Goal: Information Seeking & Learning: Learn about a topic

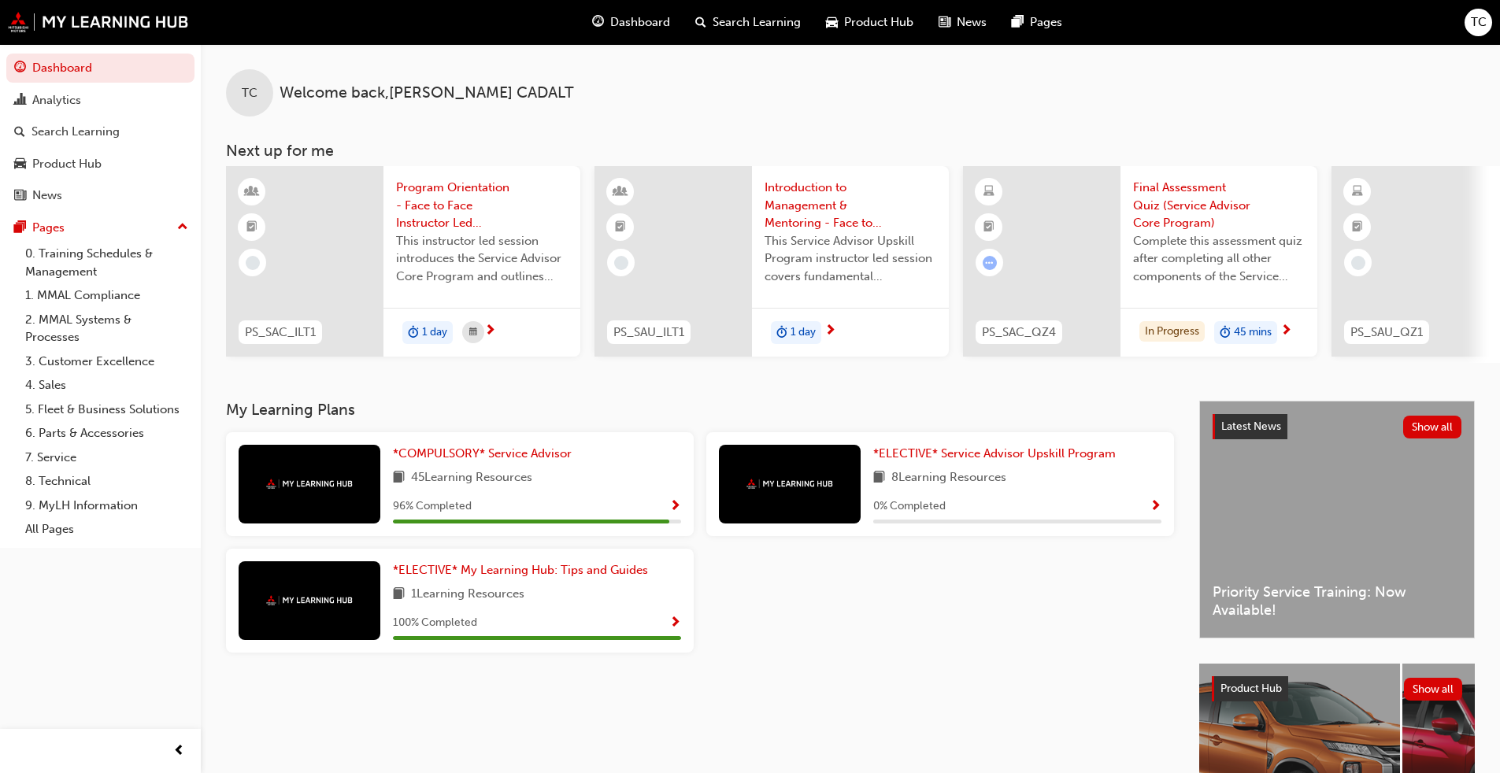
click at [476, 495] on div "*COMPULSORY* Service Advisor 45 Learning Resources 96 % Completed" at bounding box center [537, 484] width 288 height 79
click at [679, 512] on span "Show Progress" at bounding box center [675, 507] width 12 height 14
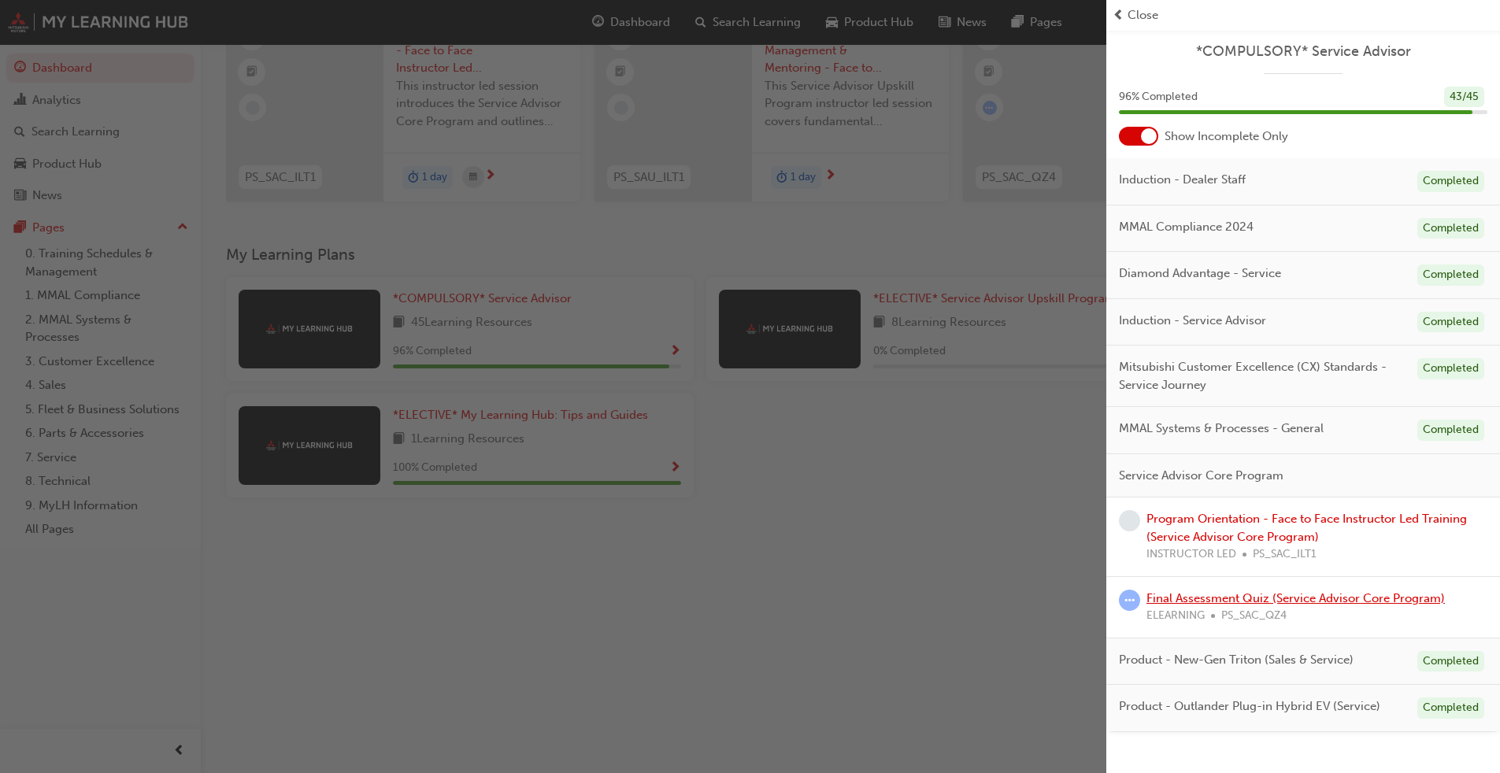
scroll to position [168, 0]
click at [787, 589] on link "Final Assessment Quiz (Service Advisor Core Program)" at bounding box center [1296, 598] width 298 height 14
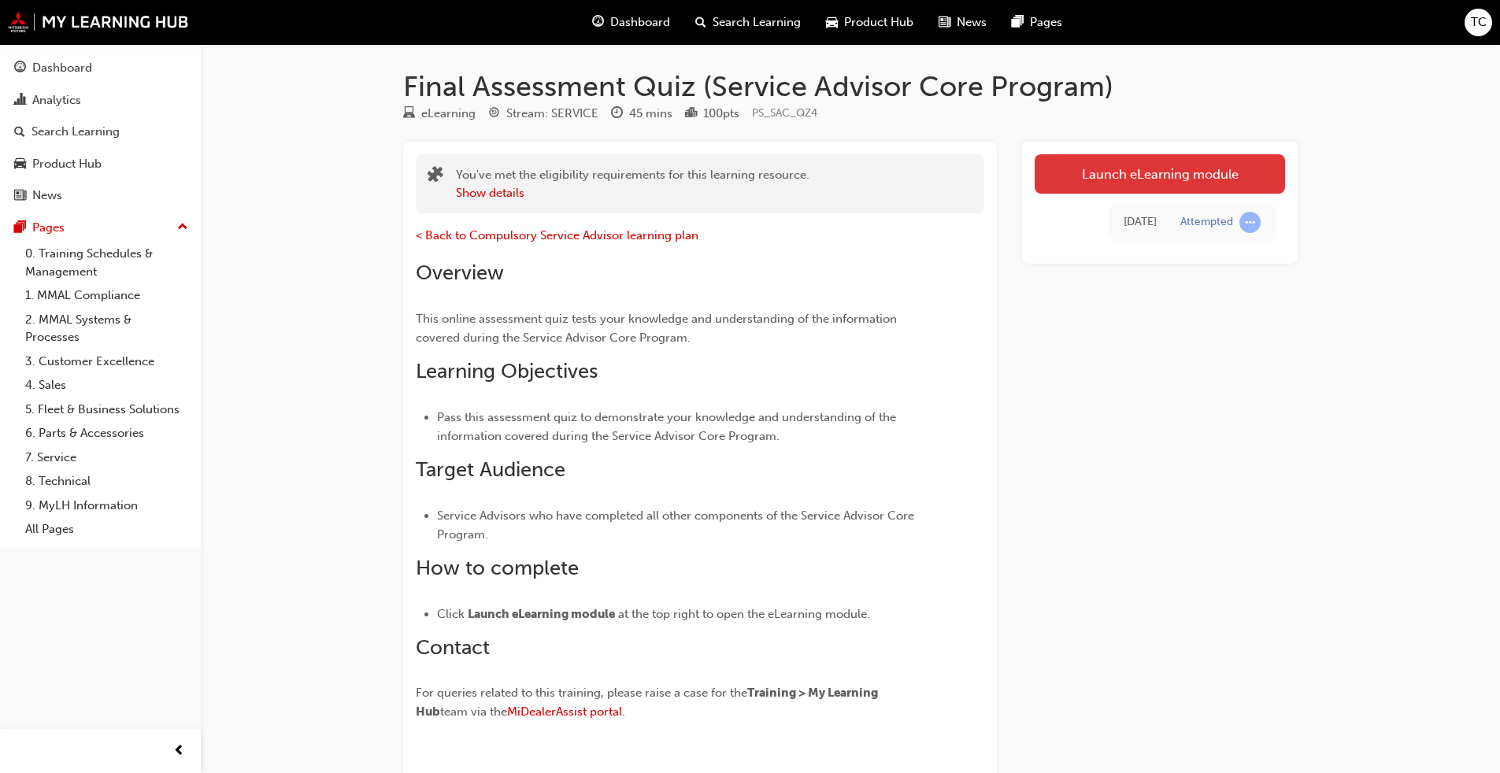
click at [787, 166] on link "Launch eLearning module" at bounding box center [1160, 173] width 250 height 39
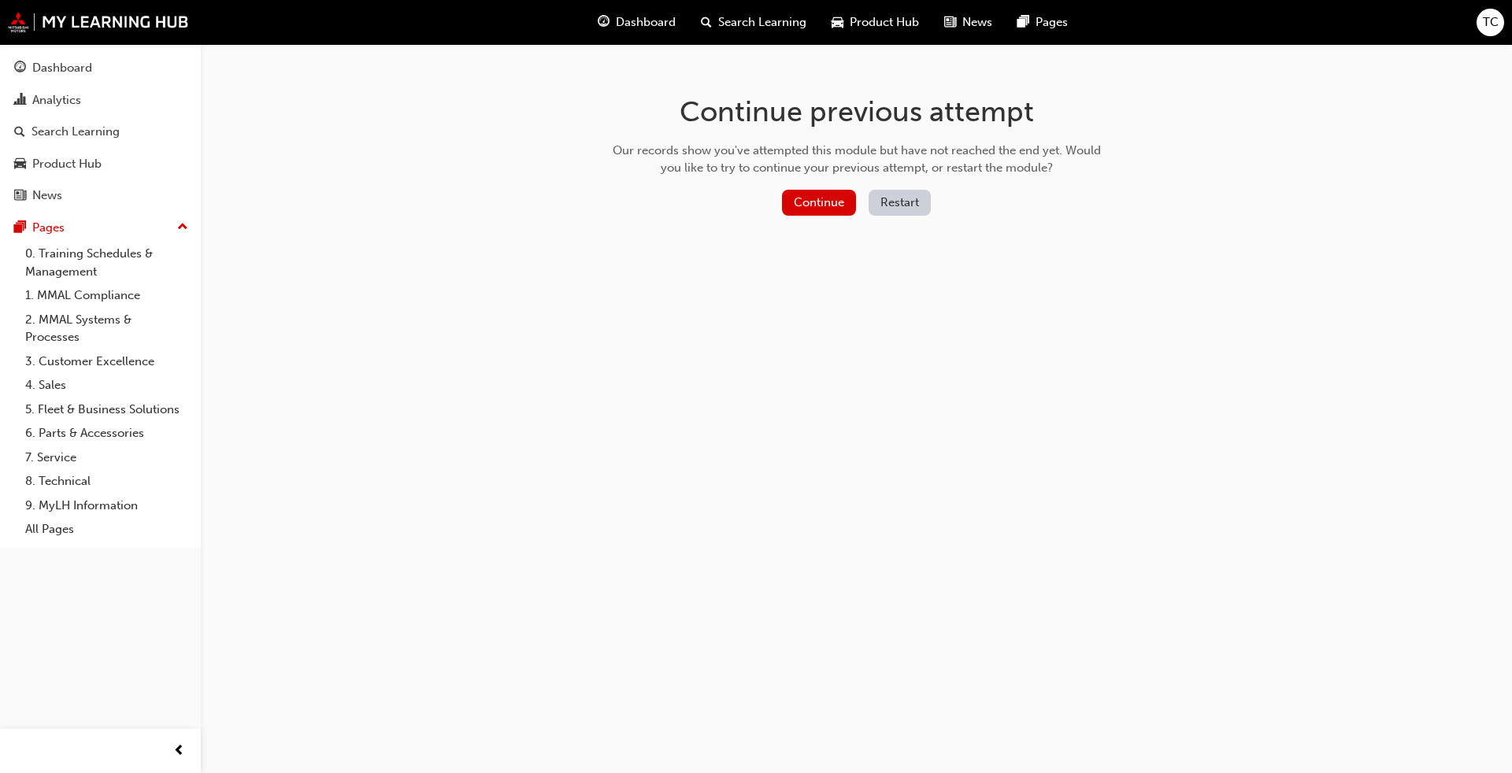
click at [787, 202] on button "Restart" at bounding box center [900, 203] width 62 height 26
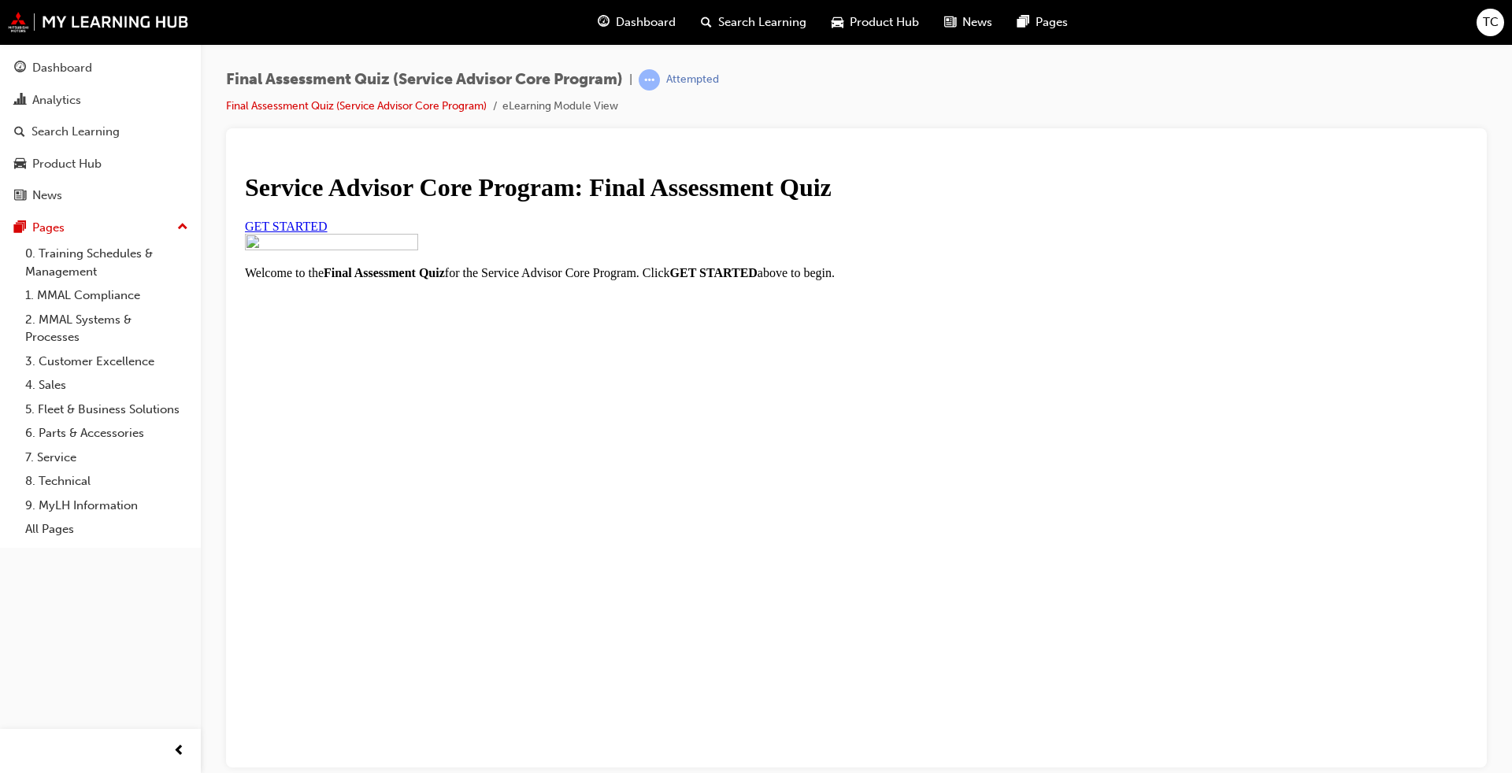
scroll to position [18, 0]
click at [328, 232] on link "GET STARTED" at bounding box center [286, 225] width 83 height 13
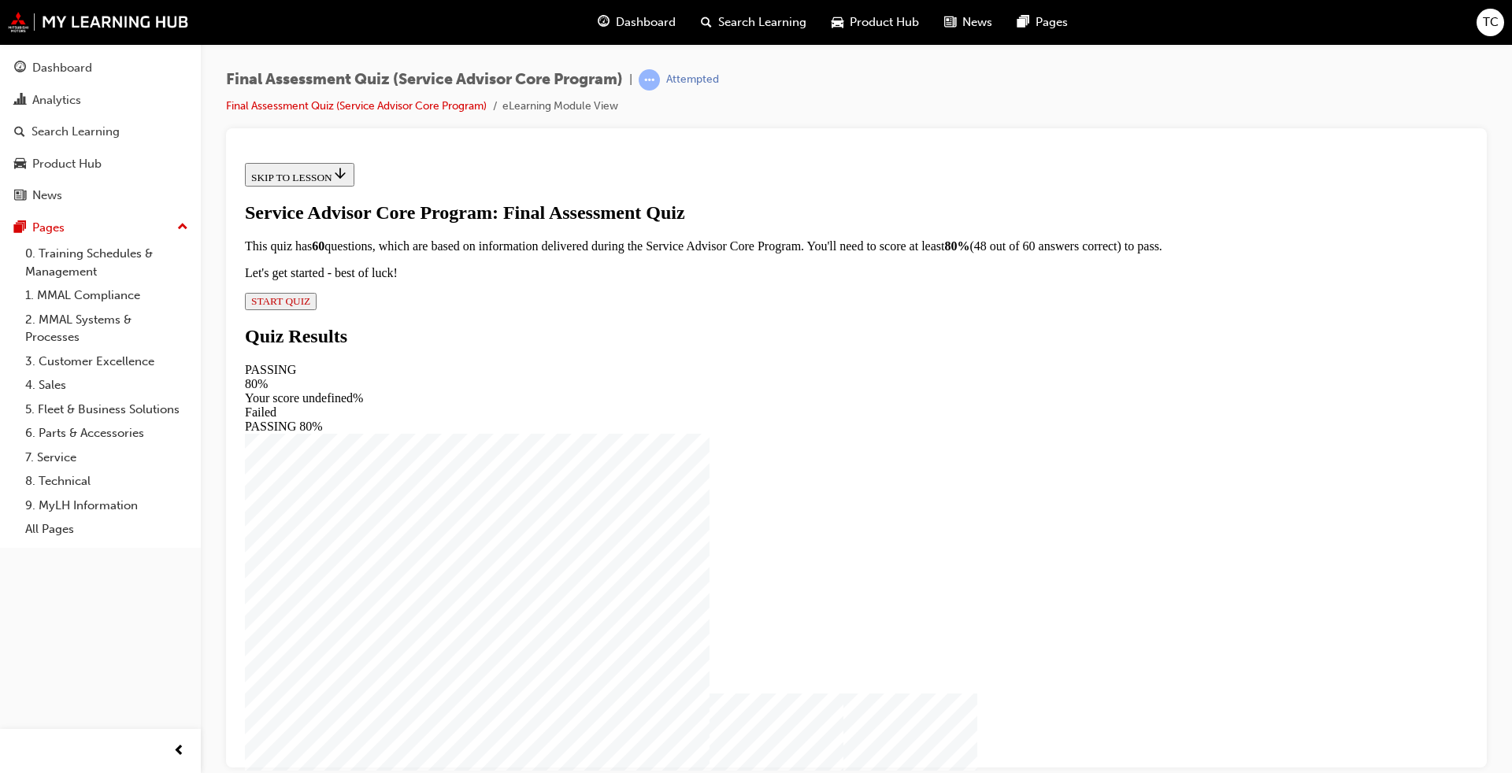
click at [310, 306] on span "START QUIZ" at bounding box center [280, 301] width 59 height 12
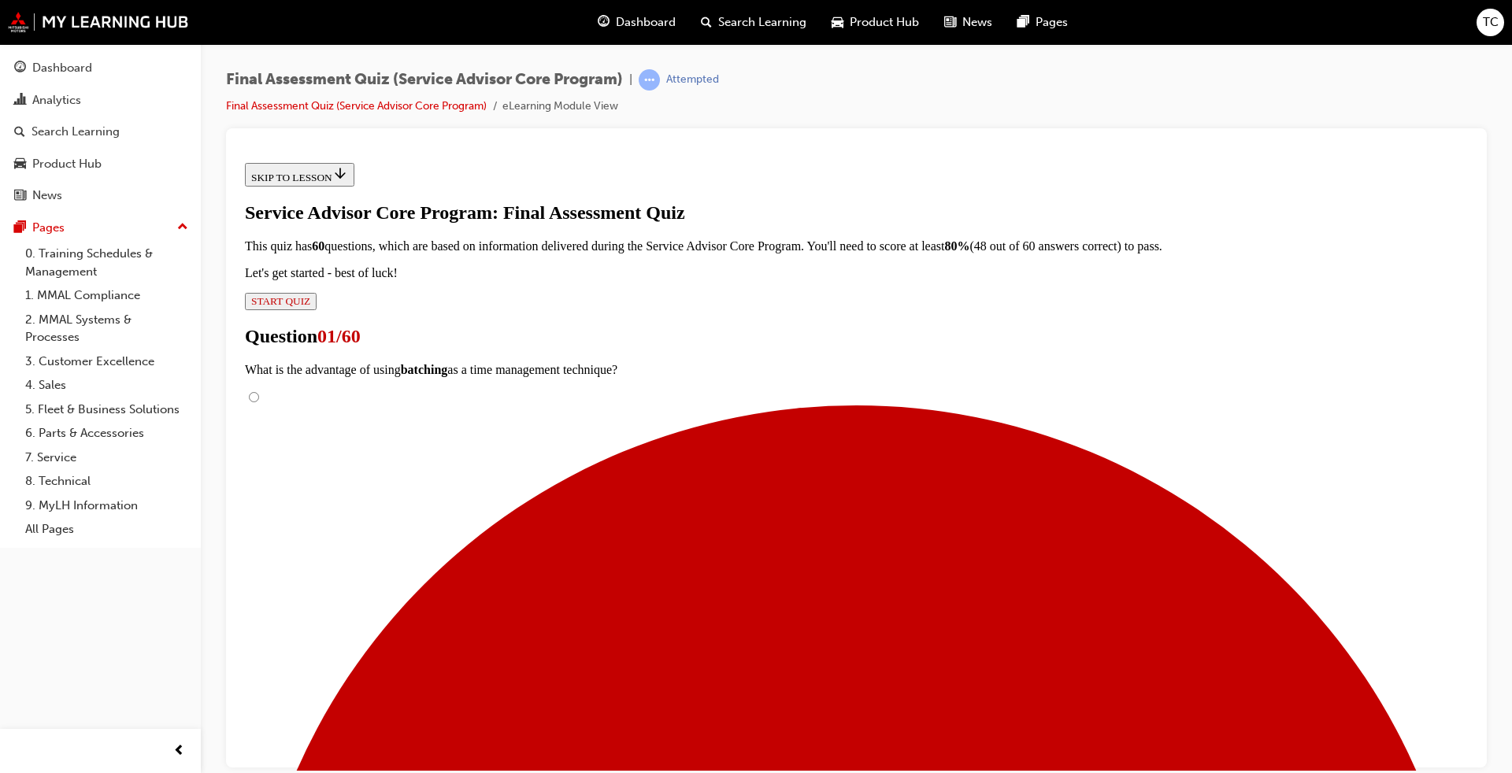
radio input "true"
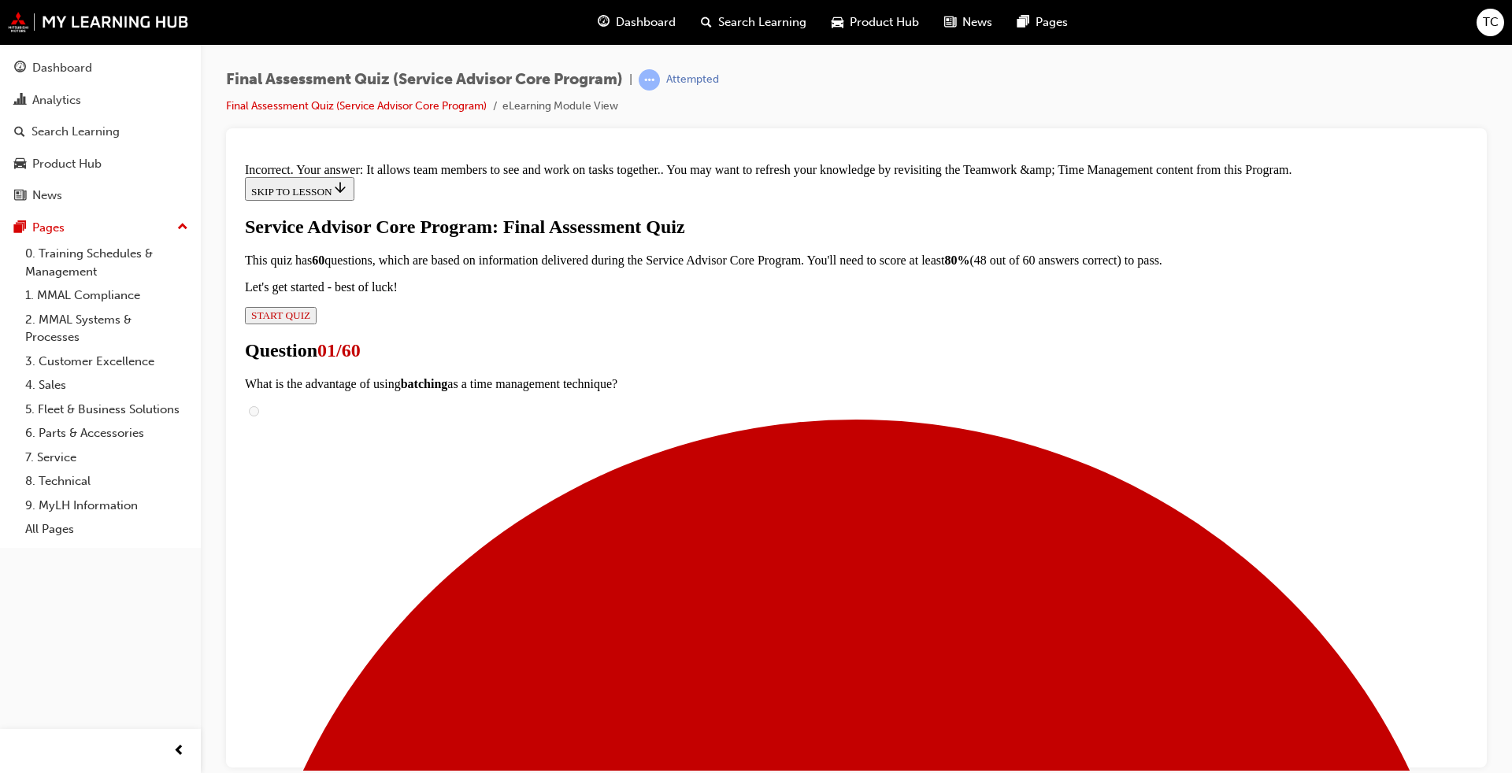
scroll to position [279, 0]
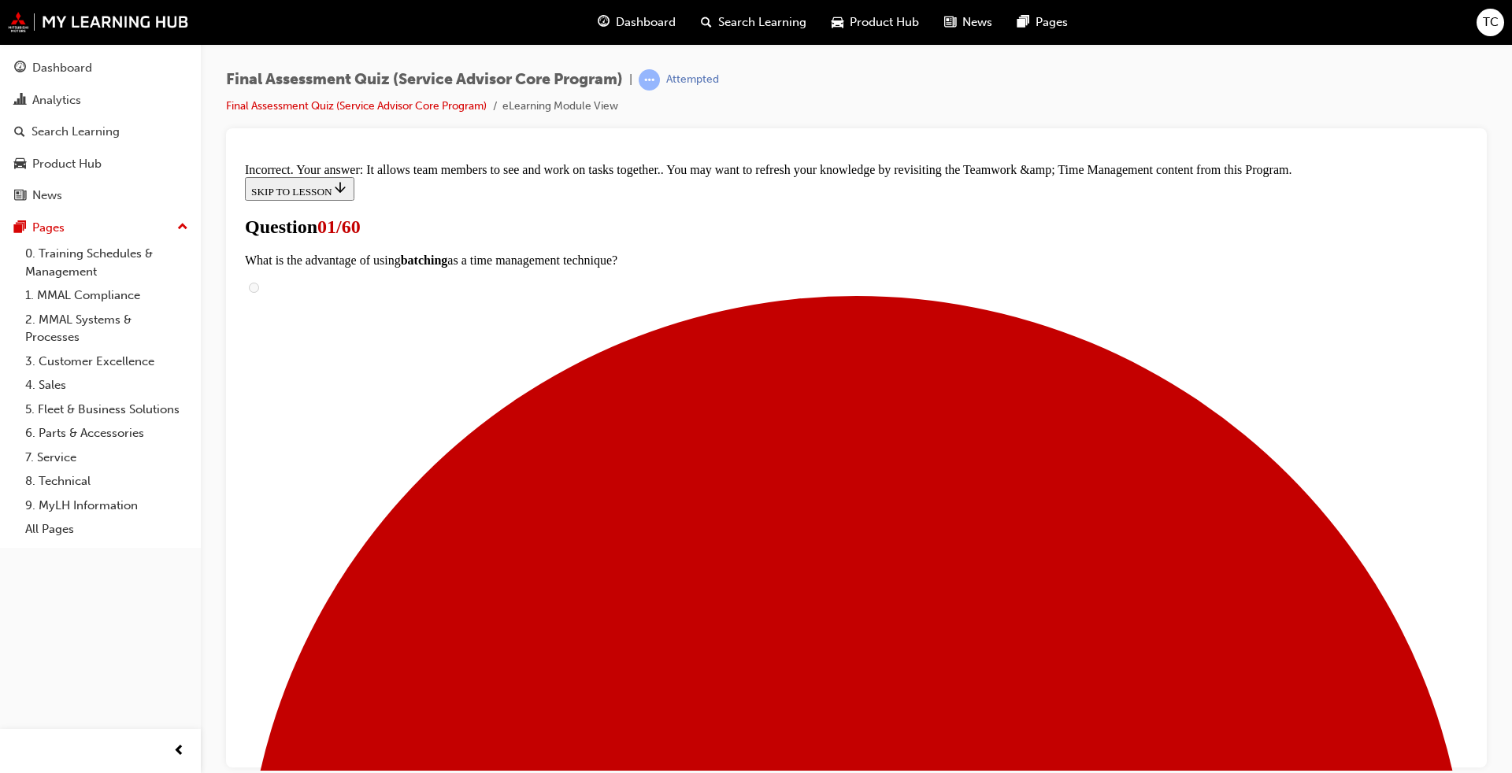
scroll to position [158, 0]
checkbox input "true"
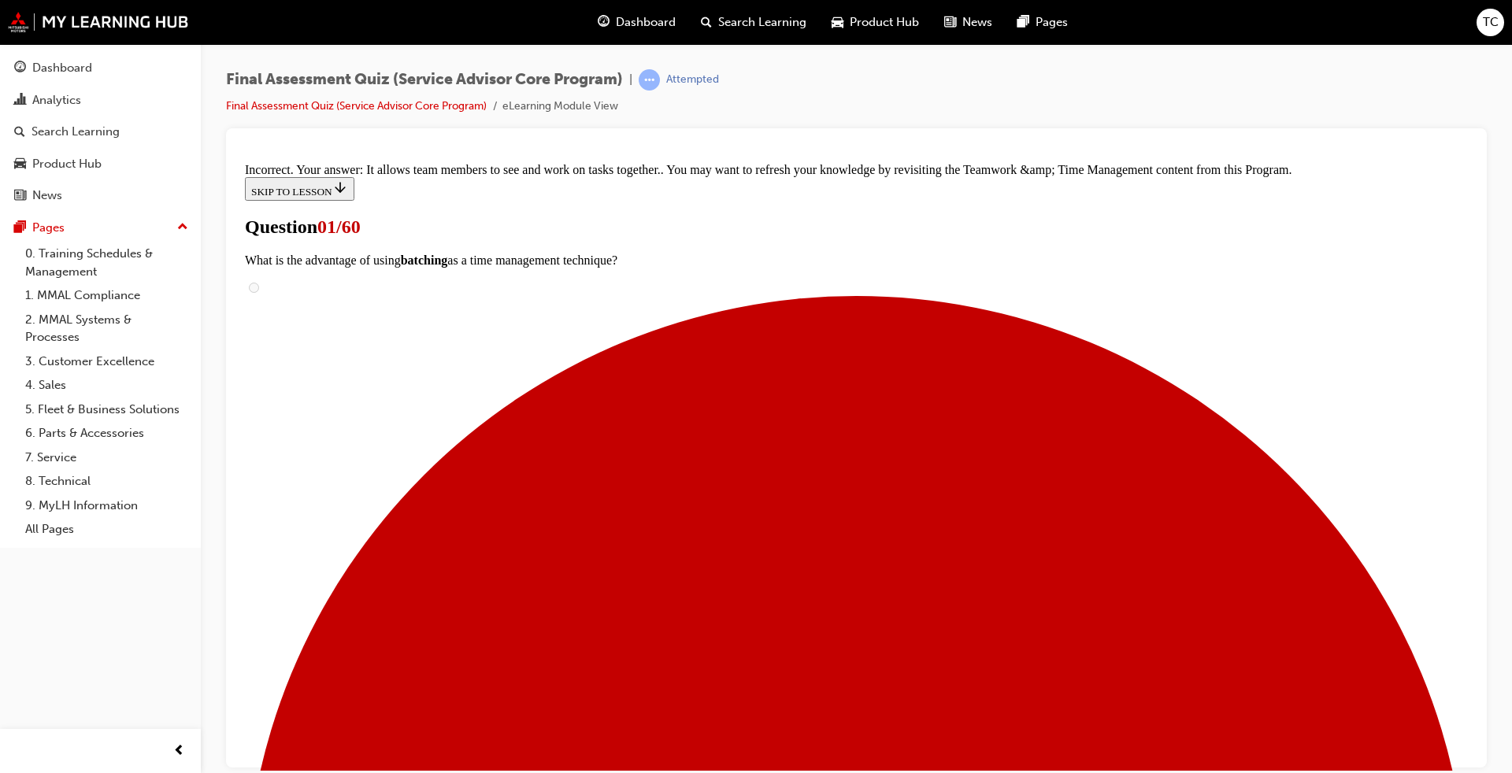
checkbox input "true"
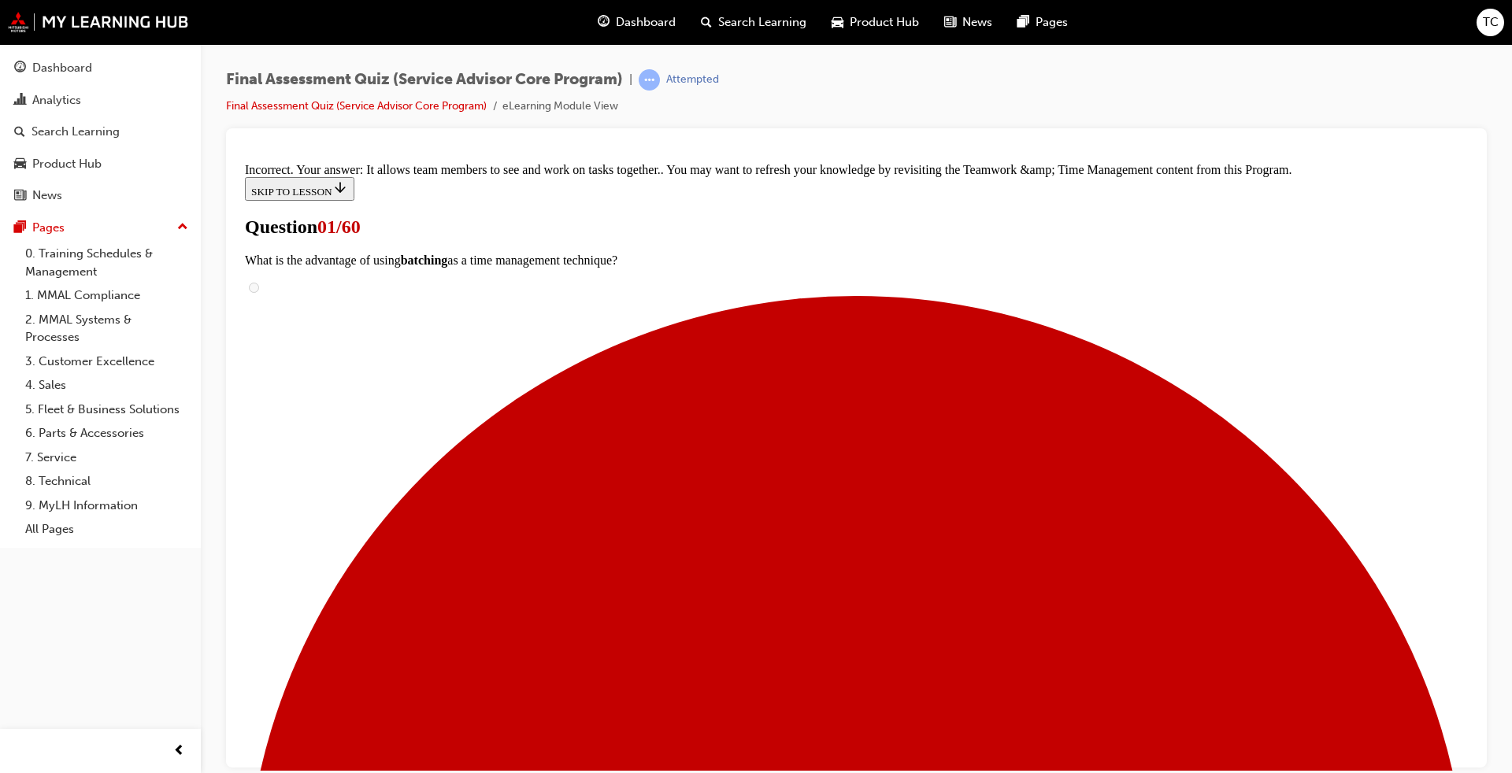
checkbox input "true"
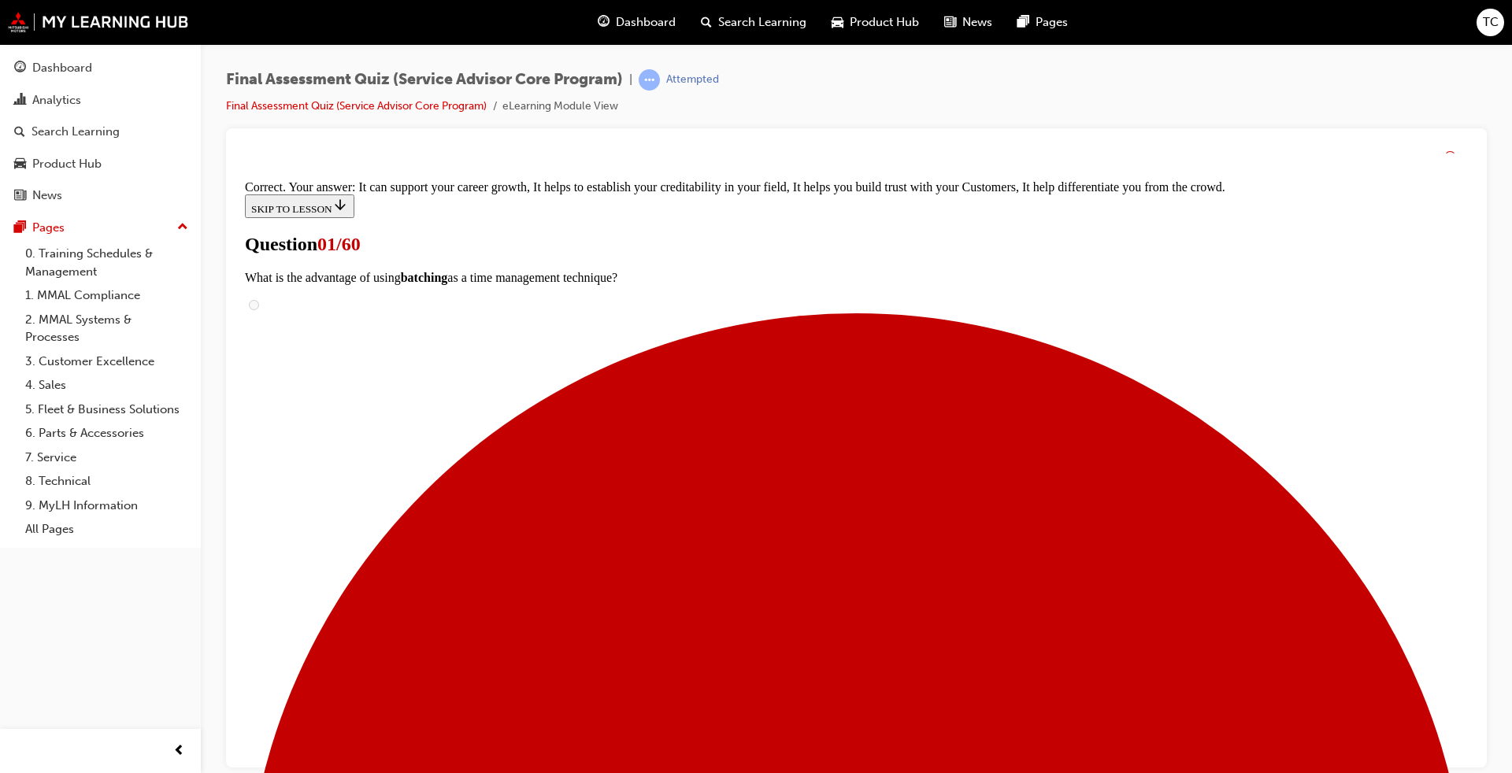
scroll to position [235, 0]
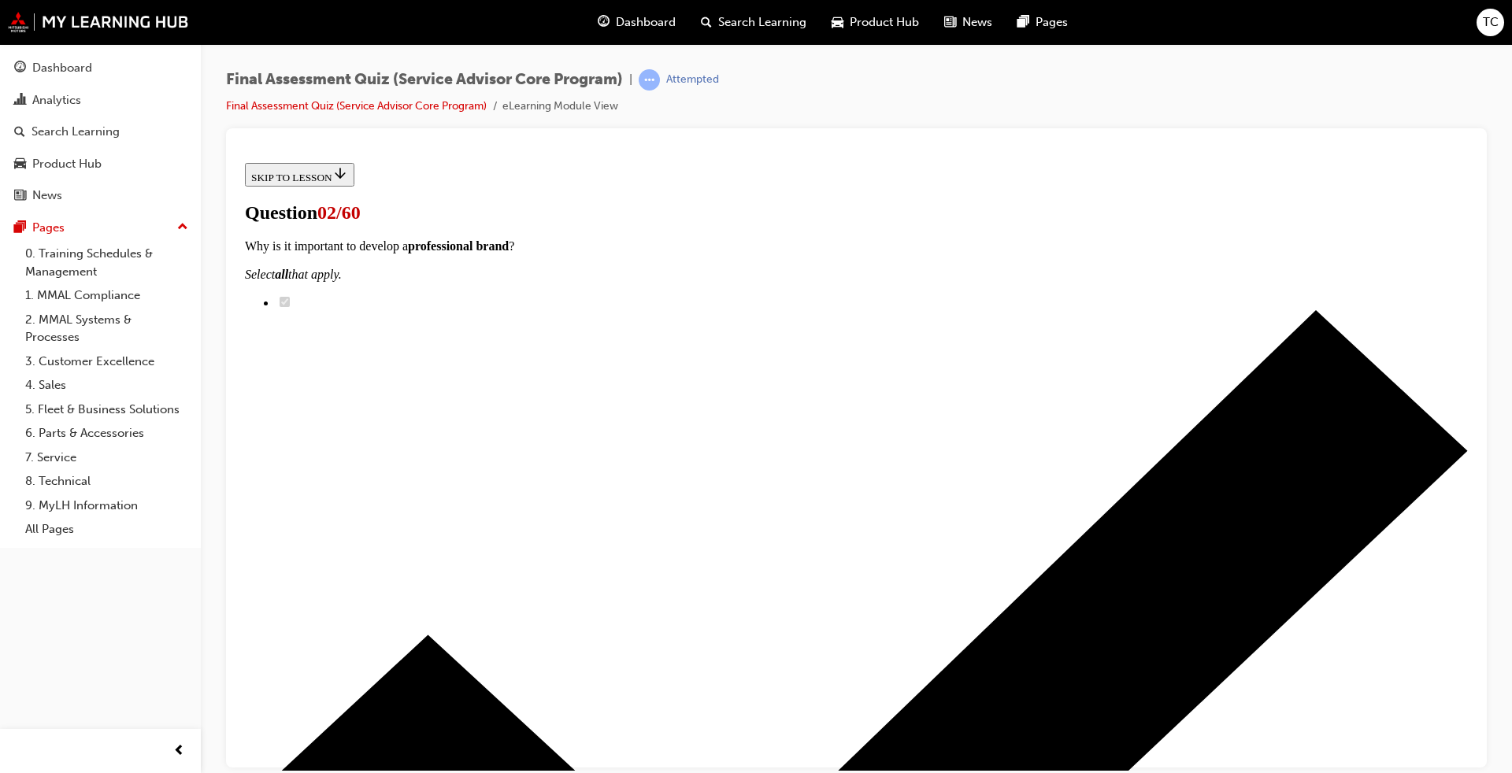
scroll to position [315, 0]
drag, startPoint x: 750, startPoint y: 415, endPoint x: 949, endPoint y: 249, distance: 259.4
drag, startPoint x: 767, startPoint y: 425, endPoint x: 892, endPoint y: 427, distance: 124.4
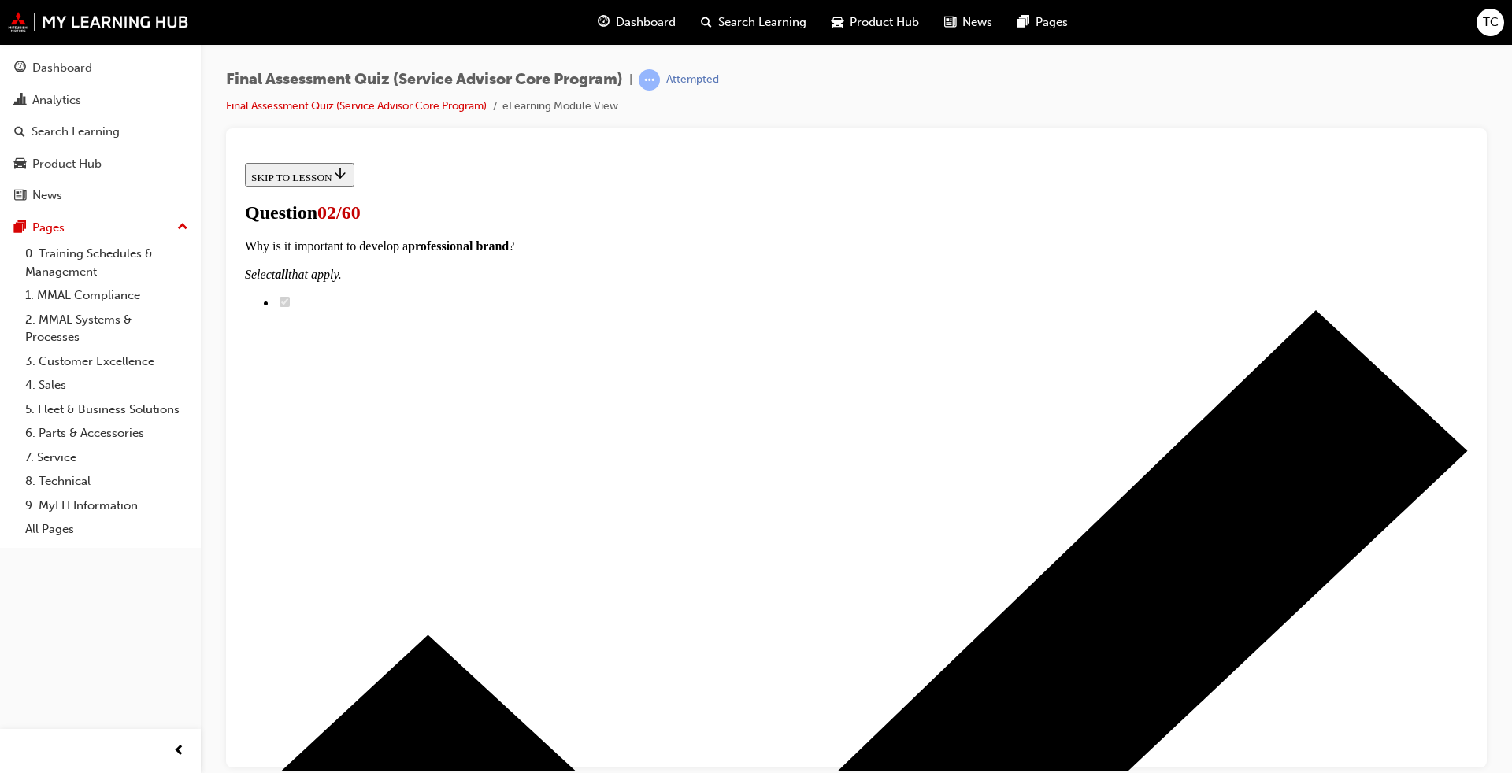
drag, startPoint x: 760, startPoint y: 332, endPoint x: 896, endPoint y: 586, distance: 288.6
drag, startPoint x: 762, startPoint y: 502, endPoint x: 891, endPoint y: 344, distance: 204.3
drag, startPoint x: 720, startPoint y: 500, endPoint x: 872, endPoint y: 499, distance: 152.0
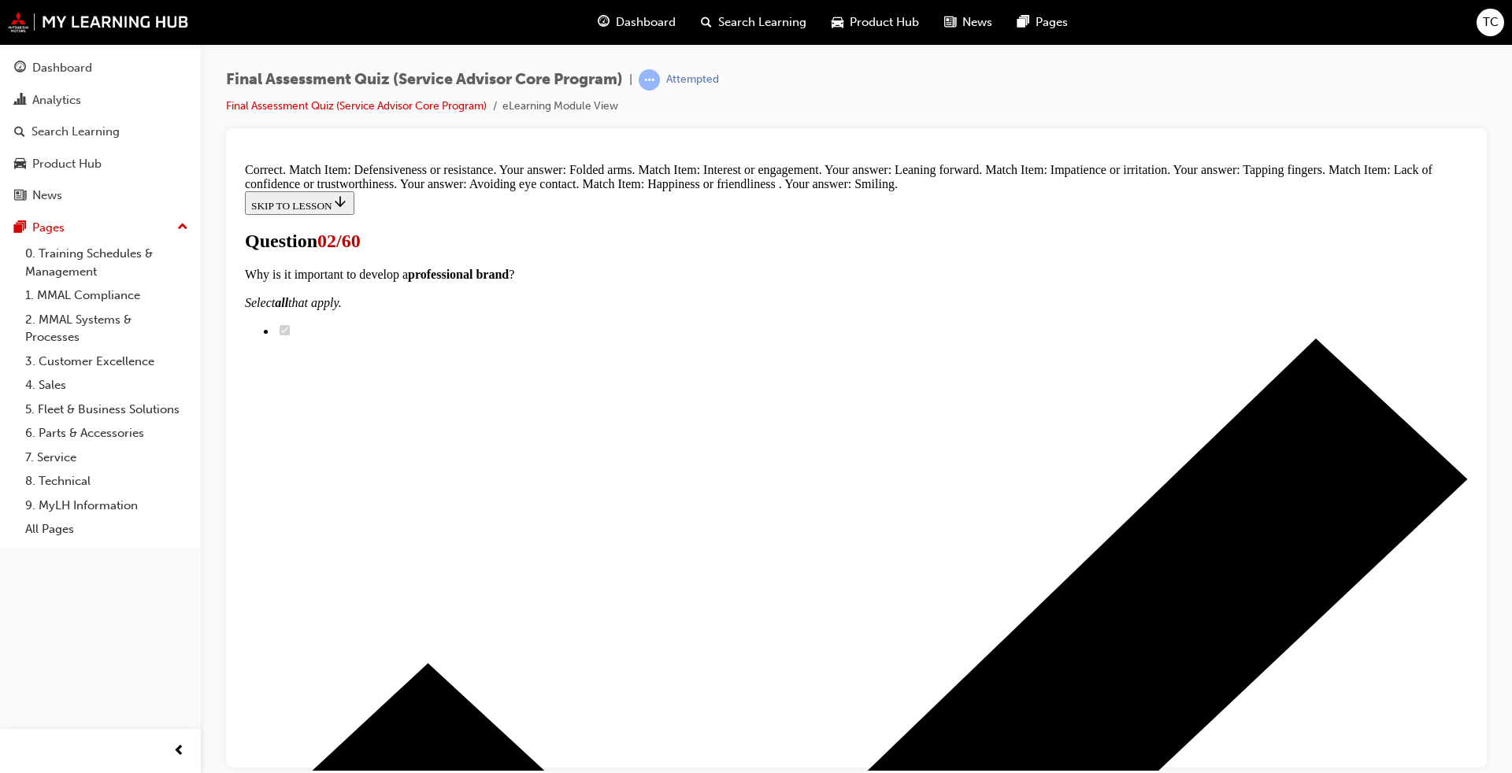
scroll to position [428, 0]
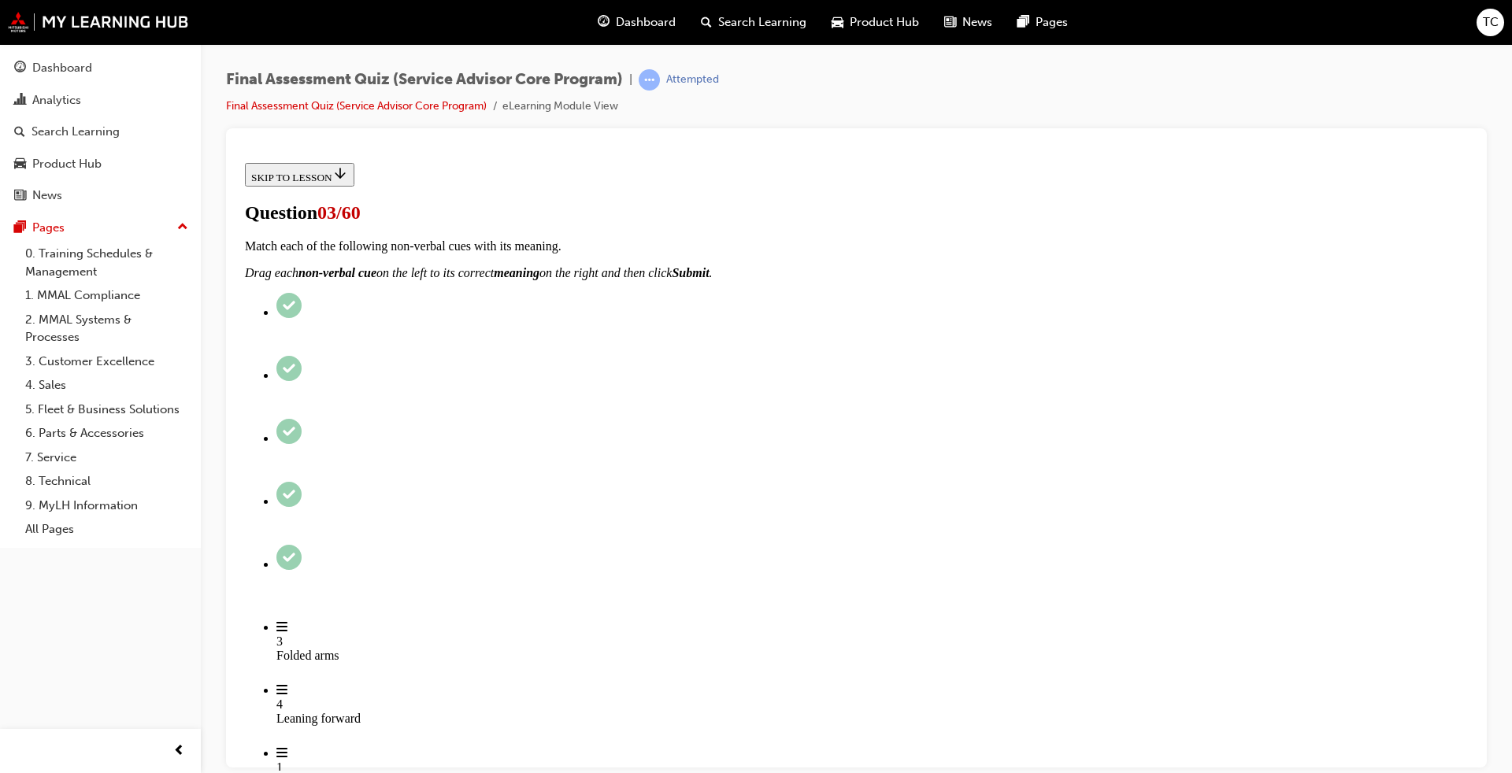
scroll to position [236, 0]
drag, startPoint x: 780, startPoint y: 536, endPoint x: 928, endPoint y: 537, distance: 147.3
drag, startPoint x: 731, startPoint y: 432, endPoint x: 892, endPoint y: 605, distance: 236.3
drag, startPoint x: 726, startPoint y: 447, endPoint x: 851, endPoint y: 611, distance: 206.8
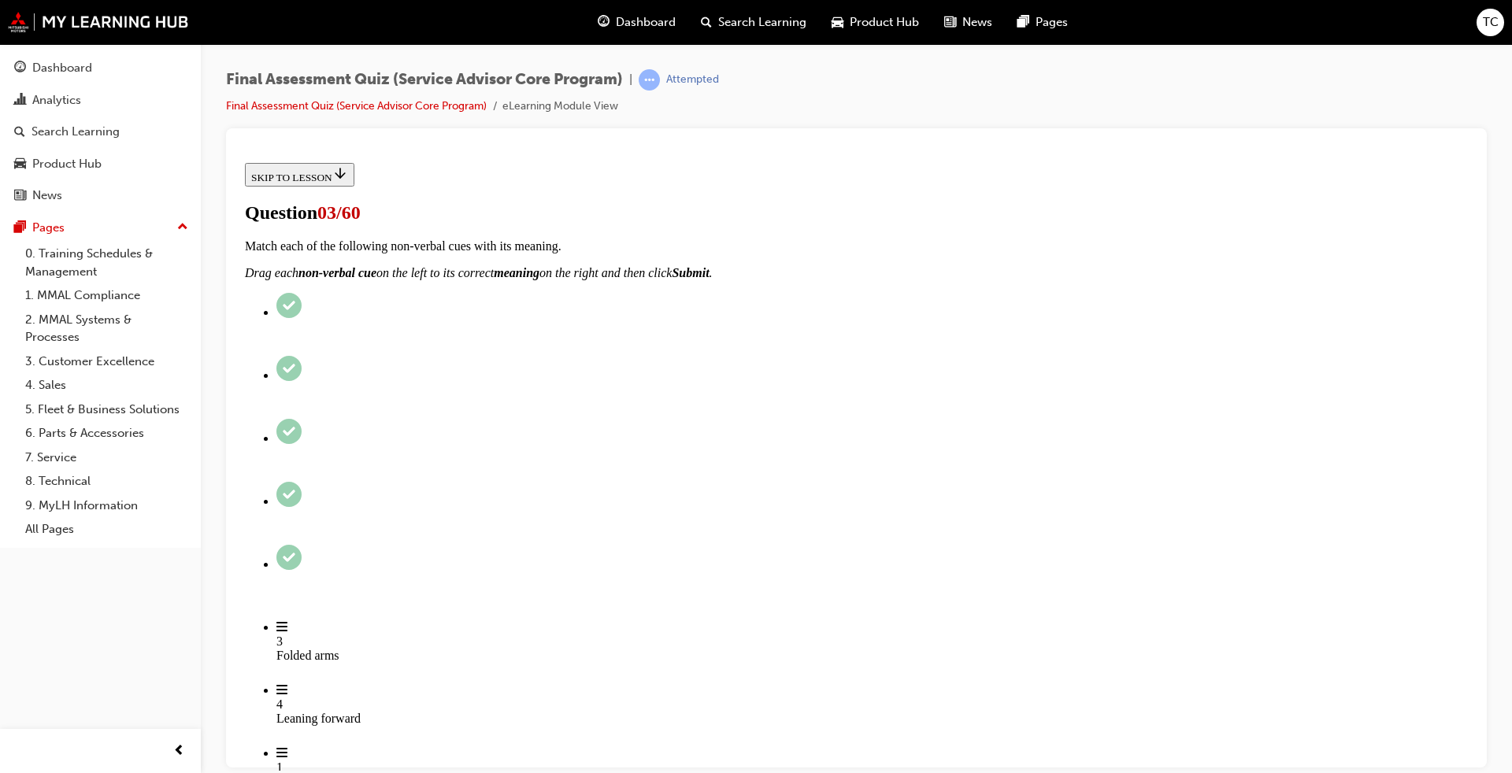
drag, startPoint x: 732, startPoint y: 611, endPoint x: 704, endPoint y: 631, distance: 33.9
drag, startPoint x: 735, startPoint y: 621, endPoint x: 947, endPoint y: 378, distance: 322.1
drag, startPoint x: 762, startPoint y: 450, endPoint x: 869, endPoint y: 450, distance: 107.1
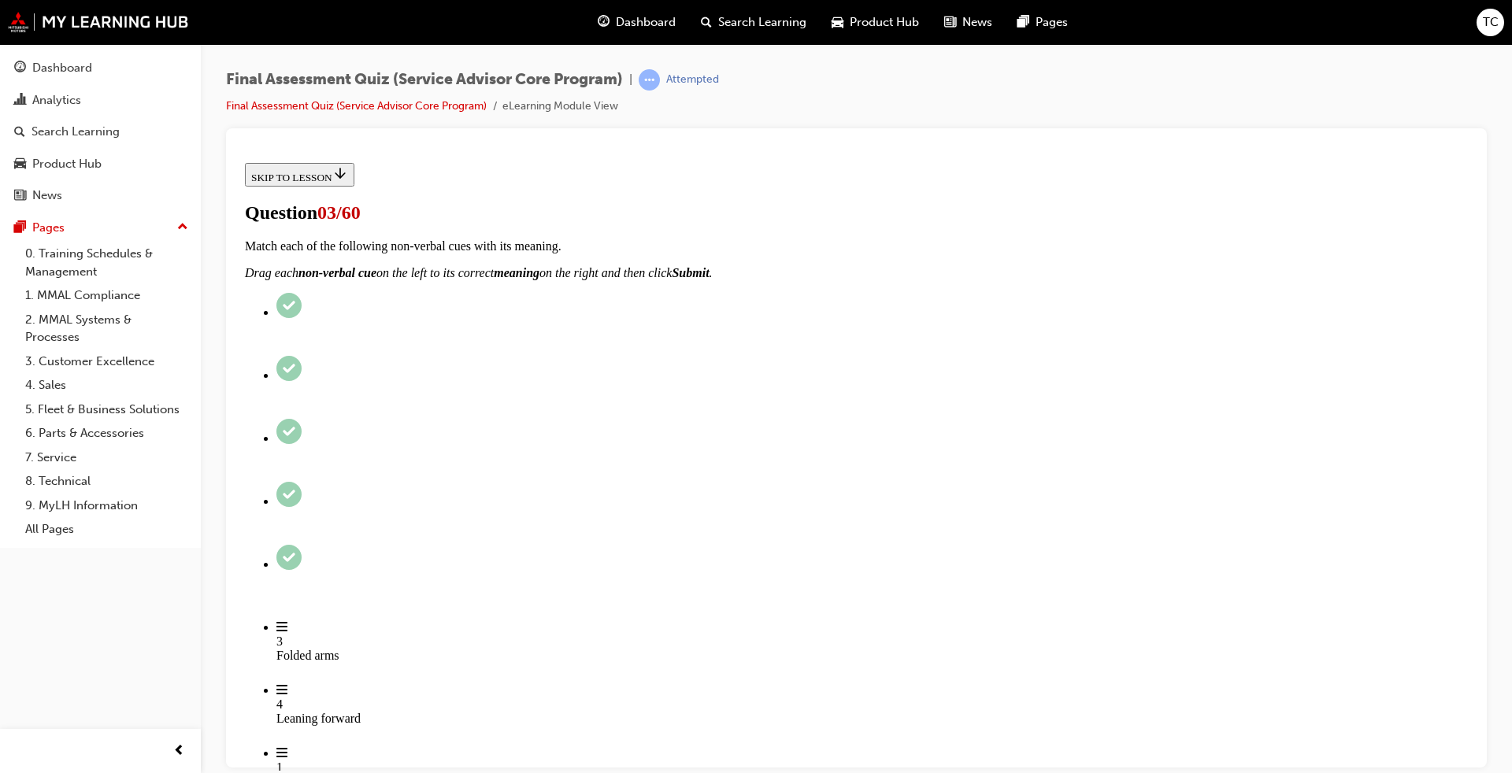
drag, startPoint x: 758, startPoint y: 622, endPoint x: 868, endPoint y: 620, distance: 109.5
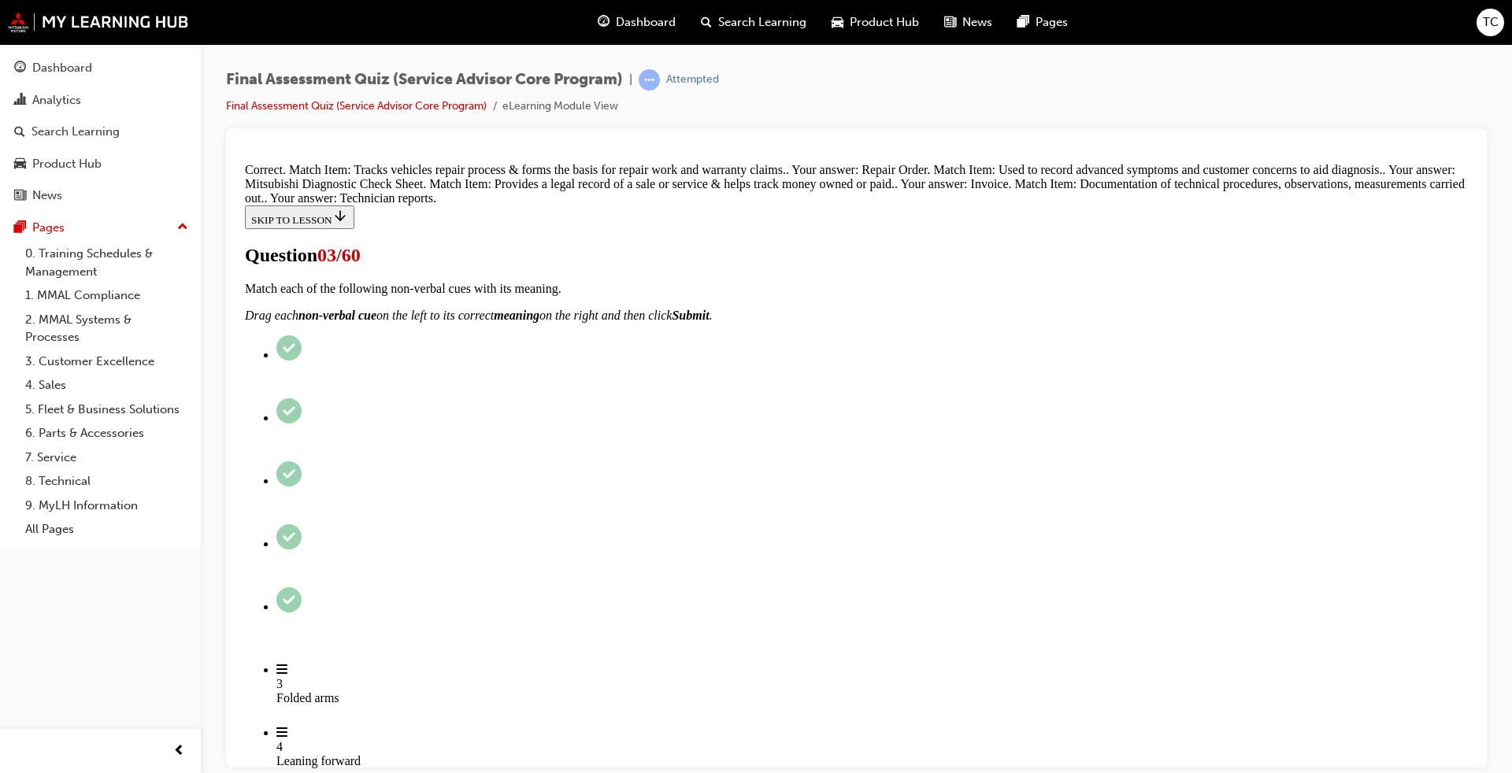
scroll to position [377, 0]
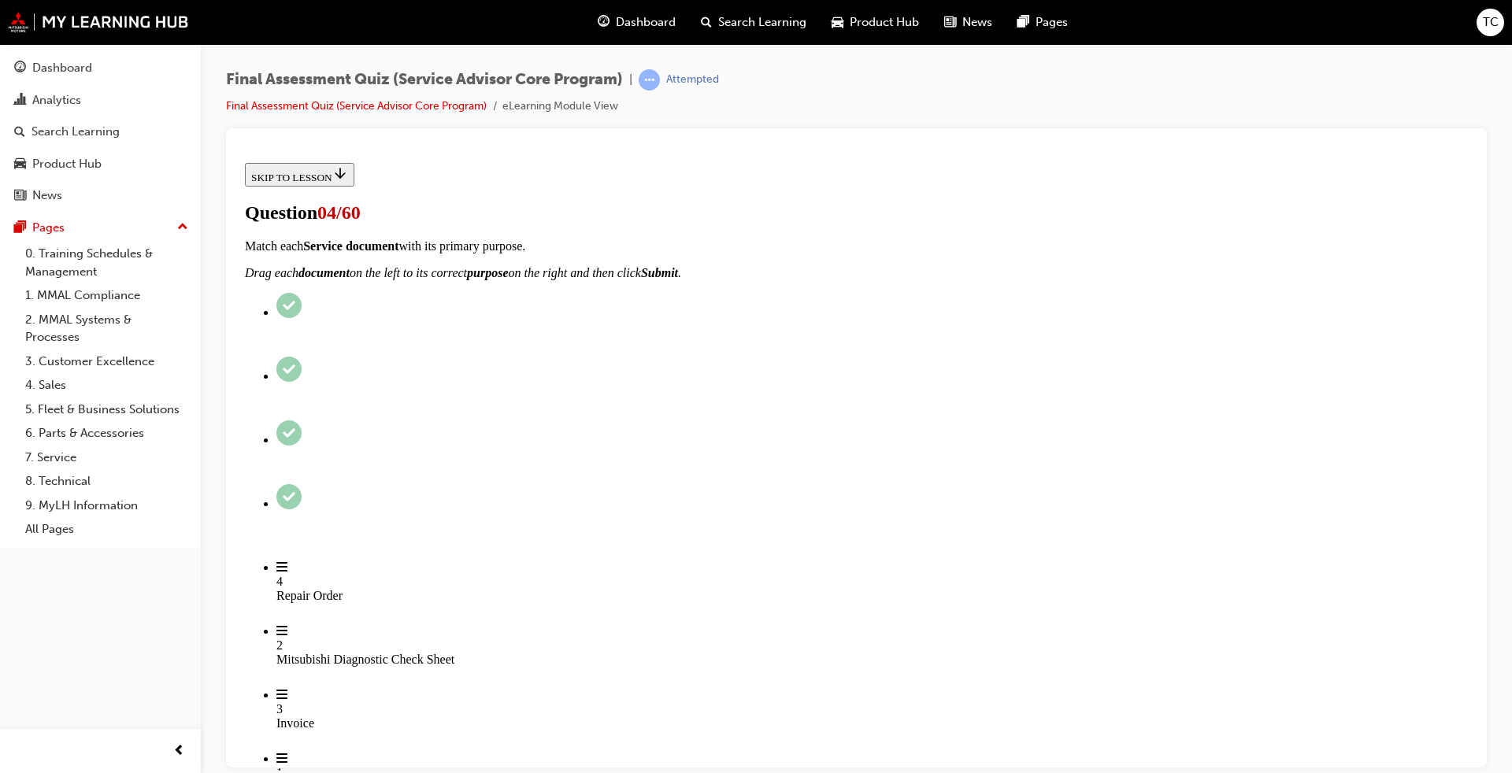
scroll to position [79, 0]
radio input "true"
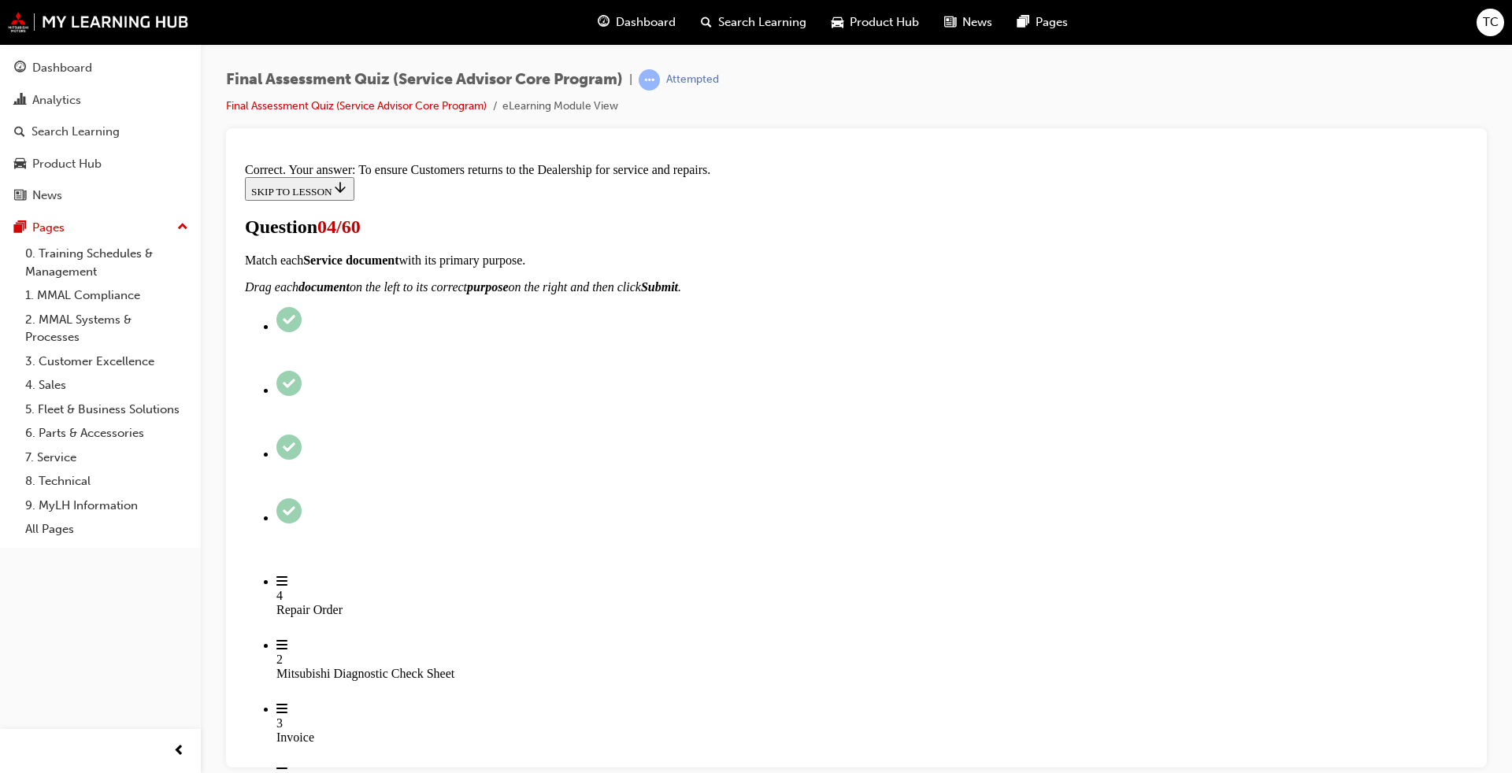
scroll to position [240, 0]
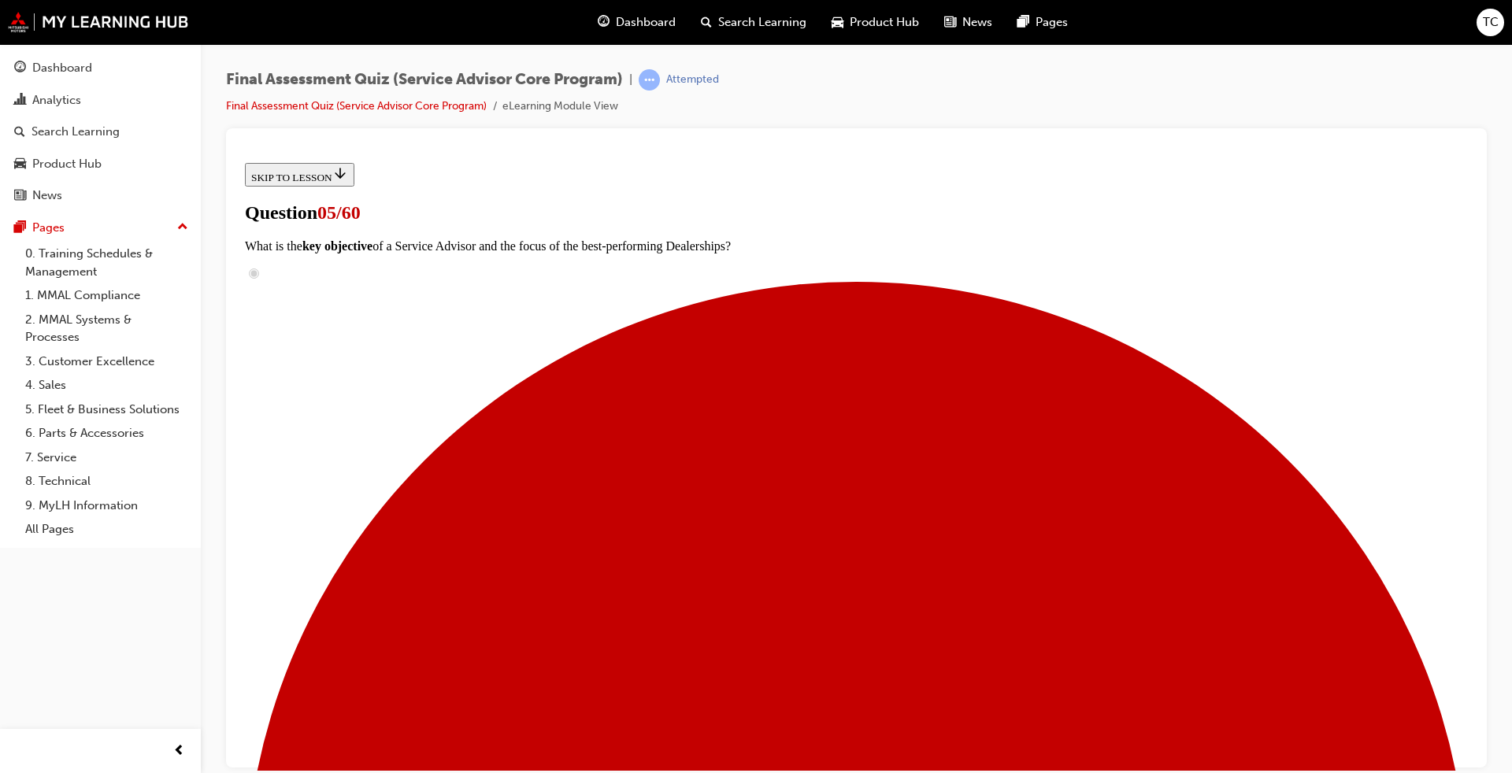
scroll to position [236, 0]
radio input "true"
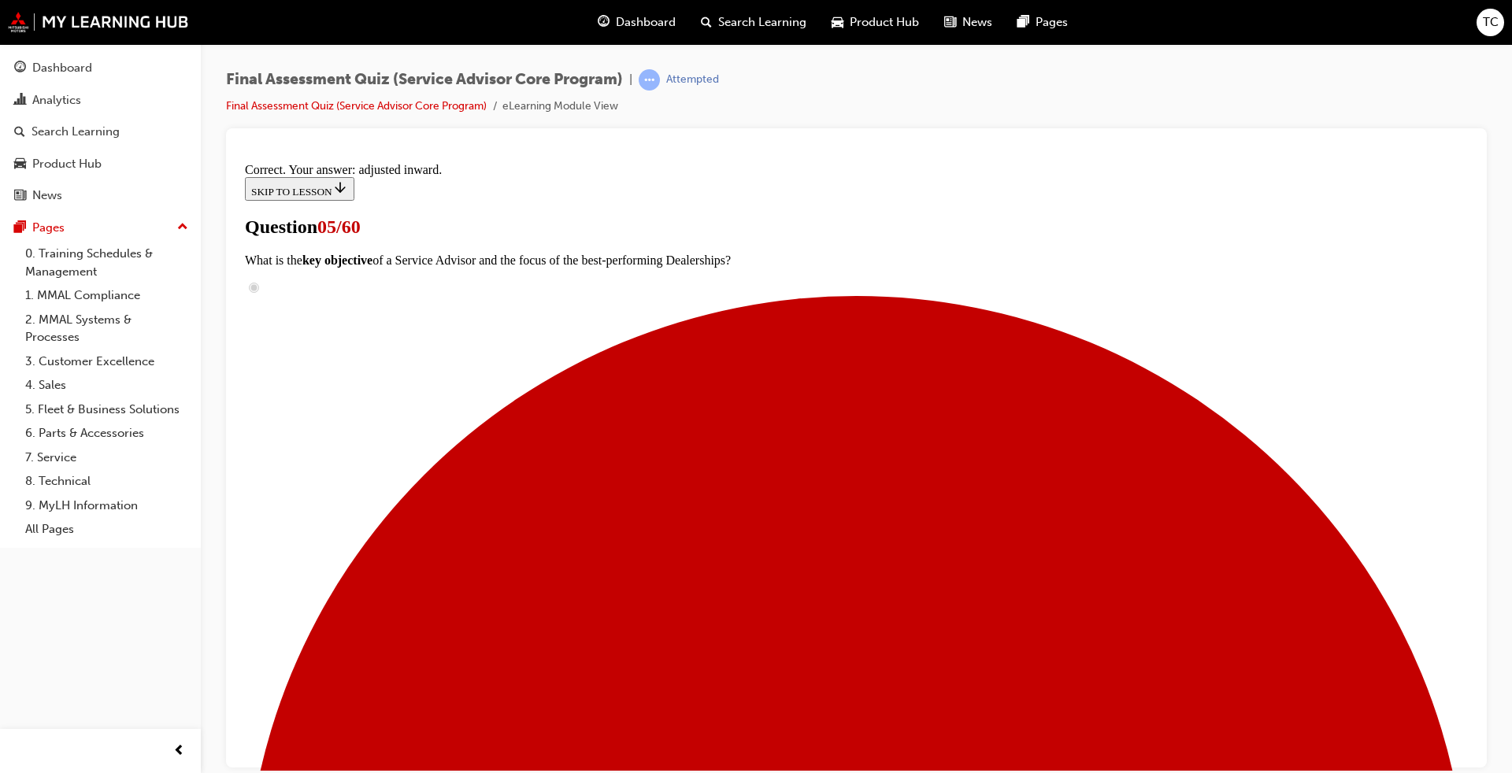
scroll to position [343, 0]
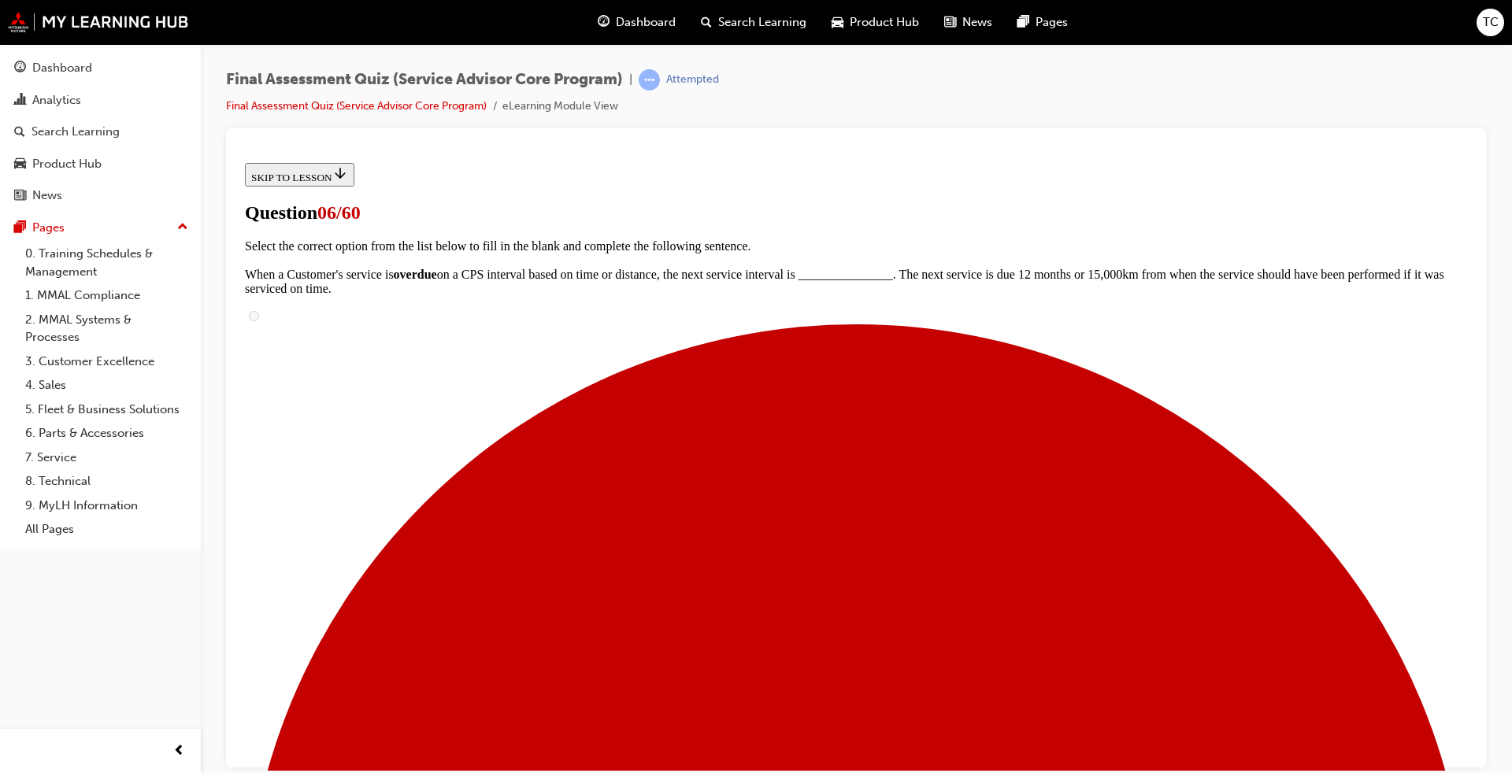
radio input "true"
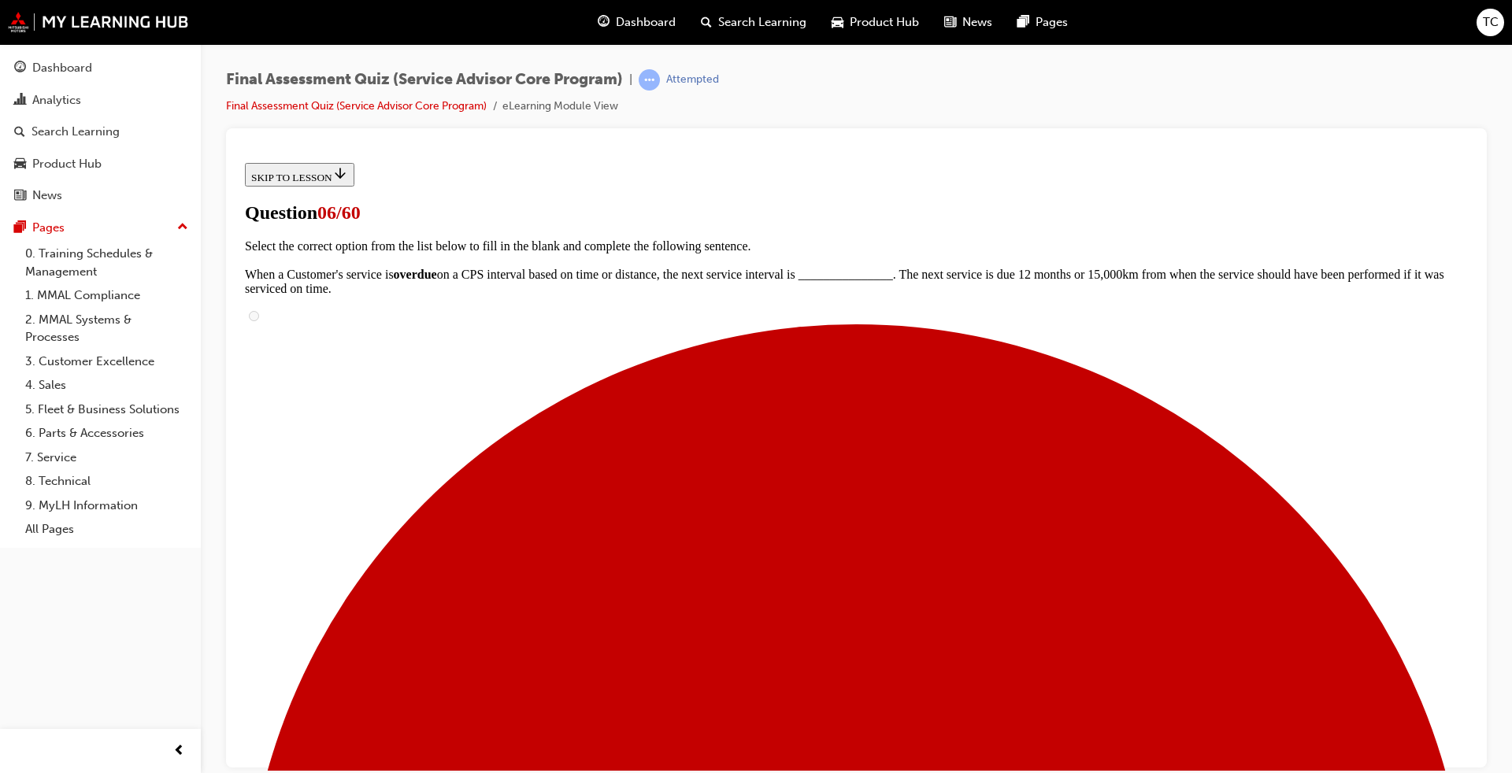
radio input "true"
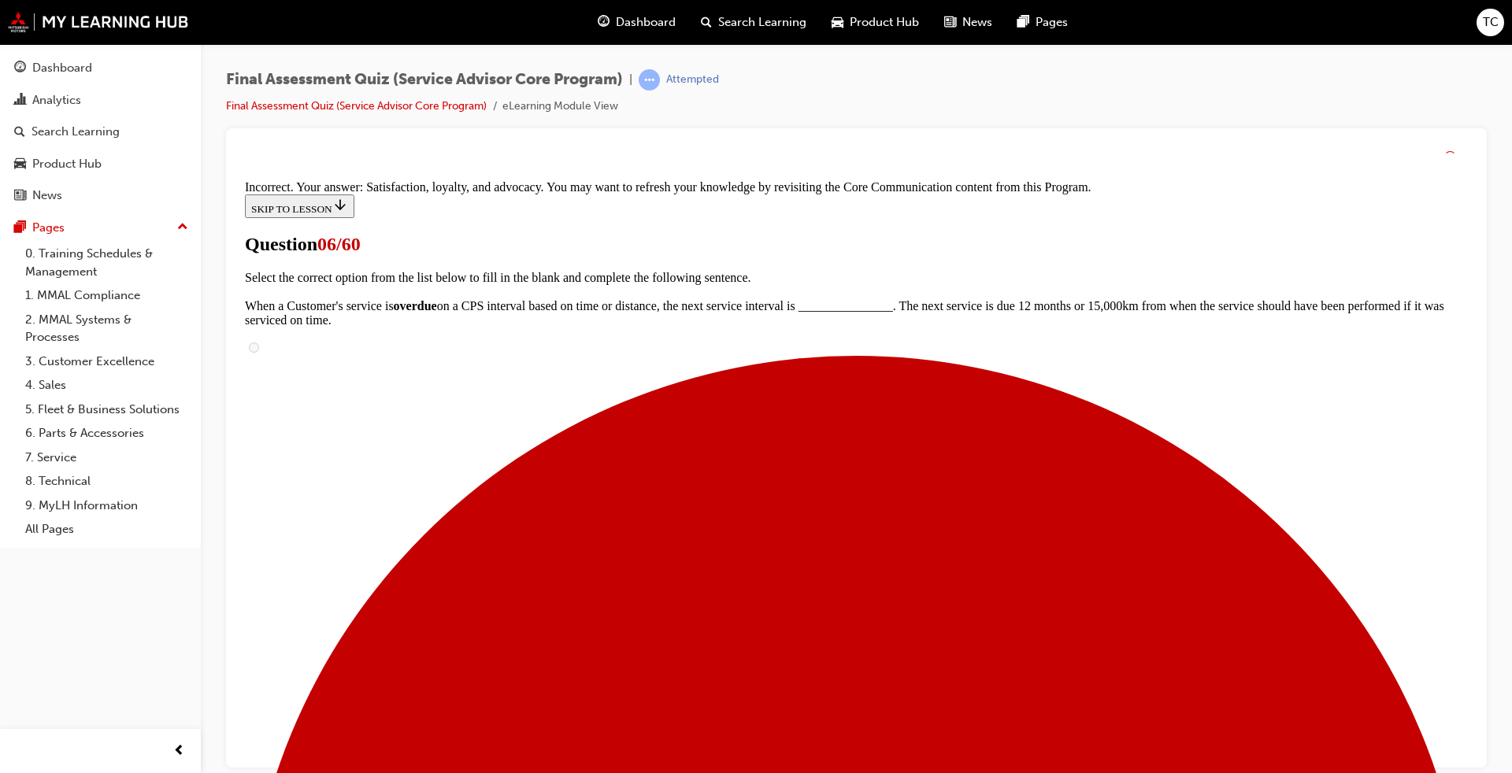
scroll to position [279, 0]
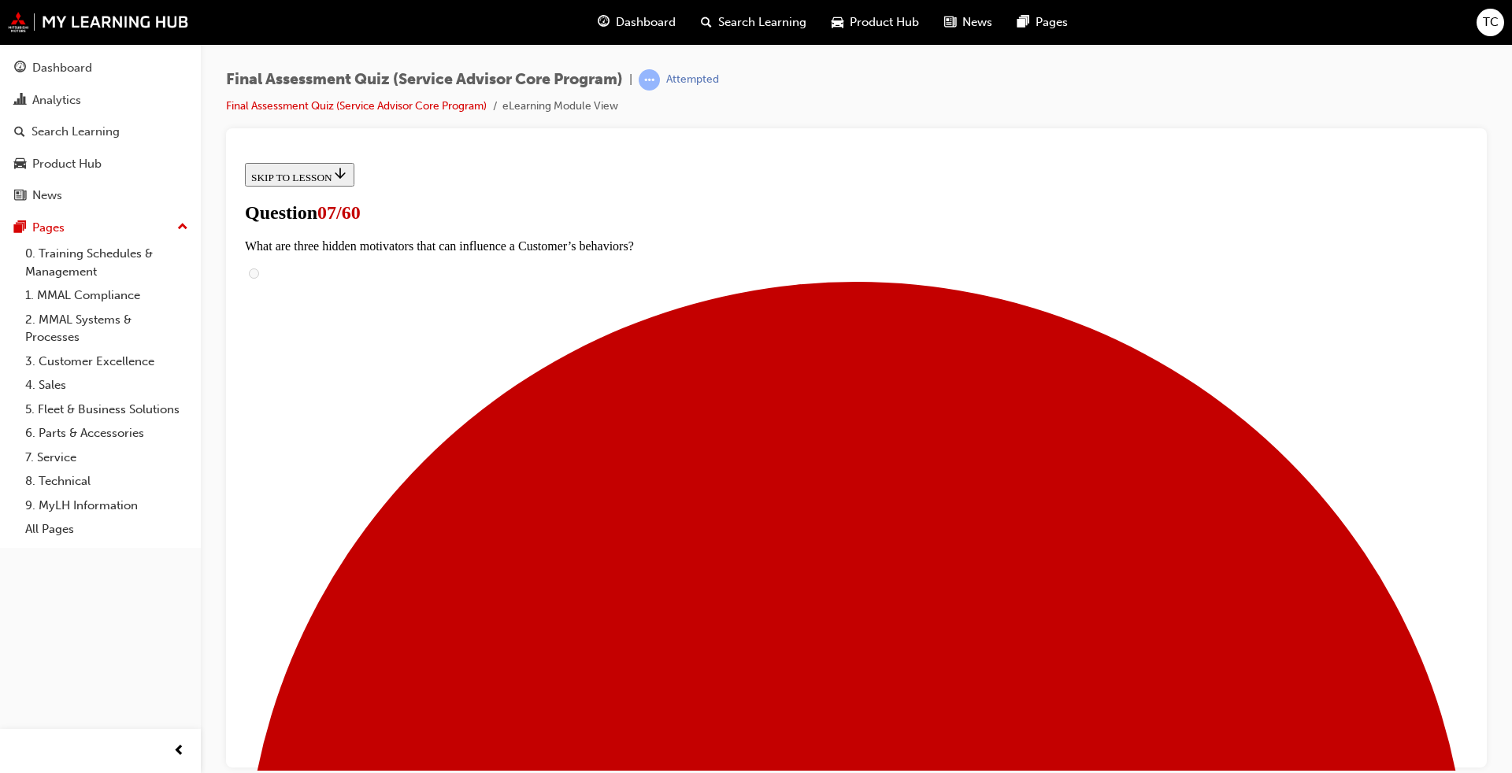
scroll to position [222, 0]
radio input "true"
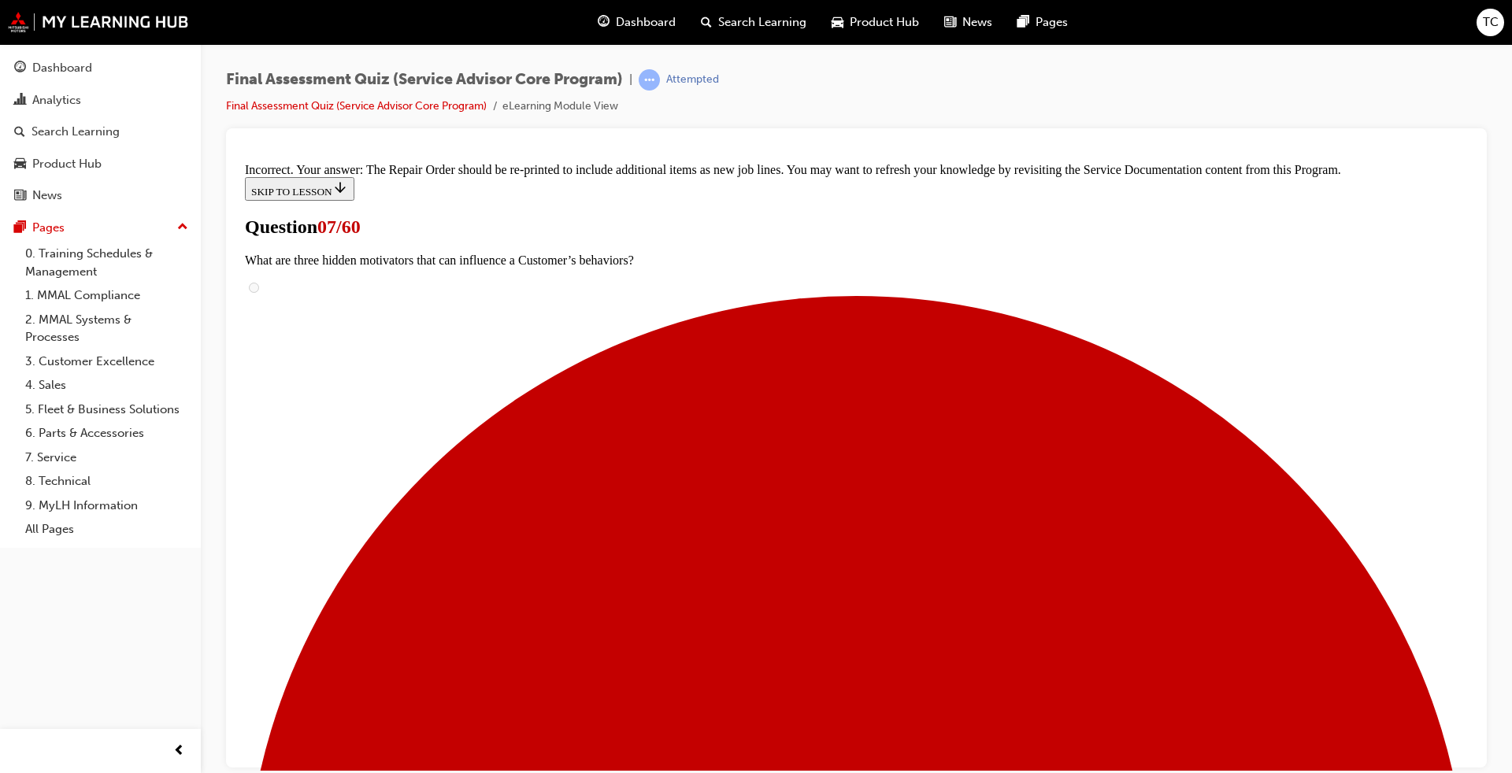
scroll to position [369, 0]
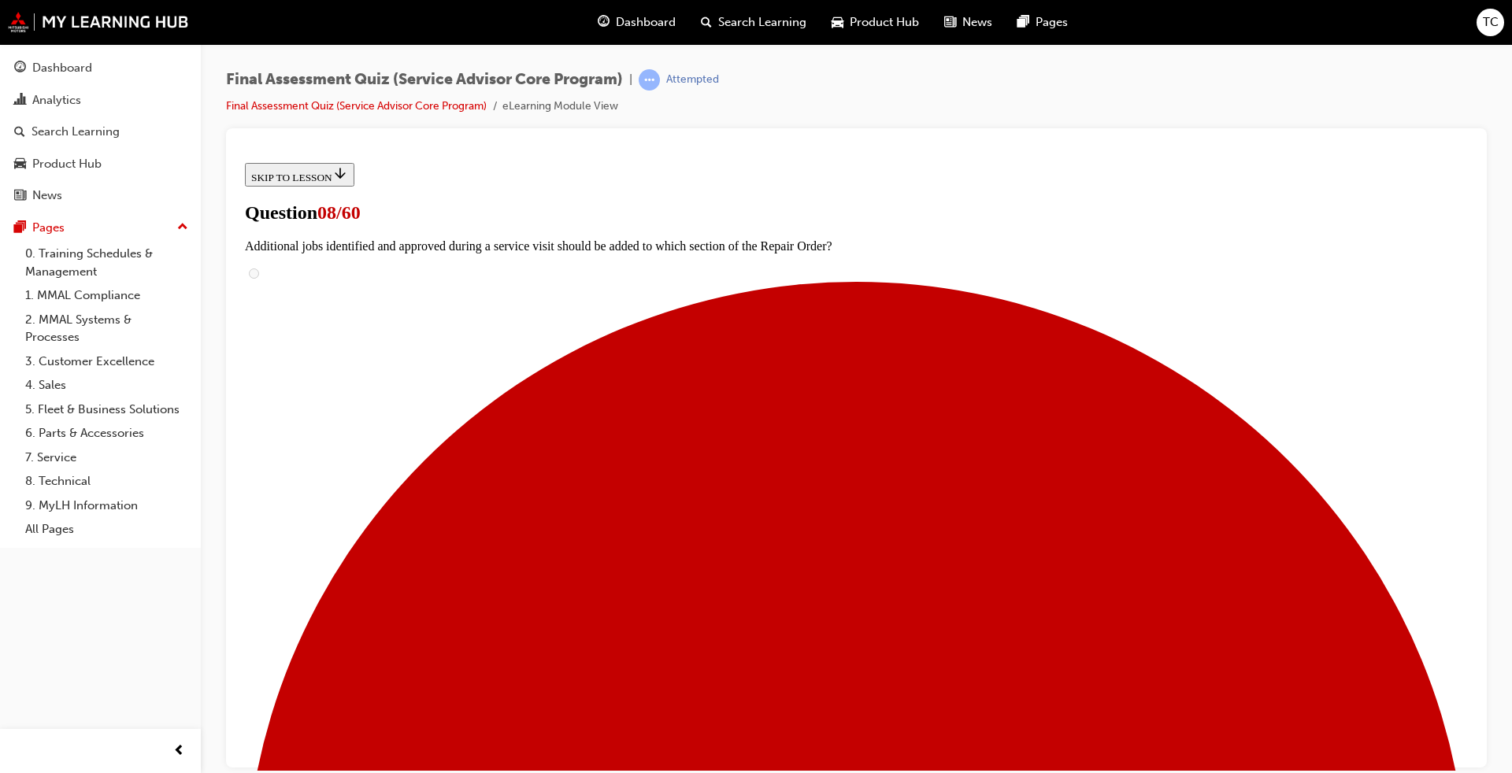
scroll to position [128, 0]
drag, startPoint x: 717, startPoint y: 443, endPoint x: 867, endPoint y: 443, distance: 150.4
drag, startPoint x: 754, startPoint y: 568, endPoint x: 927, endPoint y: 567, distance: 172.5
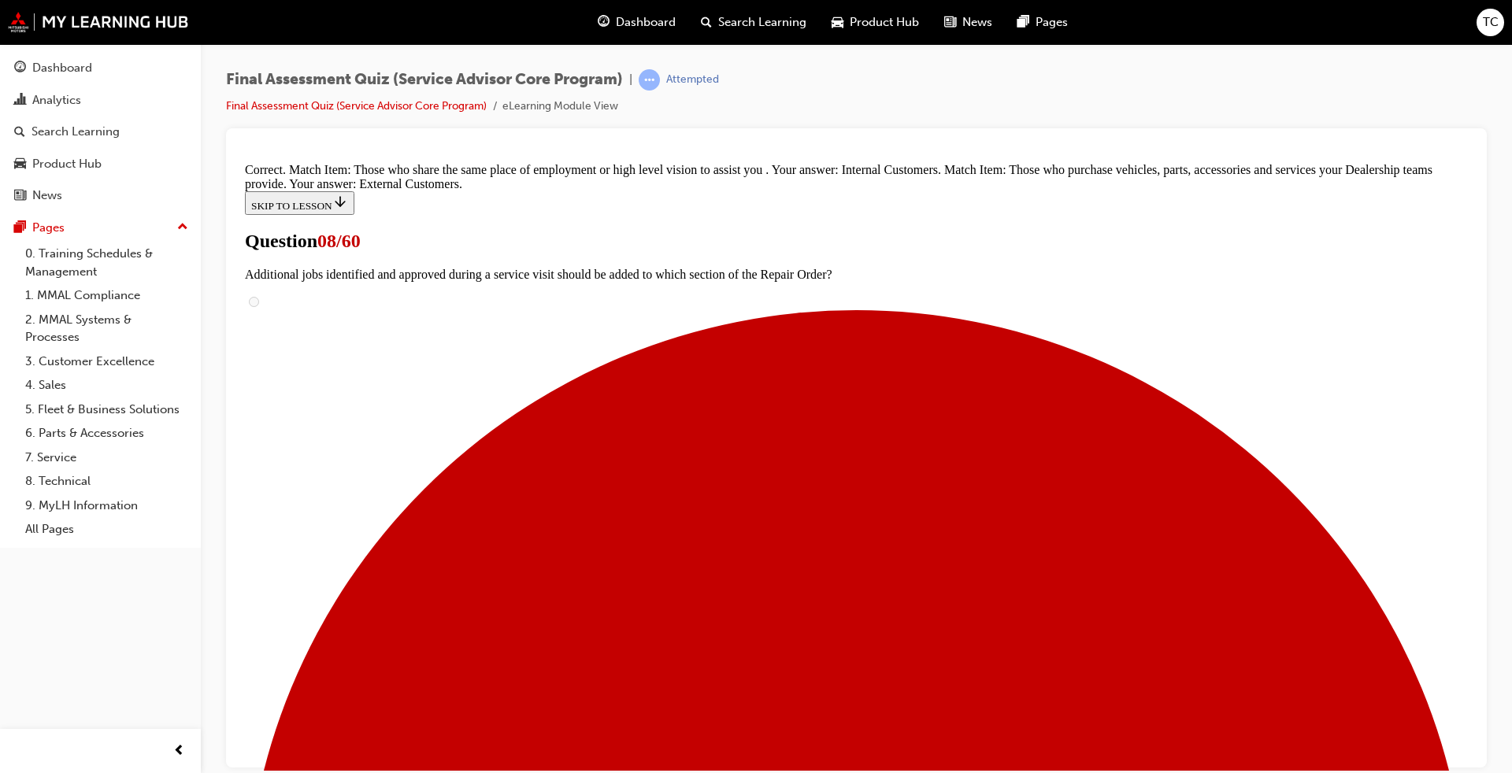
scroll to position [220, 0]
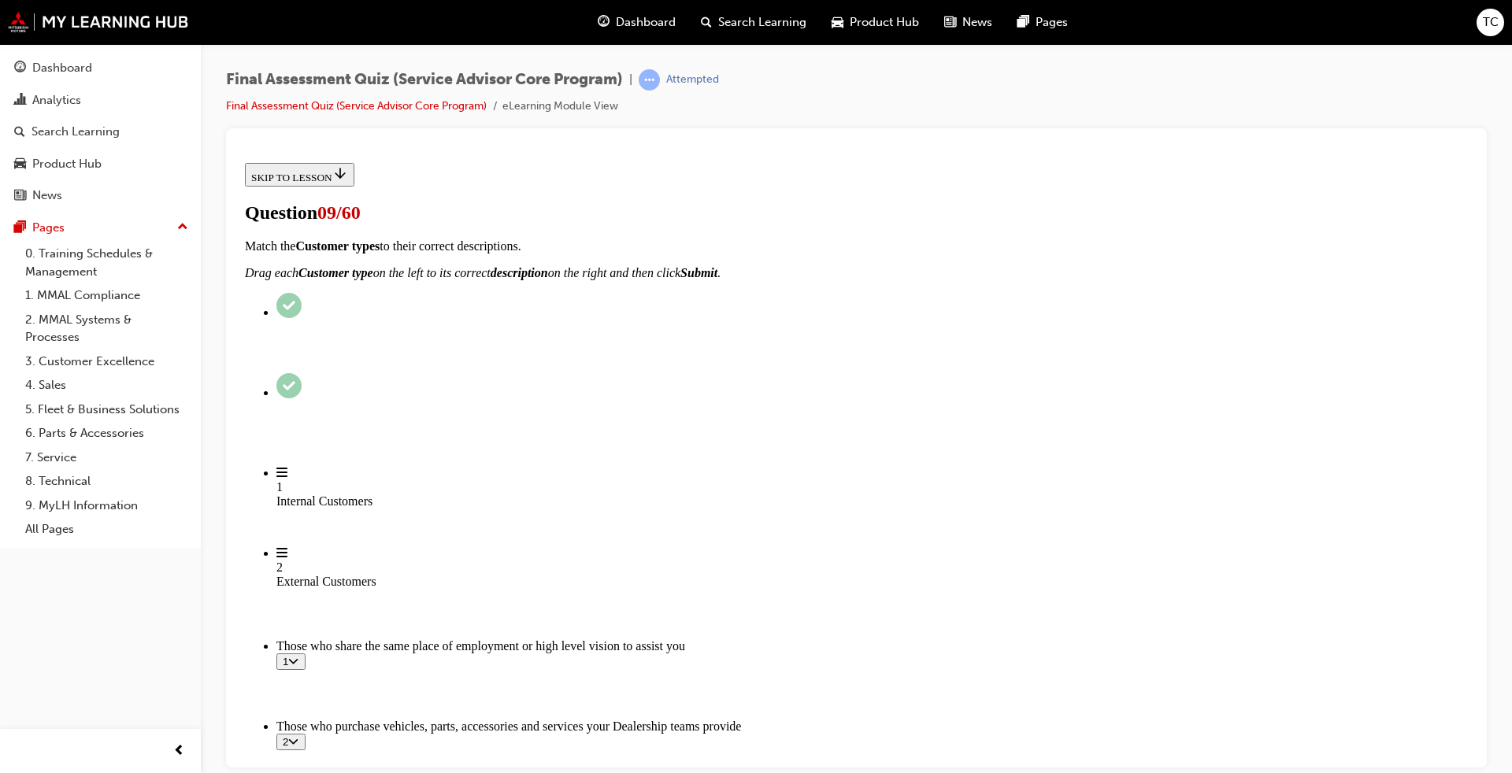
scroll to position [79, 0]
radio input "true"
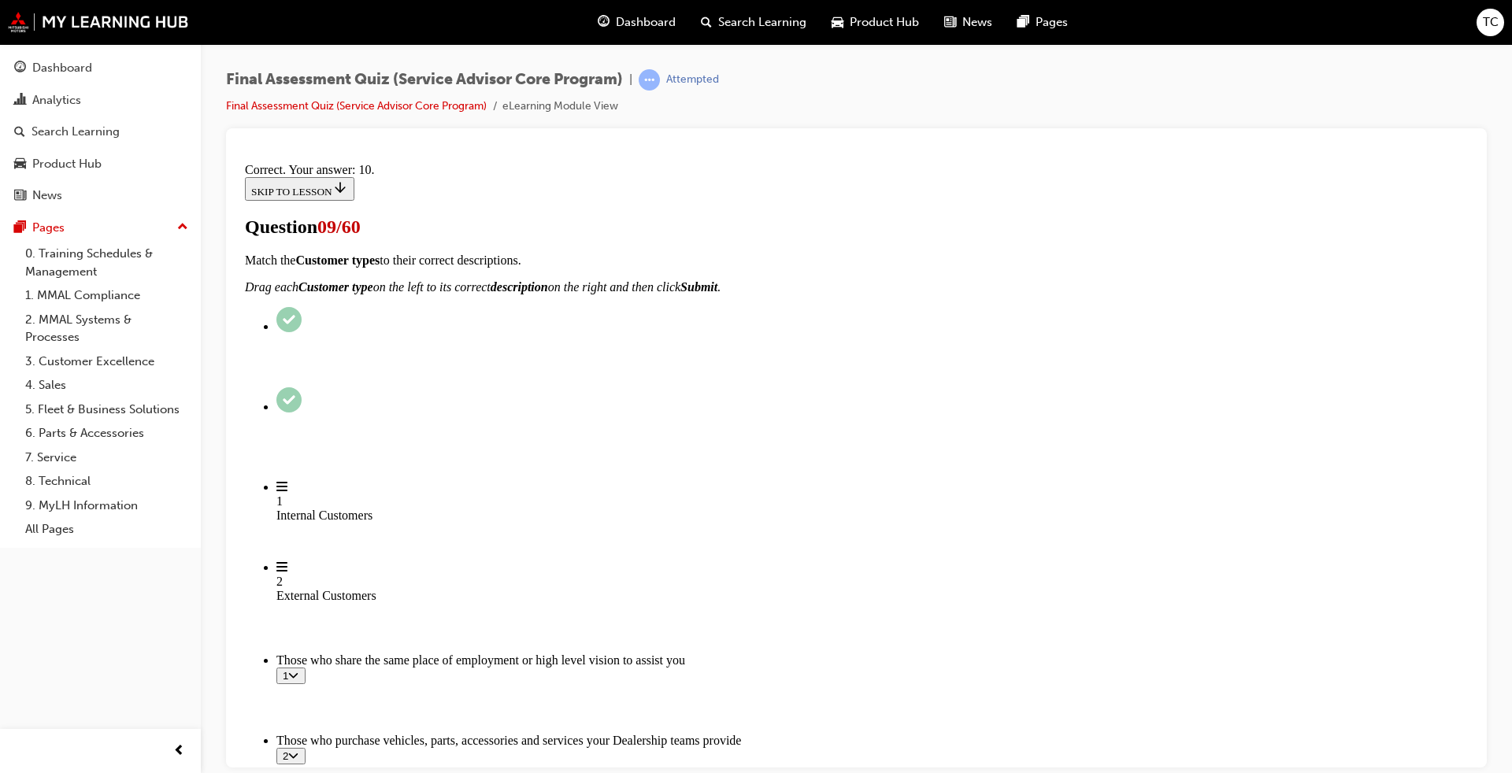
scroll to position [316, 0]
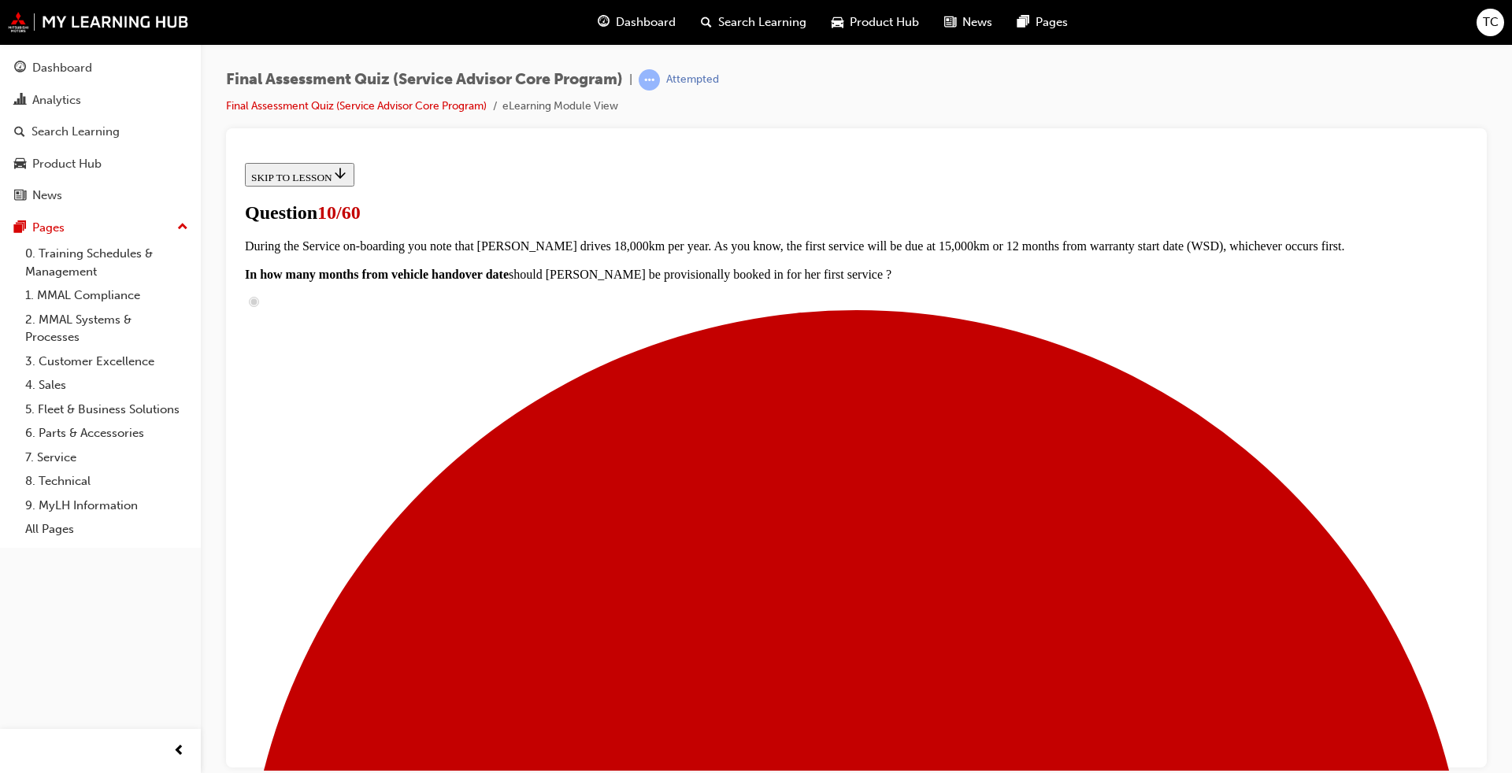
radio input "true"
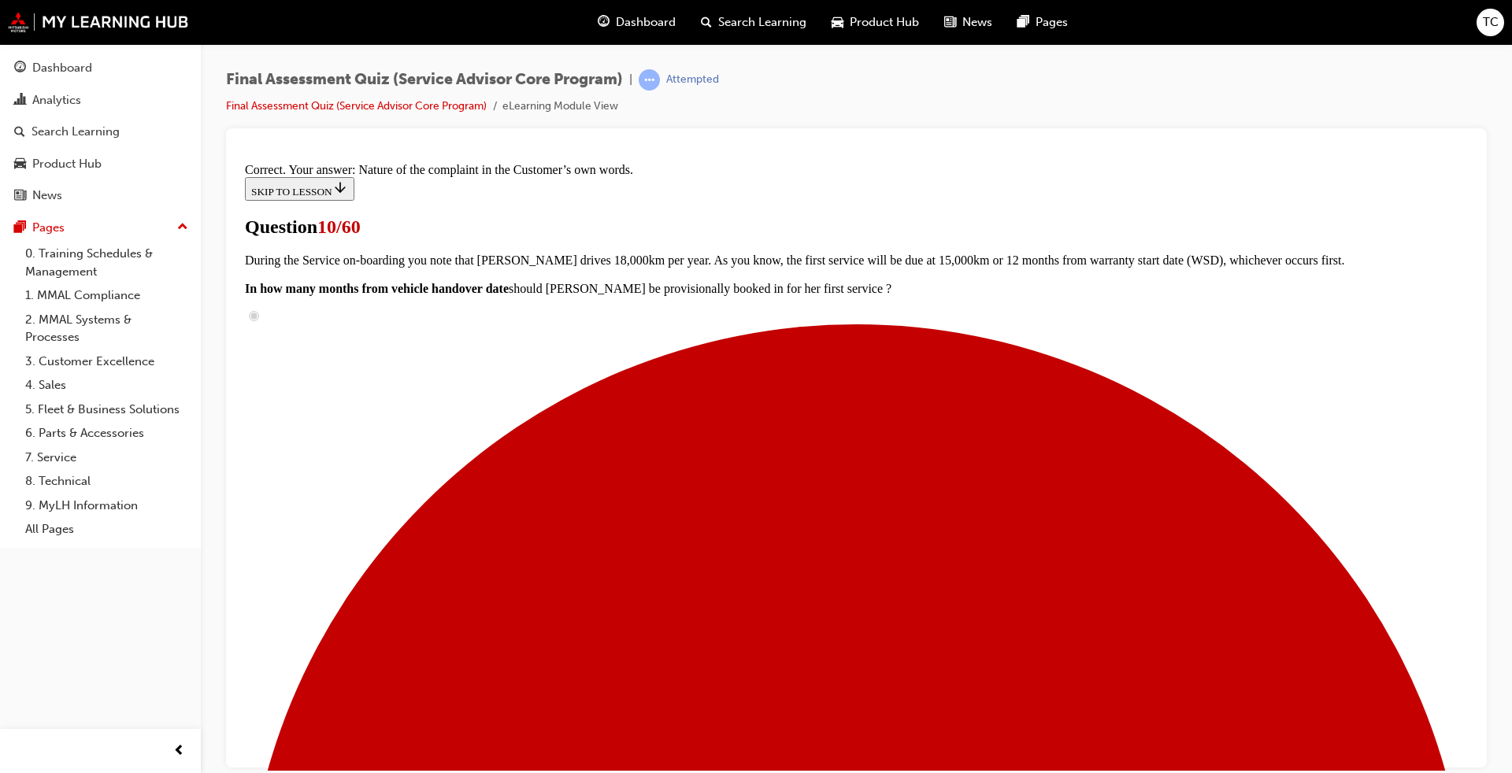
scroll to position [209, 0]
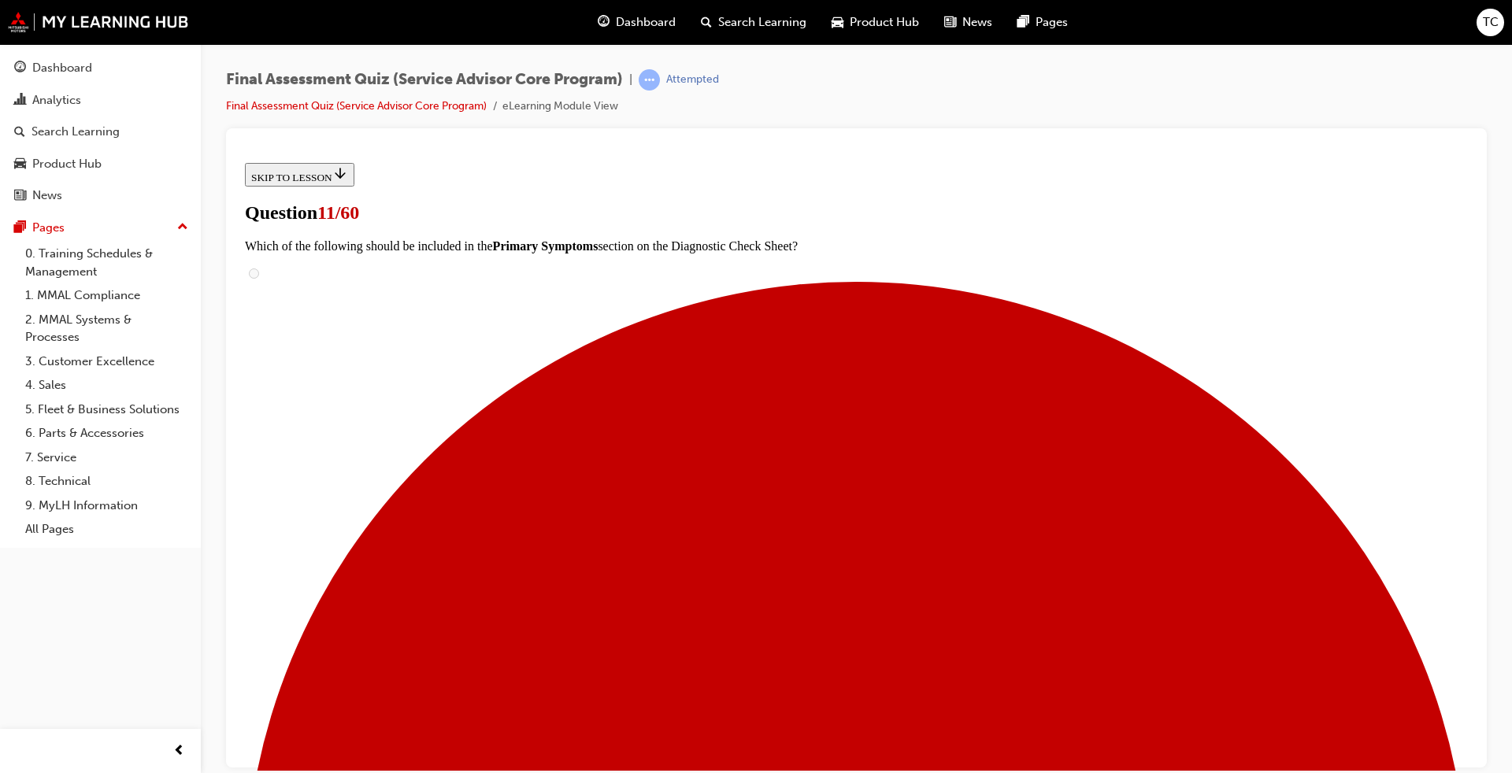
scroll to position [79, 0]
checkbox input "true"
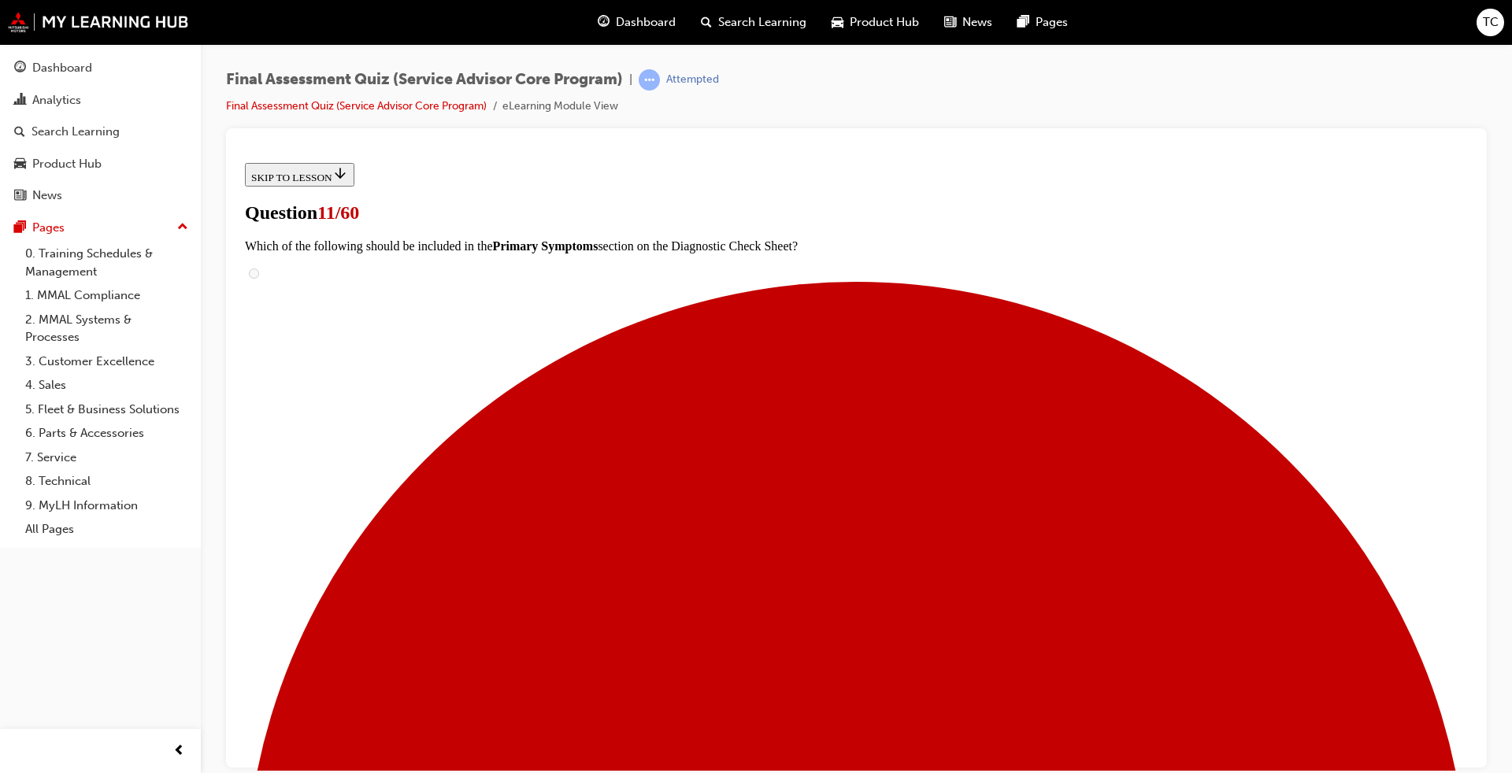
checkbox input "true"
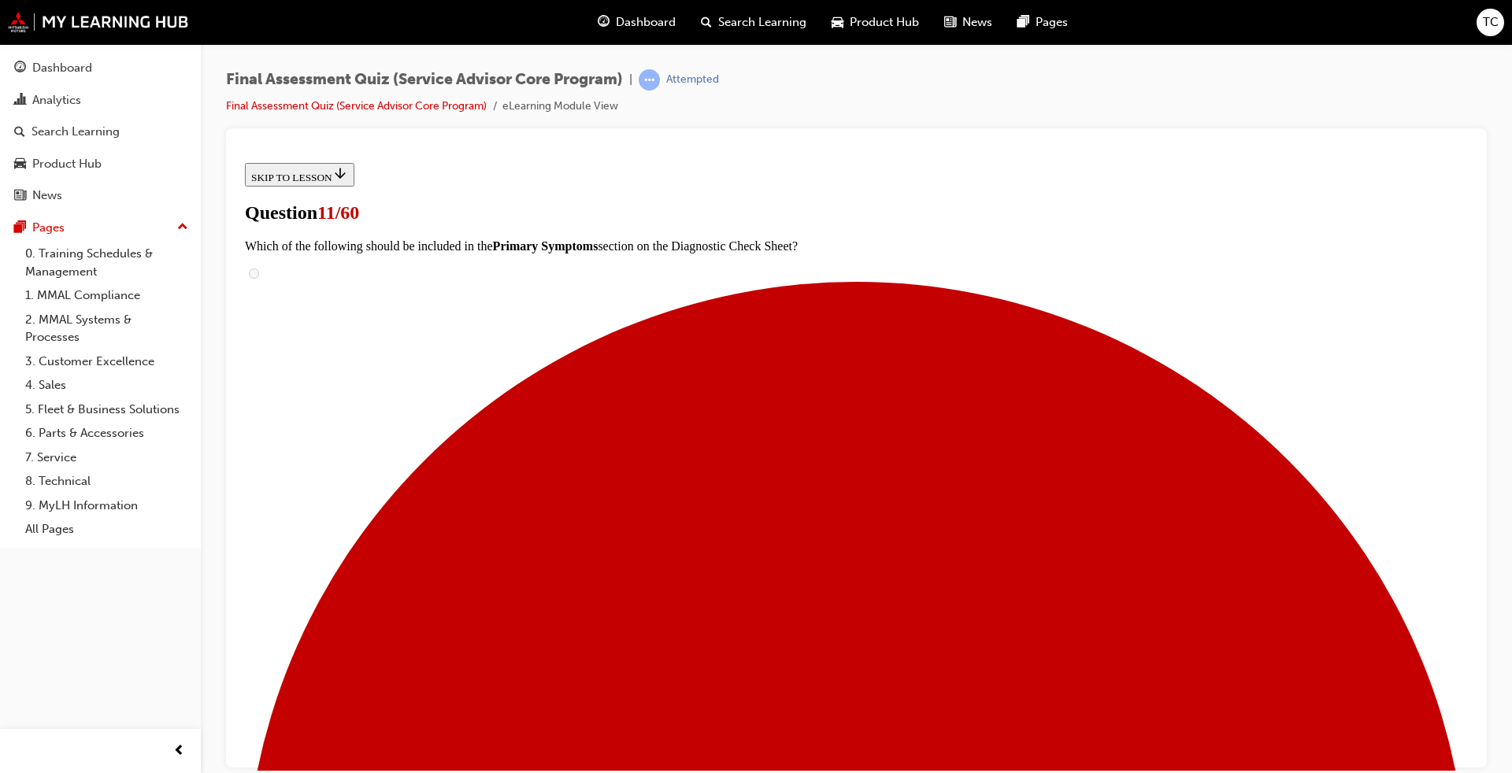
drag, startPoint x: 606, startPoint y: 611, endPoint x: 662, endPoint y: 670, distance: 81.3
checkbox input "true"
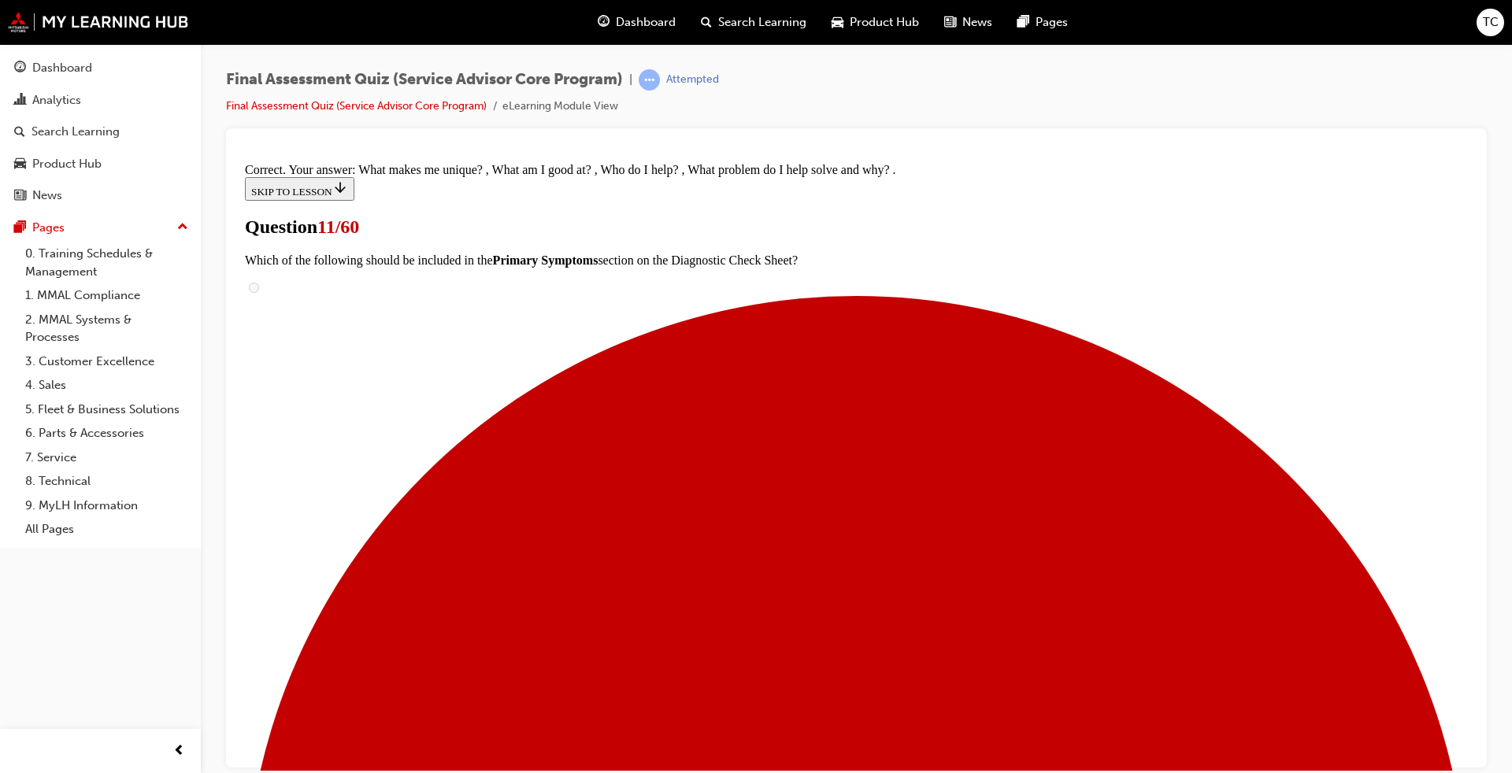
scroll to position [235, 0]
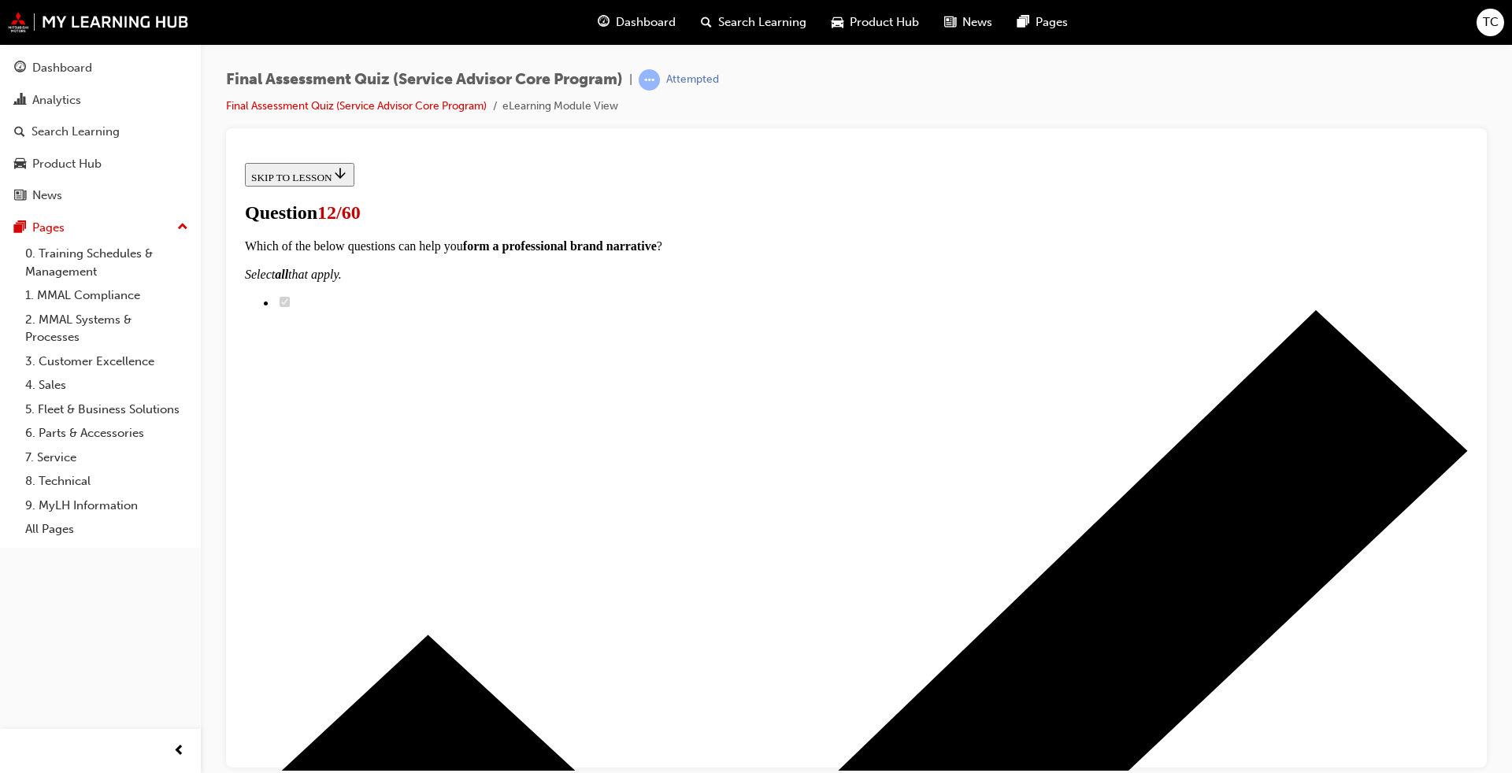
scroll to position [128, 0]
radio input "true"
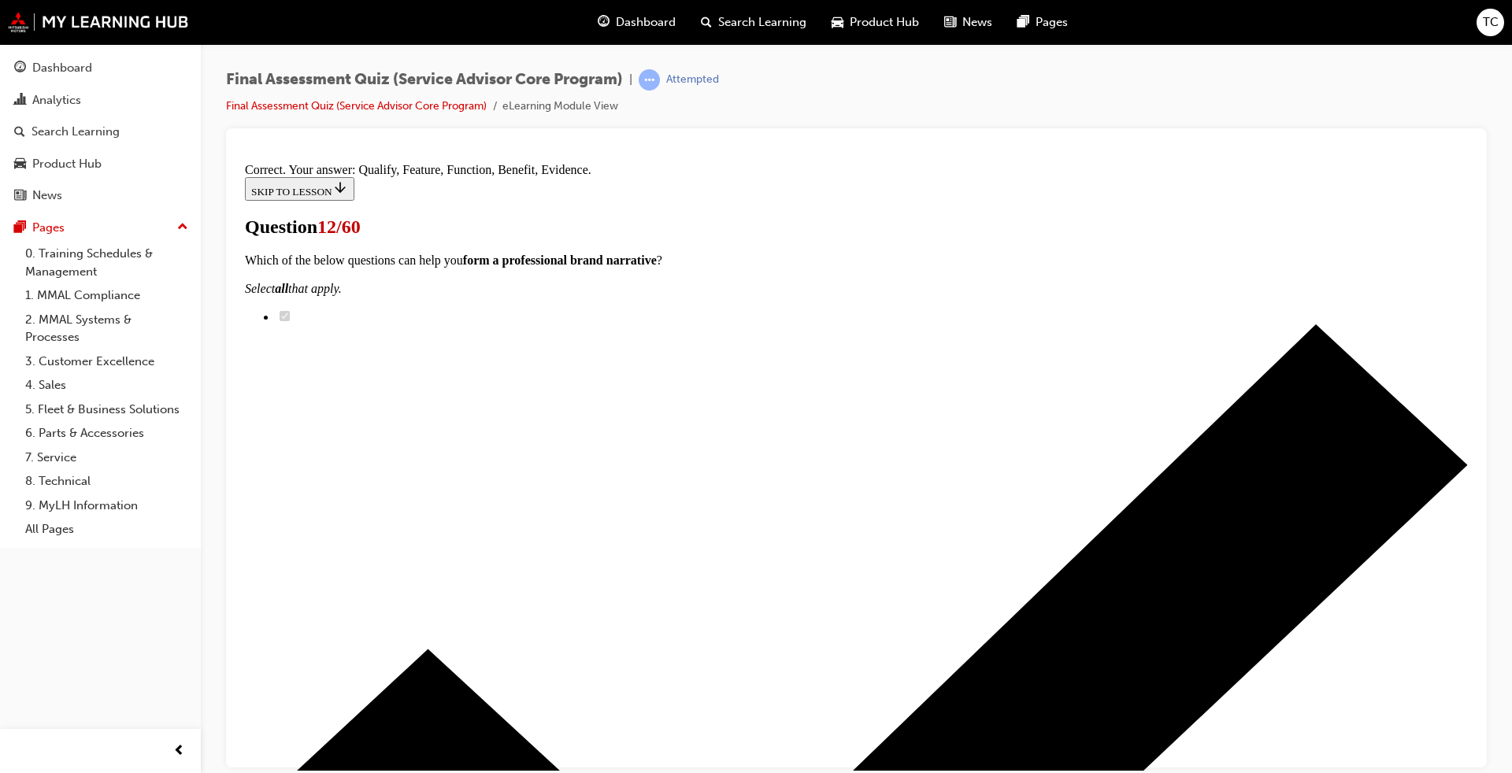
scroll to position [182, 0]
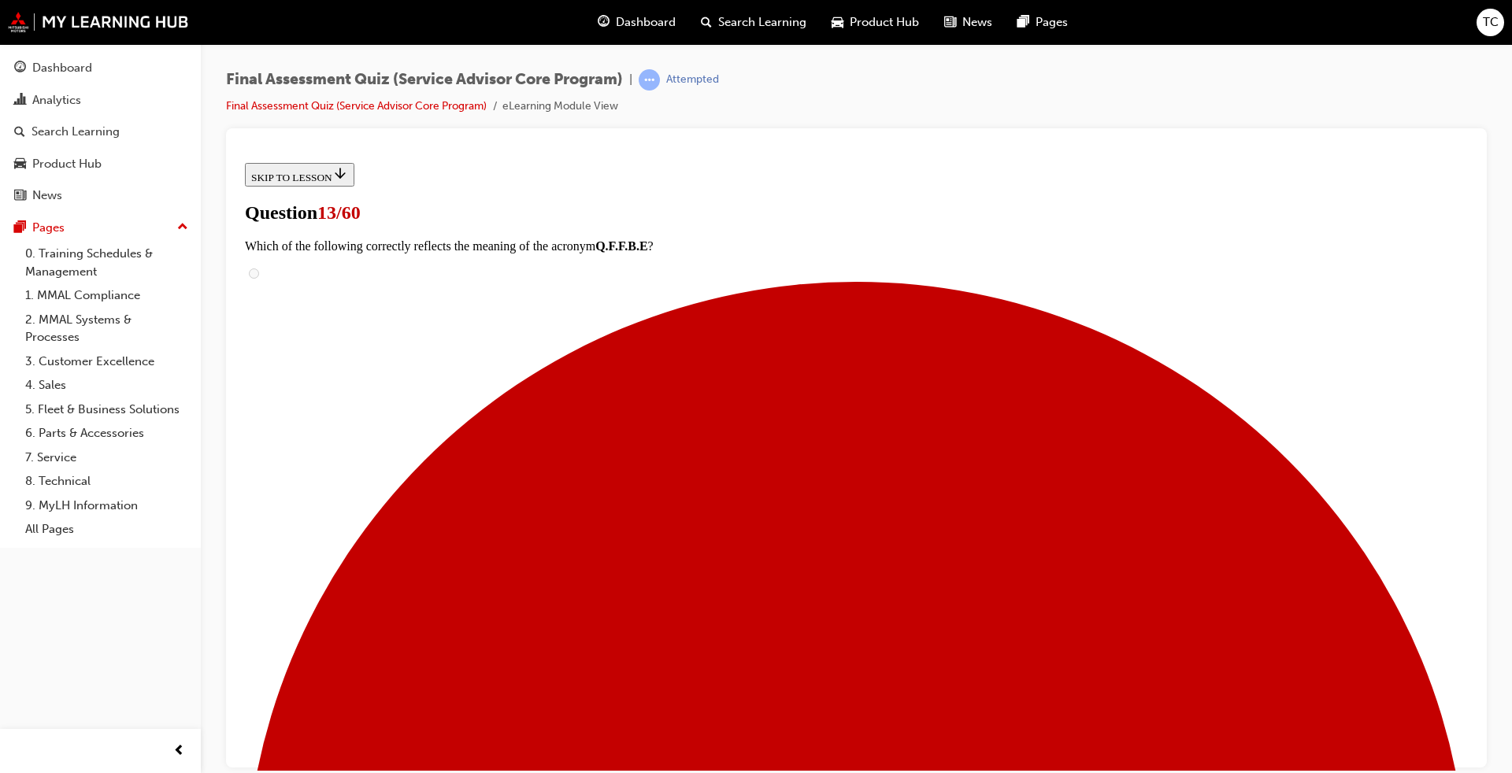
radio input "true"
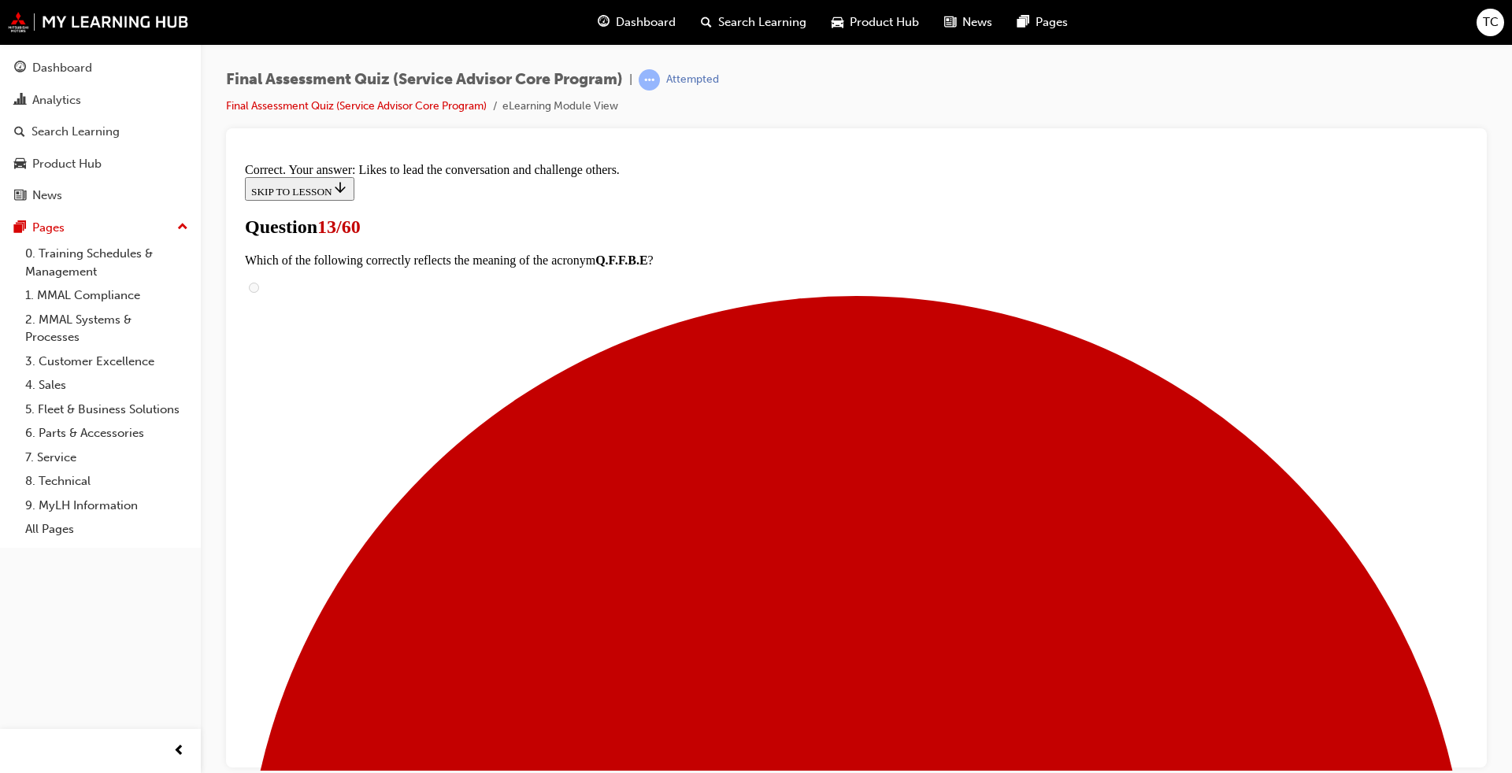
scroll to position [182, 0]
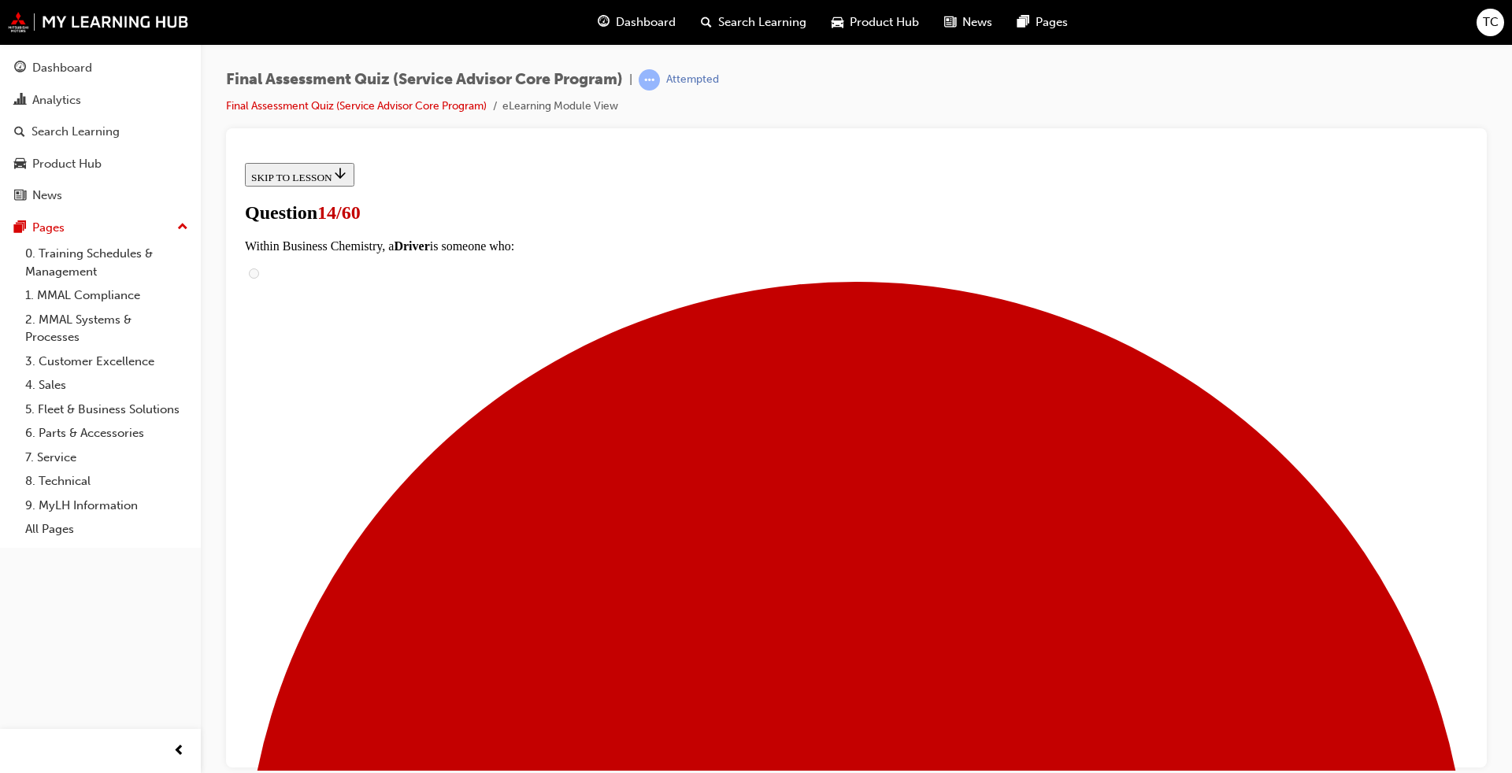
radio input "true"
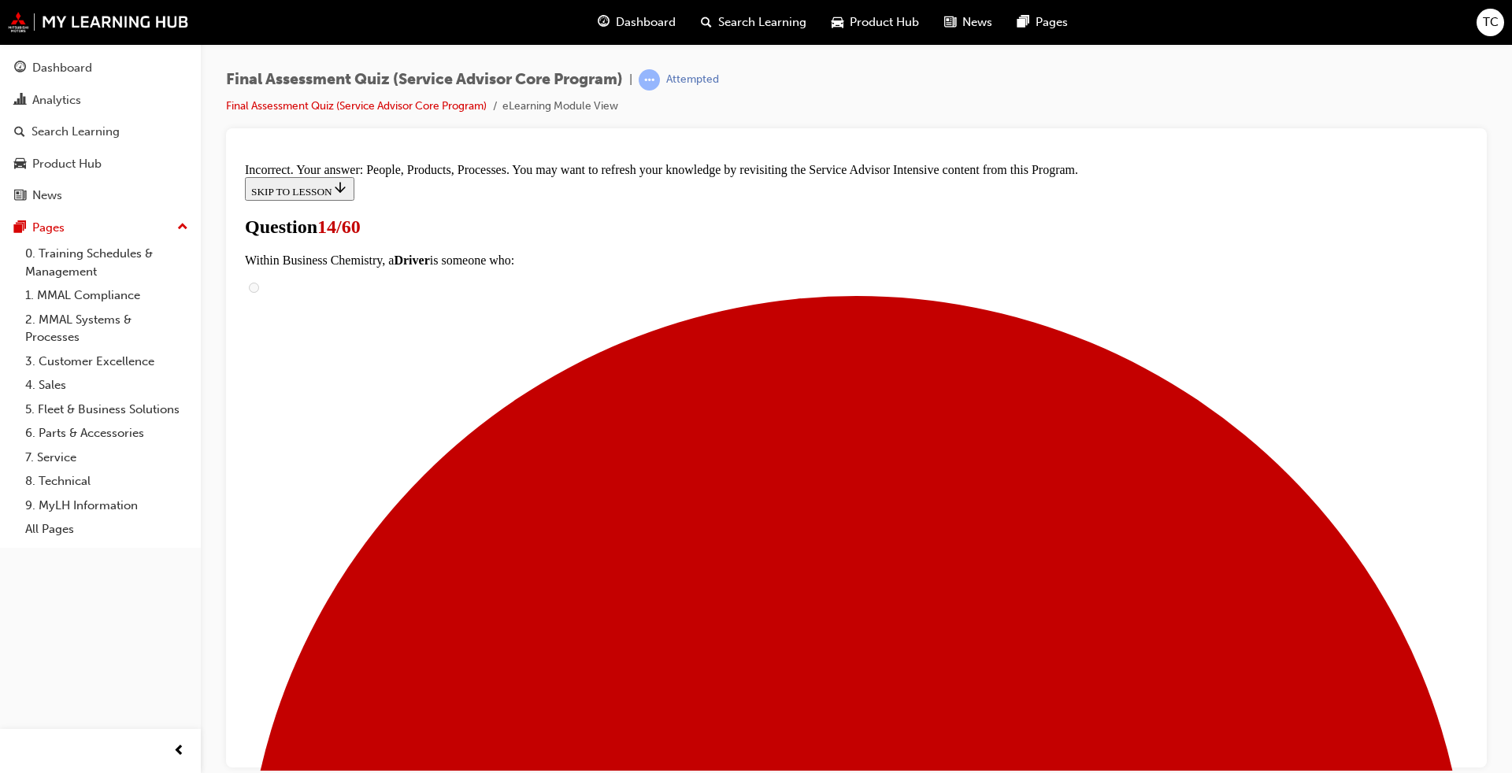
scroll to position [279, 0]
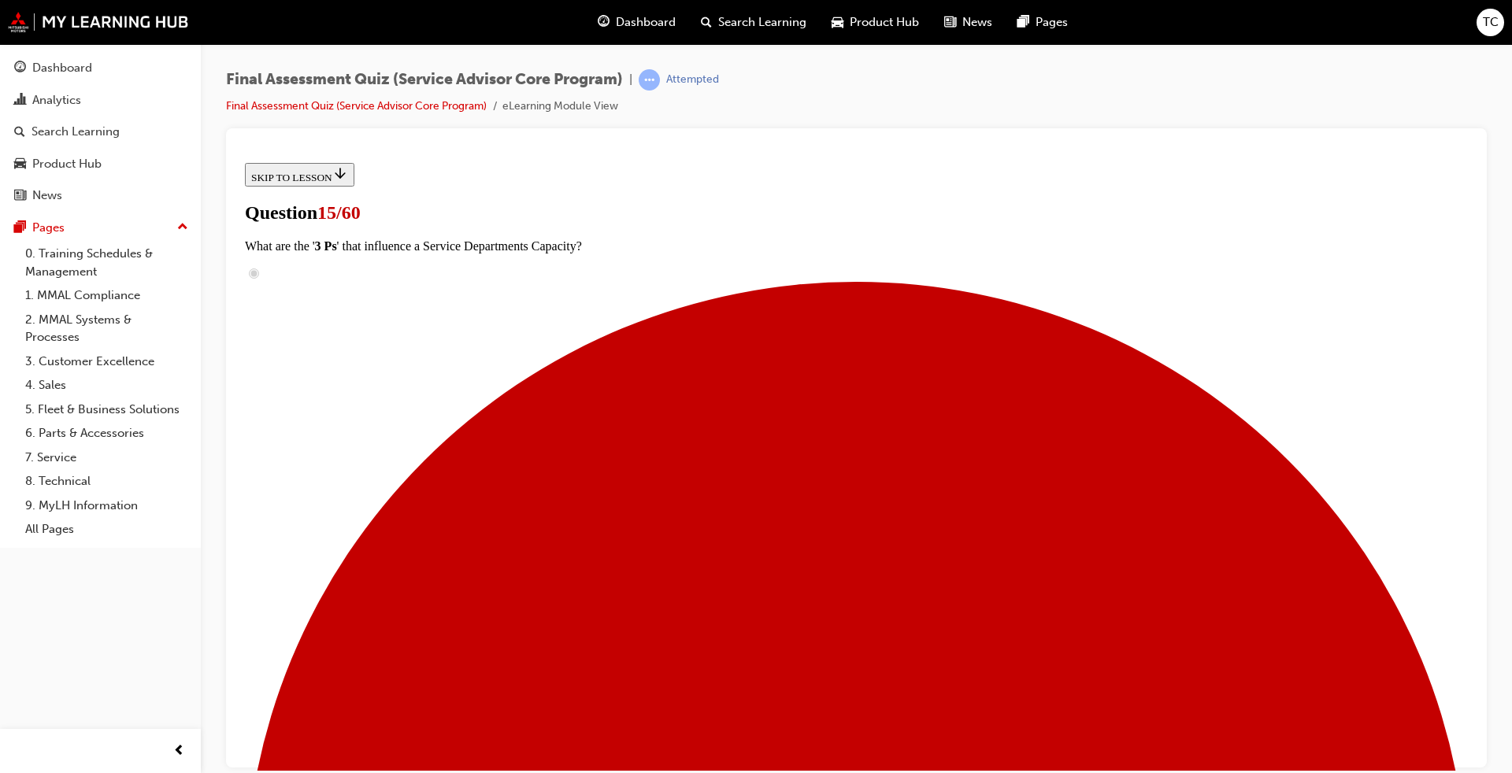
scroll to position [315, 0]
checkbox input "true"
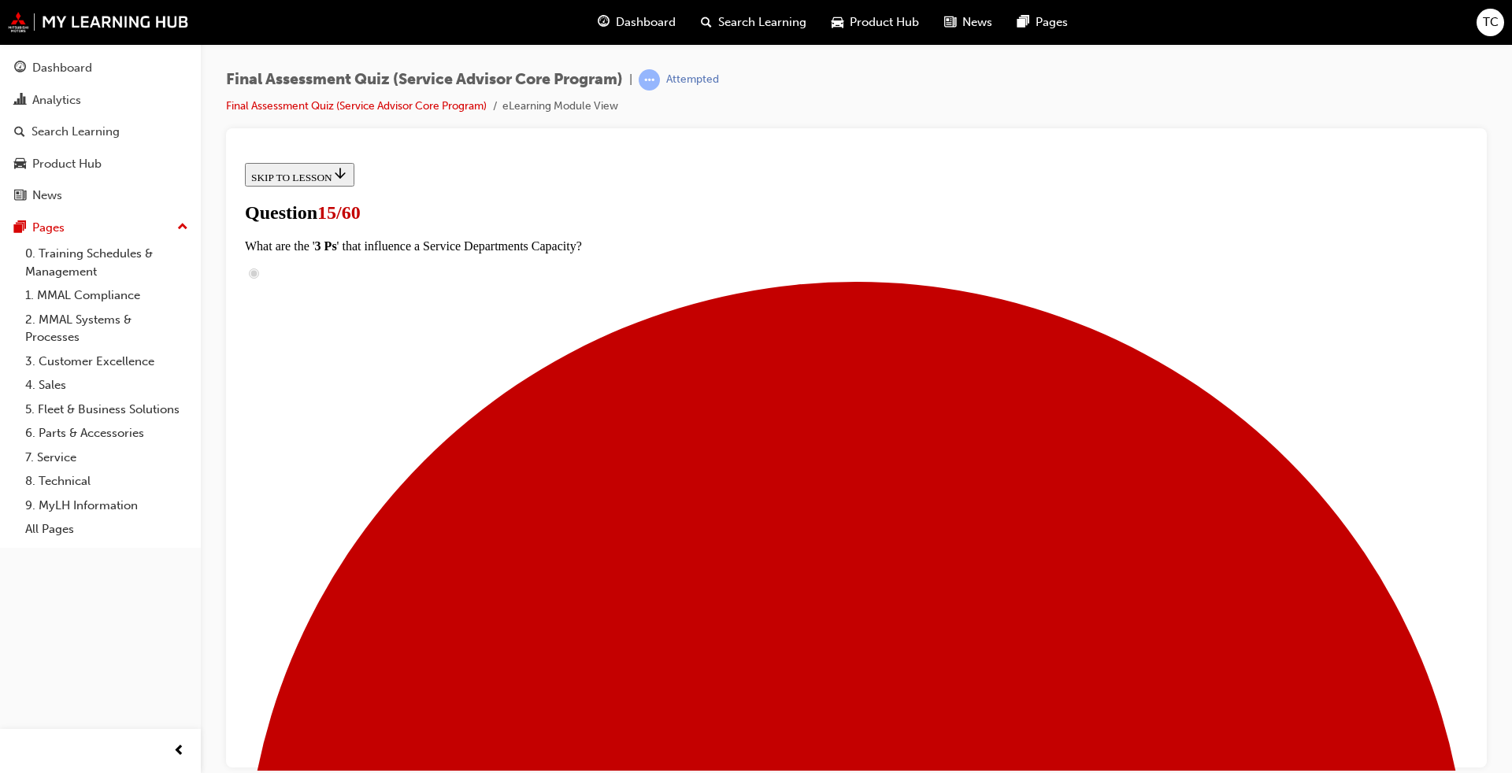
checkbox input "true"
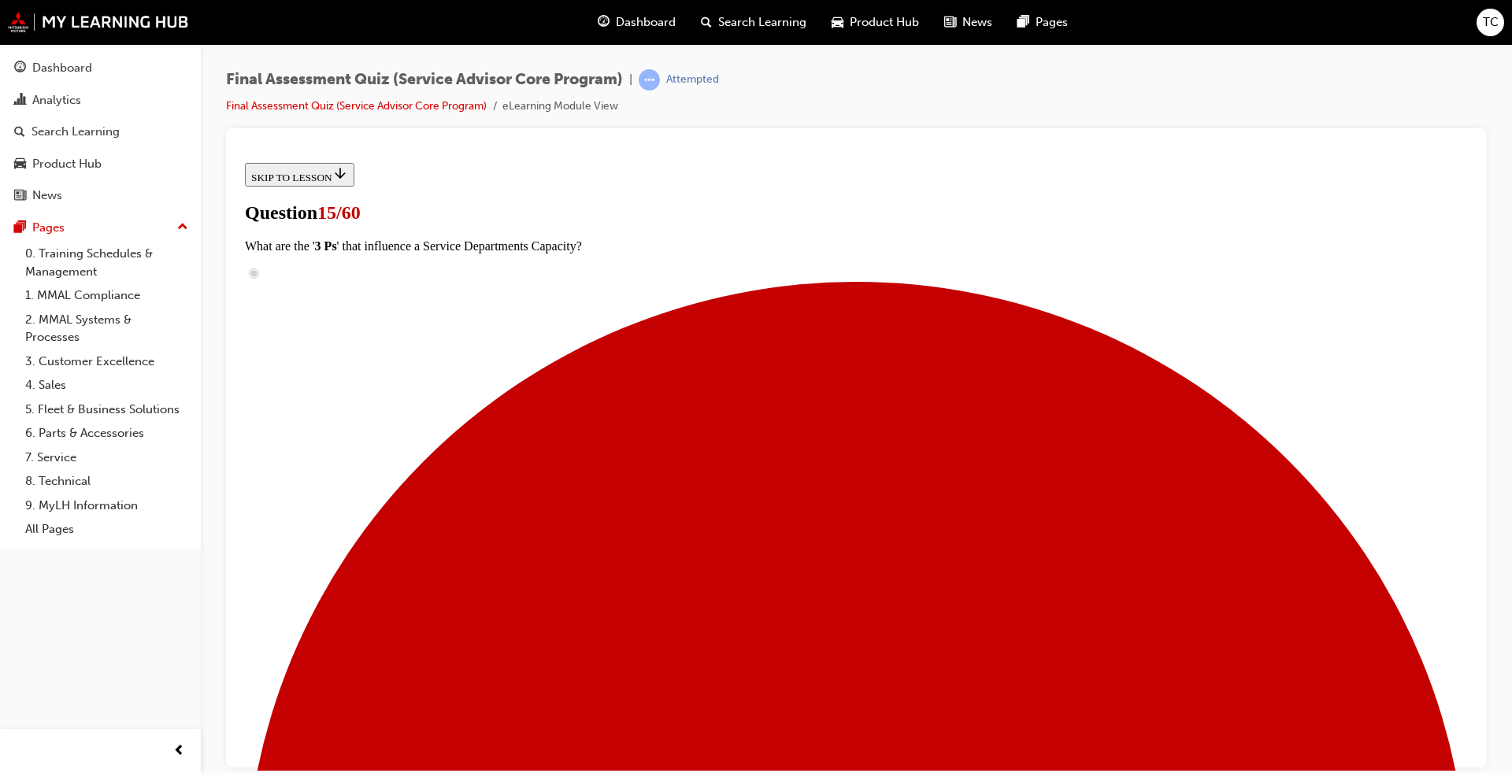
checkbox input "true"
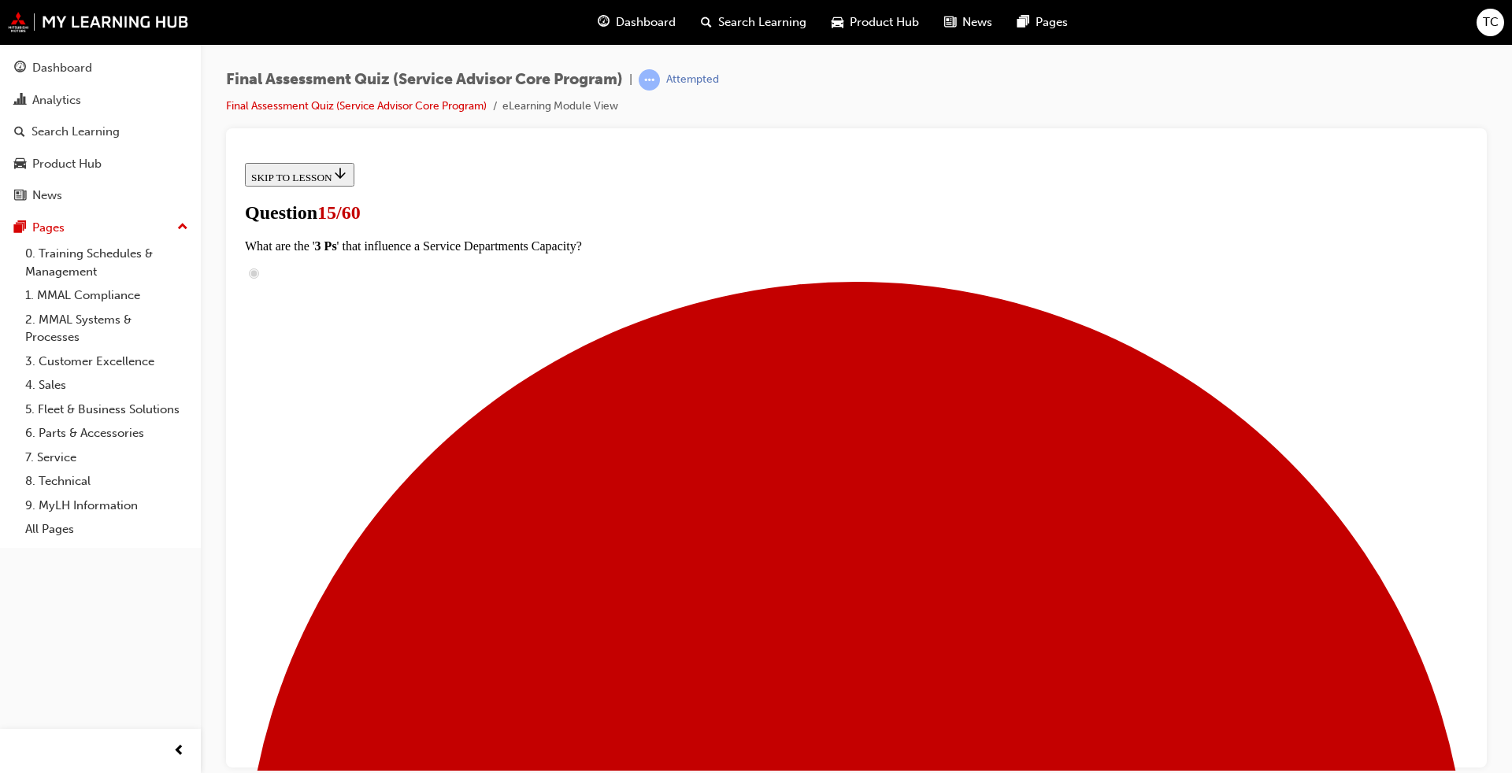
checkbox input "true"
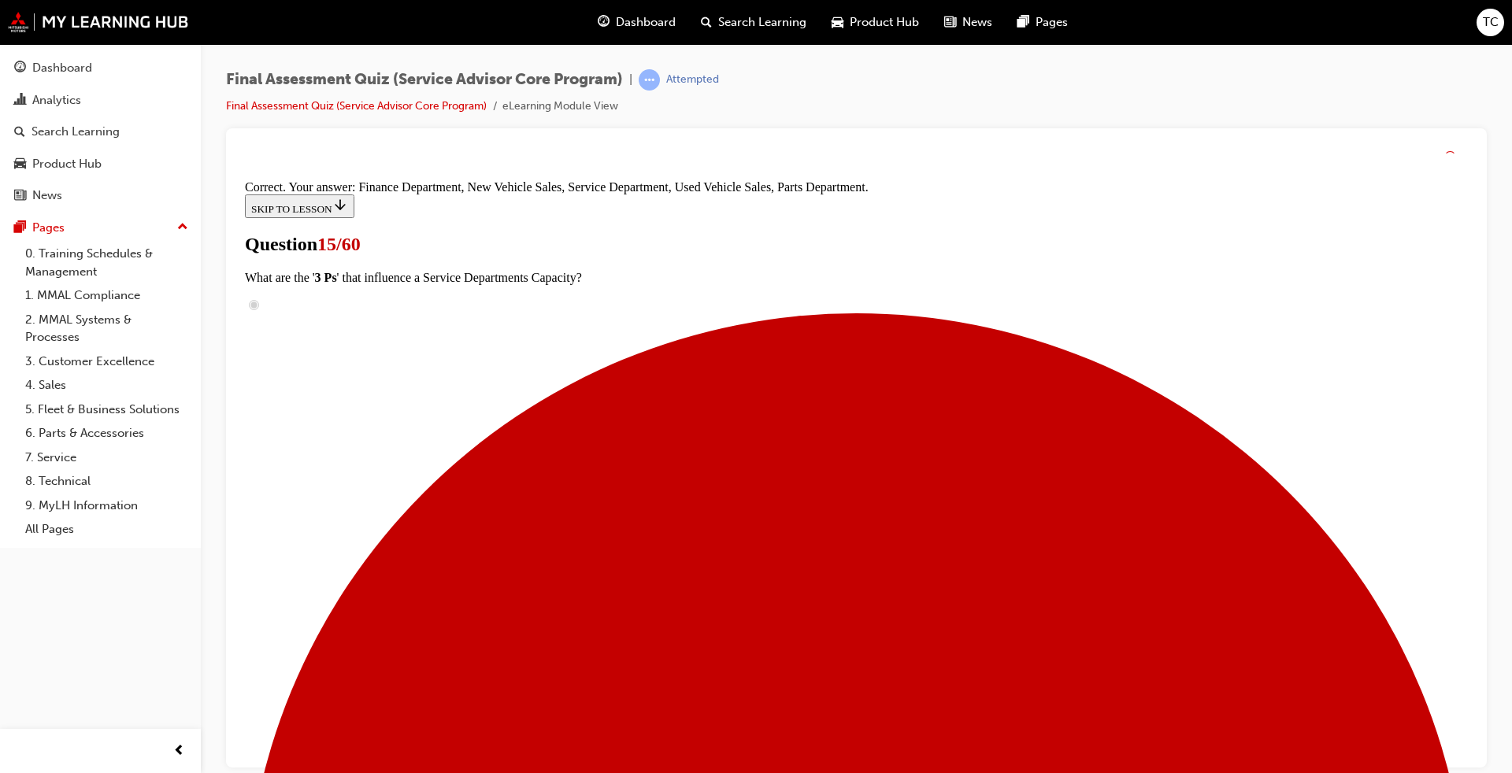
scroll to position [577, 0]
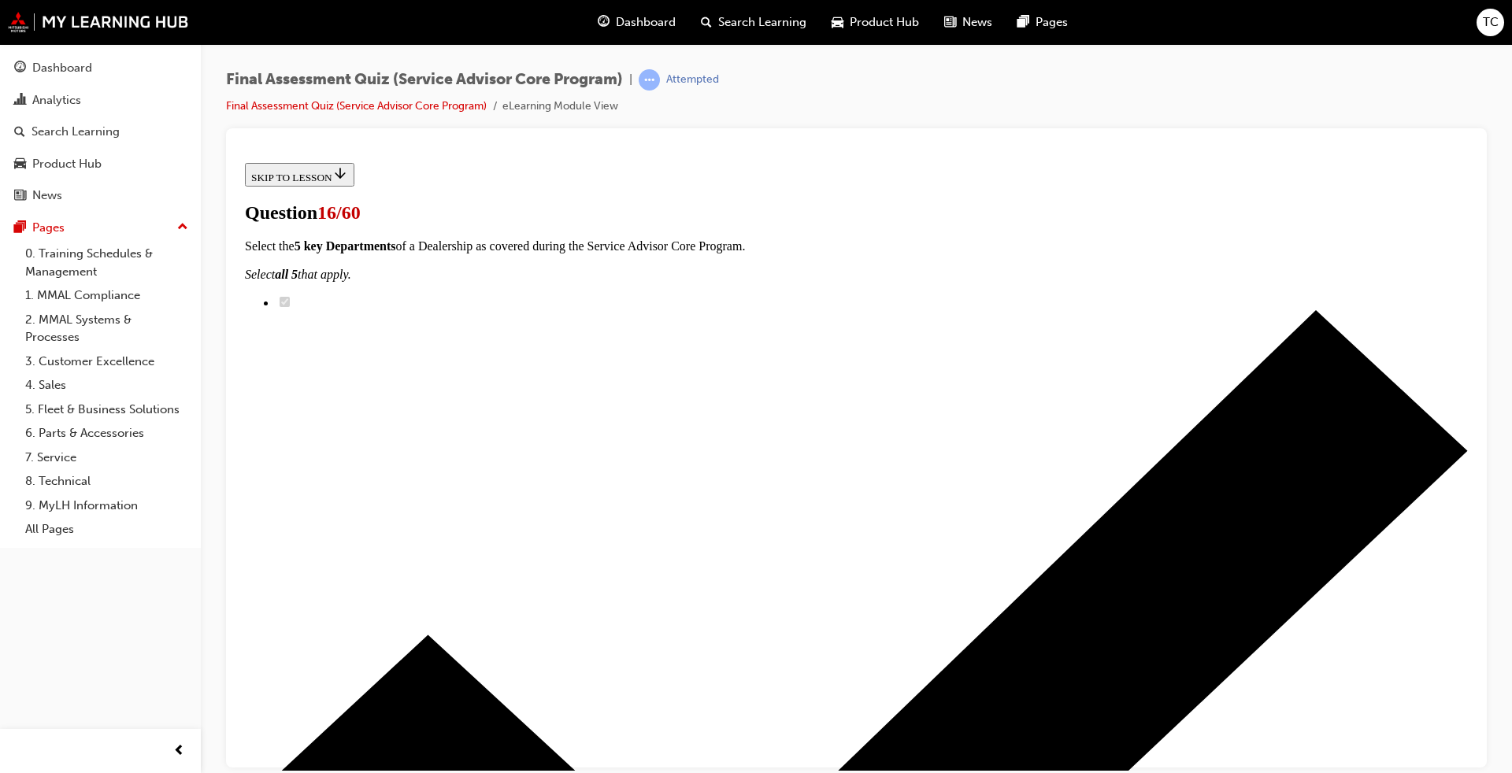
scroll to position [315, 0]
checkbox input "true"
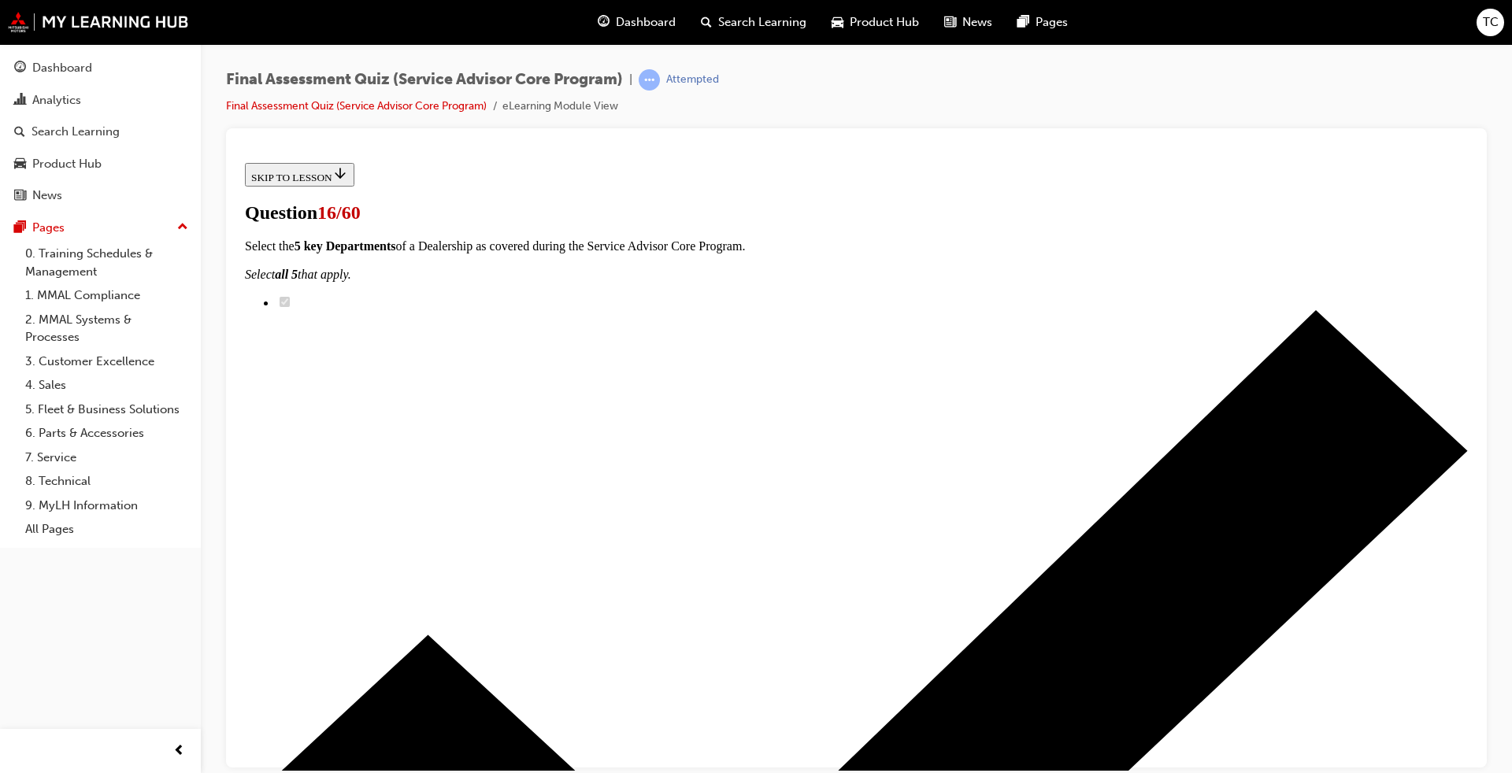
checkbox input "true"
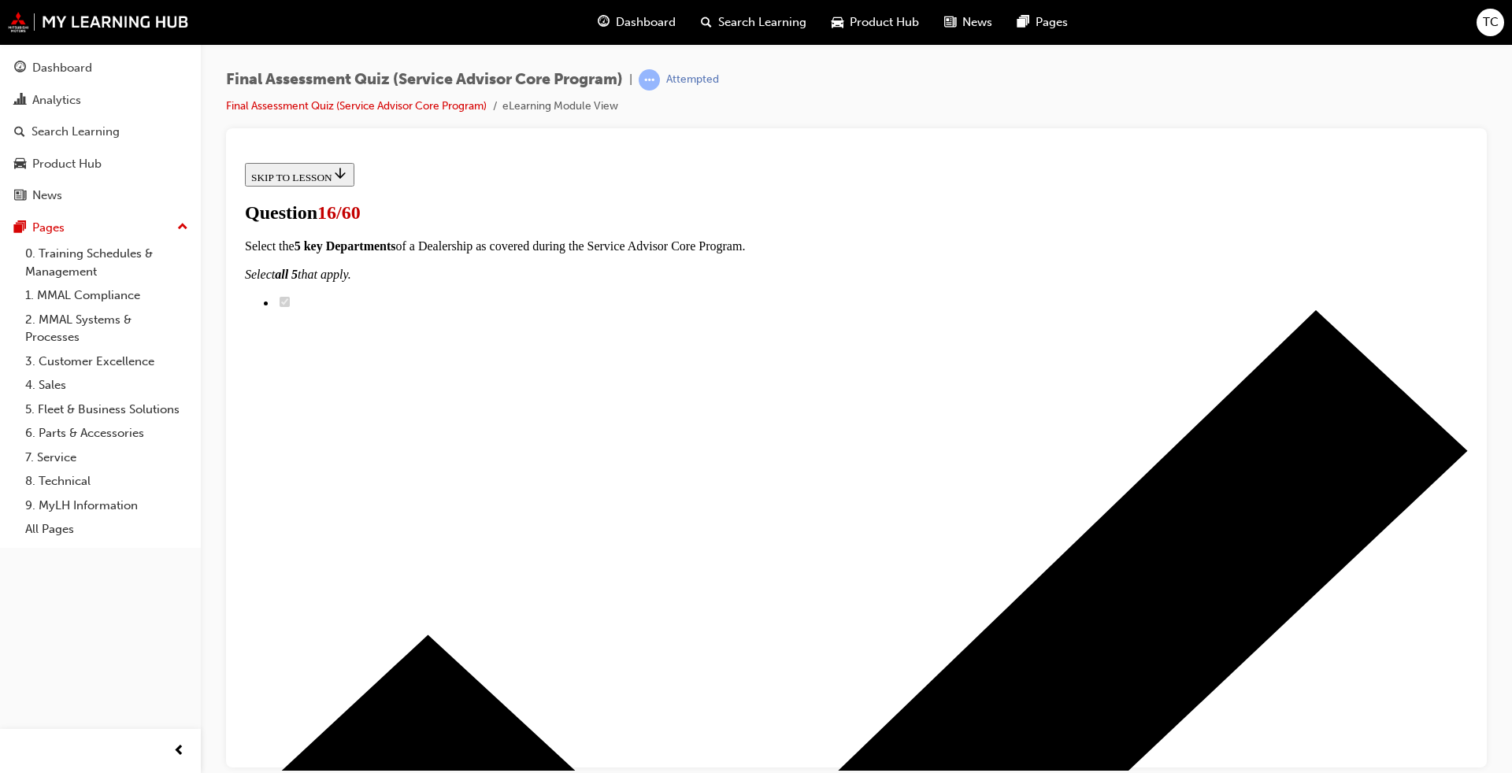
checkbox input "true"
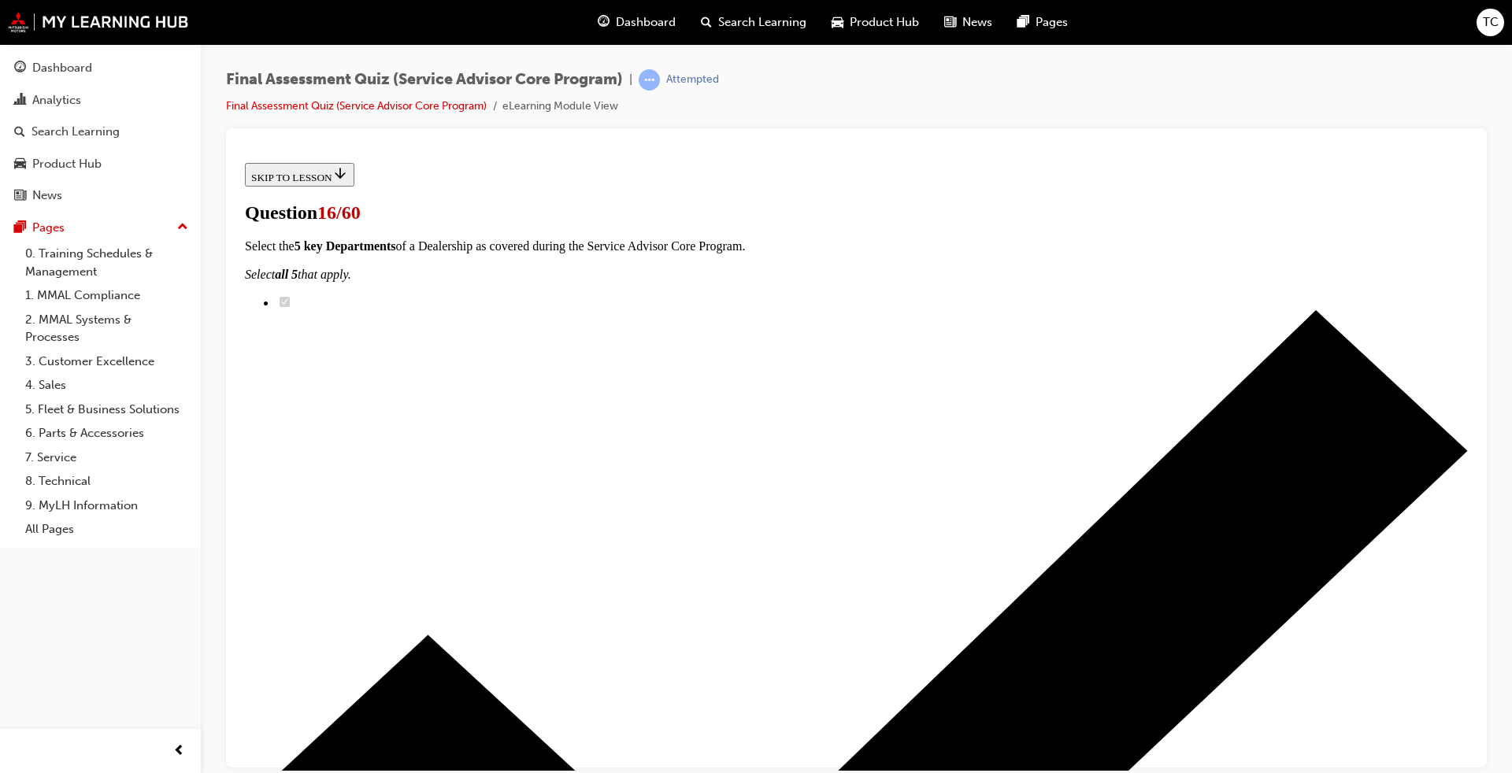
checkbox input "true"
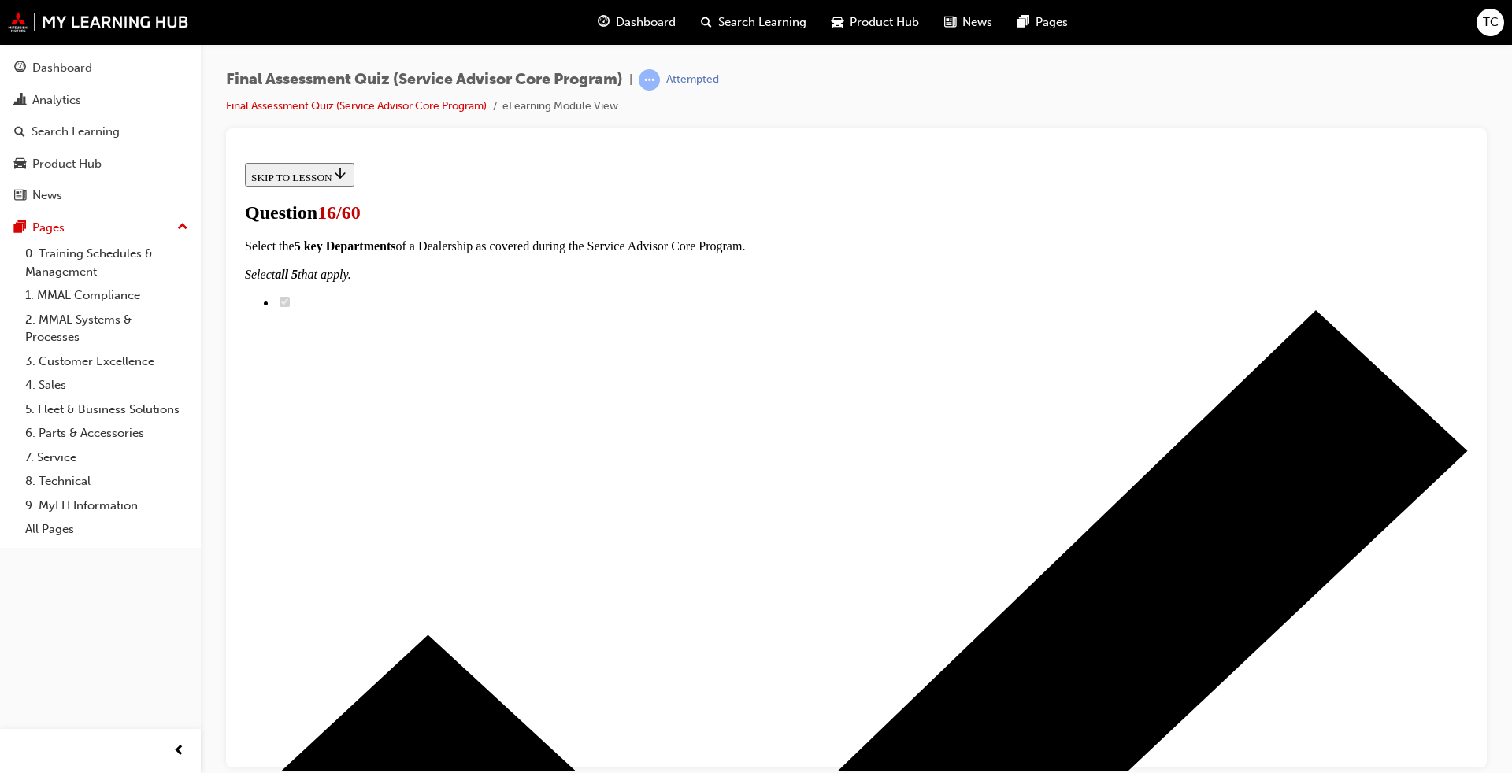
checkbox input "true"
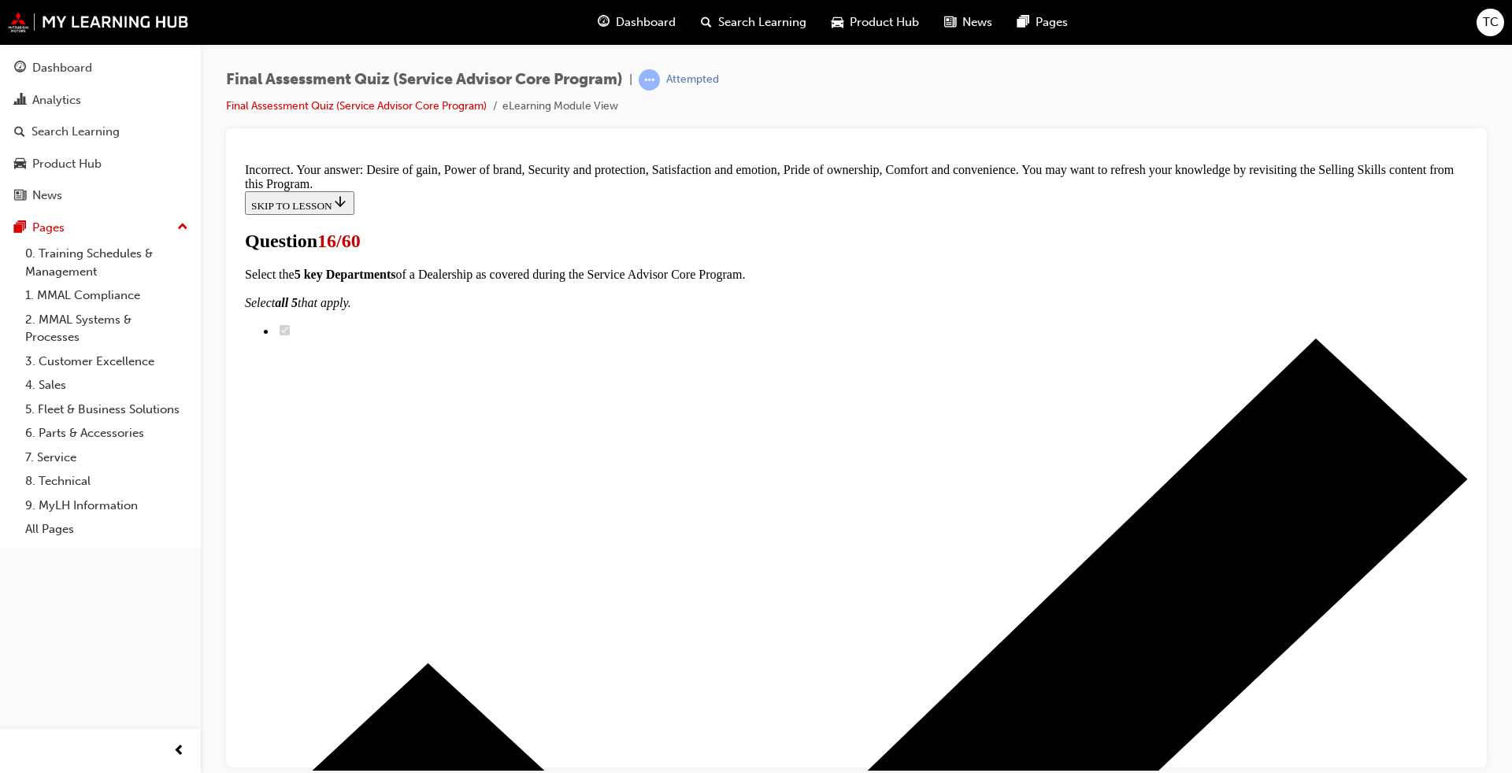
scroll to position [254, 0]
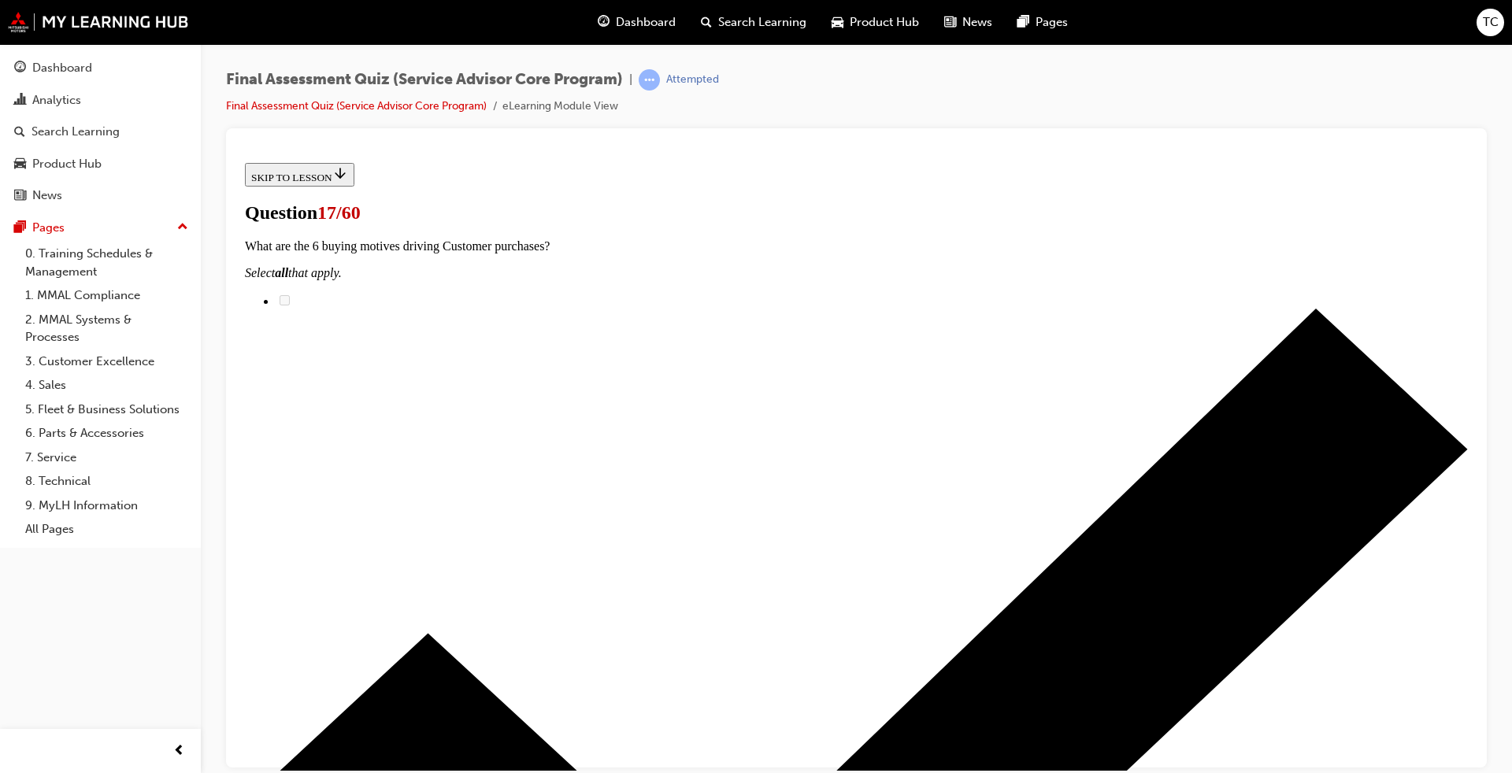
radio input "true"
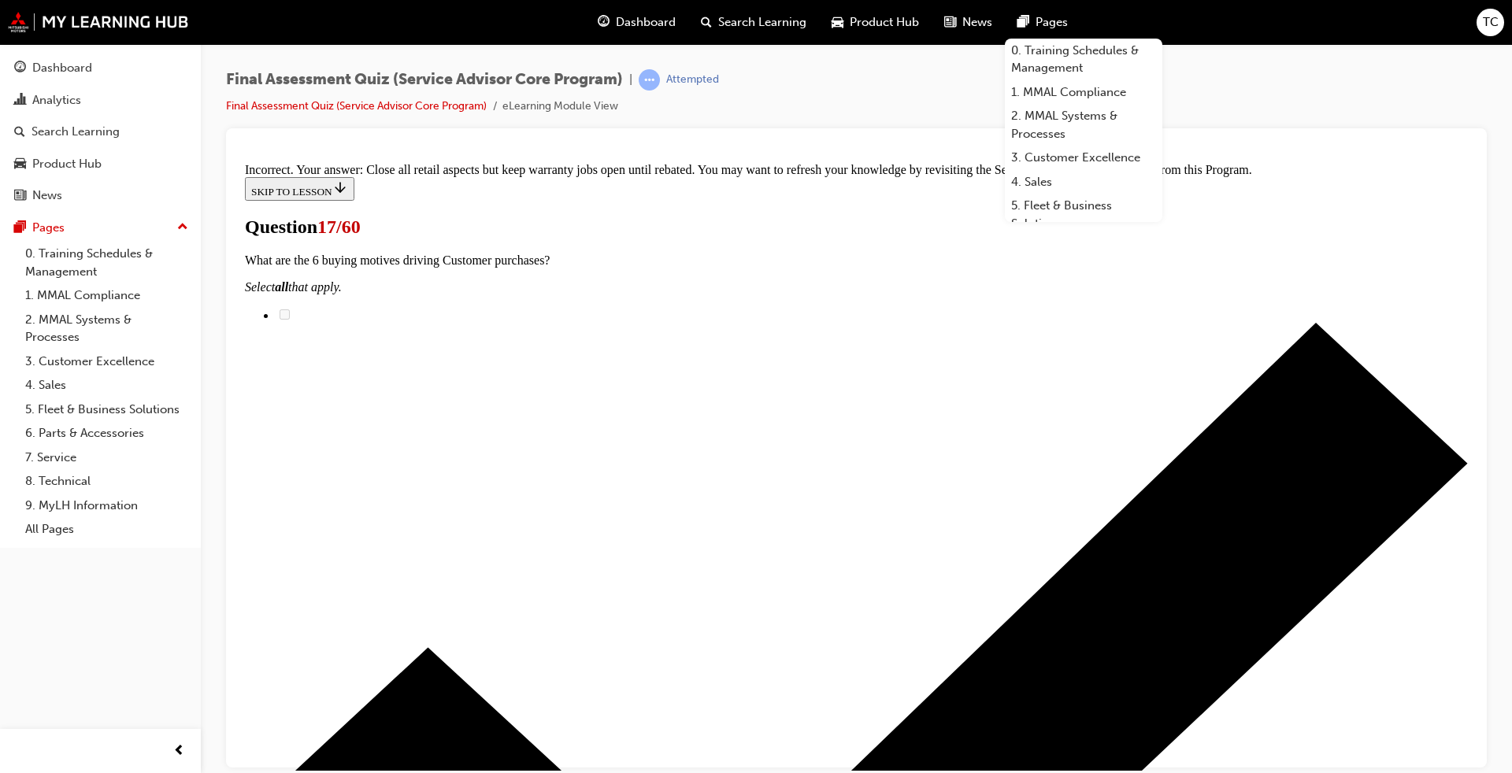
scroll to position [295, 0]
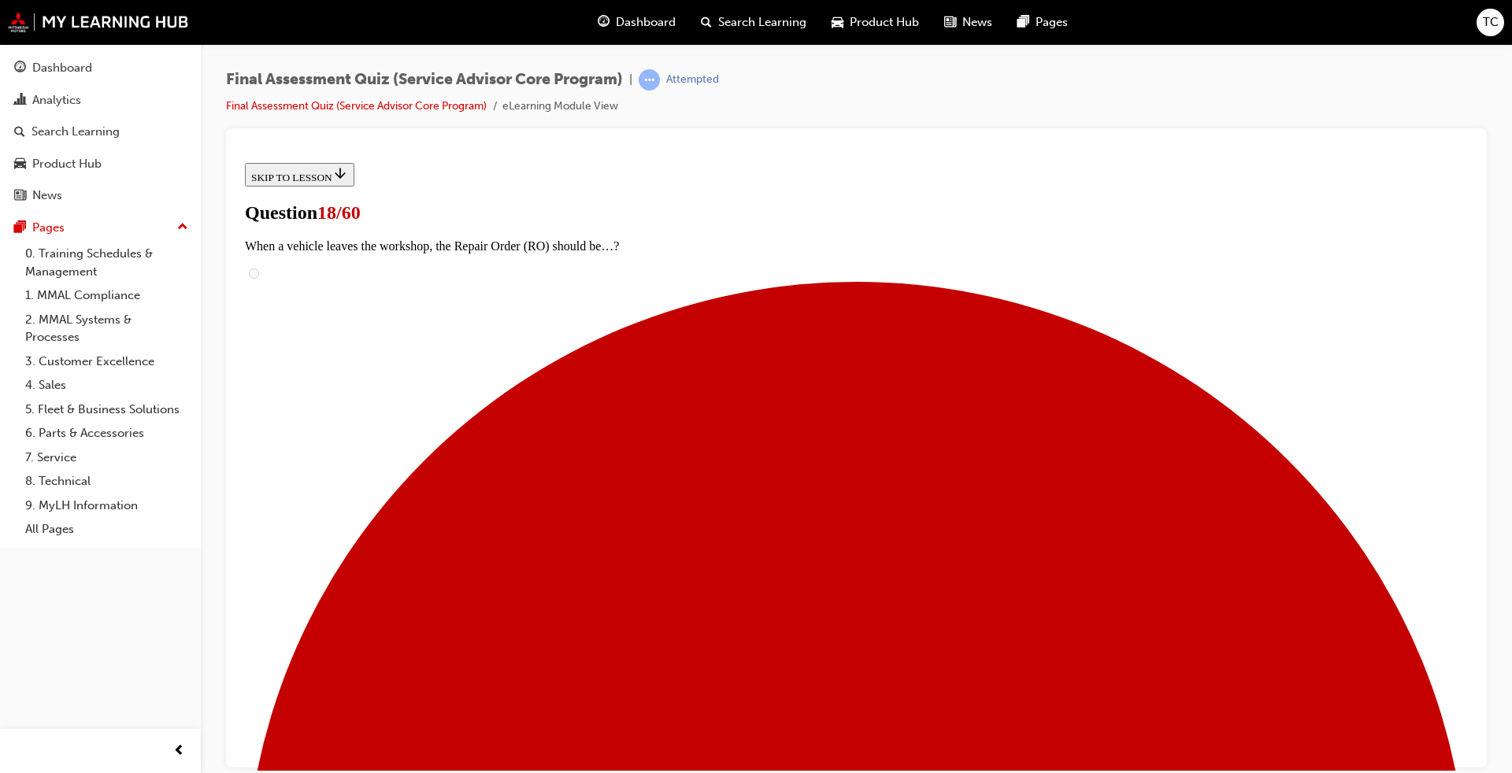
scroll to position [158, 0]
drag, startPoint x: 605, startPoint y: 647, endPoint x: 653, endPoint y: 689, distance: 64.2
radio input "true"
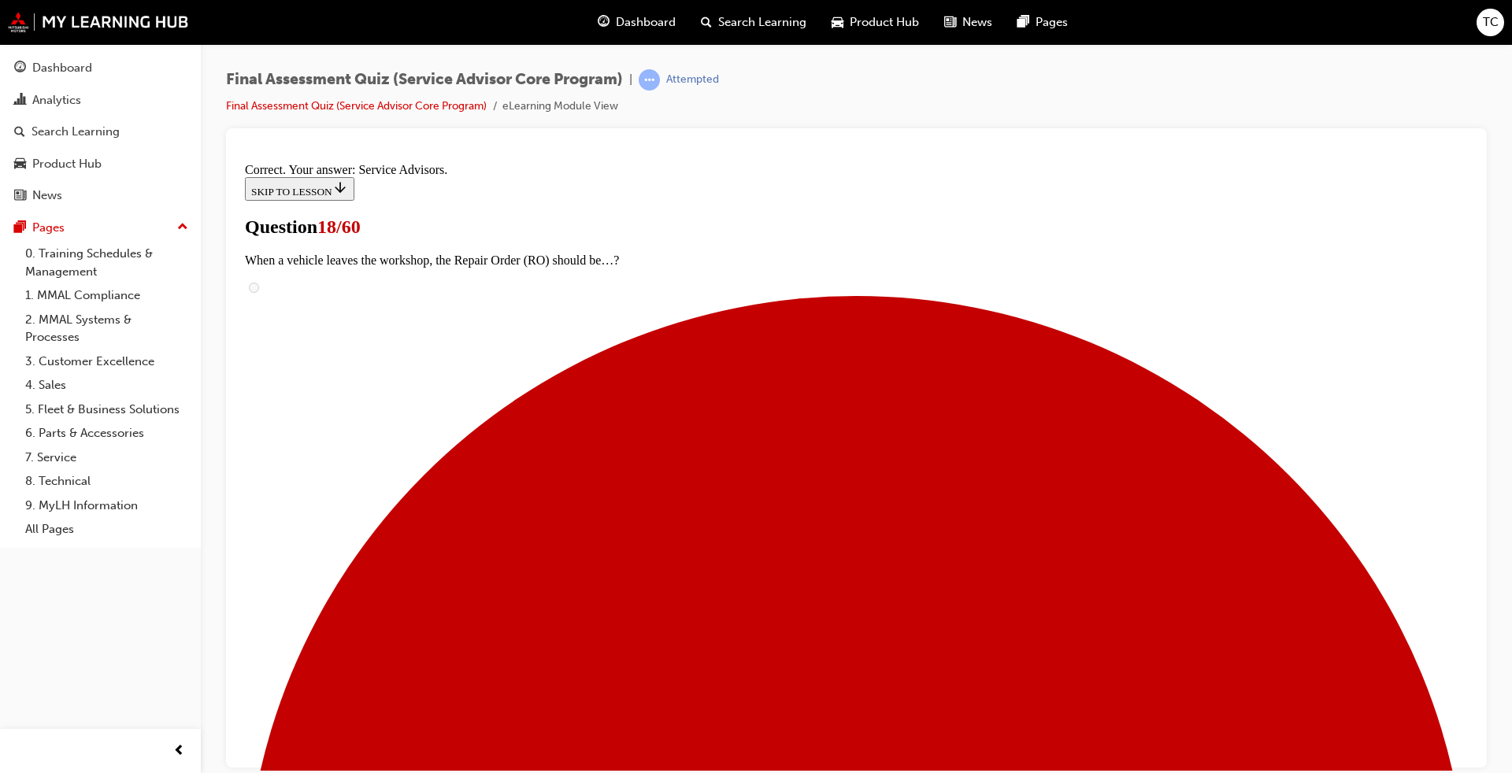
scroll to position [343, 0]
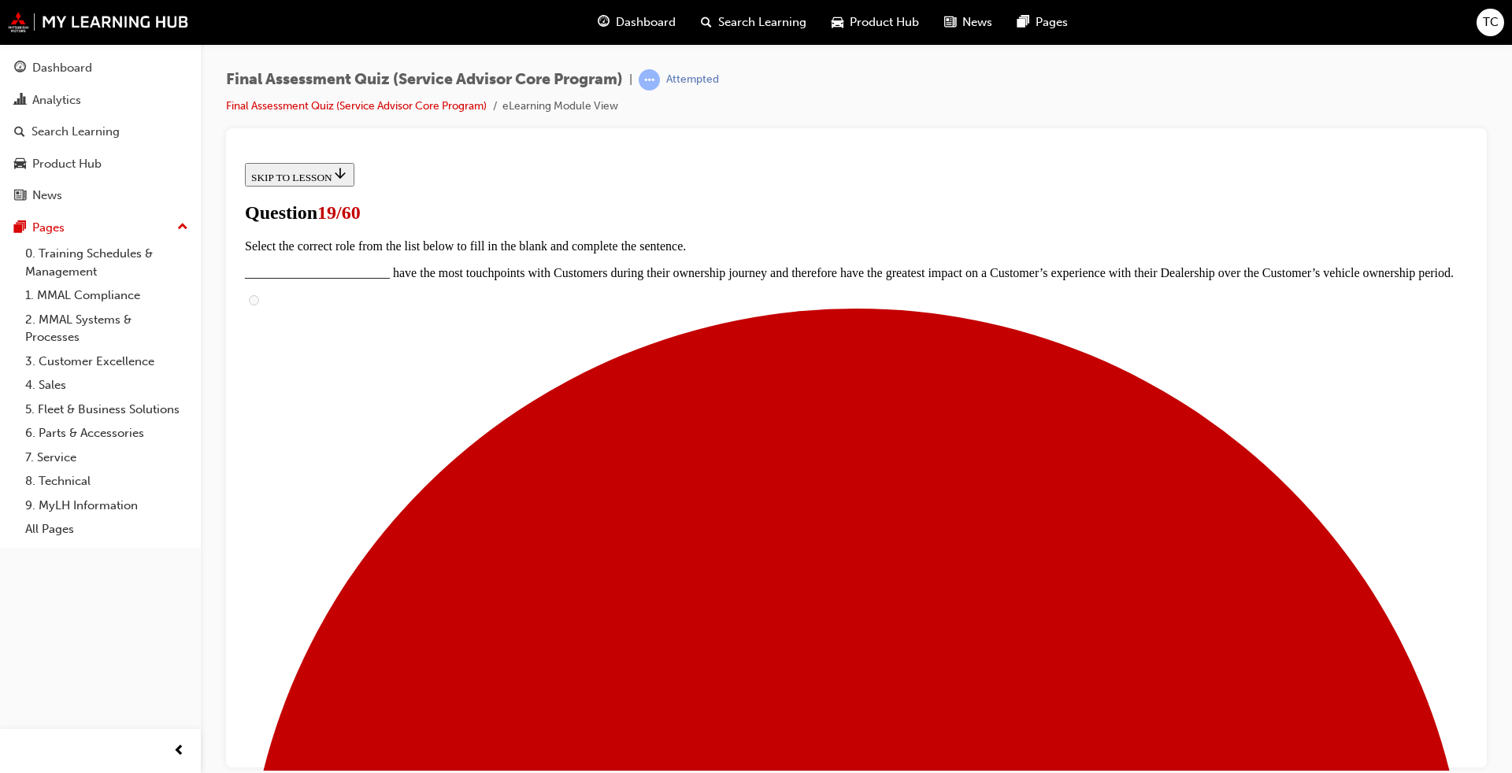
scroll to position [158, 0]
checkbox input "true"
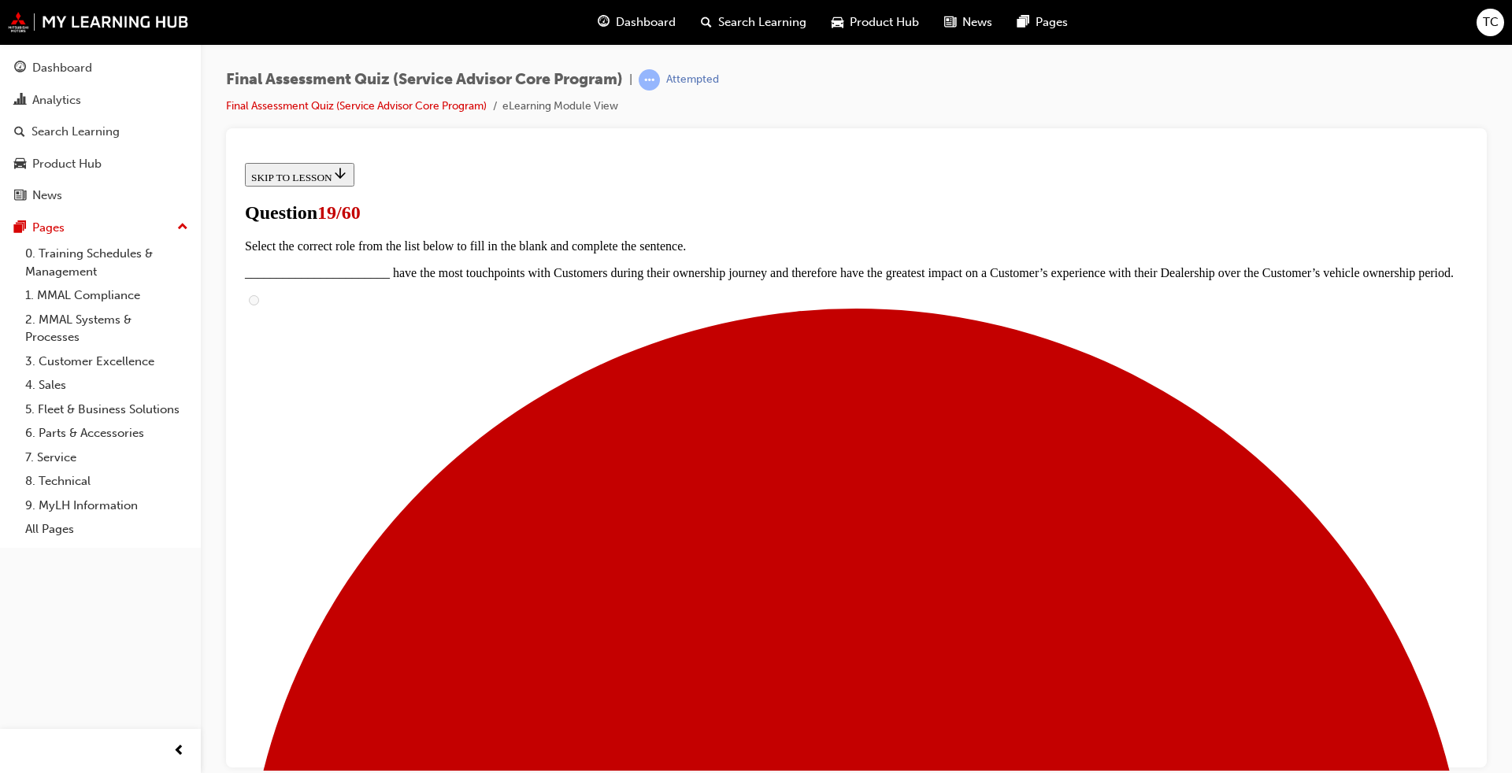
checkbox input "true"
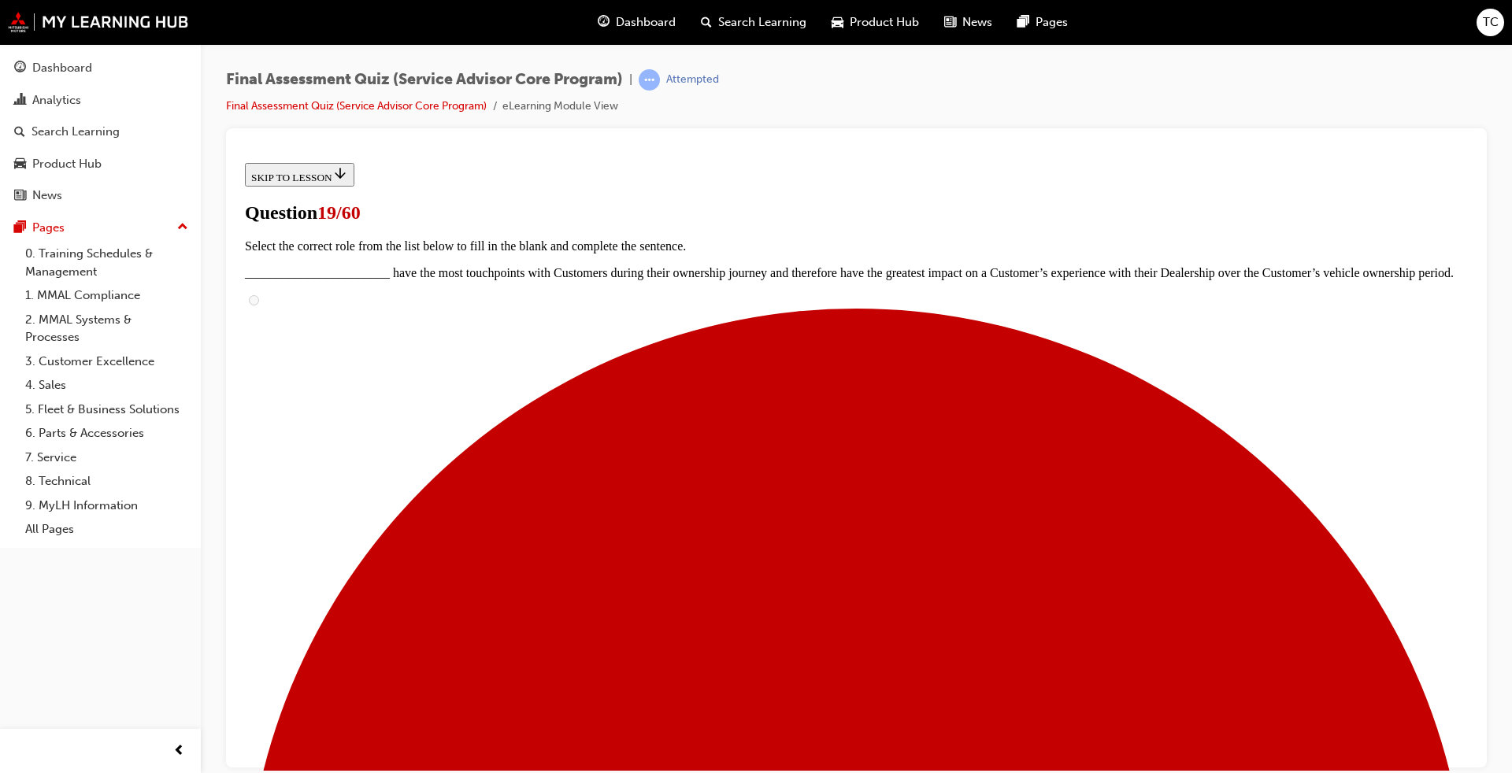
checkbox input "false"
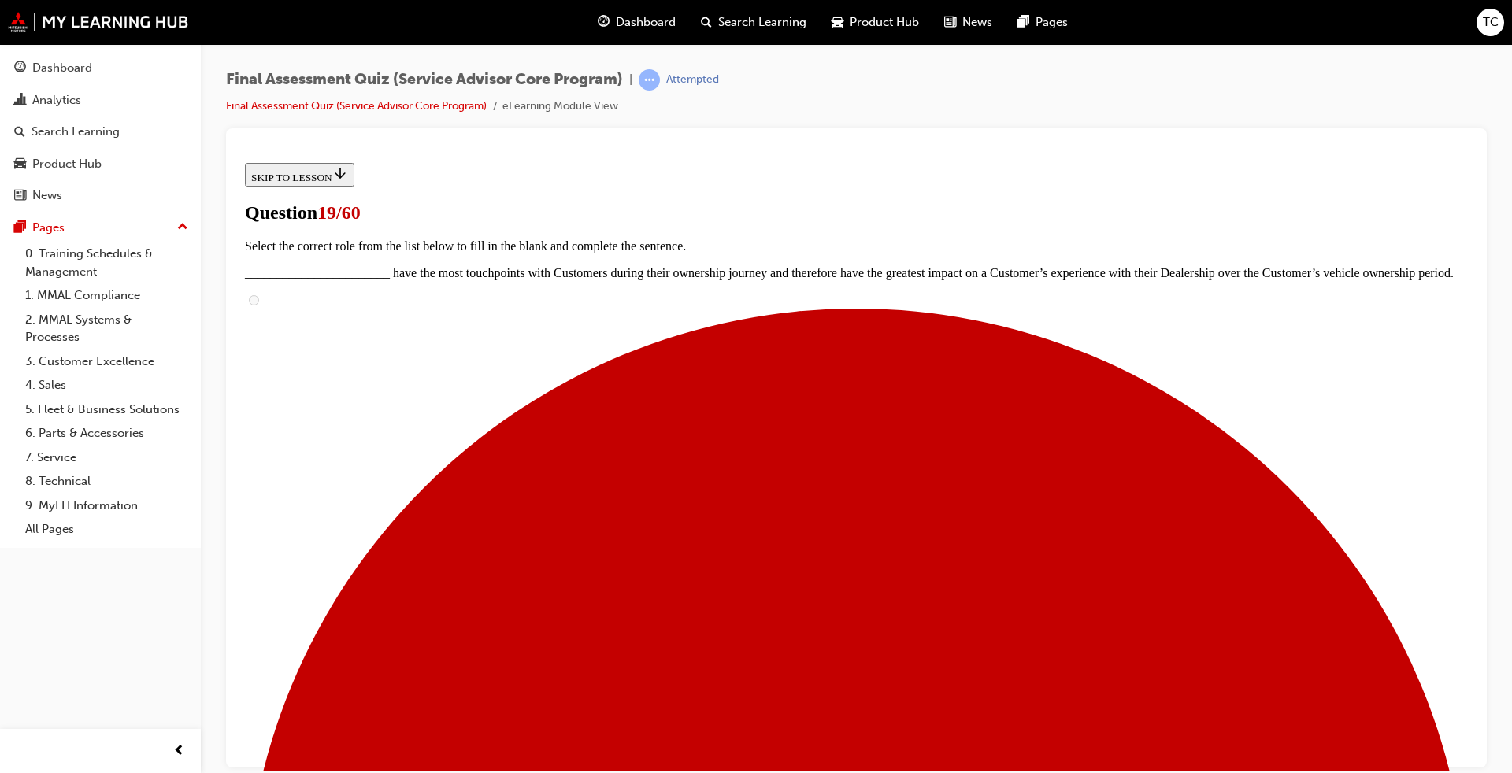
checkbox input "true"
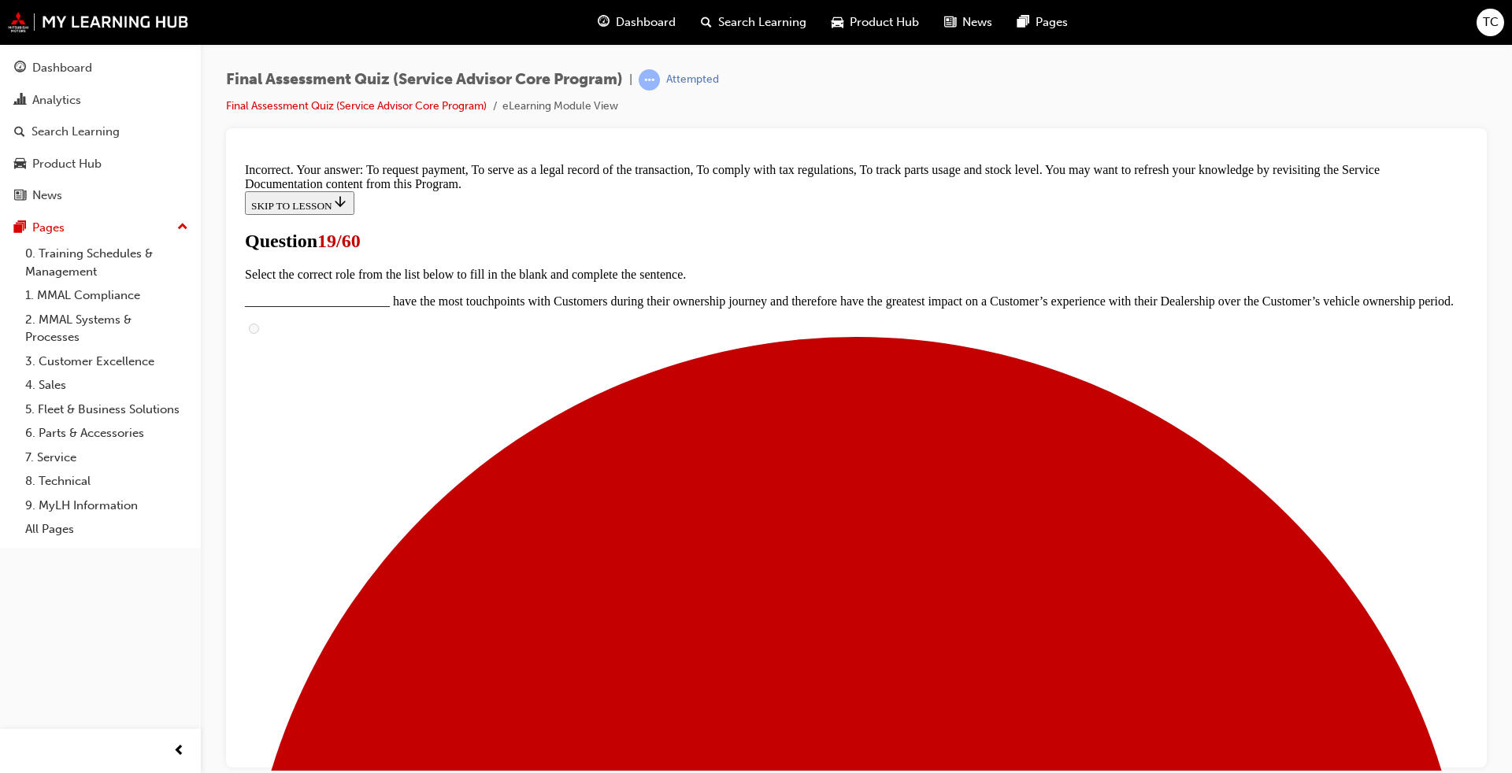
scroll to position [458, 0]
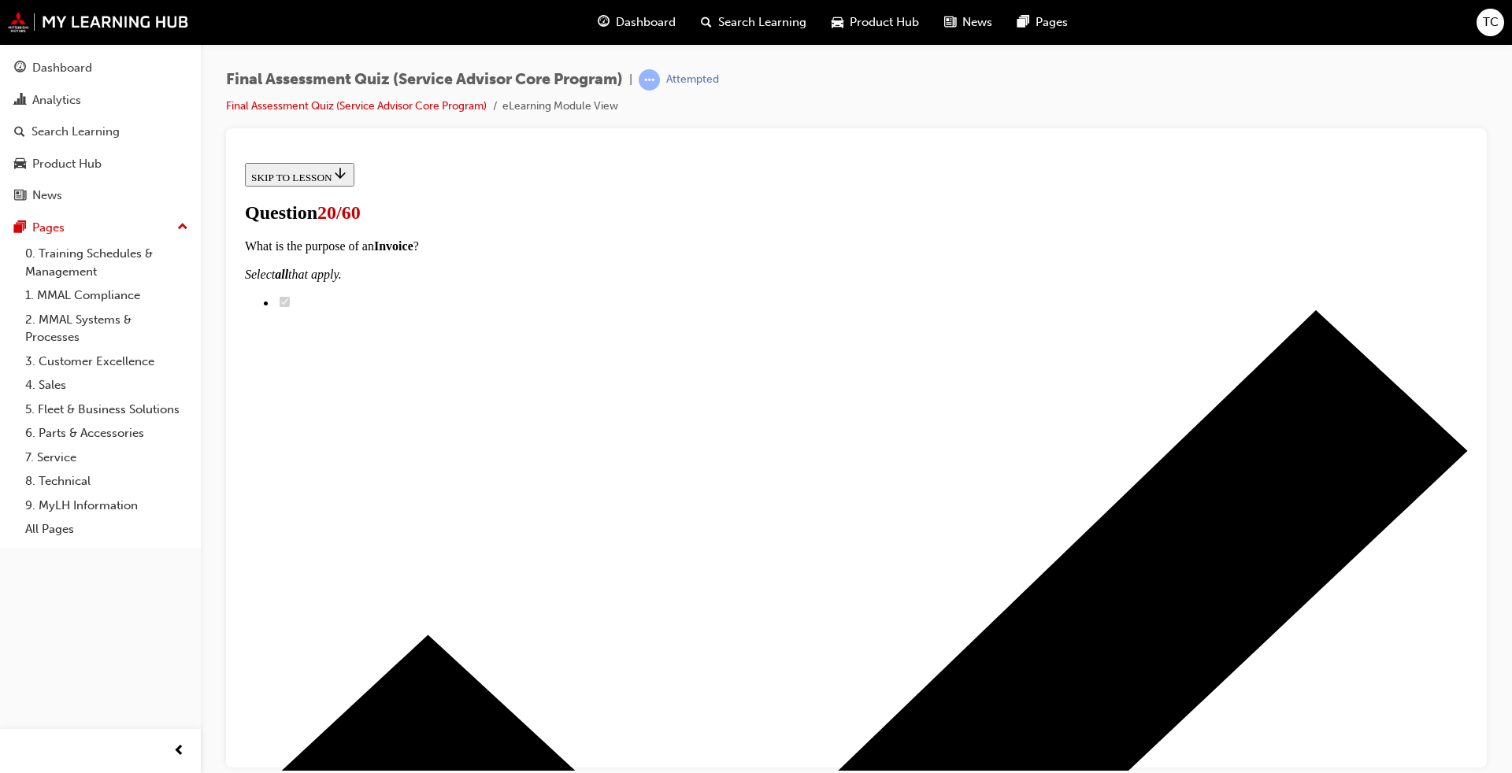
scroll to position [315, 0]
checkbox input "true"
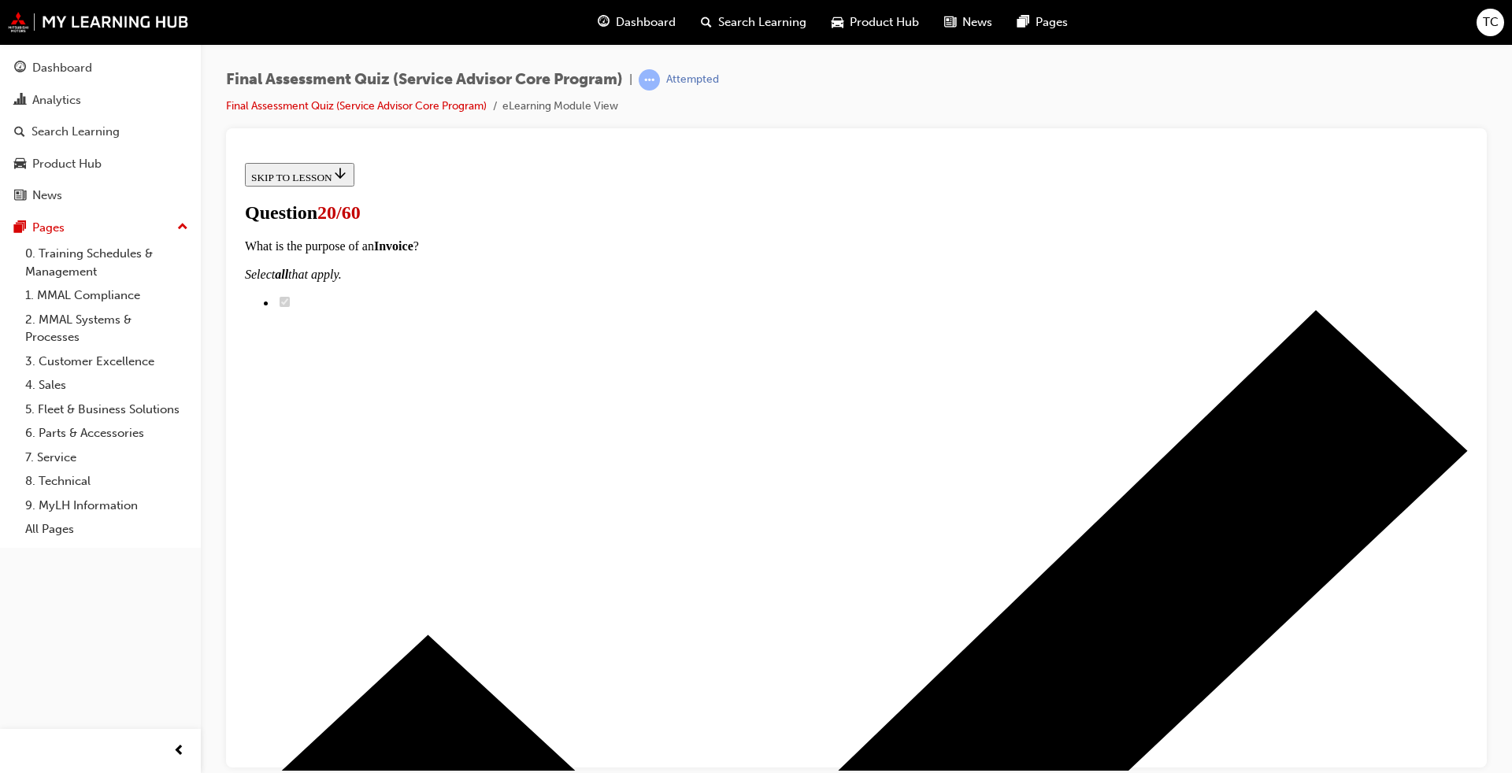
checkbox input "true"
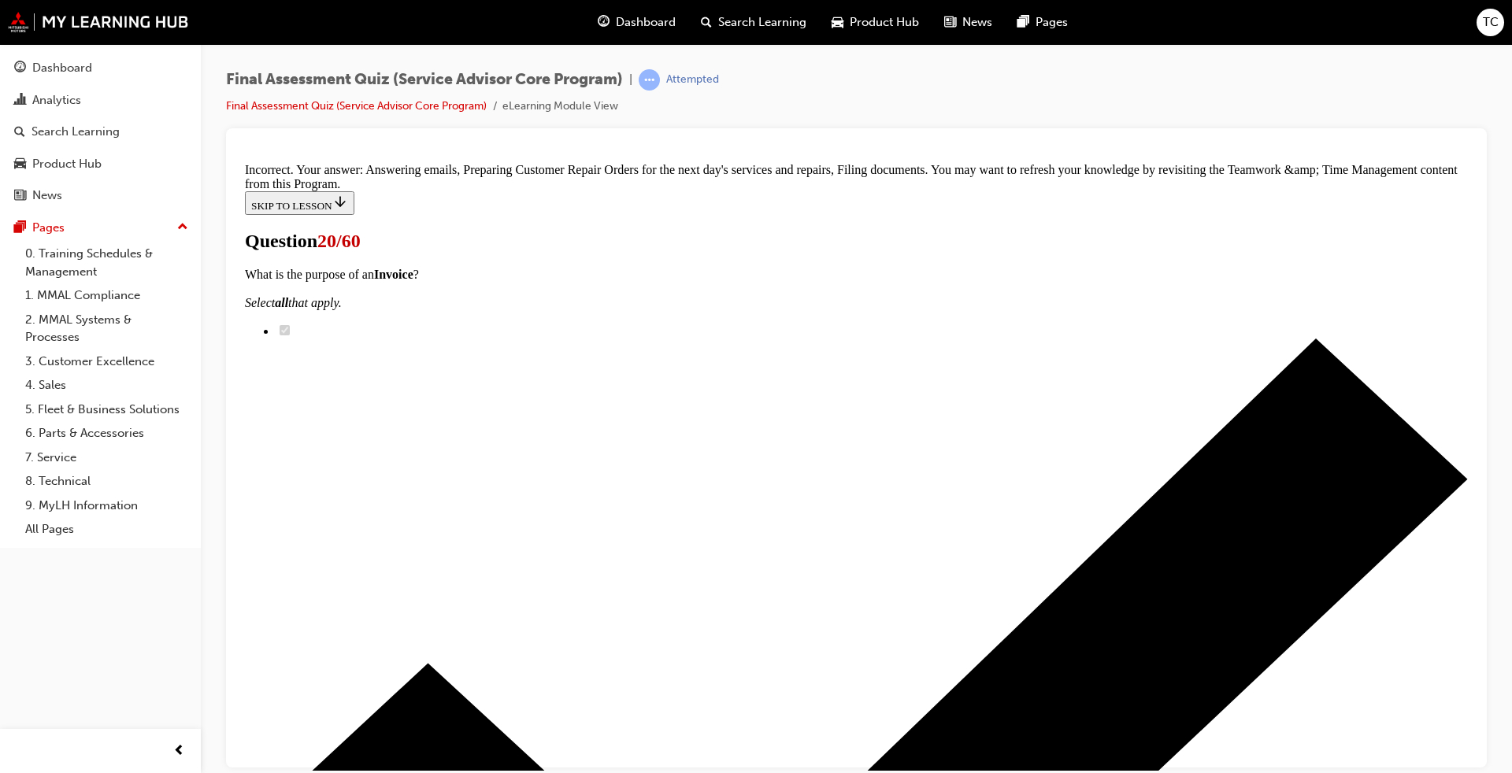
scroll to position [501, 0]
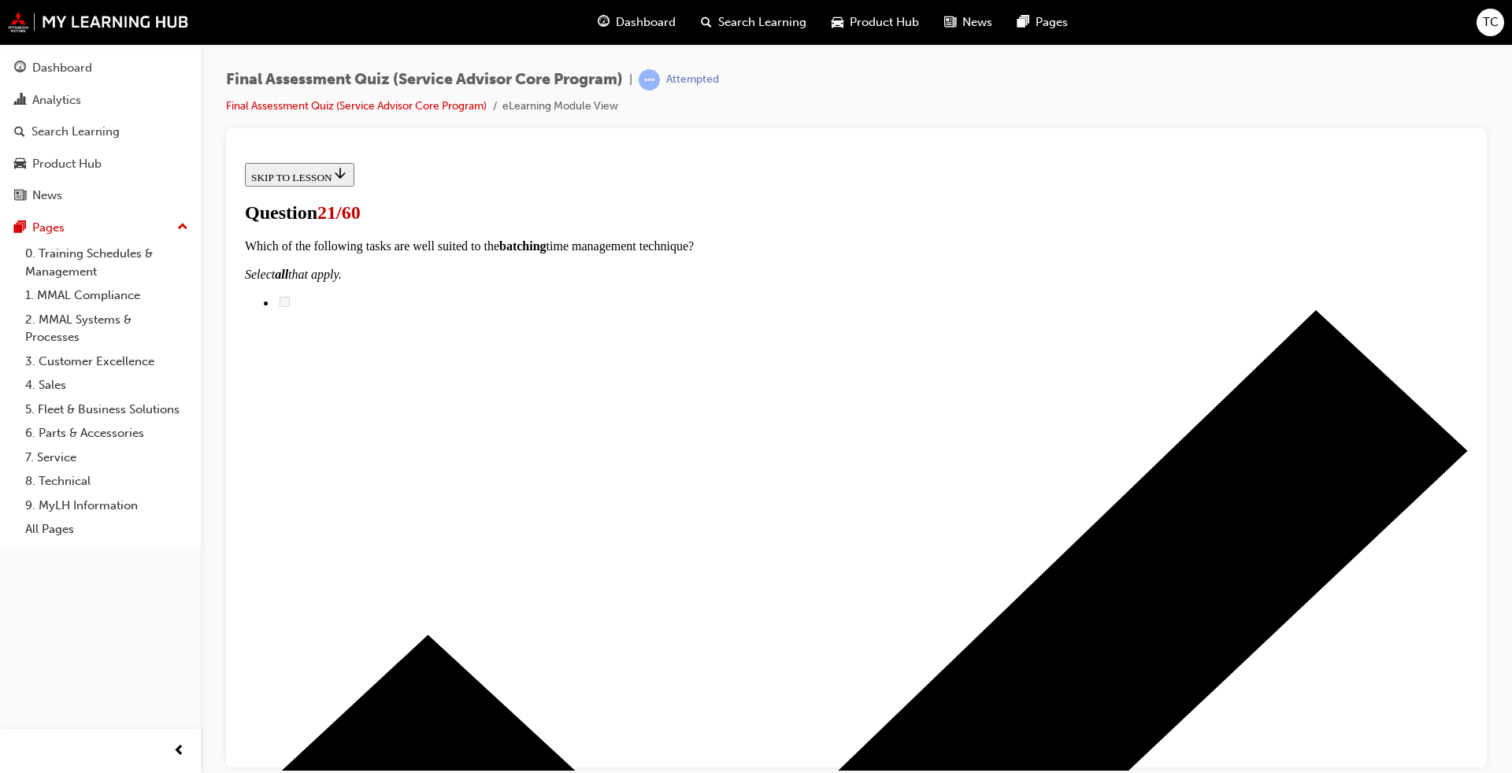
scroll to position [79, 0]
checkbox input "true"
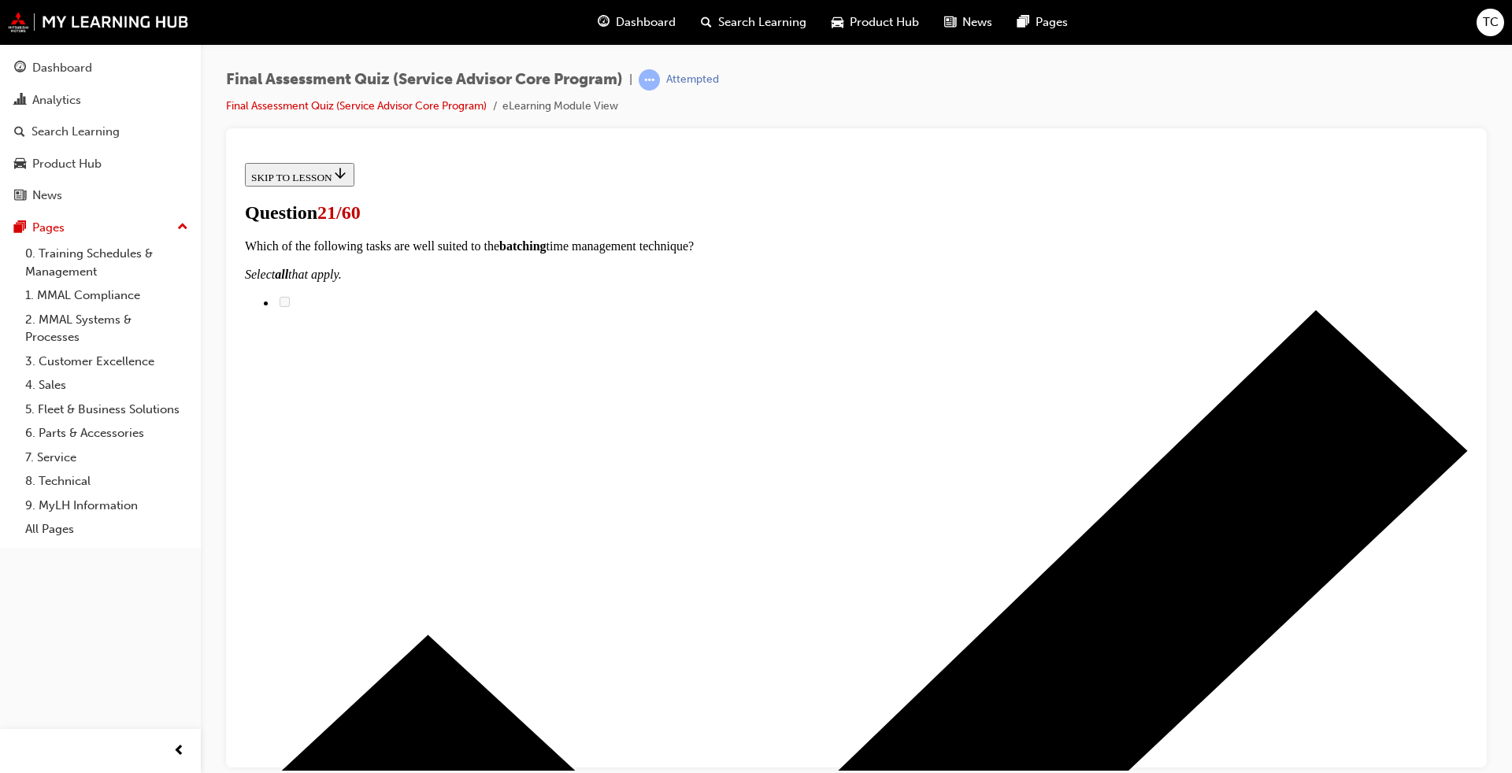
checkbox input "true"
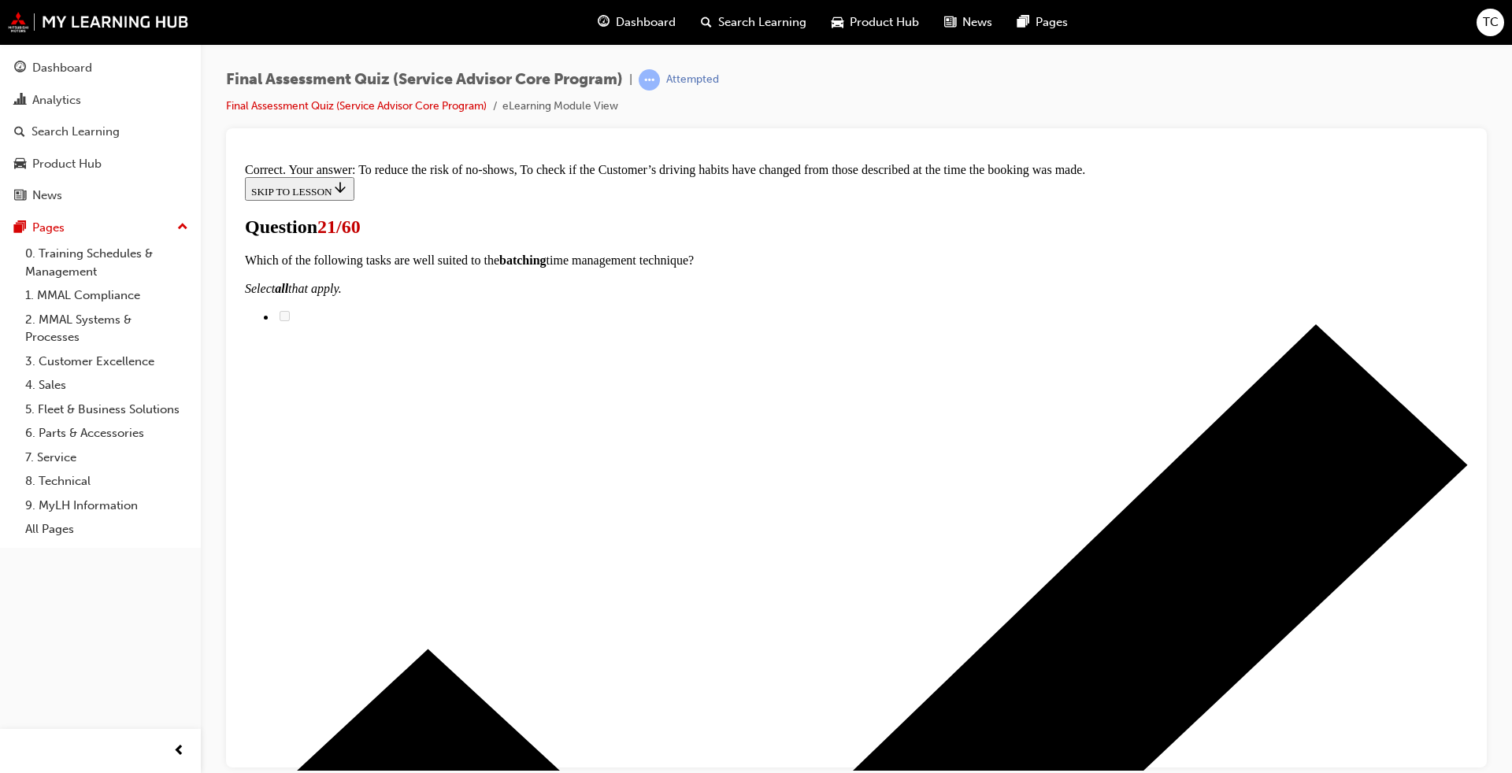
scroll to position [278, 0]
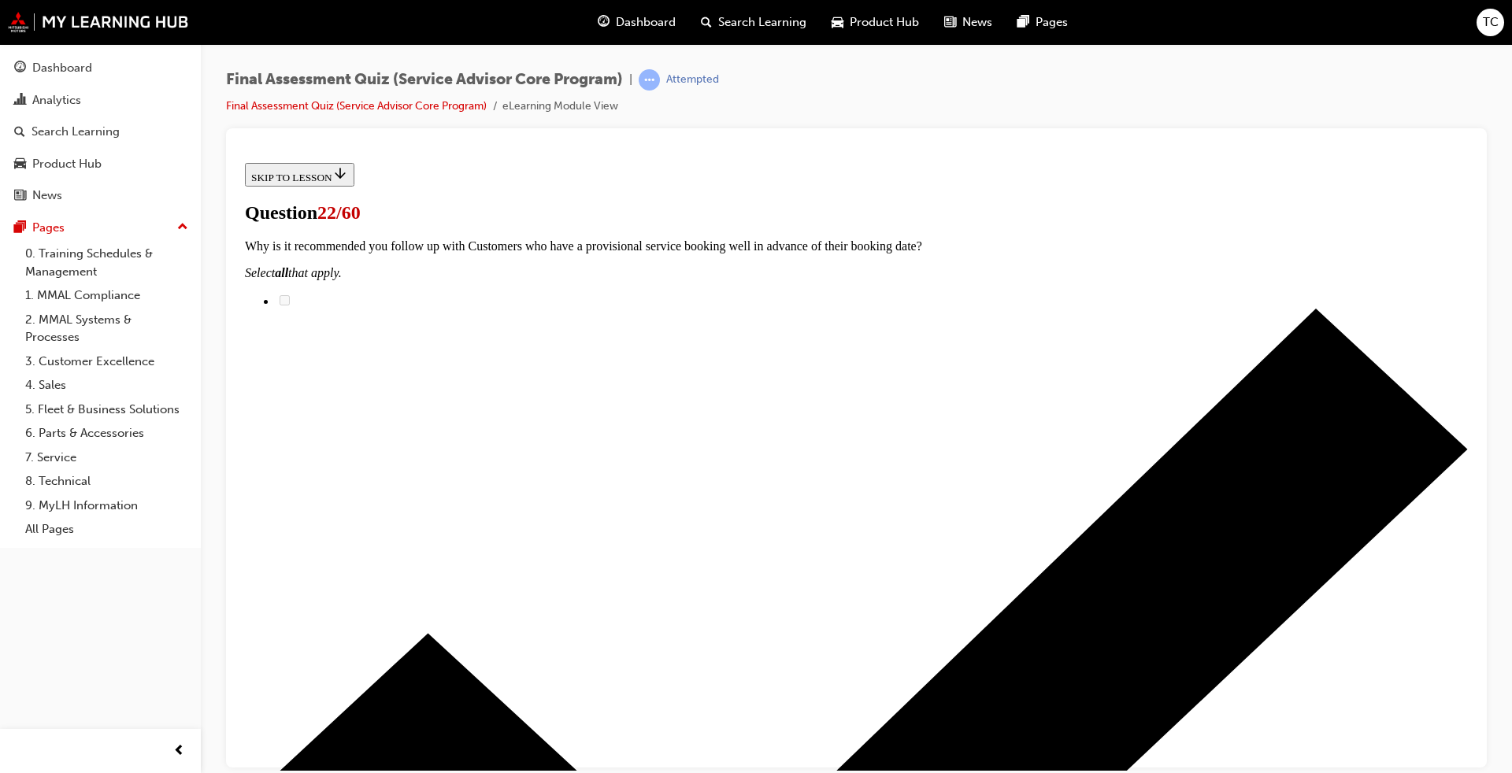
scroll to position [128, 0]
radio input "true"
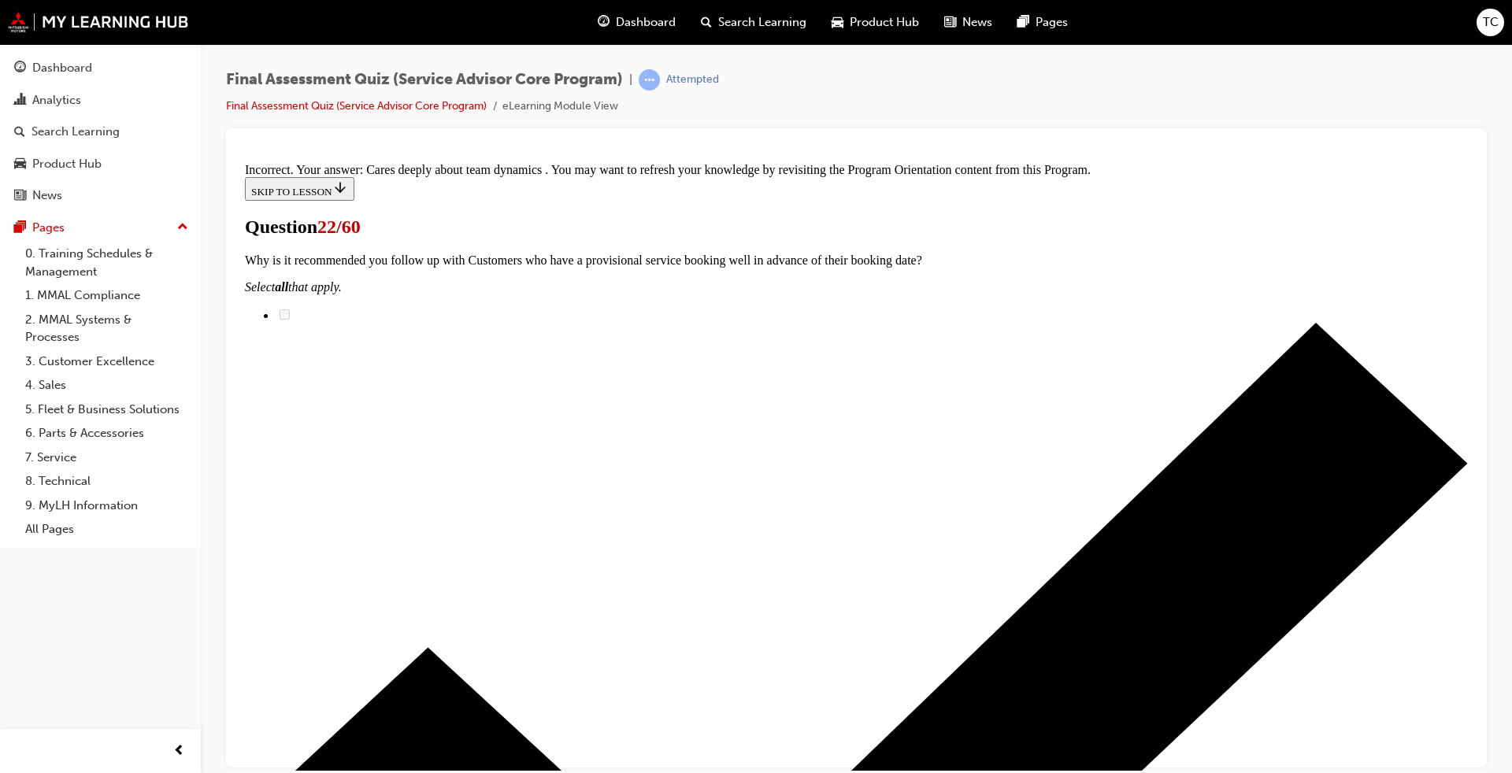
scroll to position [279, 0]
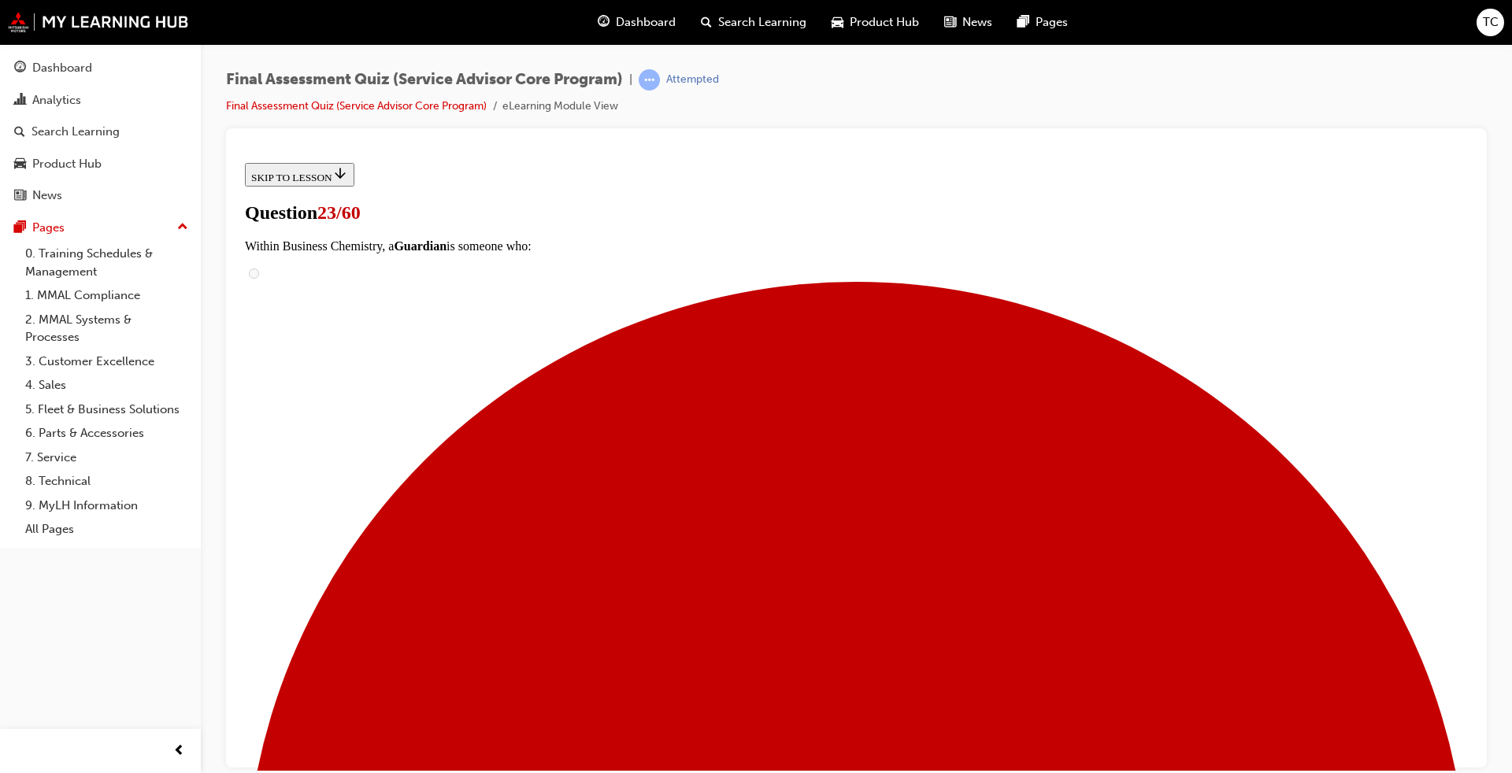
scroll to position [79, 0]
radio input "true"
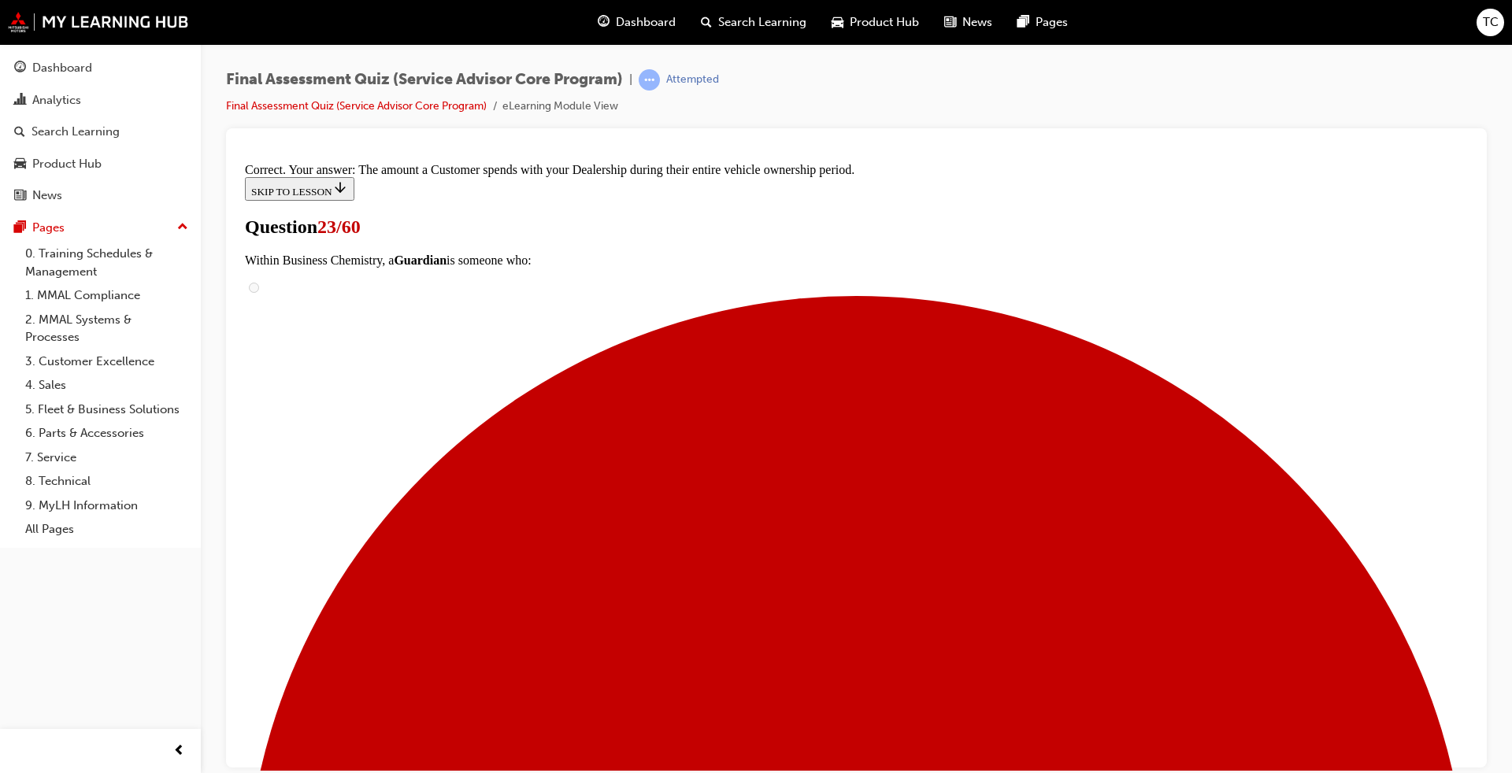
scroll to position [229, 0]
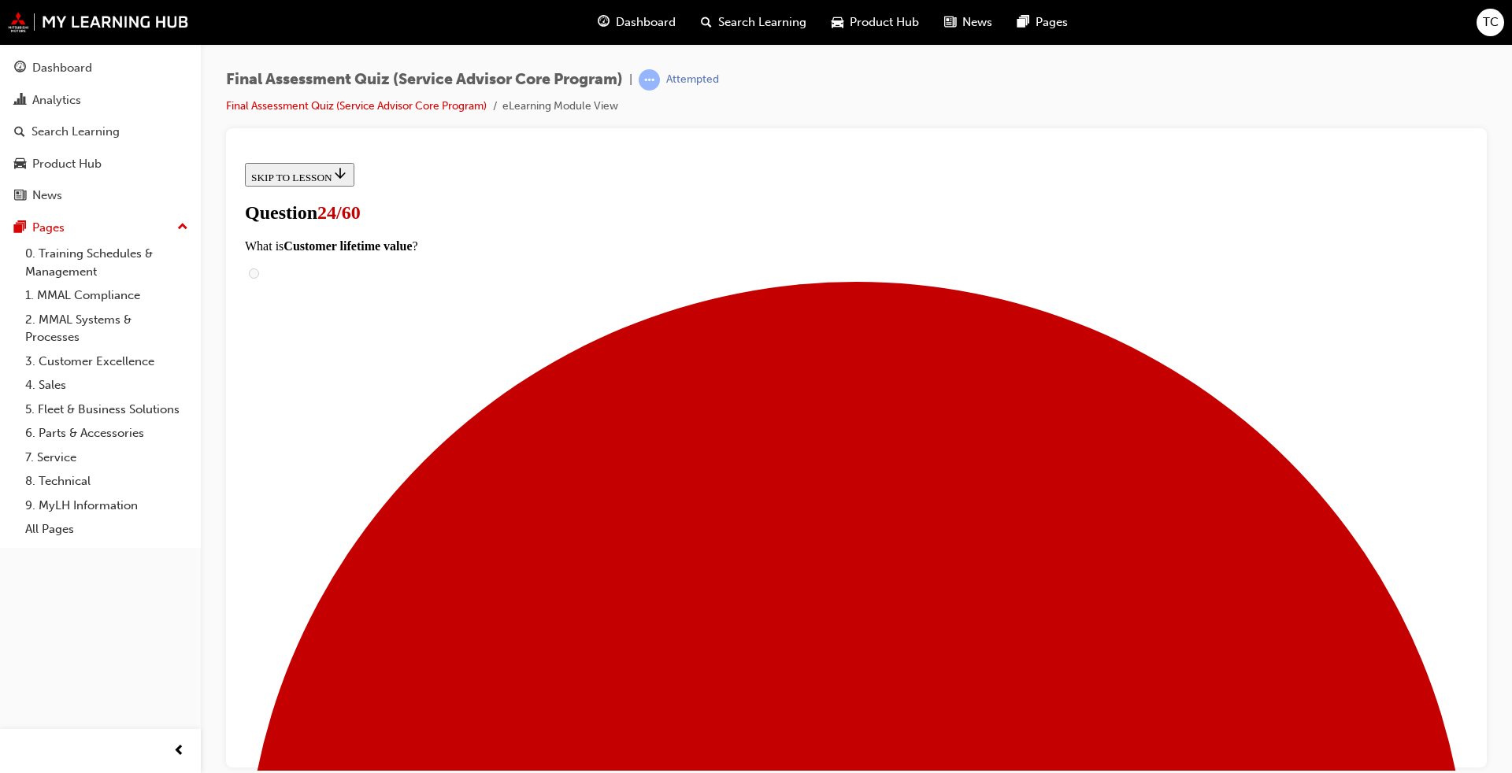
scroll to position [128, 0]
radio input "true"
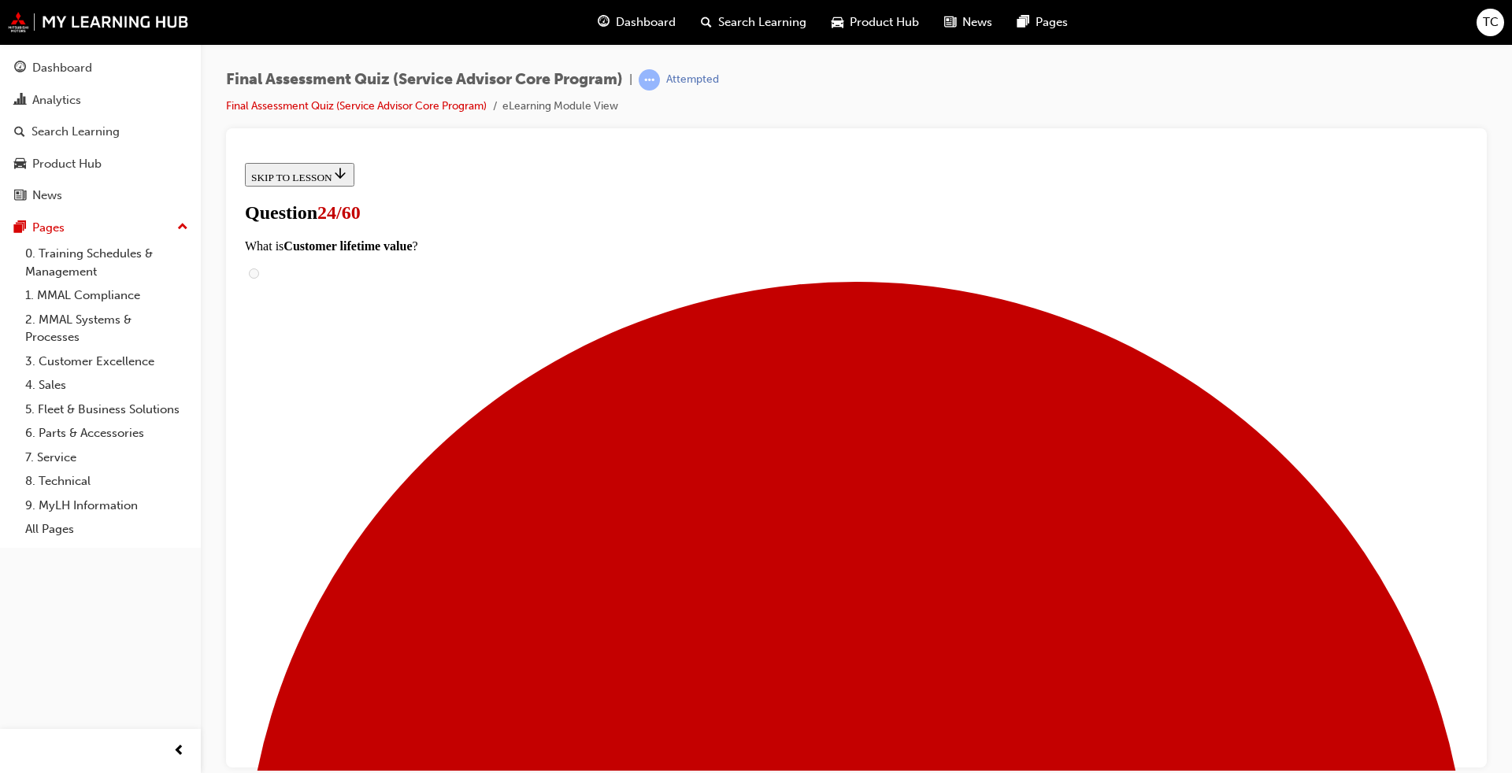
radio input "true"
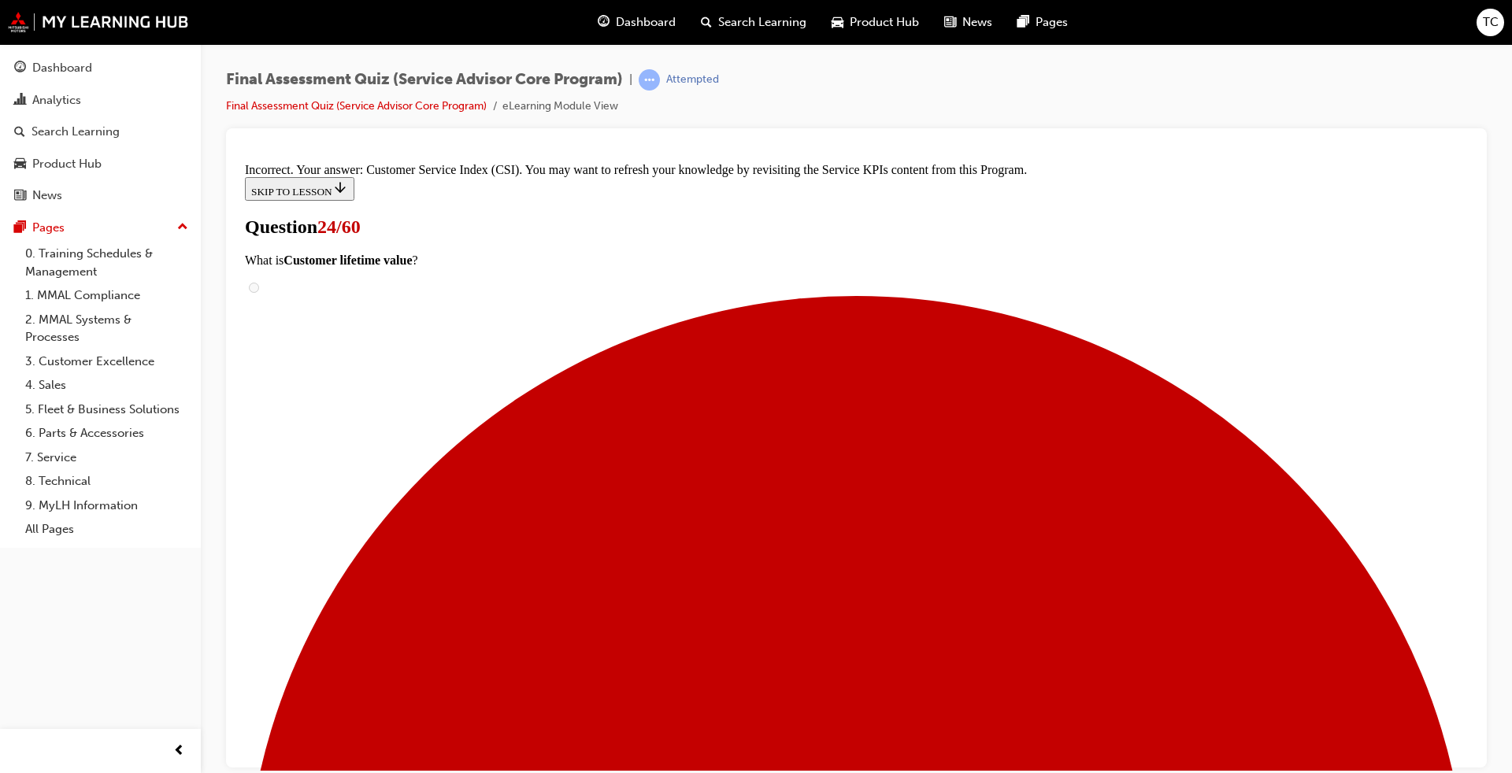
scroll to position [306, 0]
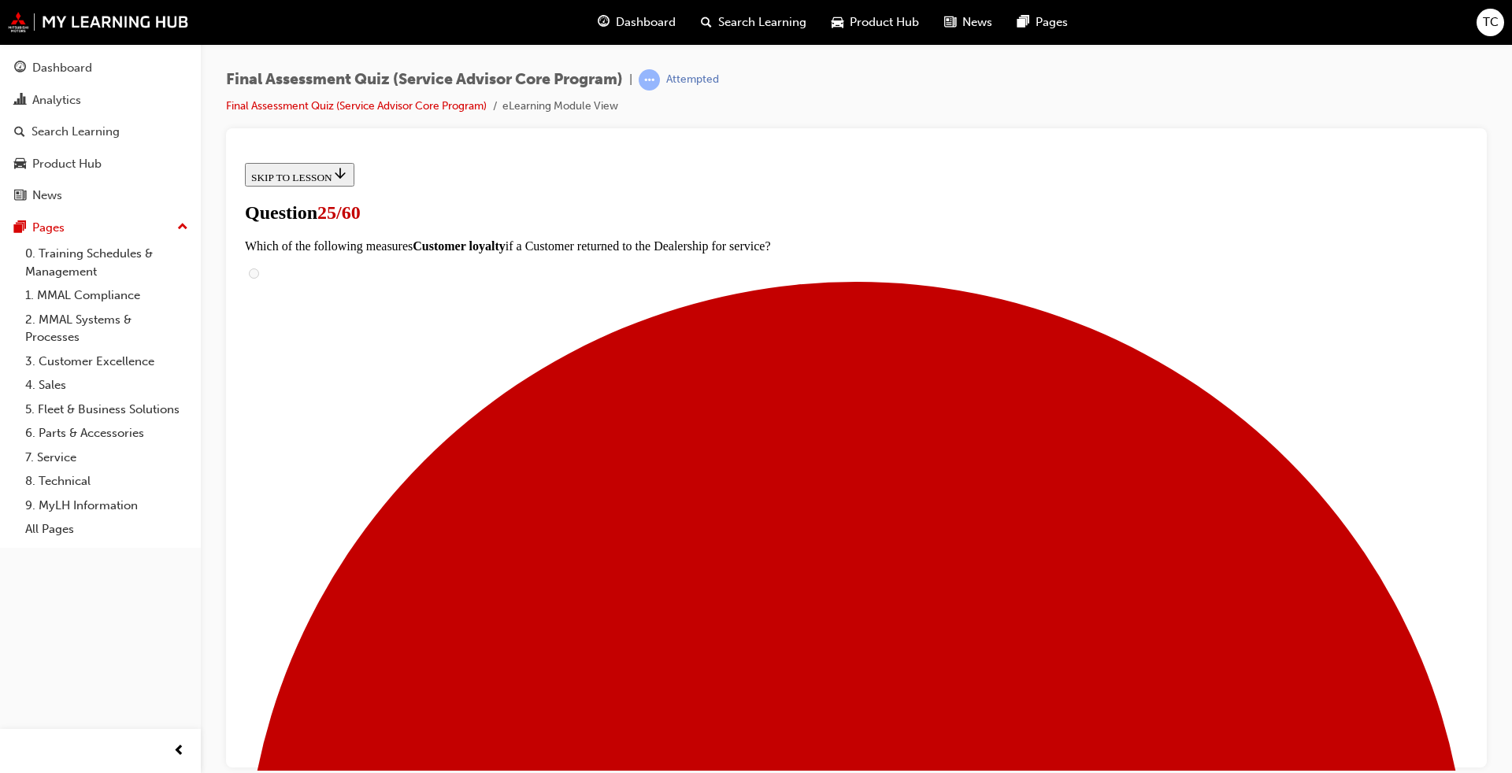
scroll to position [158, 0]
radio input "true"
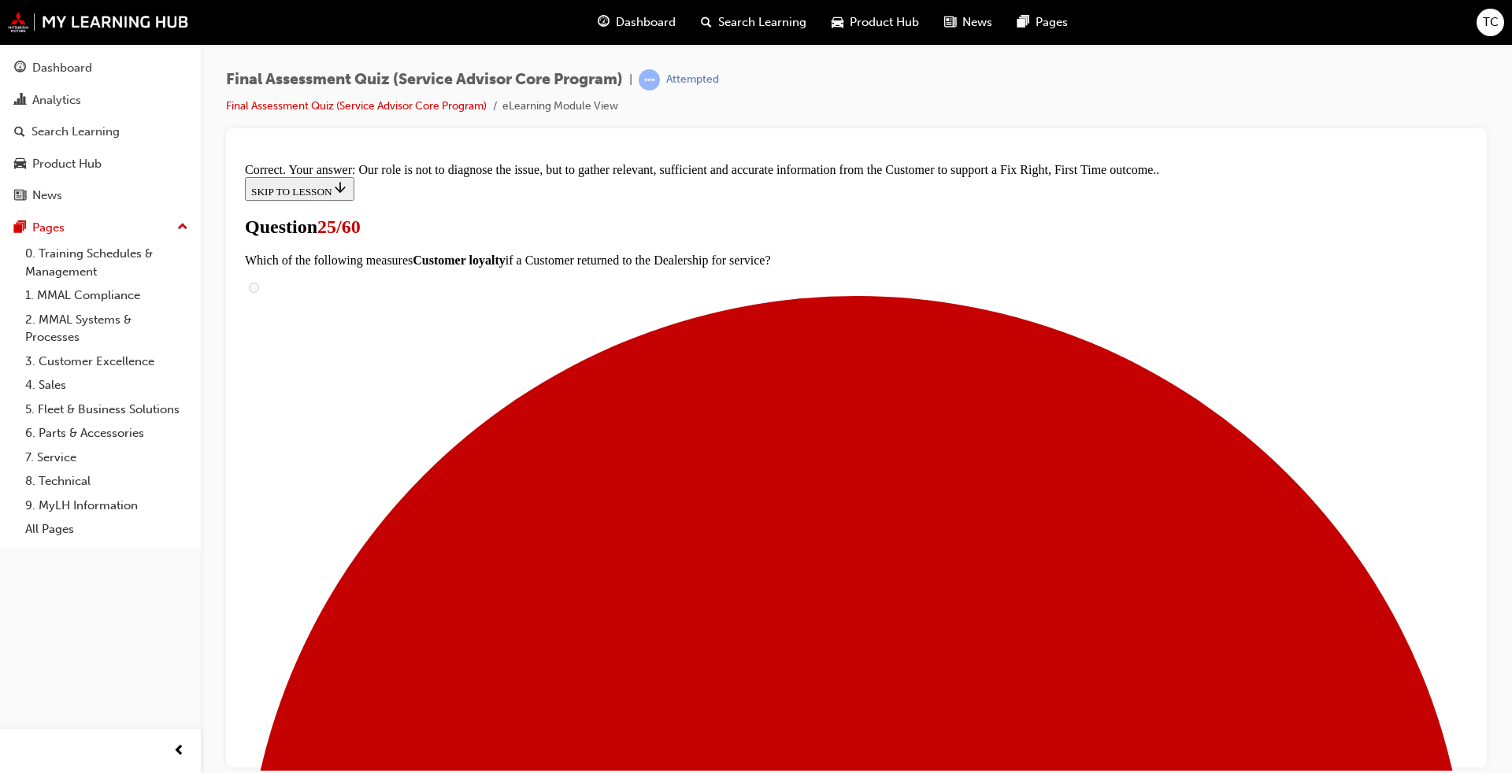
scroll to position [292, 0]
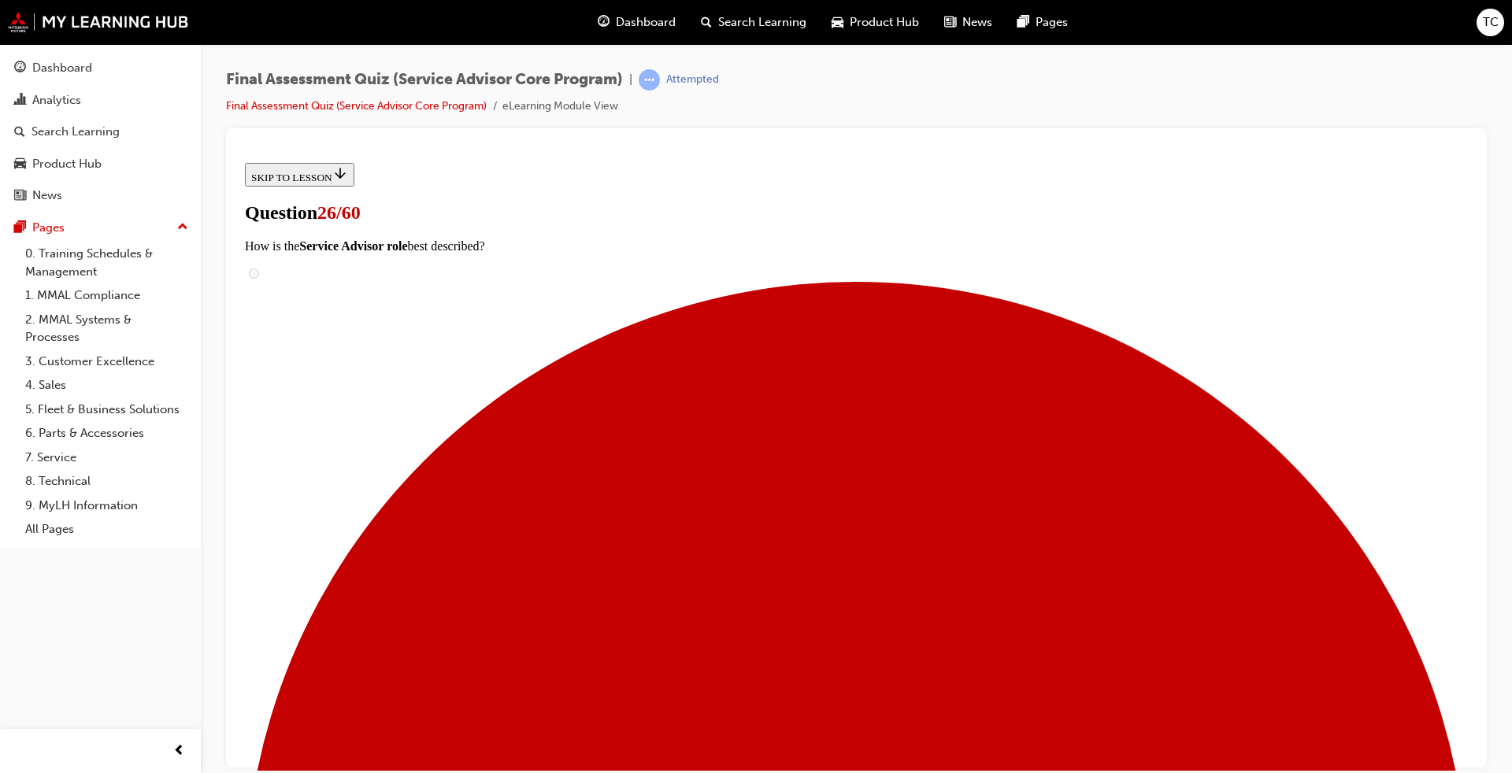
scroll to position [79, 0]
radio input "true"
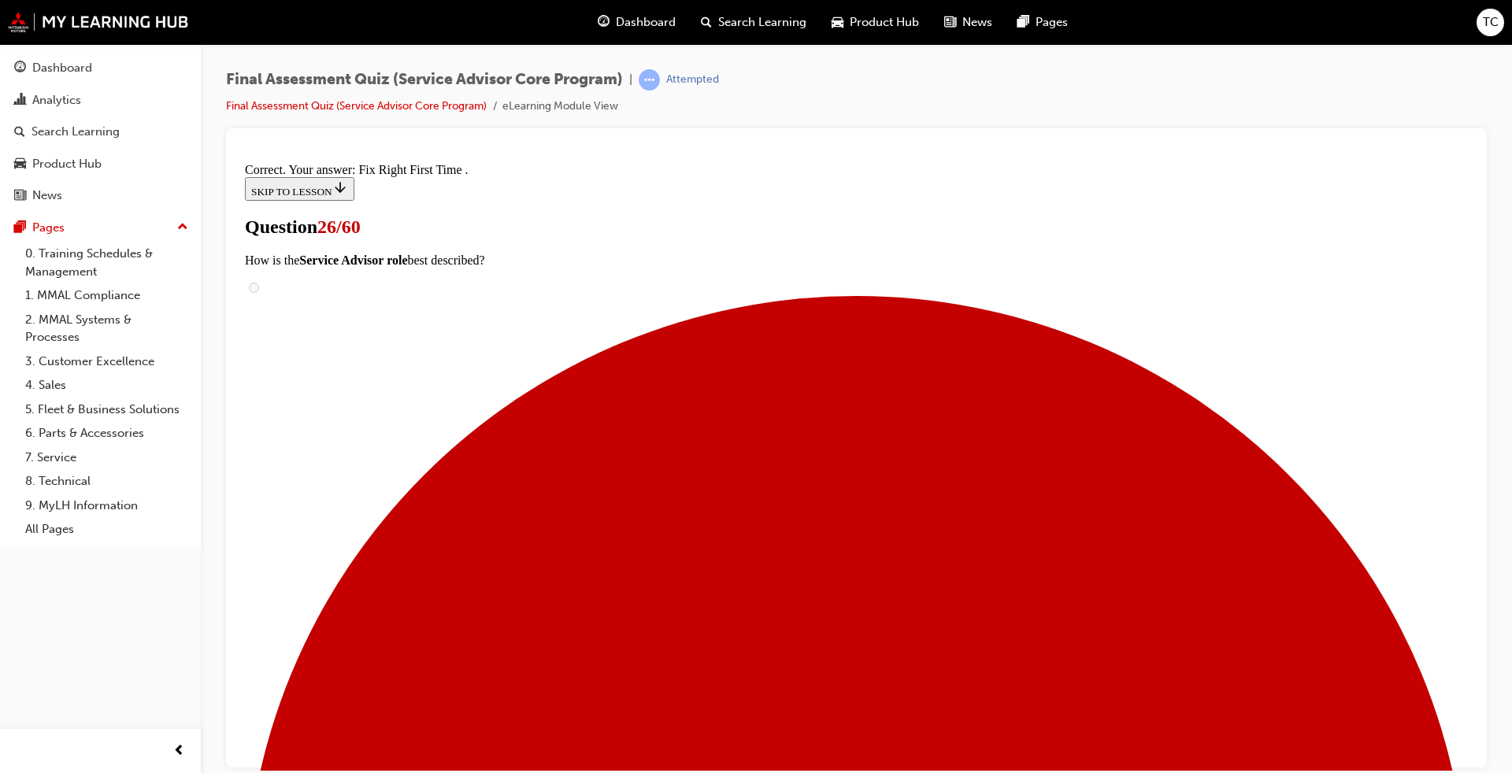
scroll to position [245, 0]
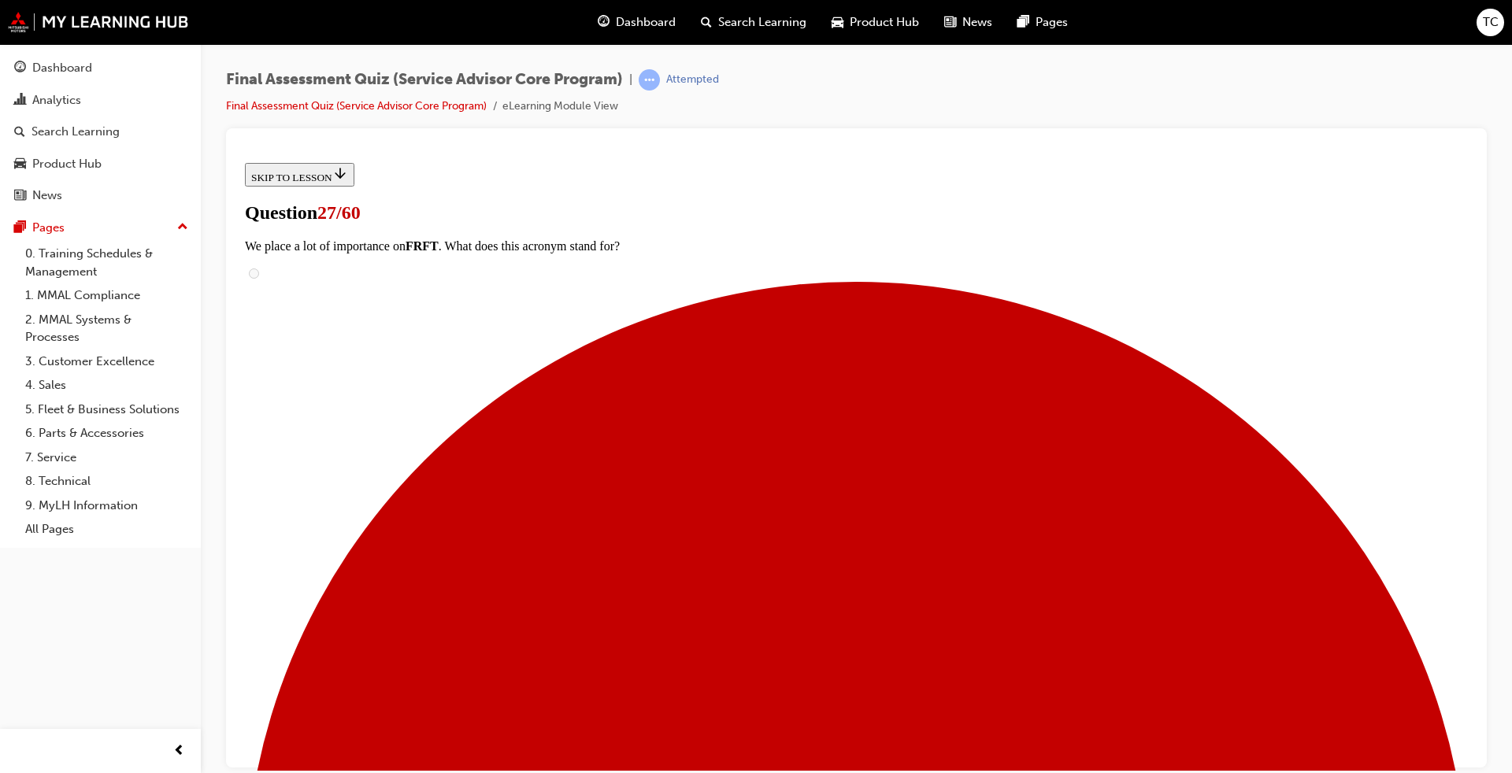
scroll to position [158, 0]
checkbox input "true"
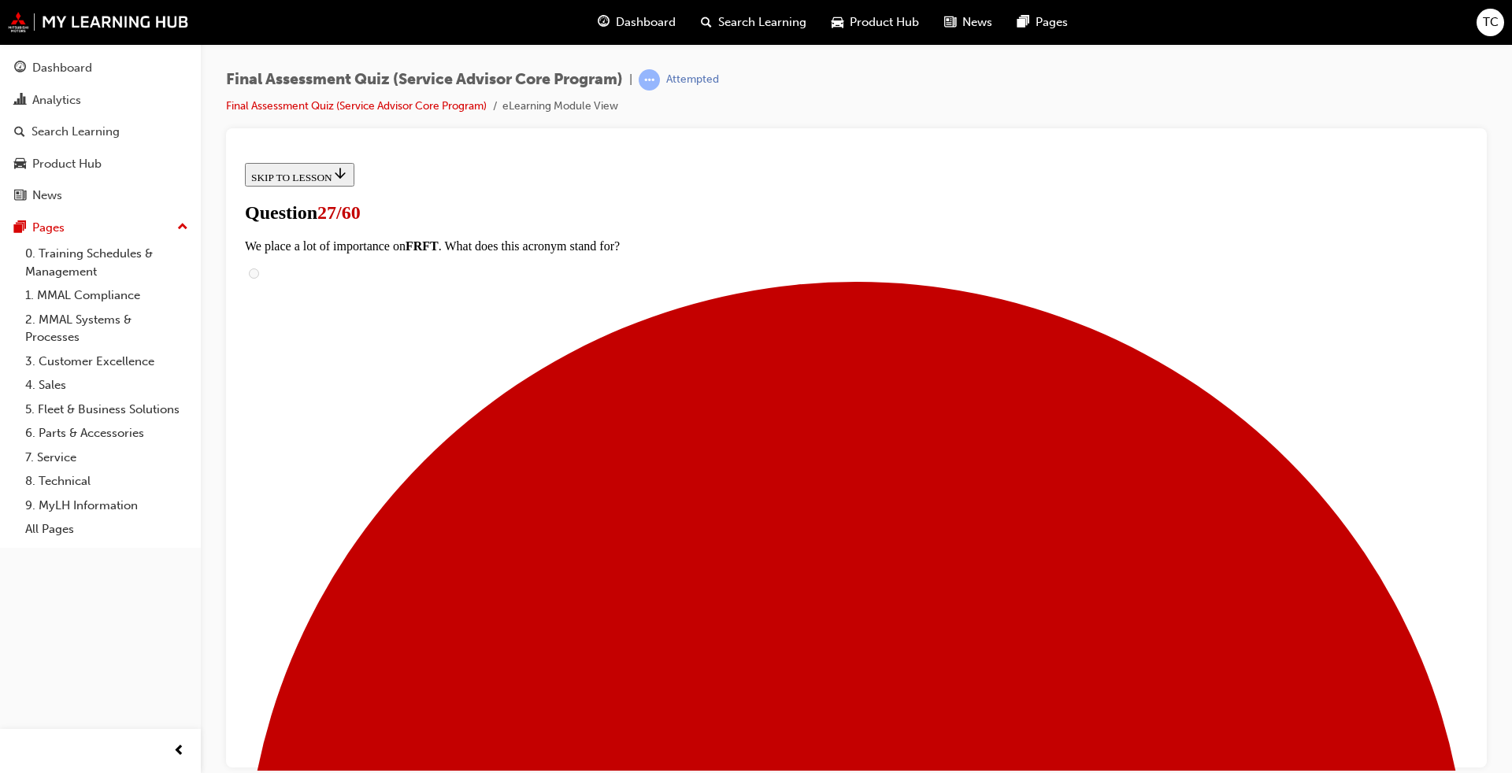
checkbox input "true"
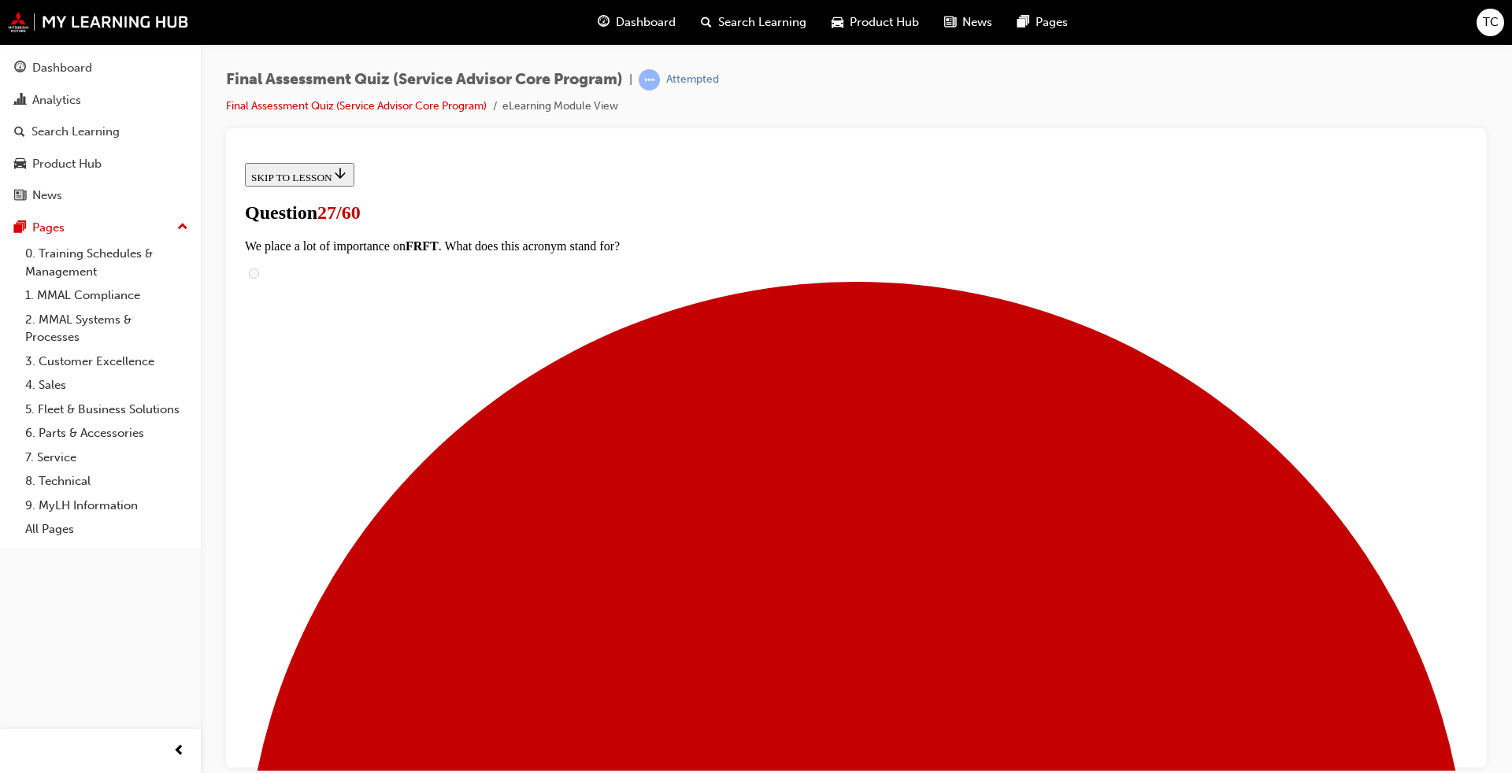
checkbox input "true"
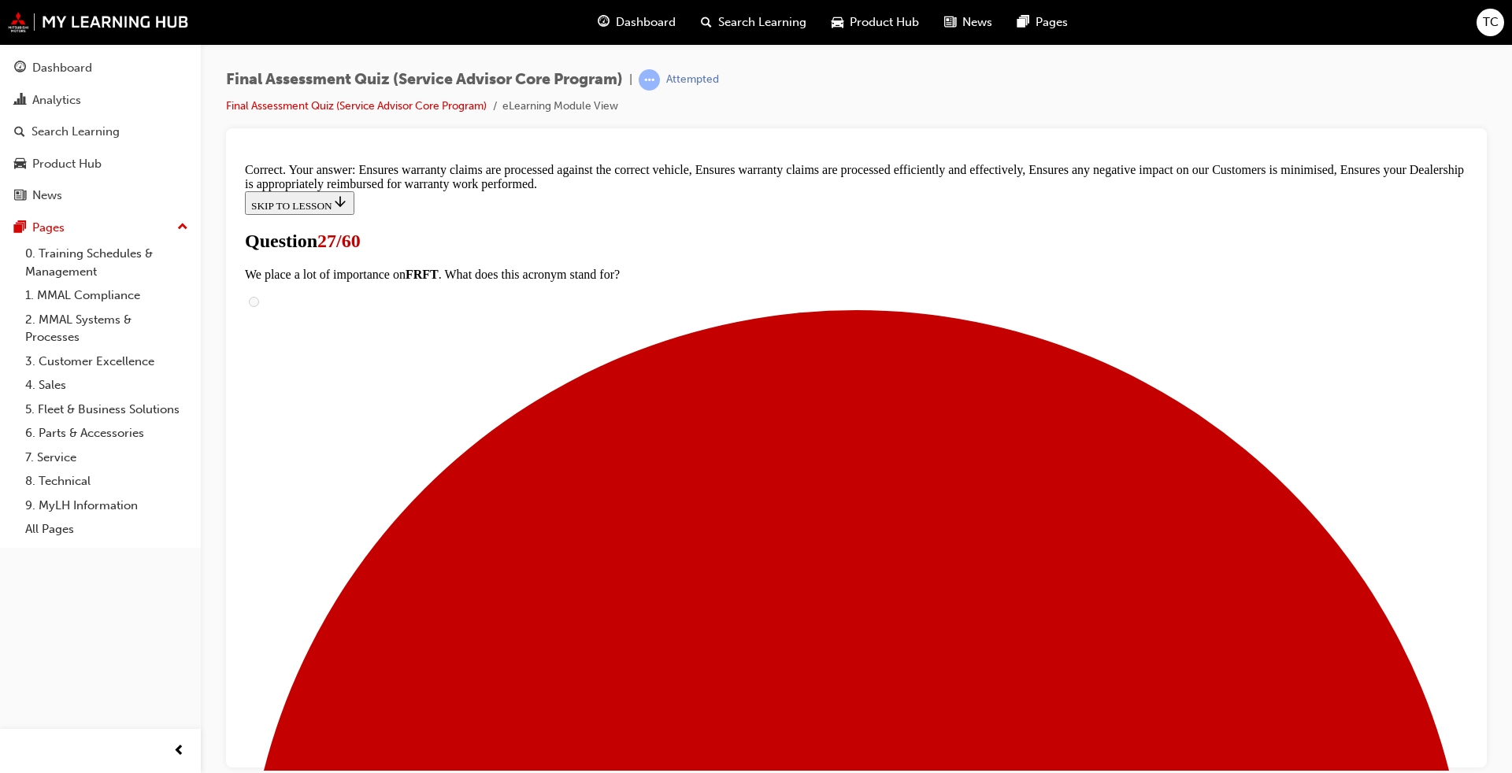
scroll to position [278, 0]
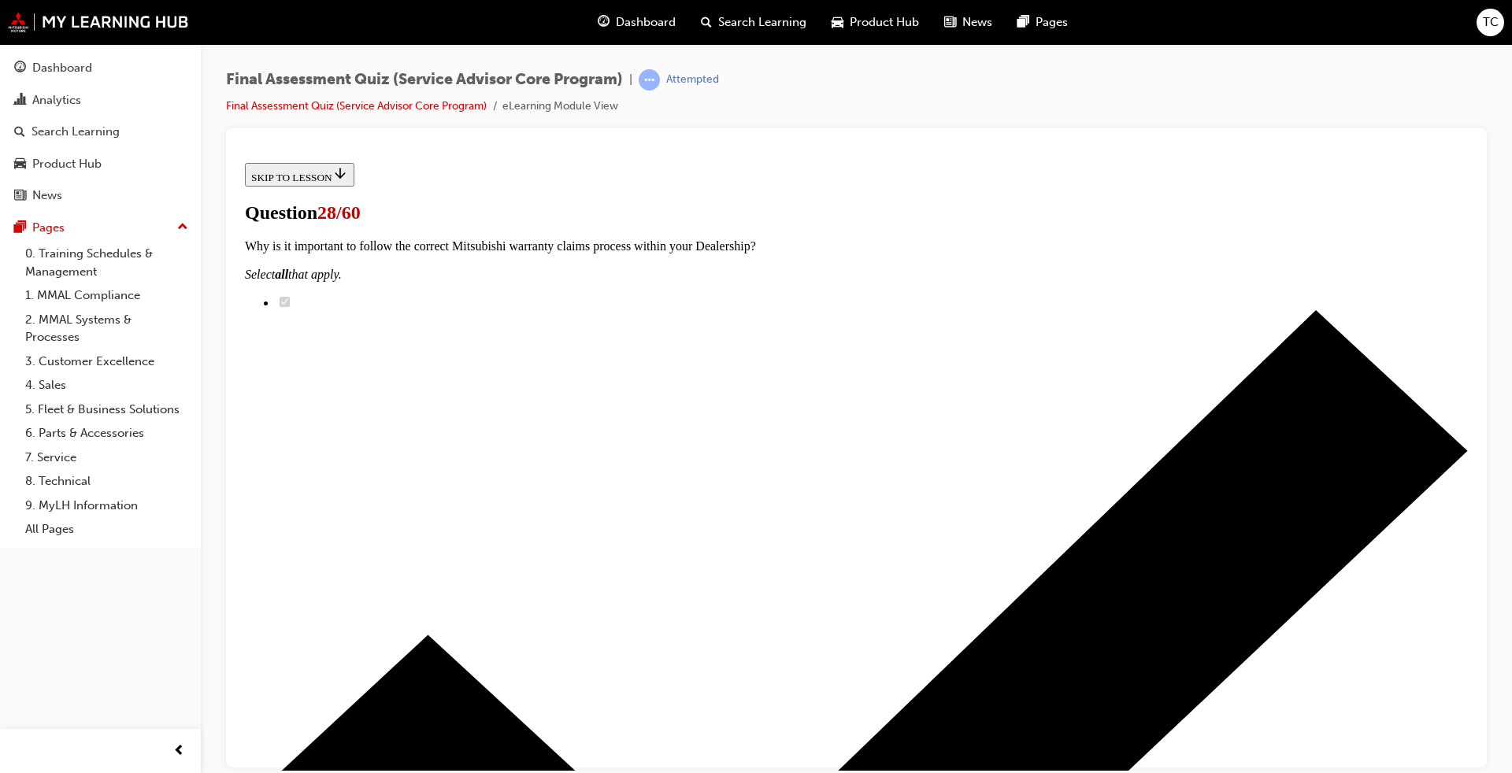
scroll to position [158, 0]
drag, startPoint x: 695, startPoint y: 480, endPoint x: 867, endPoint y: 487, distance: 172.6
drag, startPoint x: 746, startPoint y: 591, endPoint x: 901, endPoint y: 590, distance: 155.2
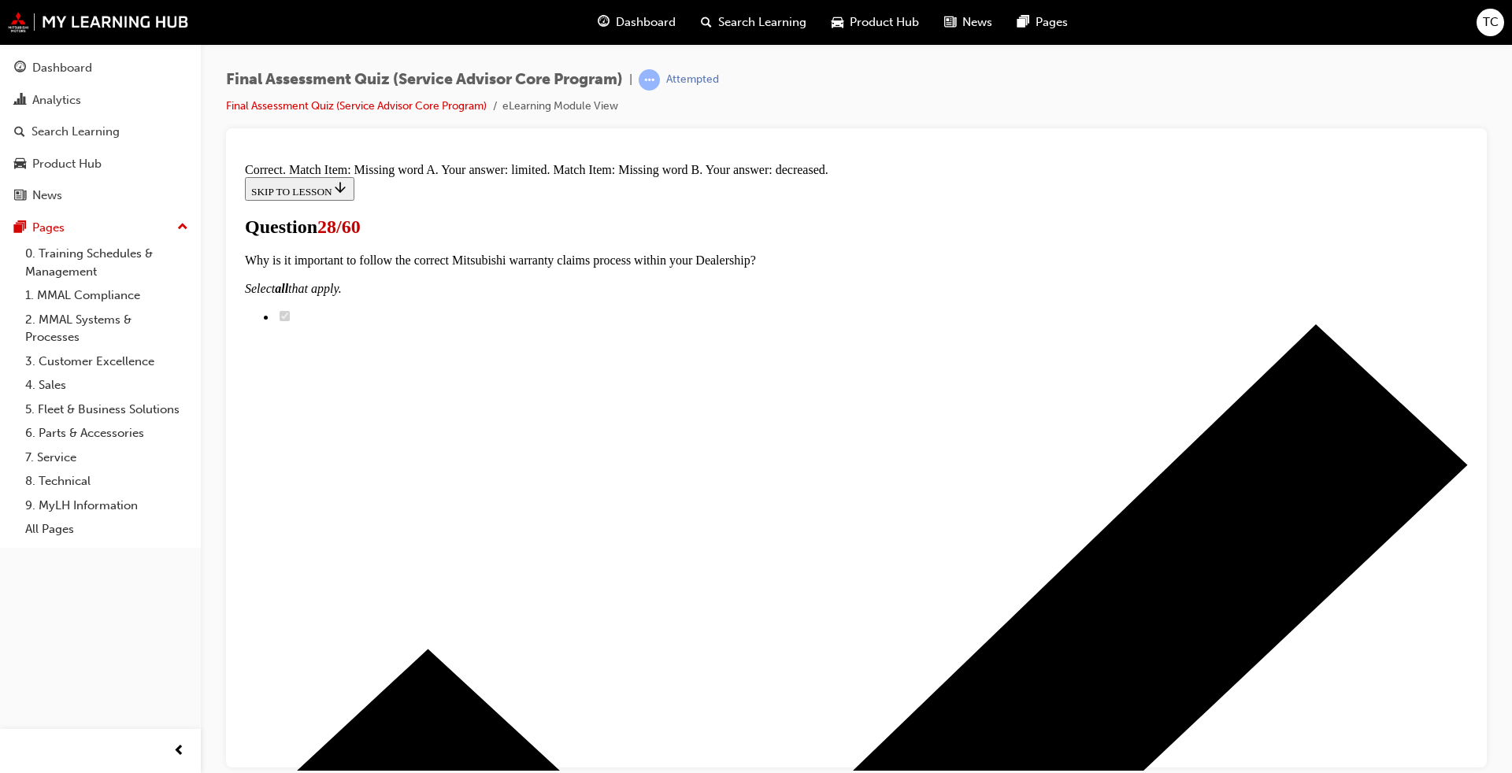
scroll to position [265, 0]
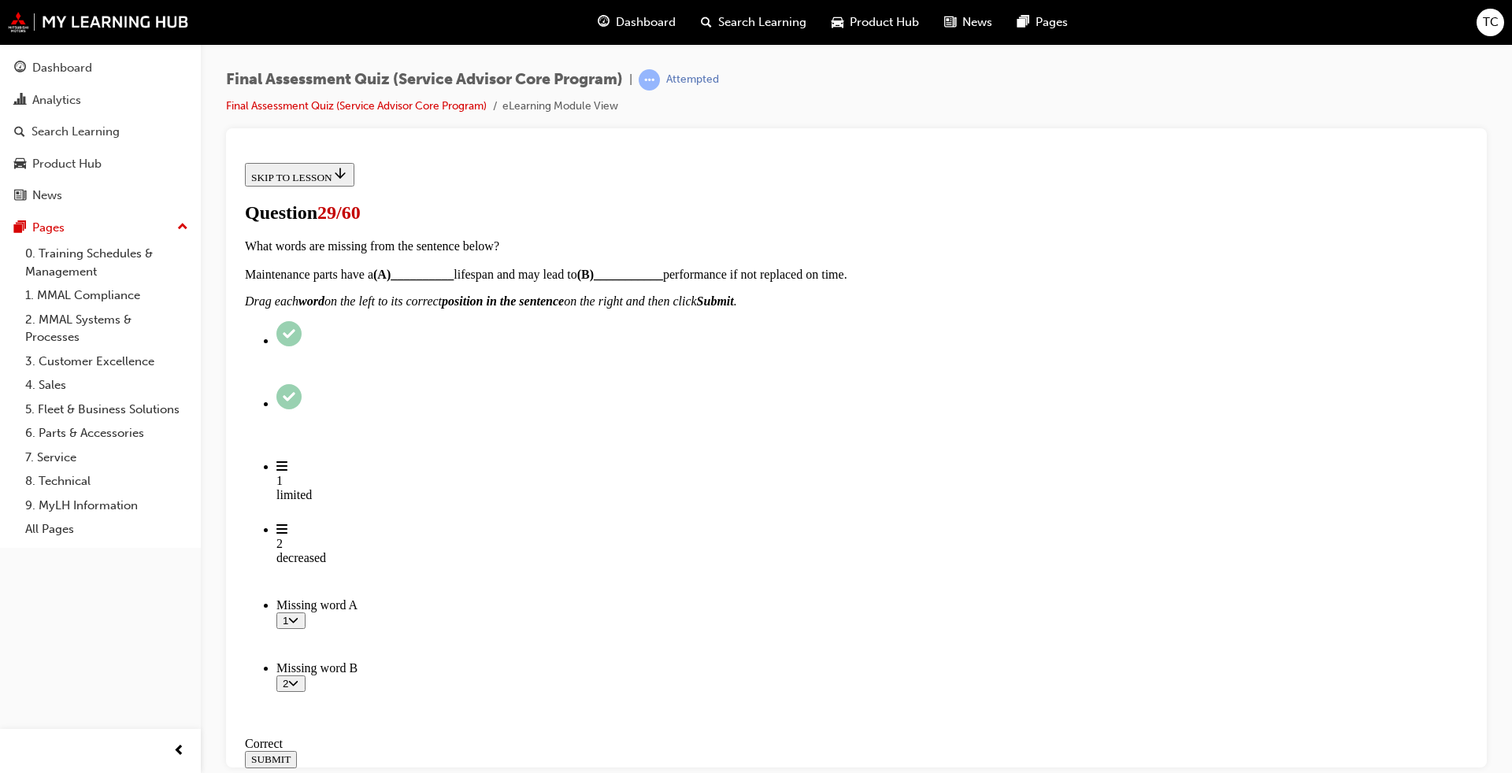
radio input "true"
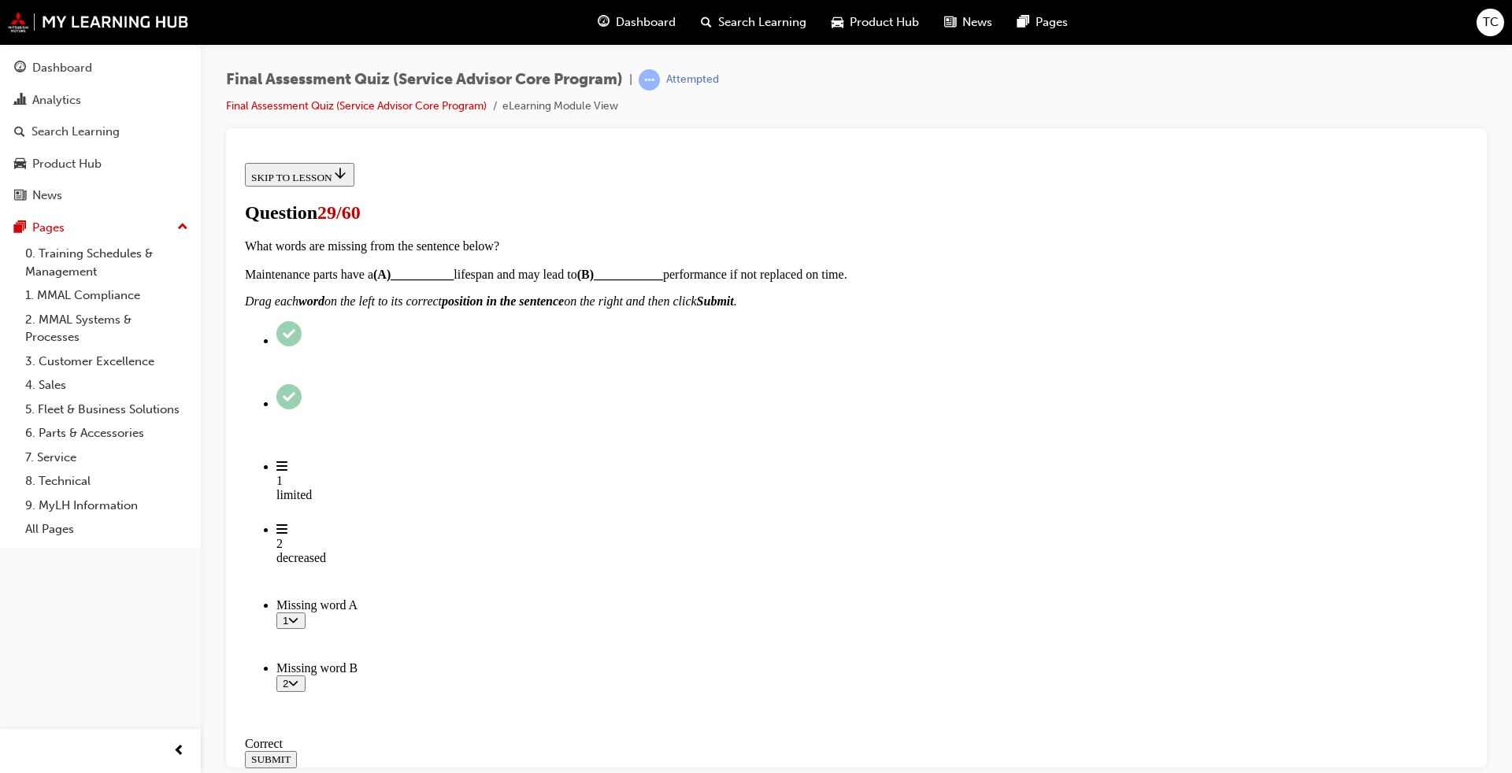
radio input "true"
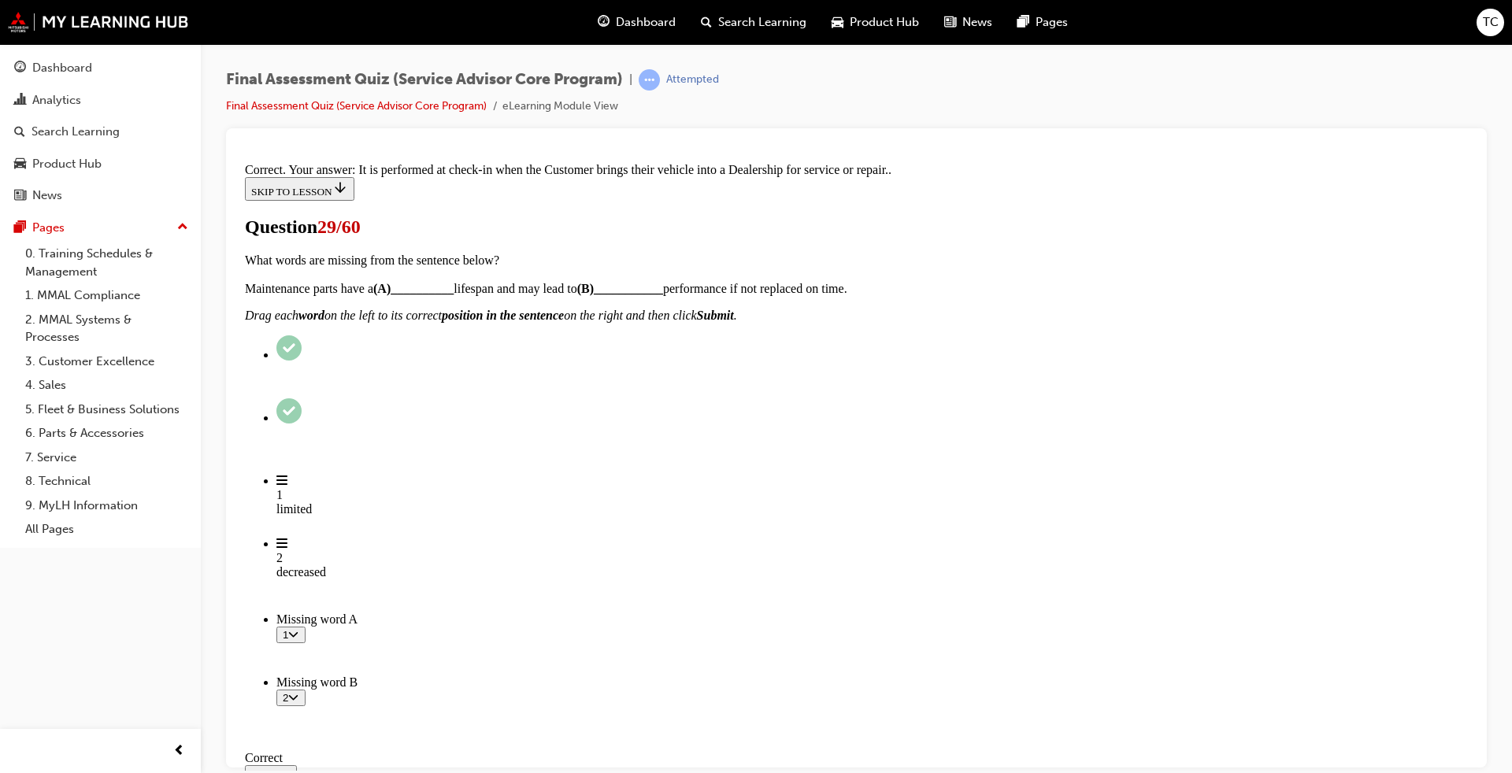
scroll to position [245, 0]
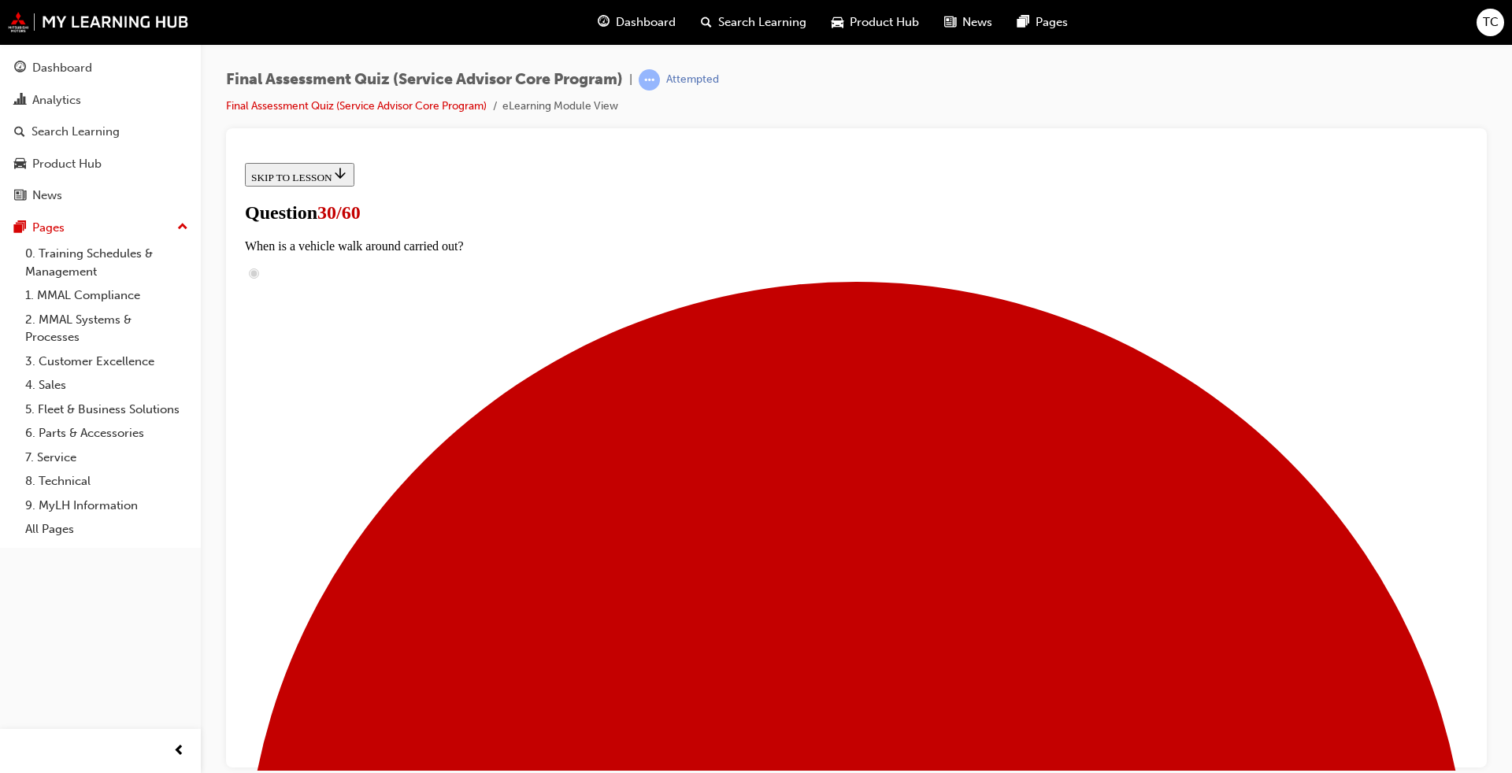
scroll to position [236, 0]
drag, startPoint x: 786, startPoint y: 644, endPoint x: 929, endPoint y: 321, distance: 353.7
drag, startPoint x: 754, startPoint y: 563, endPoint x: 921, endPoint y: 398, distance: 235.0
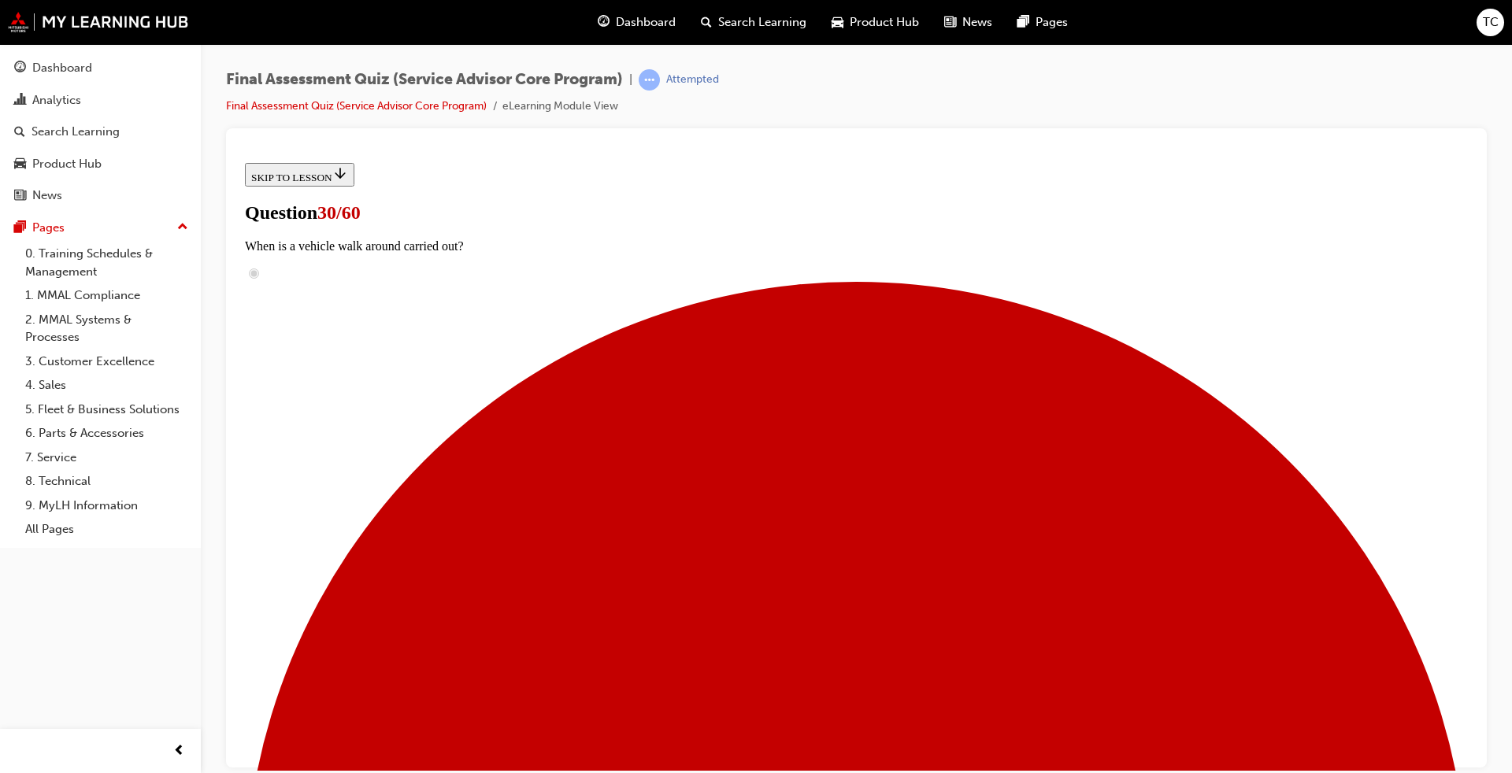
drag, startPoint x: 758, startPoint y: 643, endPoint x: 892, endPoint y: 399, distance: 278.4
drag, startPoint x: 744, startPoint y: 643, endPoint x: 872, endPoint y: 488, distance: 200.9
drag, startPoint x: 761, startPoint y: 566, endPoint x: 909, endPoint y: 332, distance: 276.8
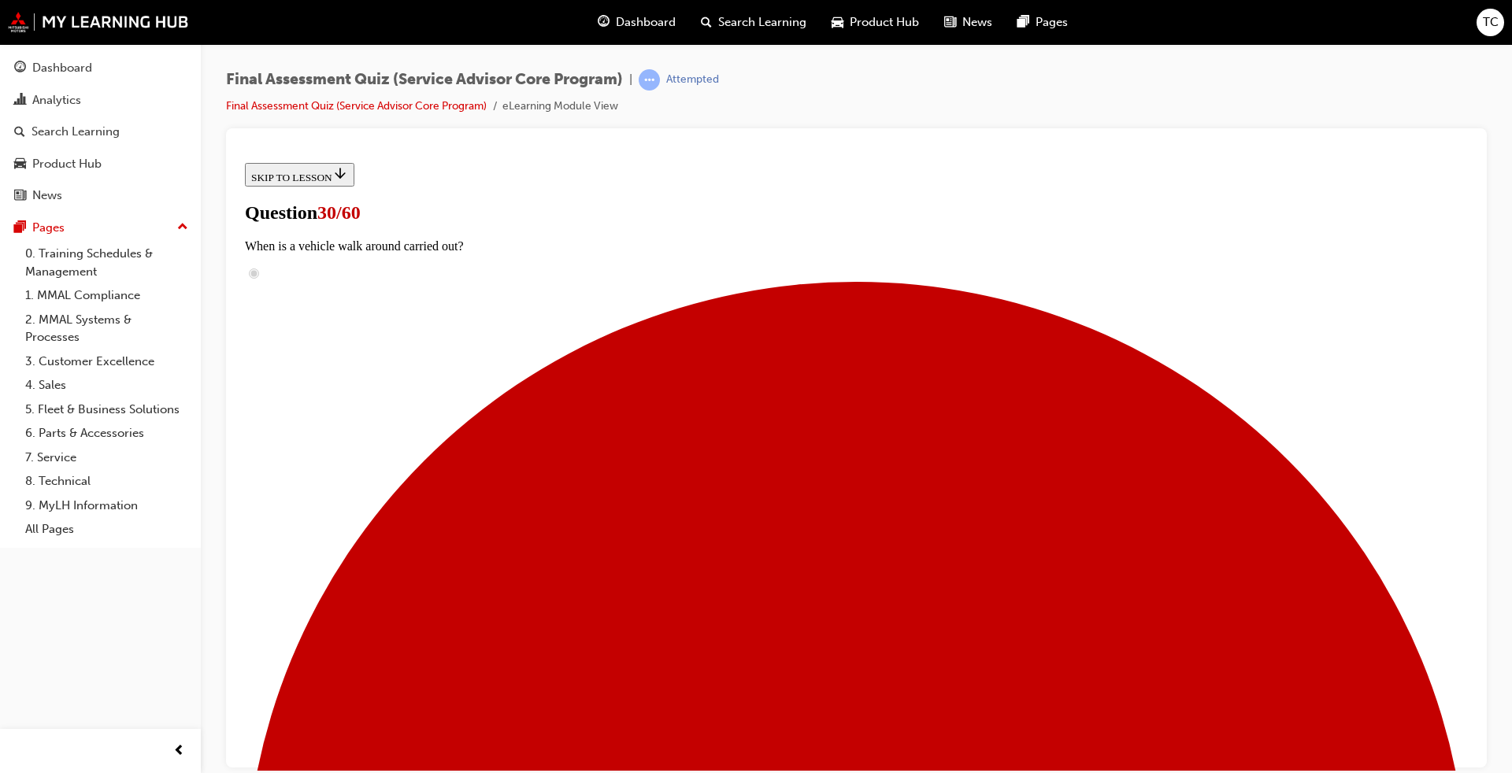
drag, startPoint x: 747, startPoint y: 562, endPoint x: 871, endPoint y: 393, distance: 209.0
drag, startPoint x: 737, startPoint y: 569, endPoint x: 861, endPoint y: 490, distance: 146.6
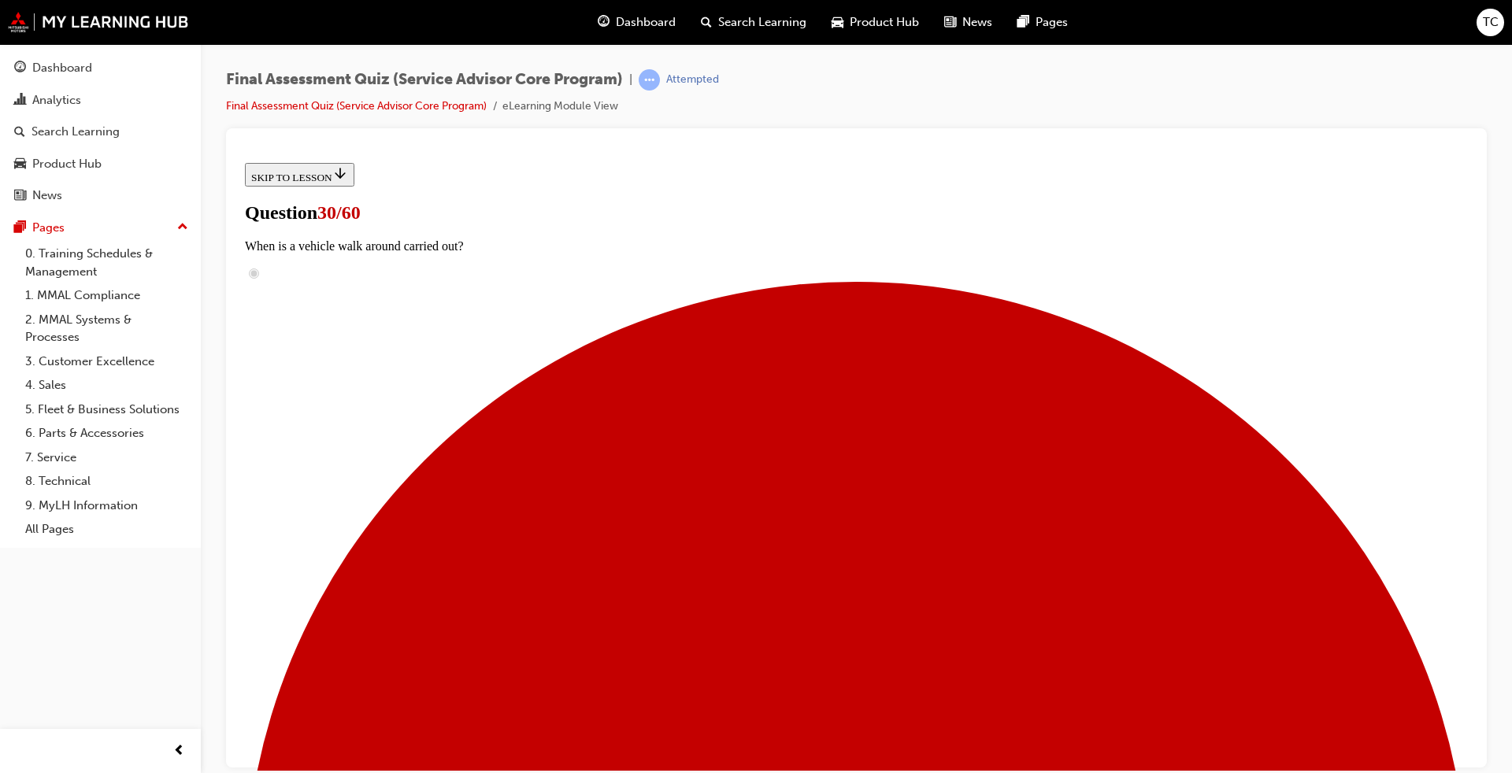
drag, startPoint x: 746, startPoint y: 562, endPoint x: 844, endPoint y: 558, distance: 98.5
drag, startPoint x: 769, startPoint y: 643, endPoint x: 851, endPoint y: 643, distance: 81.9
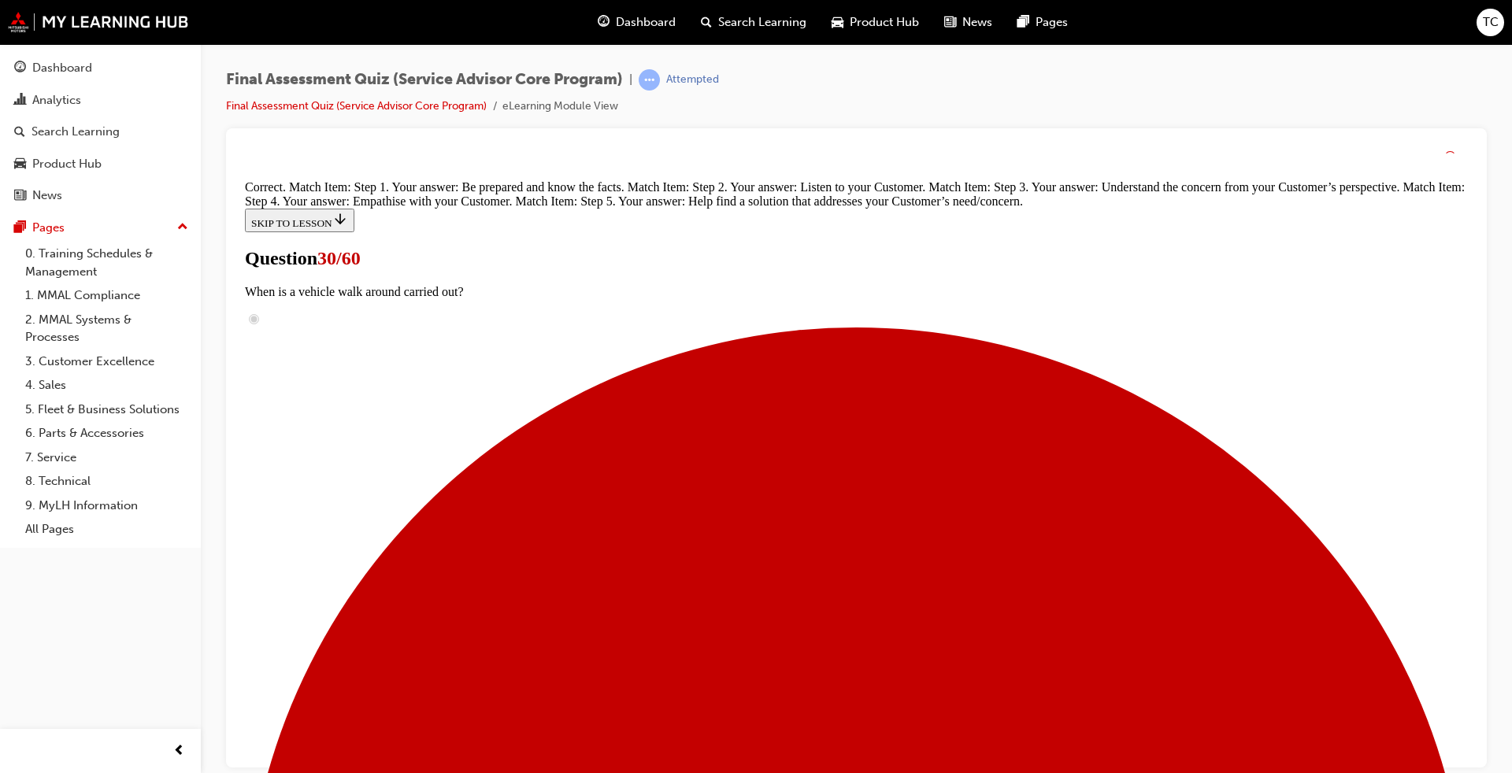
scroll to position [406, 0]
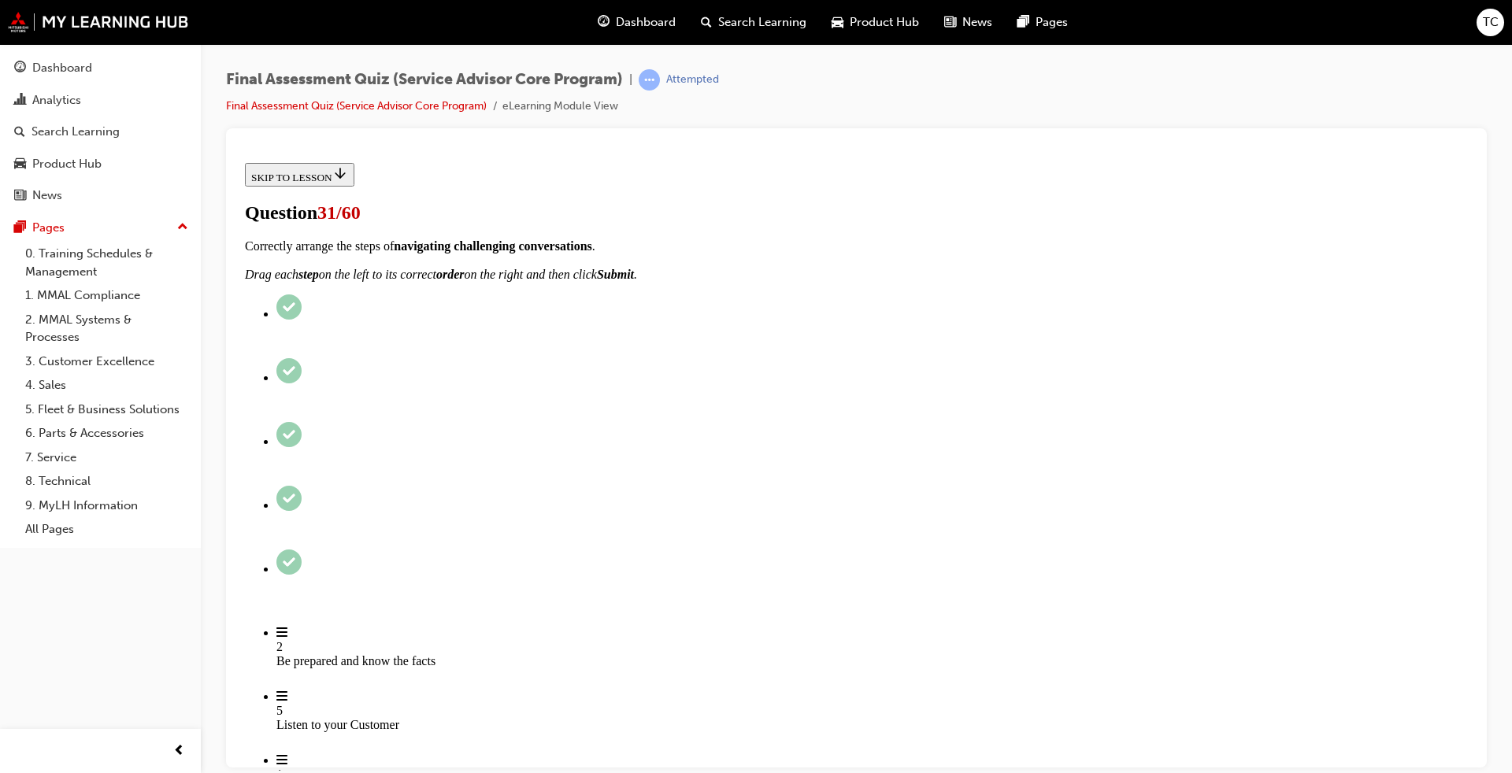
scroll to position [79, 0]
checkbox input "true"
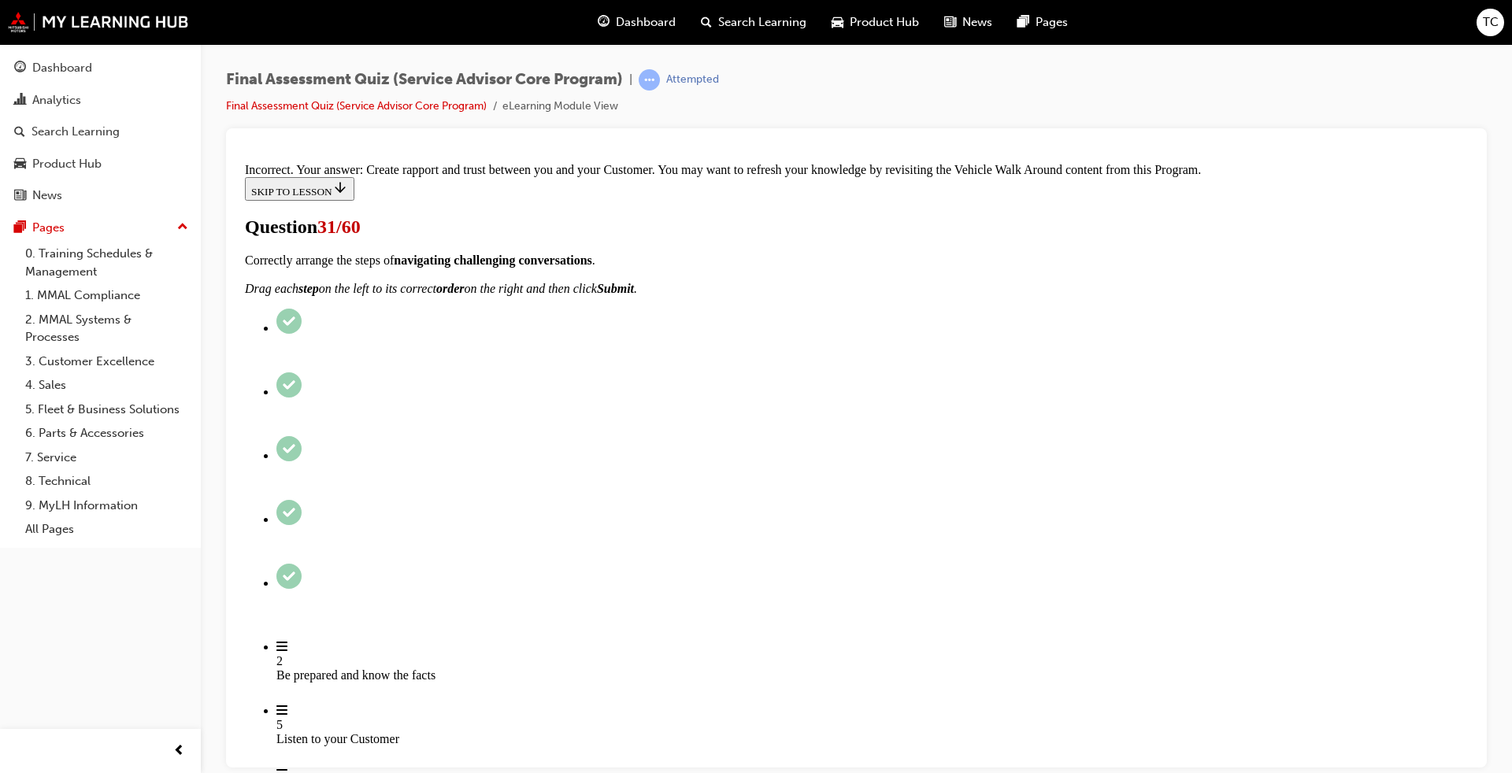
scroll to position [332, 0]
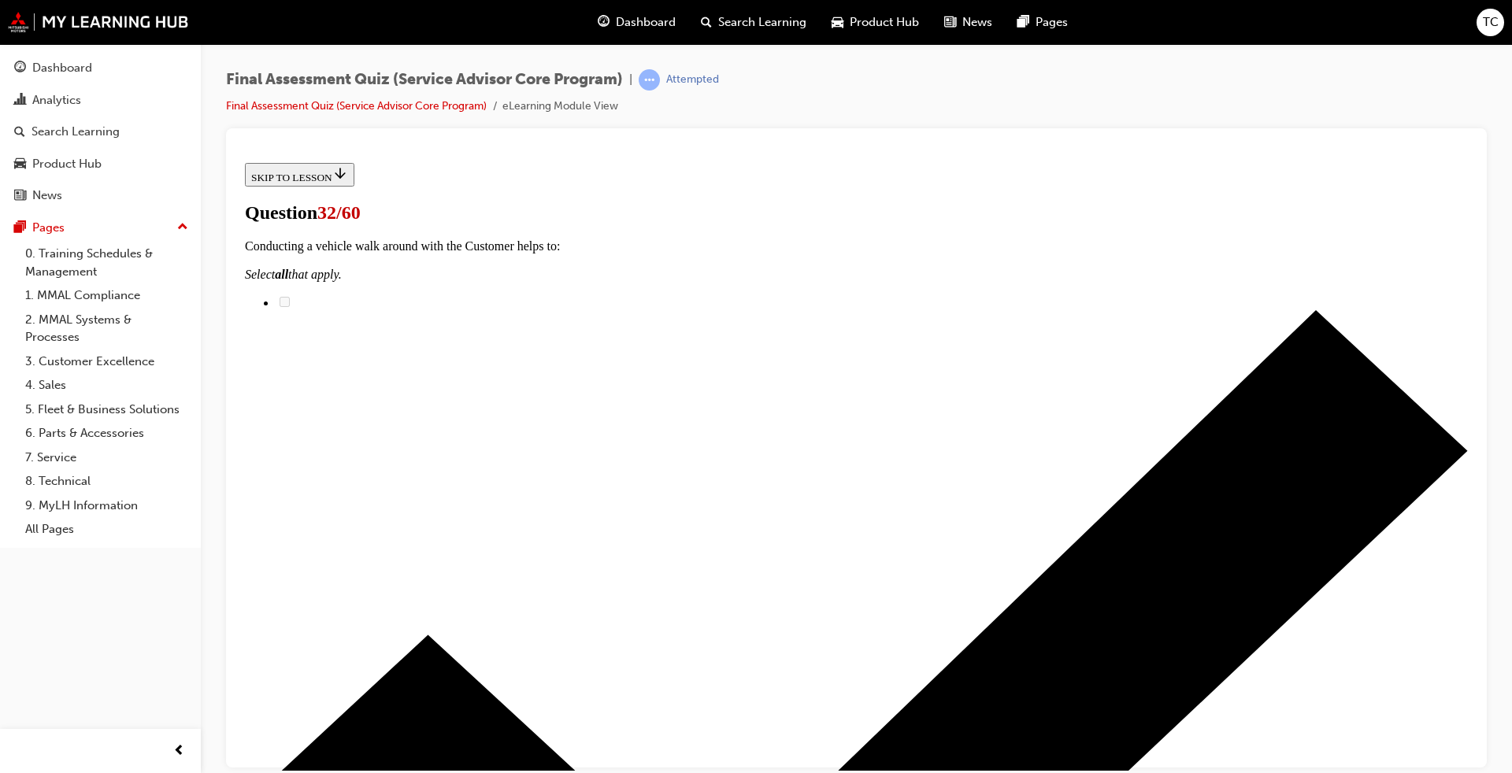
scroll to position [79, 0]
checkbox input "true"
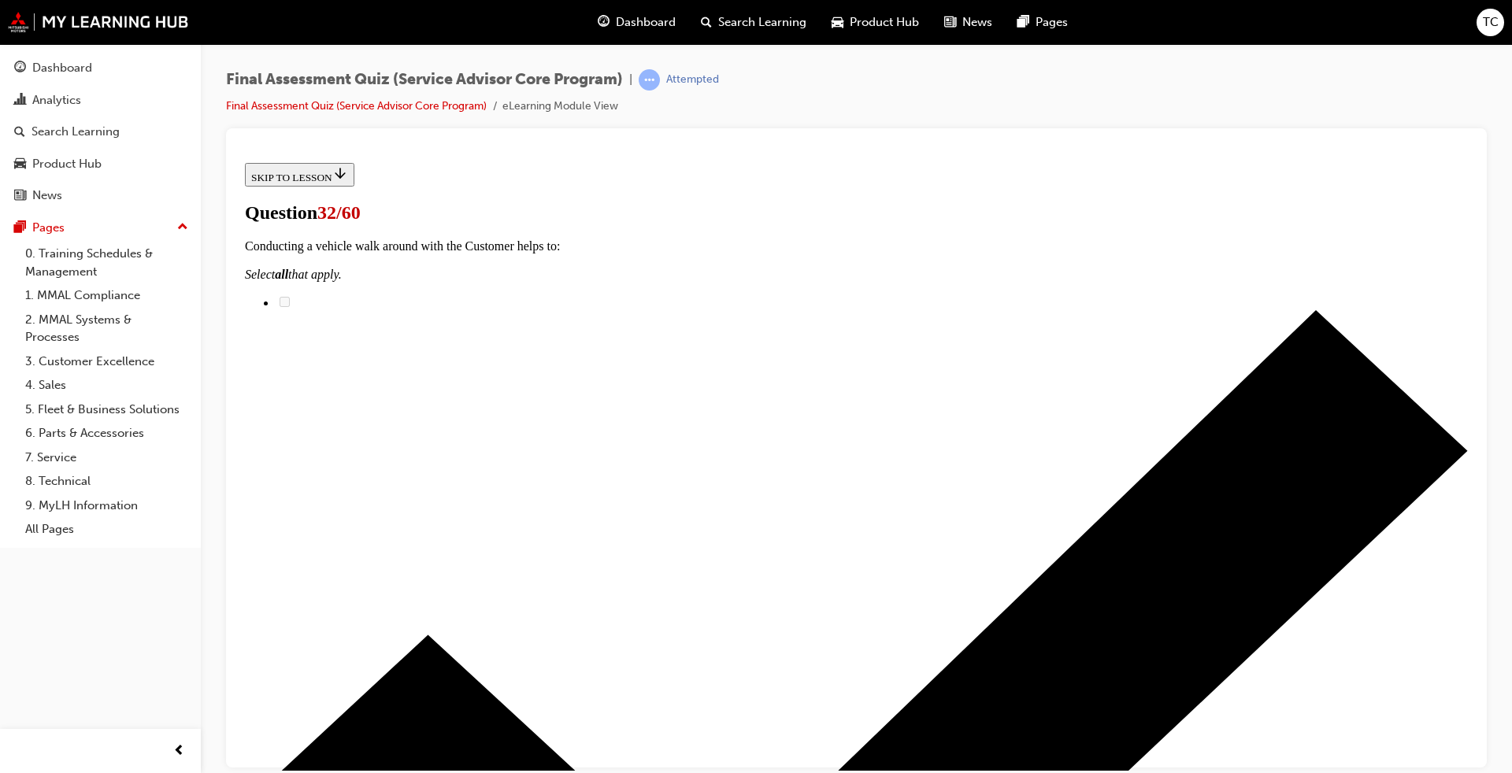
checkbox input "true"
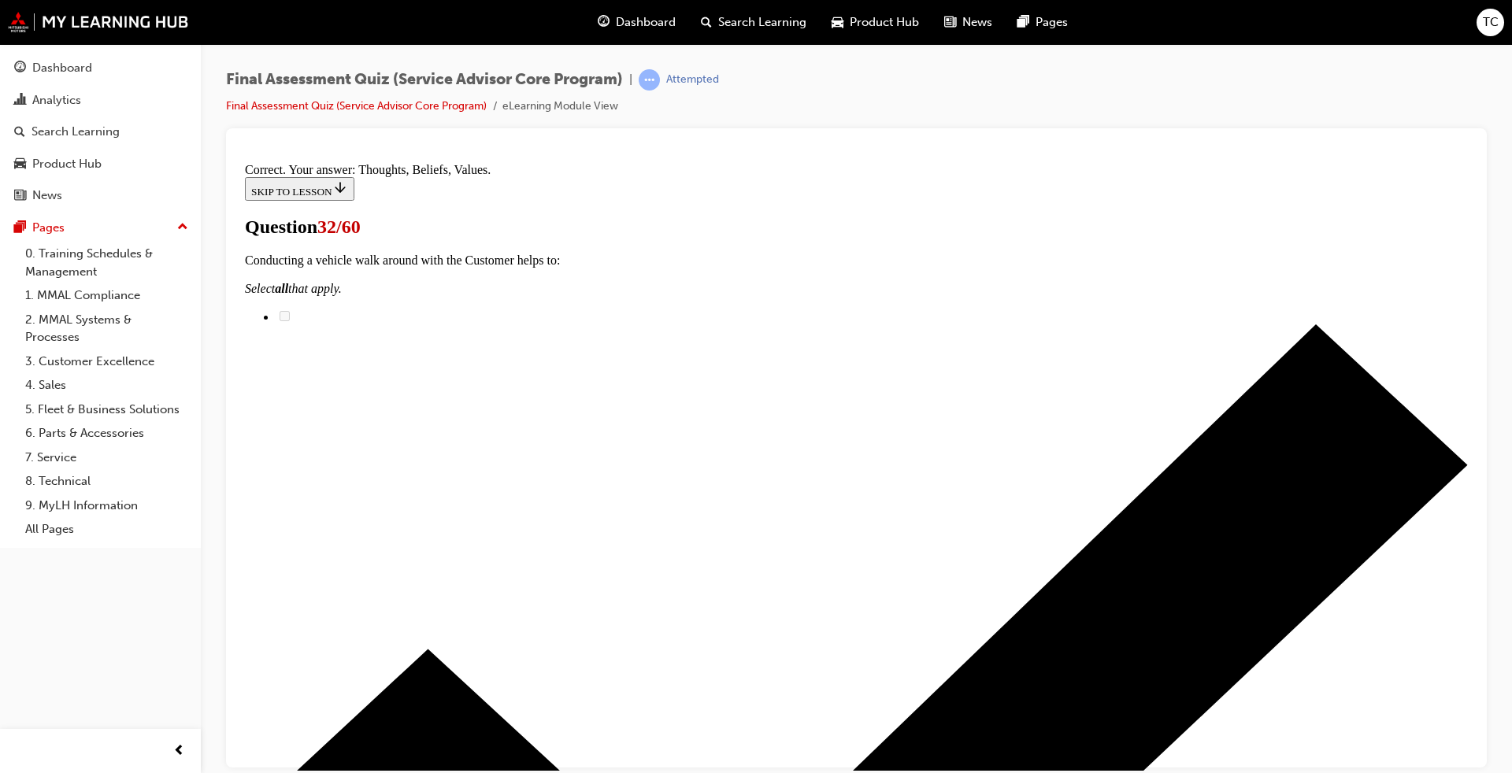
scroll to position [262, 0]
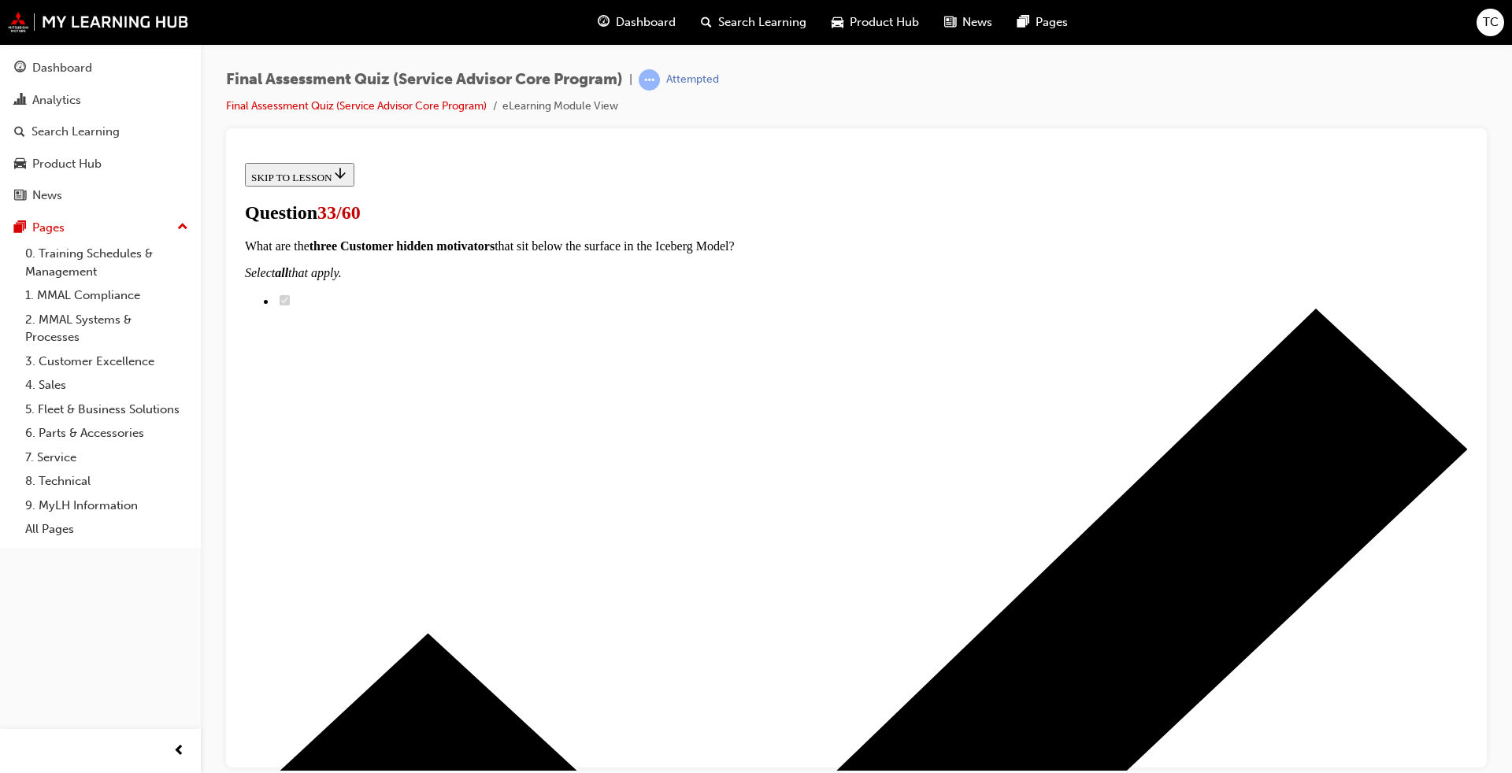
scroll to position [79, 0]
checkbox input "true"
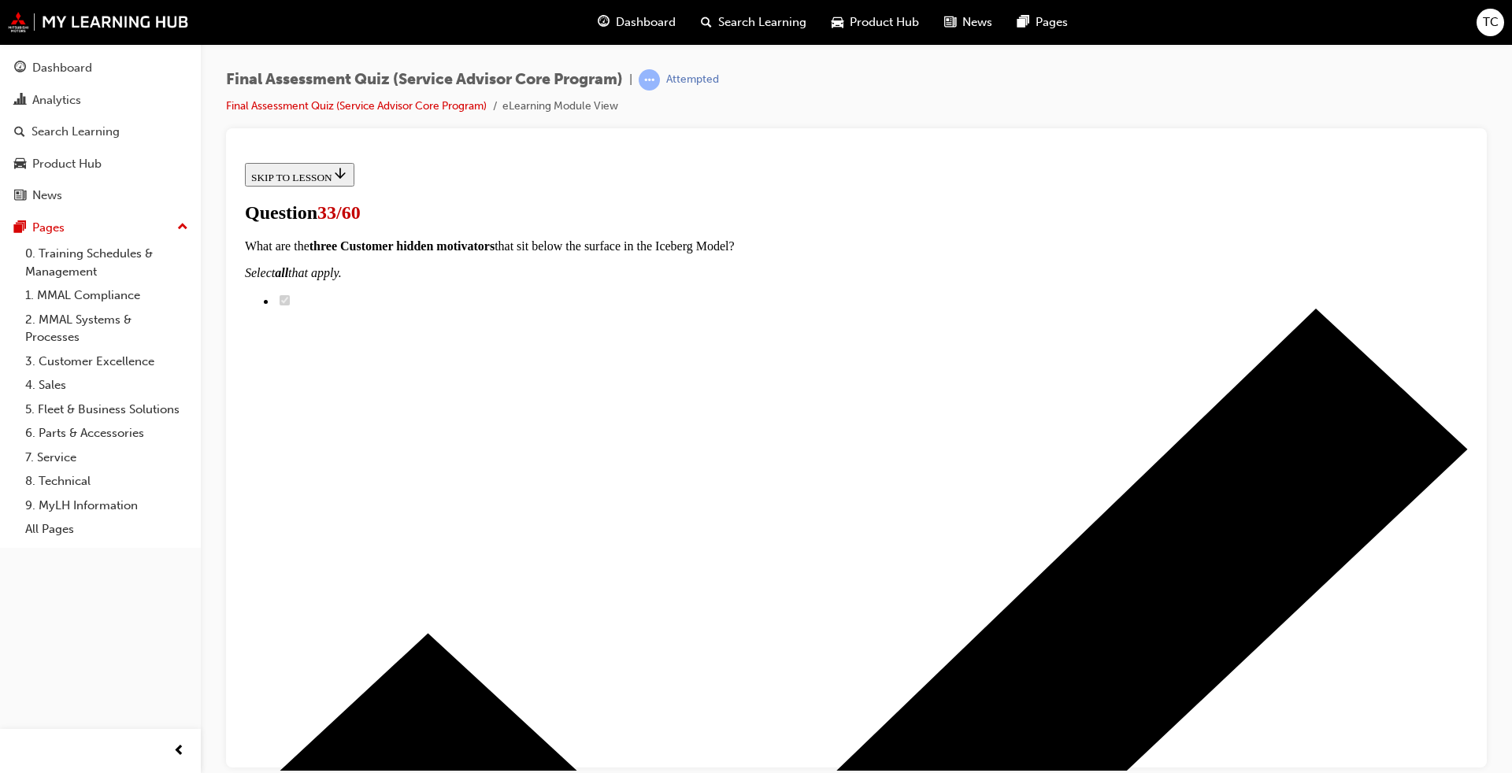
checkbox input "true"
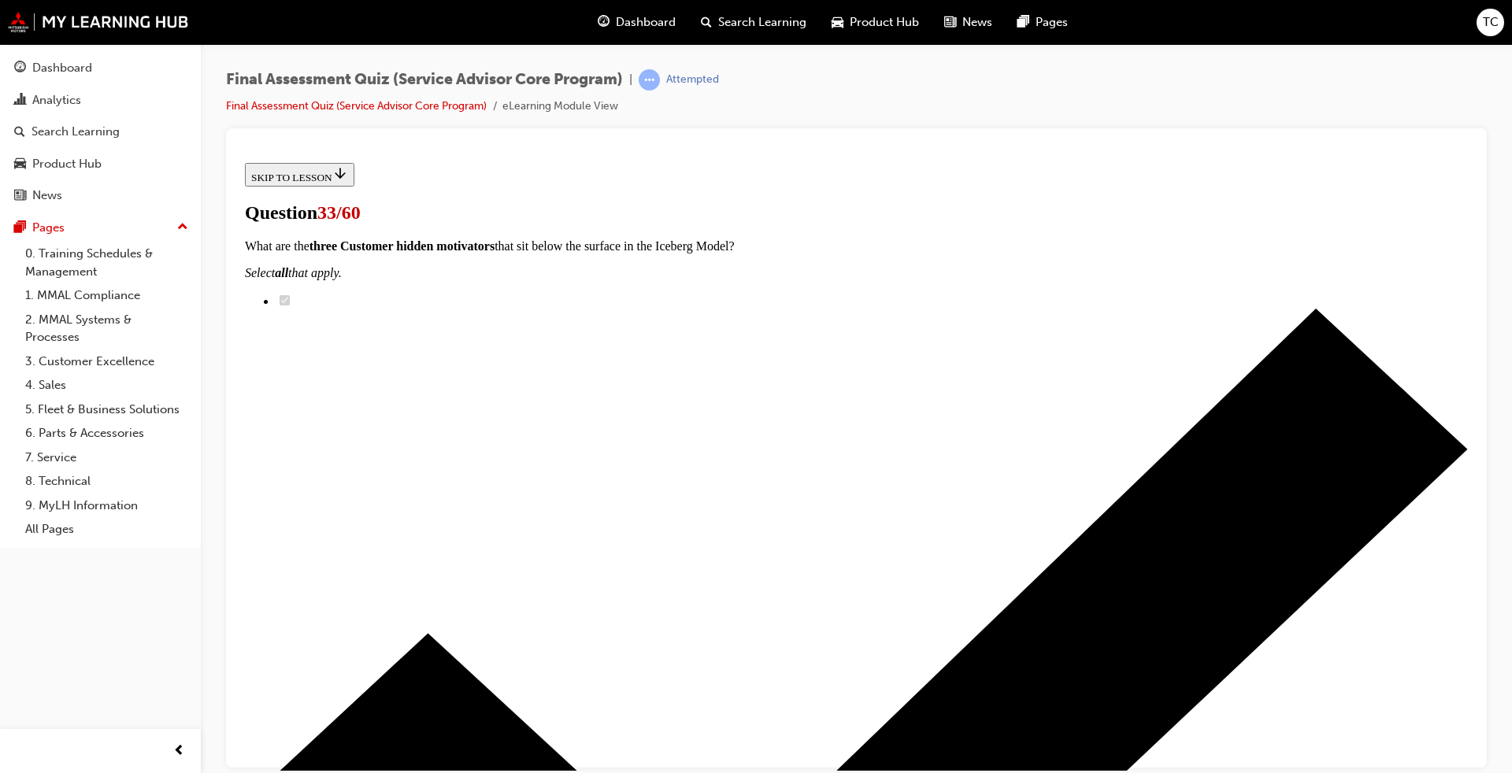
checkbox input "true"
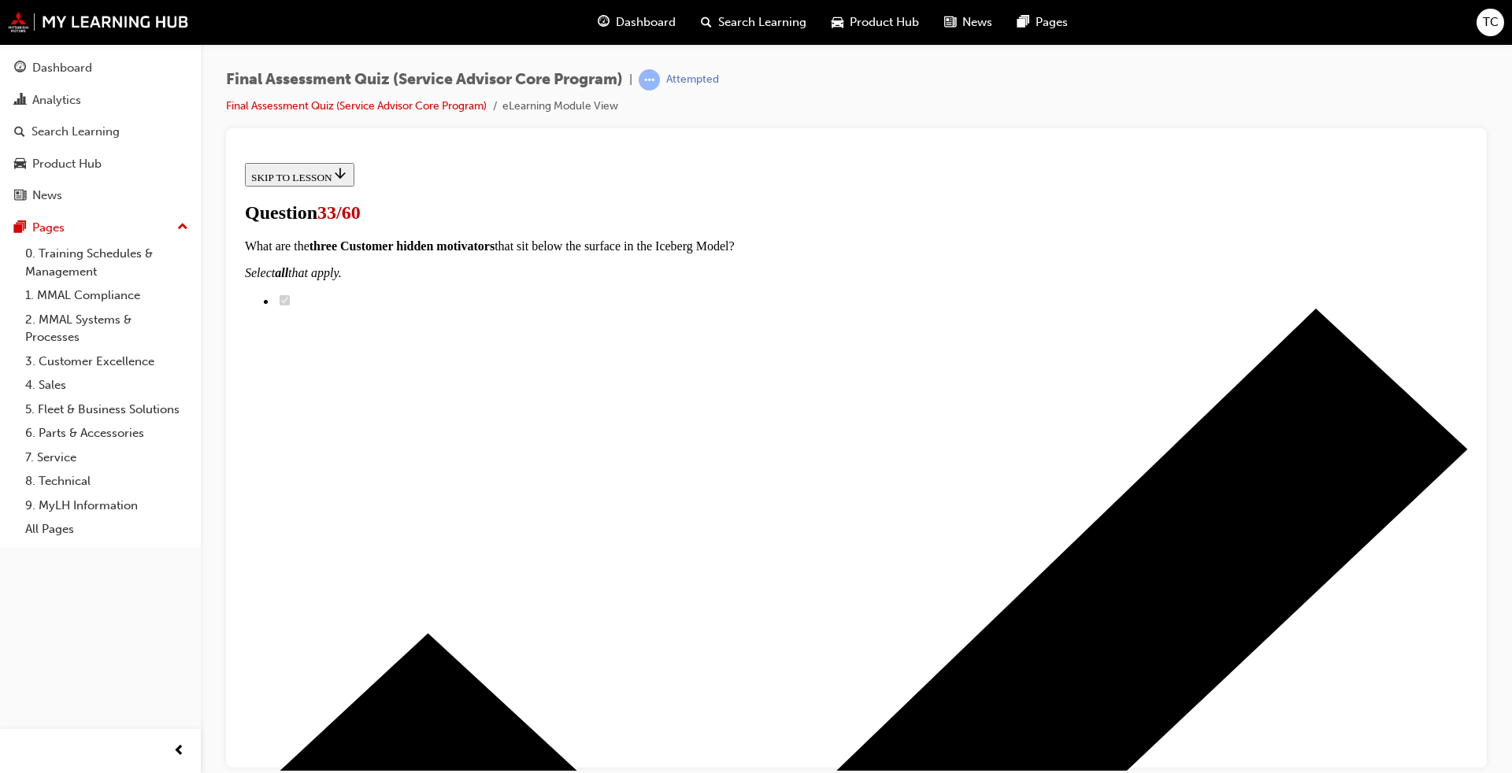
checkbox input "true"
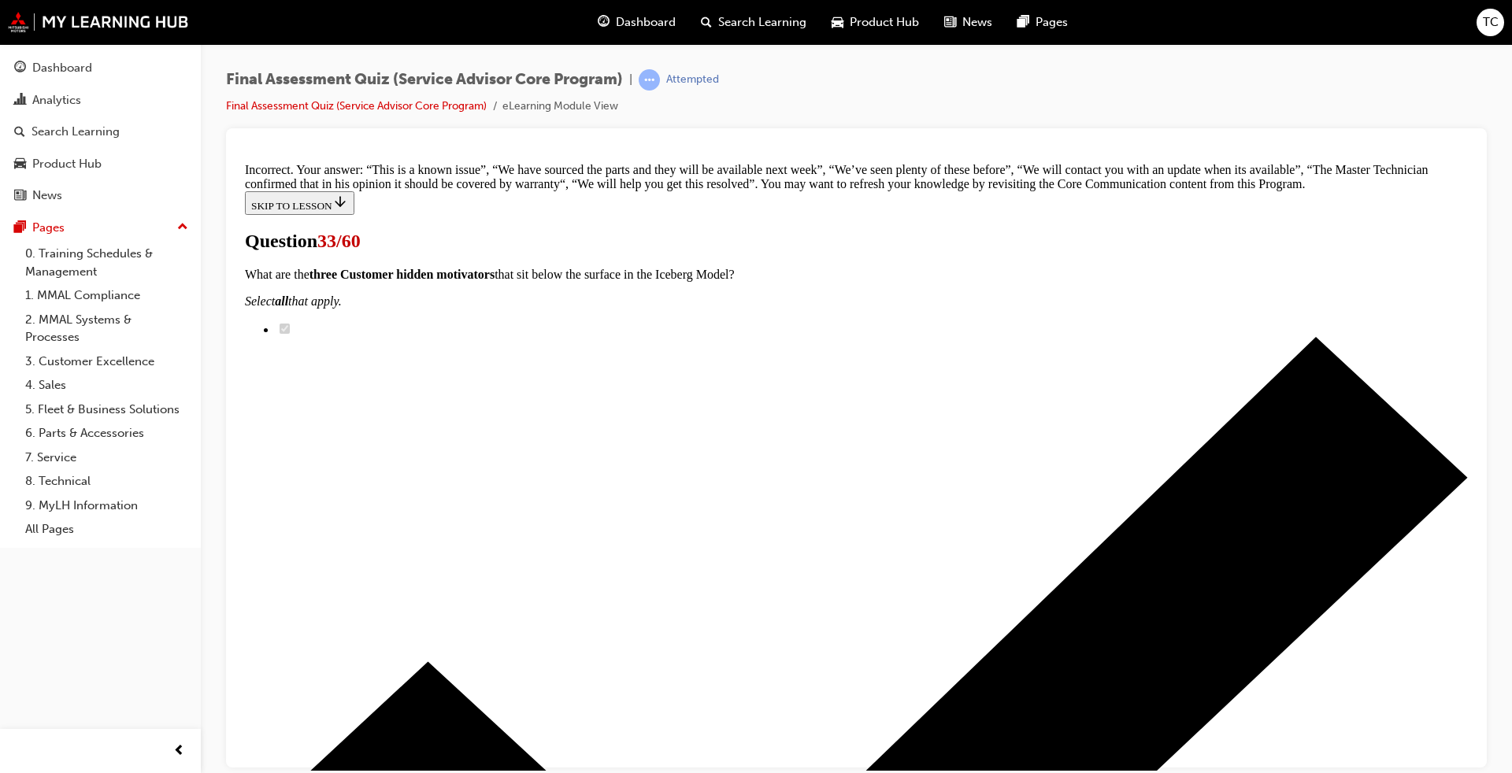
scroll to position [501, 0]
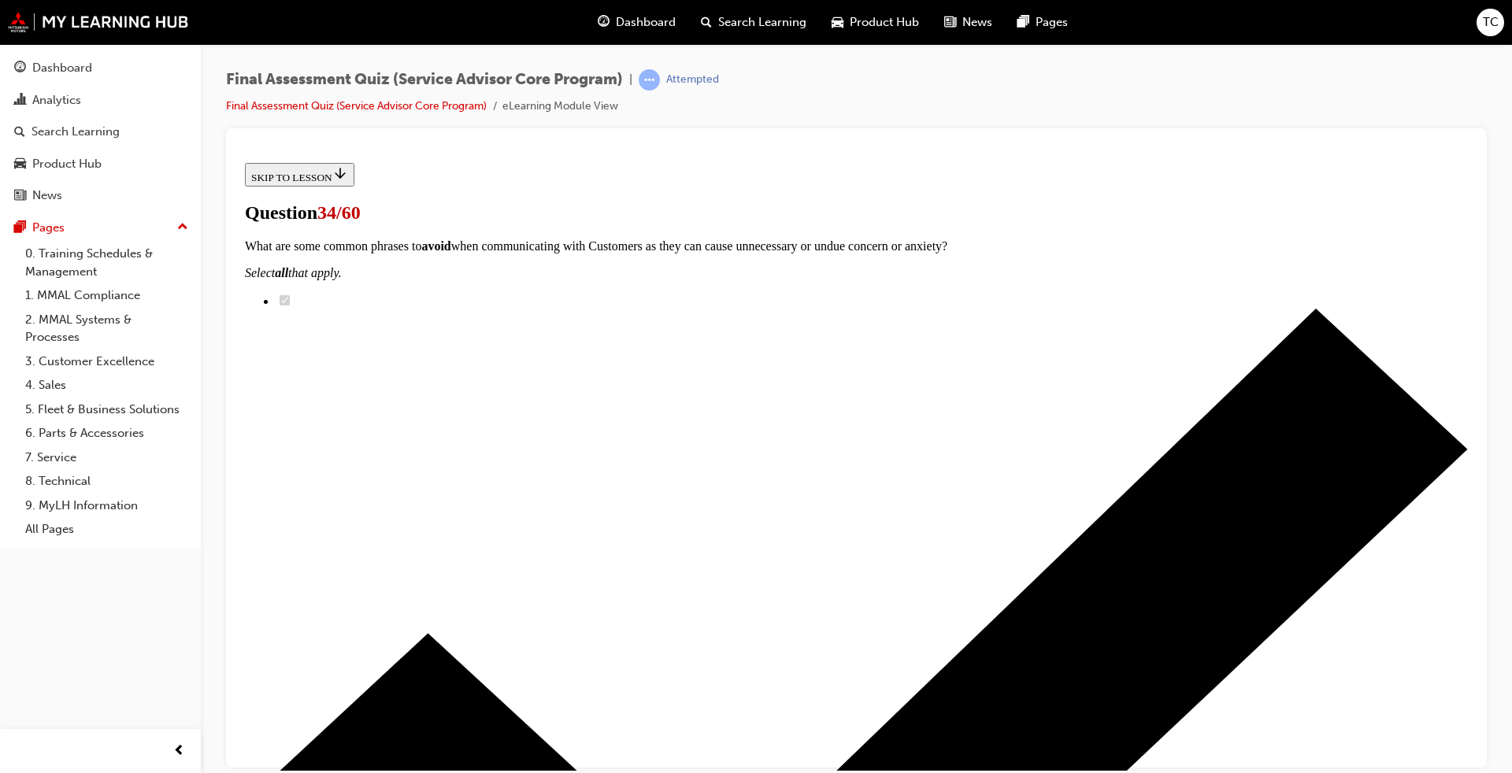
scroll to position [236, 0]
drag, startPoint x: 721, startPoint y: 355, endPoint x: 873, endPoint y: 359, distance: 152.0
drag, startPoint x: 743, startPoint y: 318, endPoint x: 879, endPoint y: 525, distance: 247.5
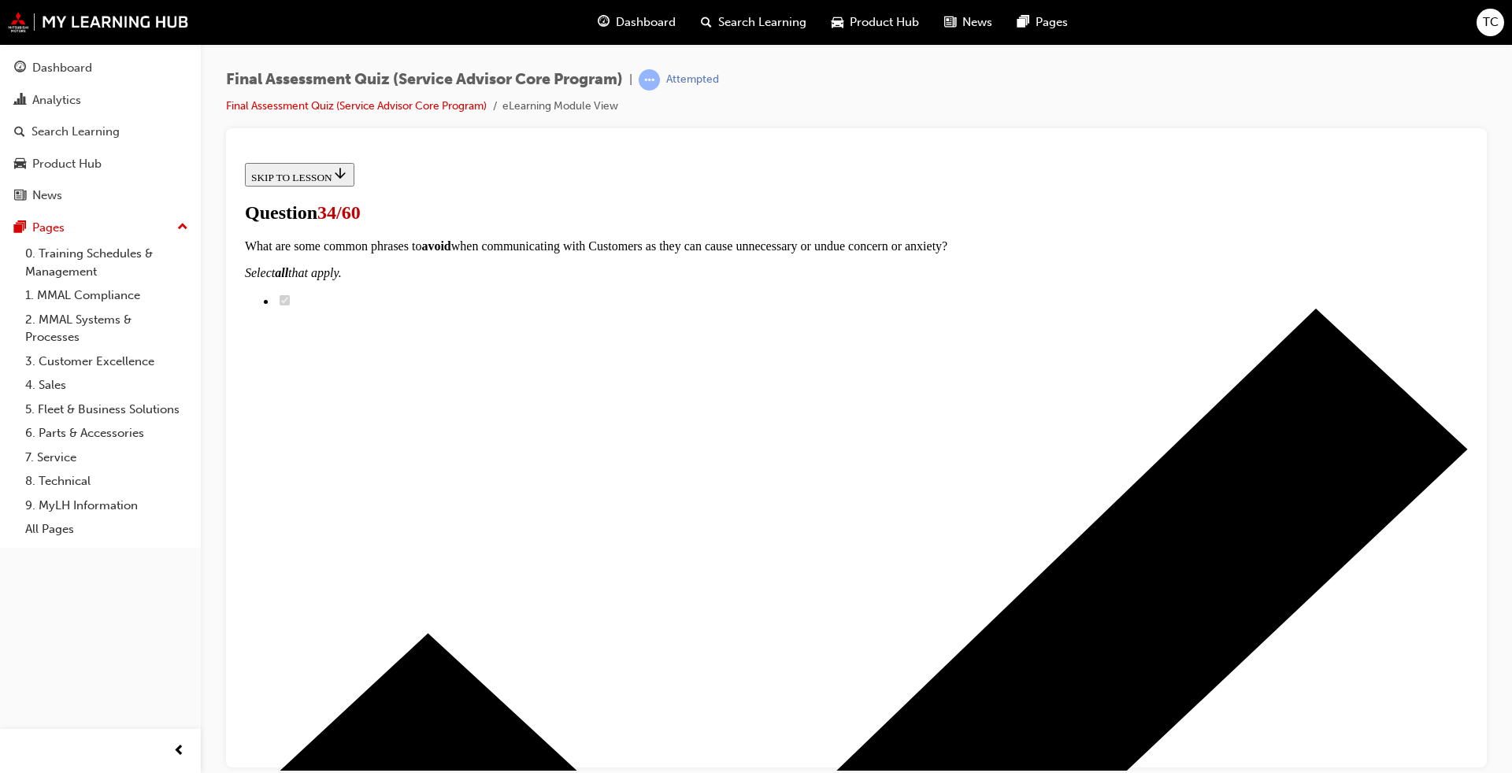
drag, startPoint x: 737, startPoint y: 414, endPoint x: 905, endPoint y: 316, distance: 194.5
drag, startPoint x: 724, startPoint y: 410, endPoint x: 862, endPoint y: 412, distance: 138.6
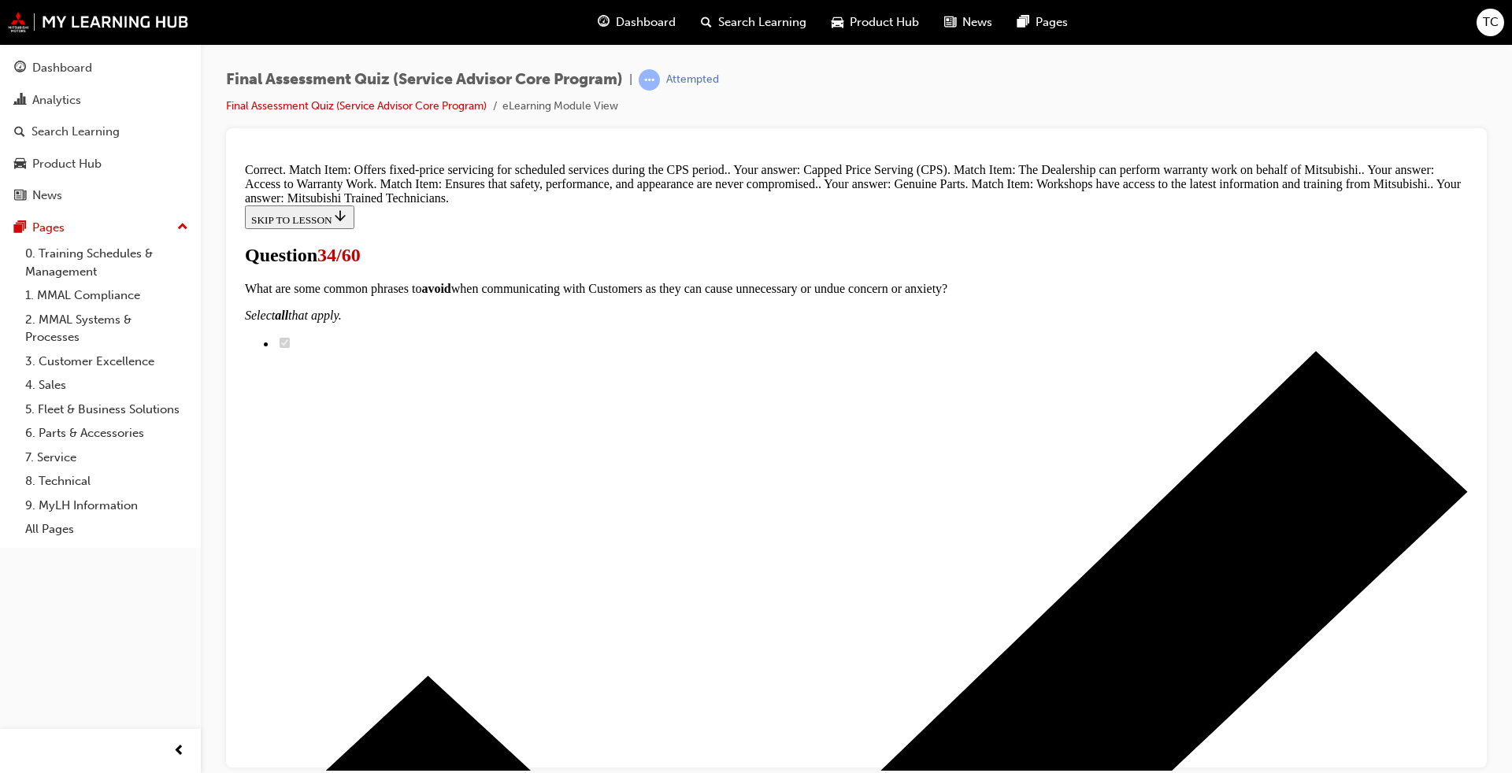
scroll to position [417, 0]
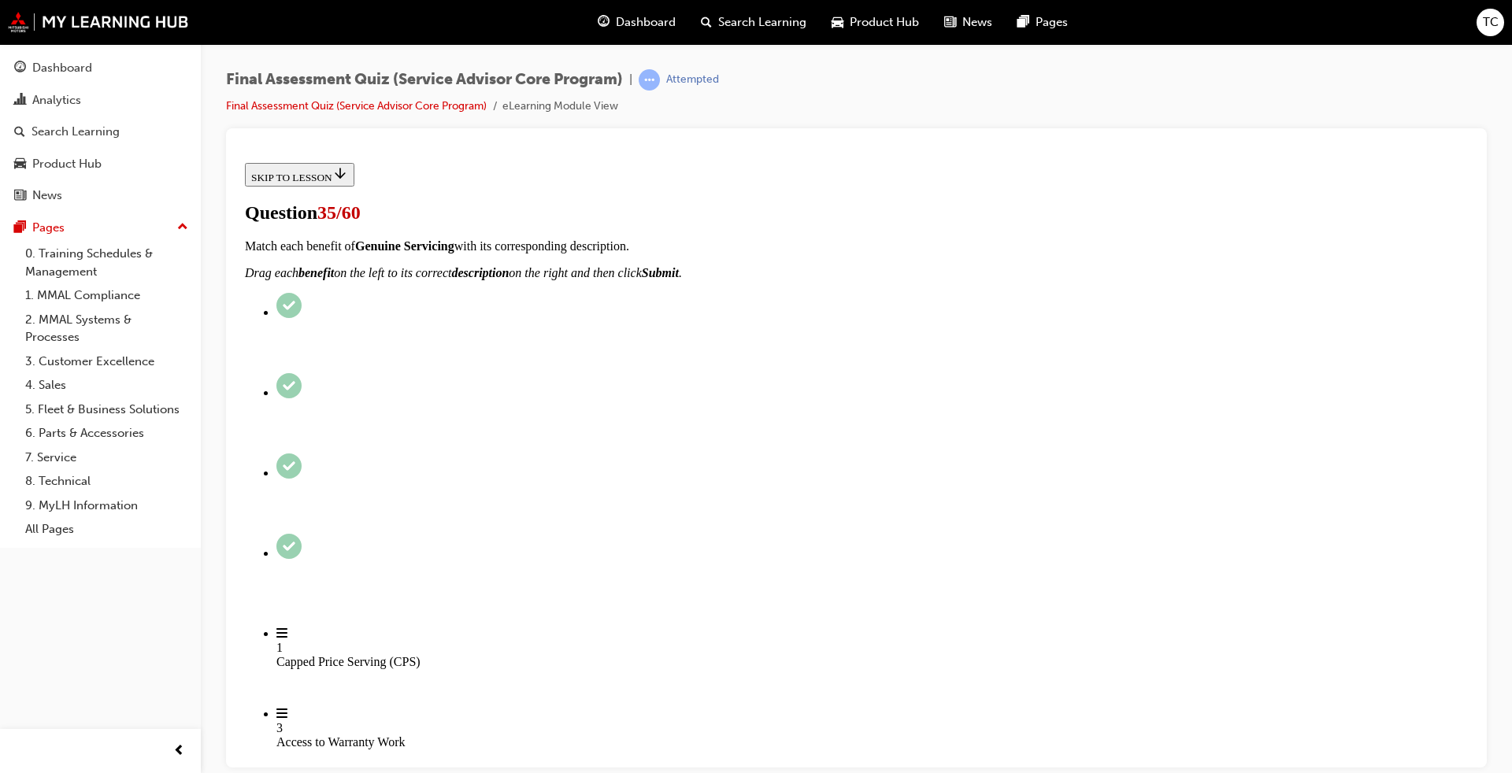
scroll to position [315, 0]
drag, startPoint x: 742, startPoint y: 301, endPoint x: 917, endPoint y: 302, distance: 175.6
drag, startPoint x: 759, startPoint y: 592, endPoint x: 953, endPoint y: 494, distance: 217.3
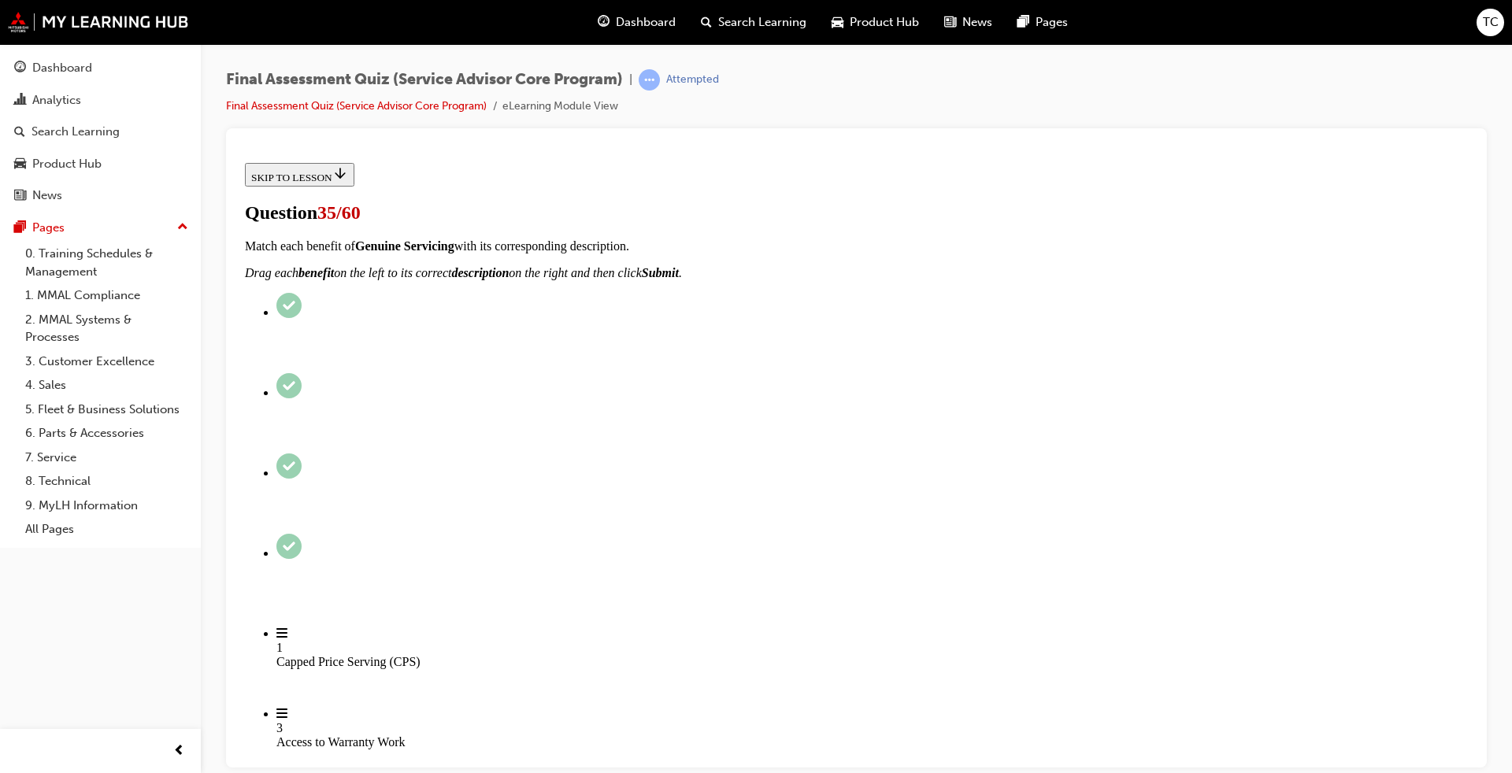
drag, startPoint x: 744, startPoint y: 602, endPoint x: 878, endPoint y: 601, distance: 133.9
drag, startPoint x: 758, startPoint y: 392, endPoint x: 921, endPoint y: 618, distance: 278.7
drag, startPoint x: 724, startPoint y: 356, endPoint x: 921, endPoint y: 355, distance: 197.7
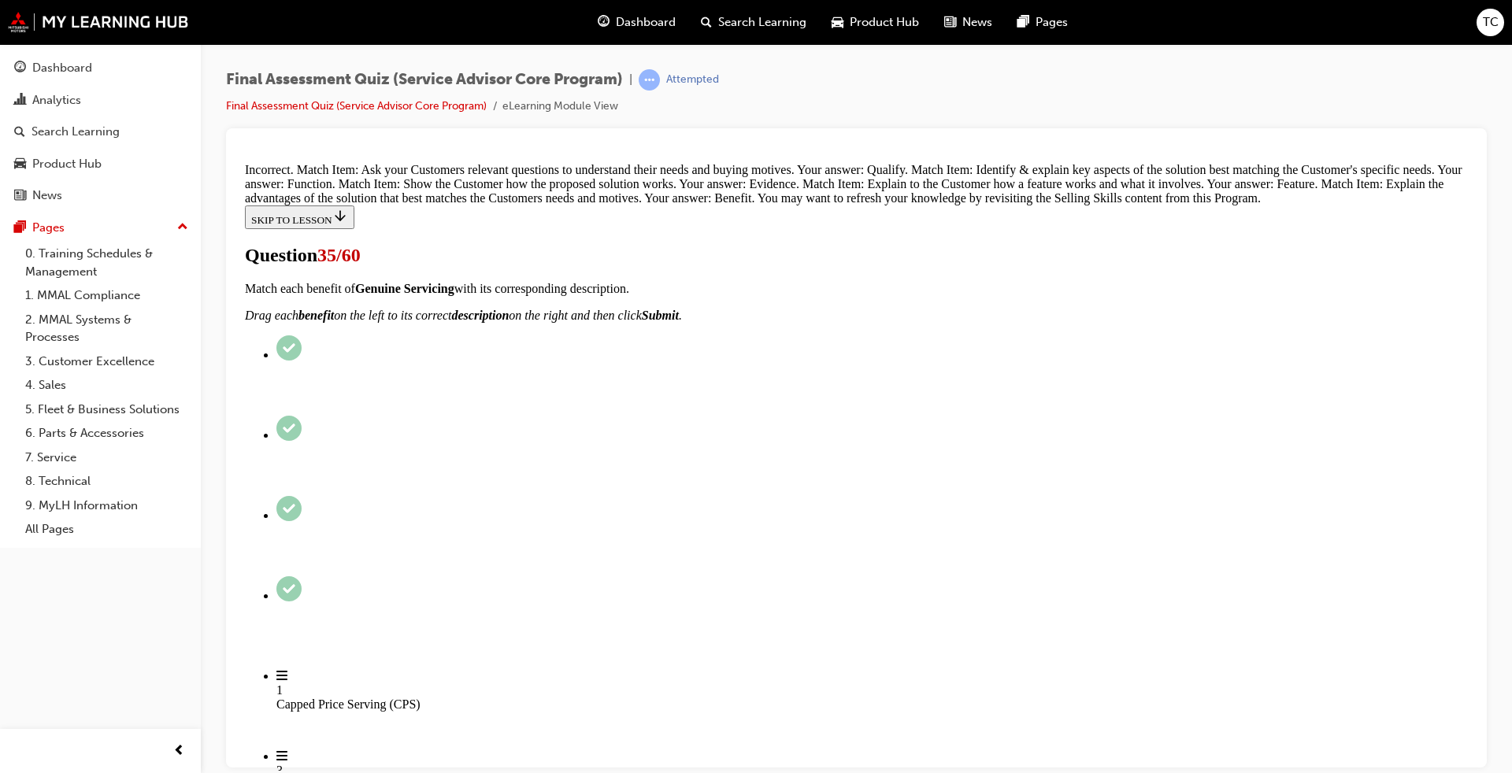
scroll to position [639, 0]
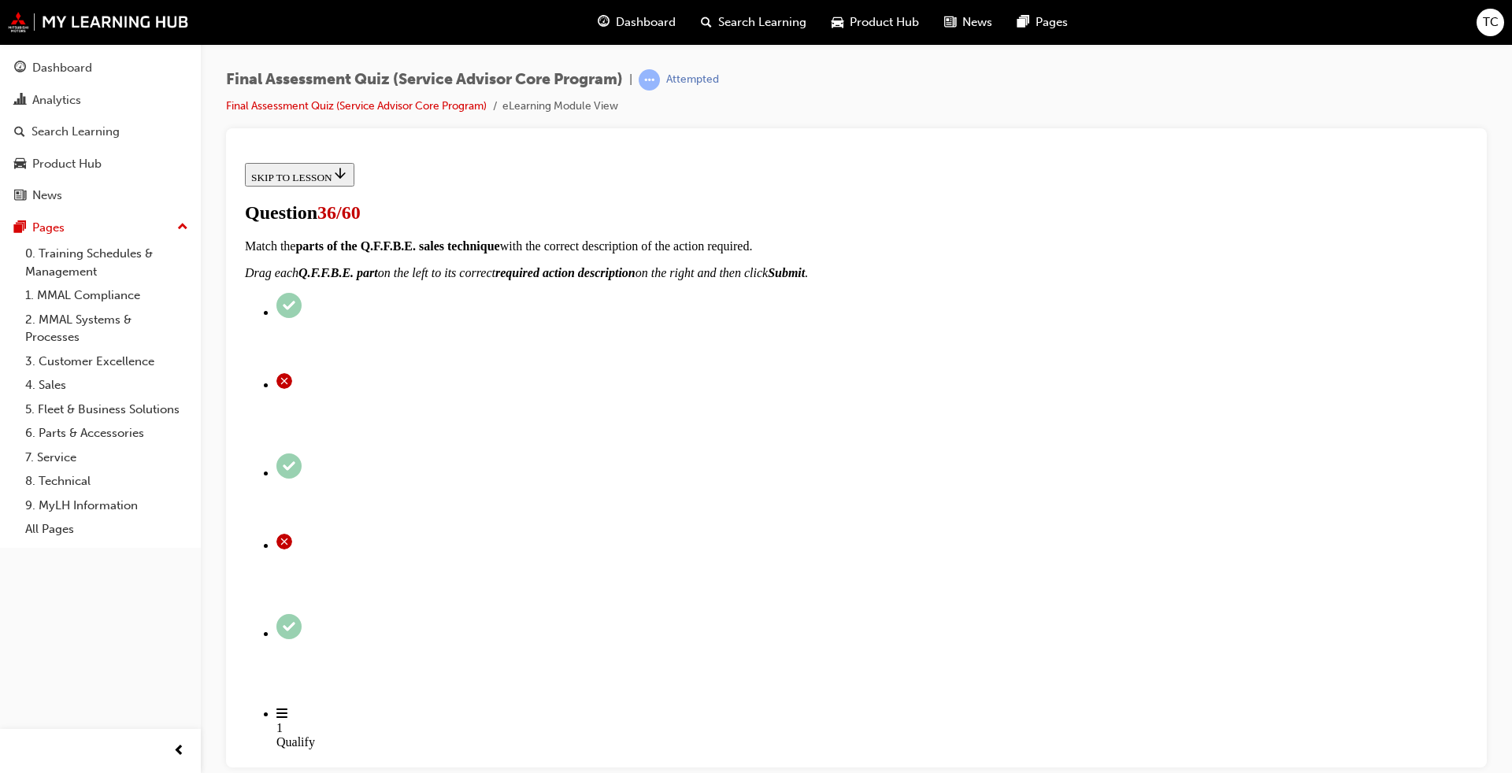
scroll to position [158, 0]
drag, startPoint x: 743, startPoint y: 636, endPoint x: 942, endPoint y: 428, distance: 286.9
drag, startPoint x: 779, startPoint y: 525, endPoint x: 899, endPoint y: 525, distance: 119.7
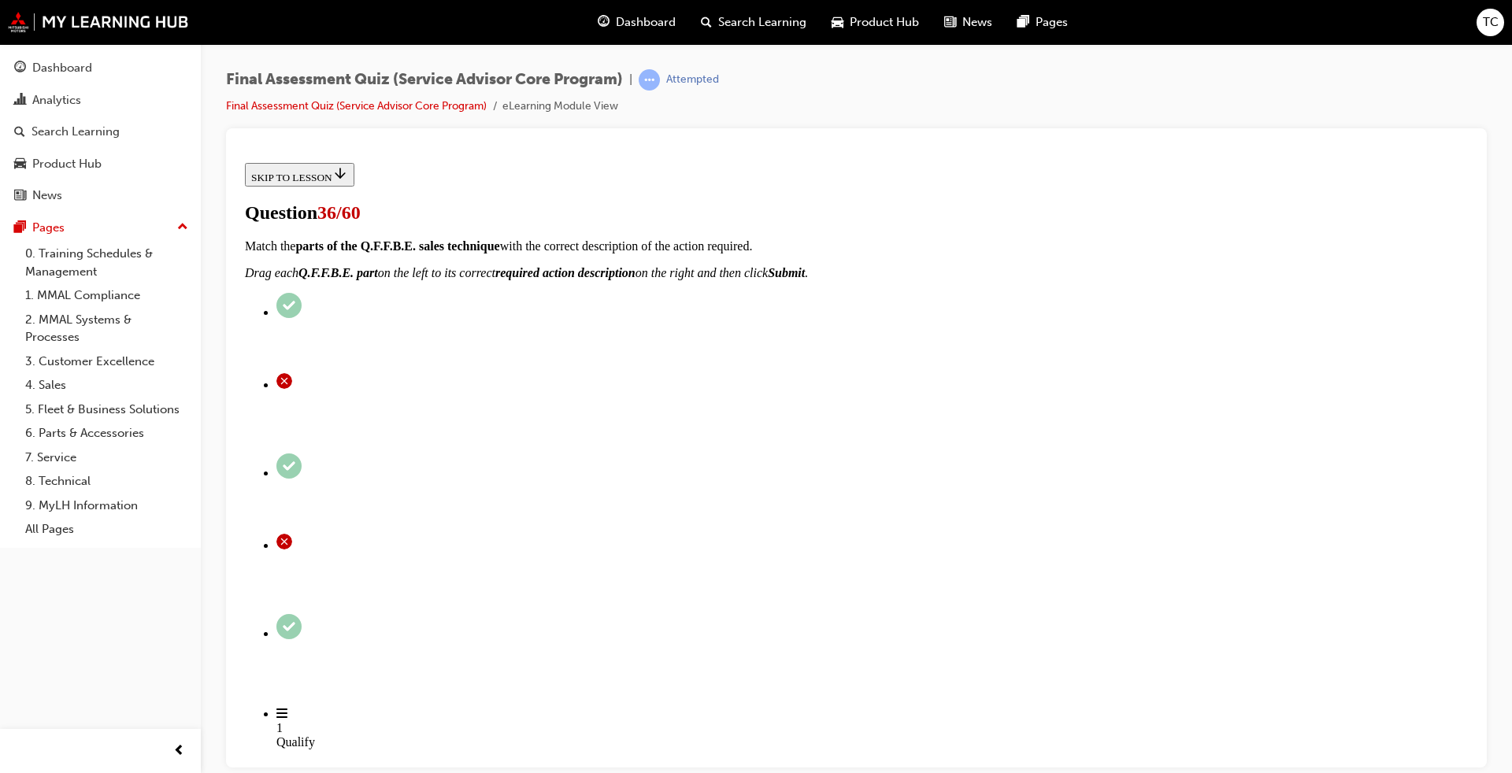
drag, startPoint x: 780, startPoint y: 638, endPoint x: 899, endPoint y: 547, distance: 148.9
drag, startPoint x: 752, startPoint y: 633, endPoint x: 899, endPoint y: 636, distance: 146.5
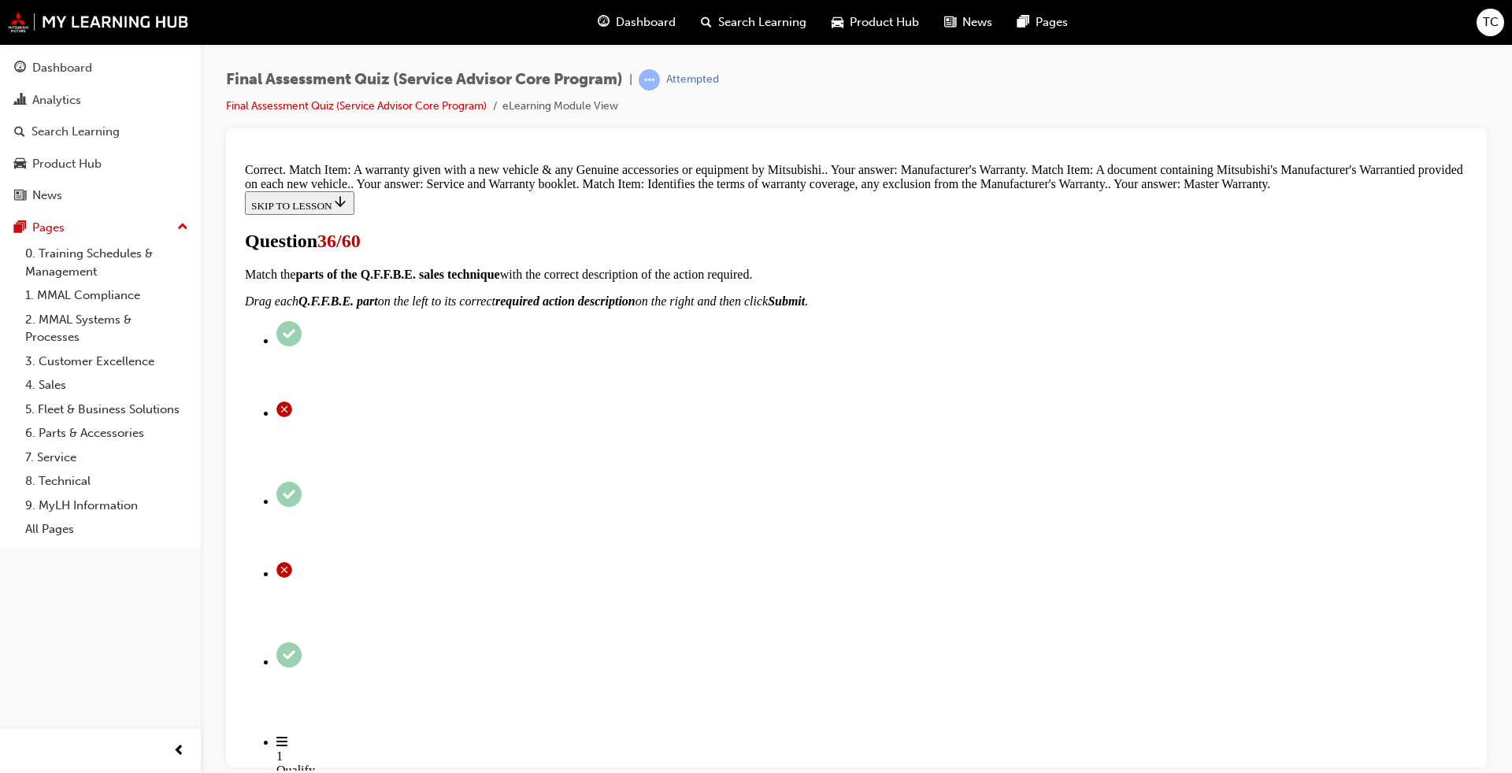
scroll to position [318, 0]
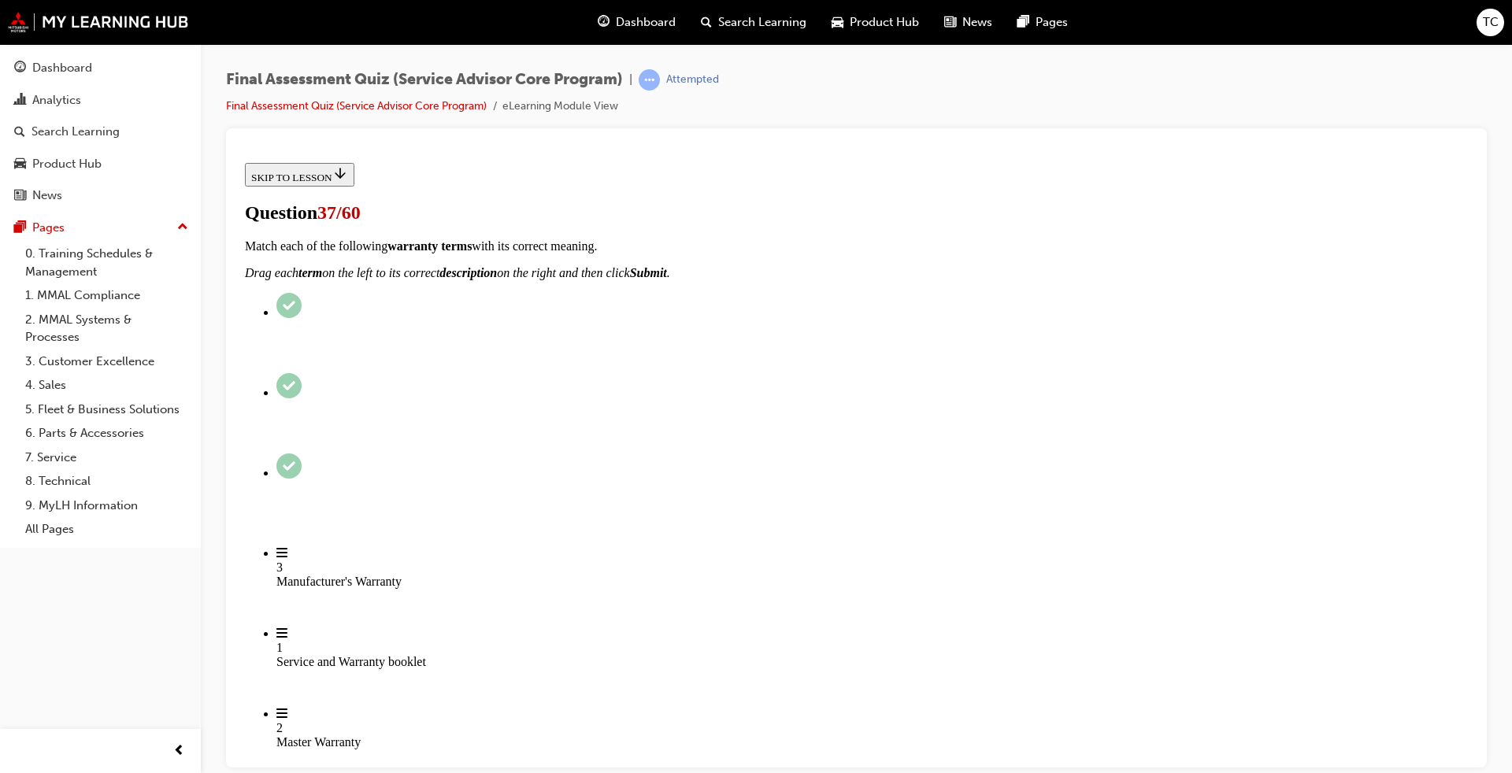
drag, startPoint x: 795, startPoint y: 554, endPoint x: 939, endPoint y: 457, distance: 174.1
drag, startPoint x: 774, startPoint y: 566, endPoint x: 932, endPoint y: 561, distance: 157.6
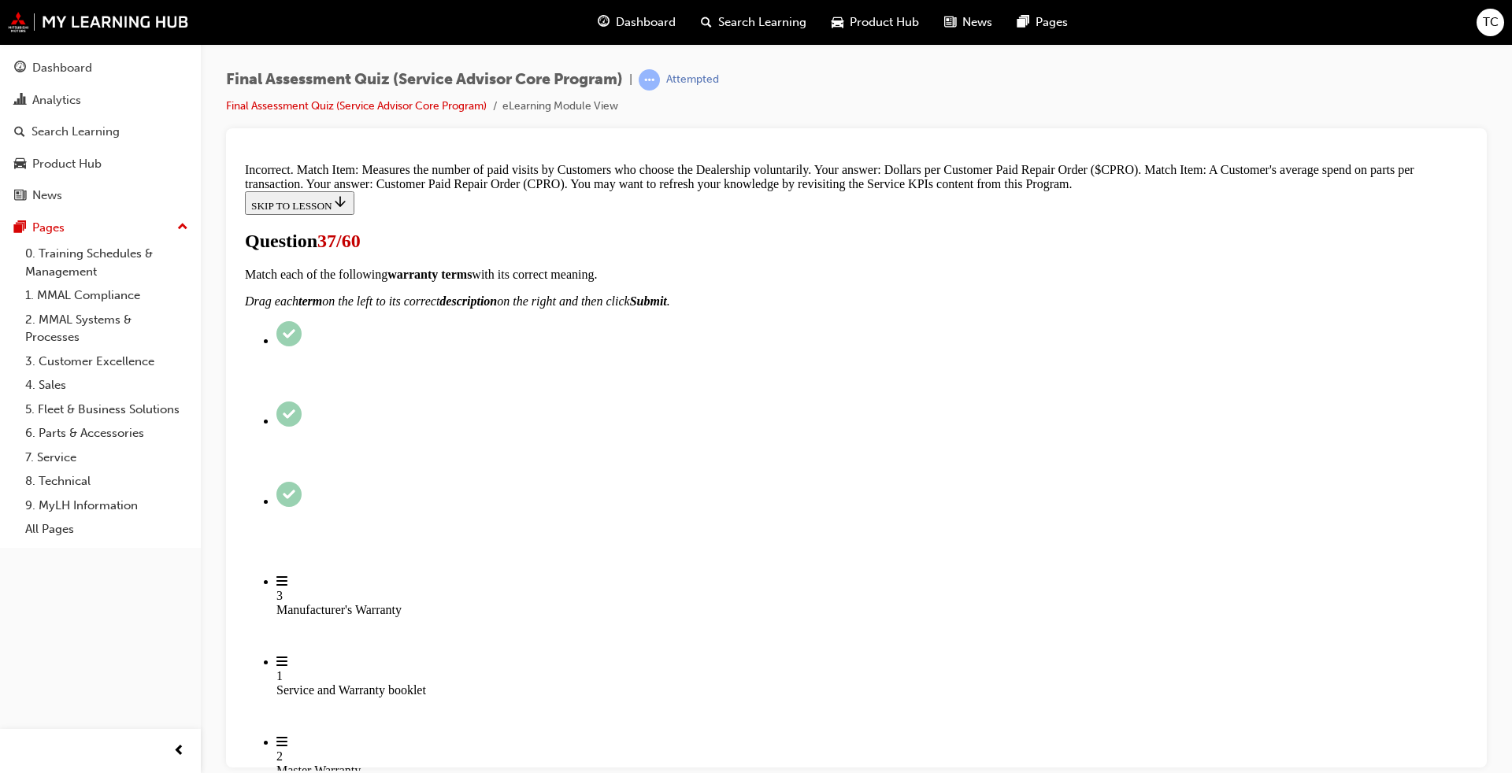
scroll to position [317, 0]
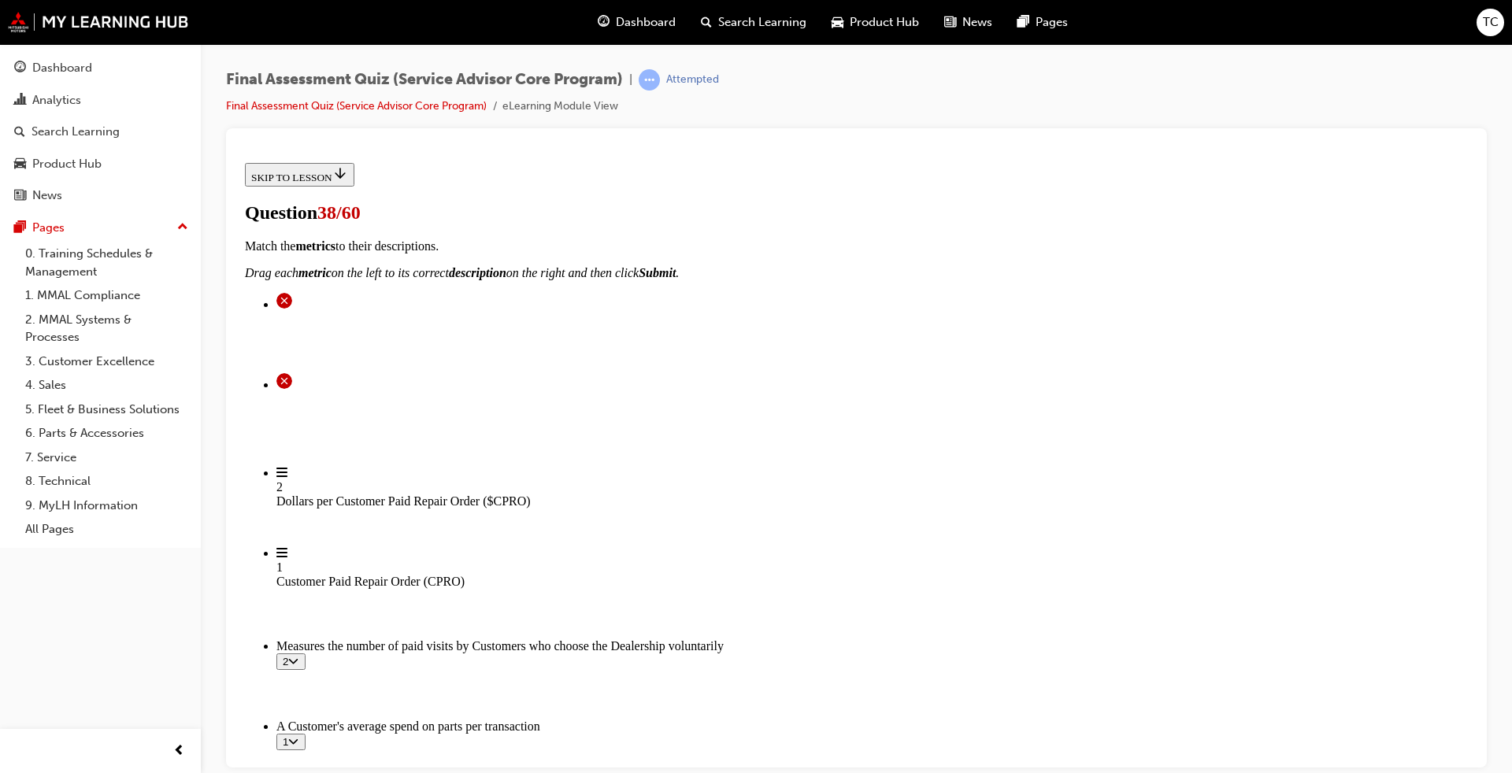
scroll to position [158, 0]
checkbox input "true"
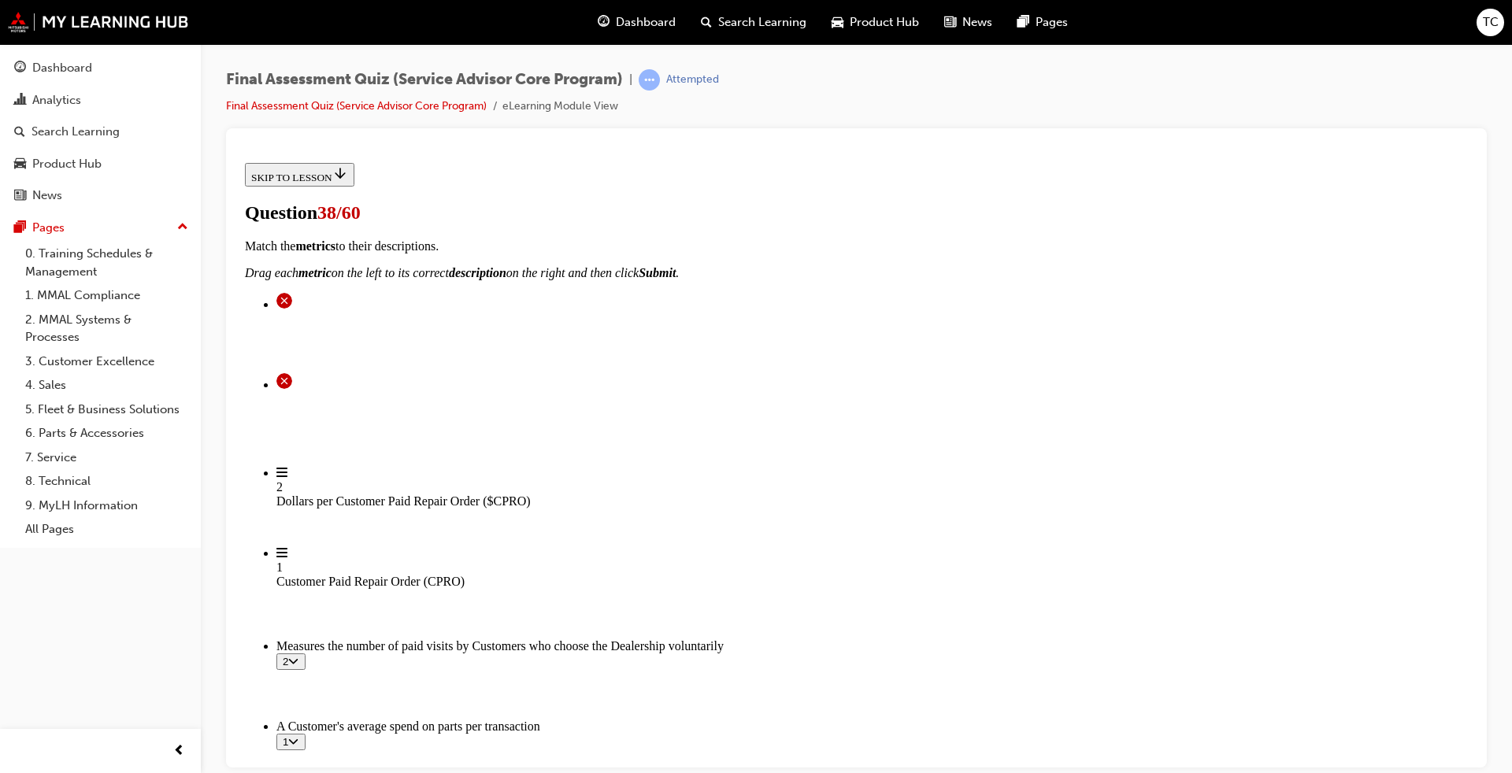
checkbox input "true"
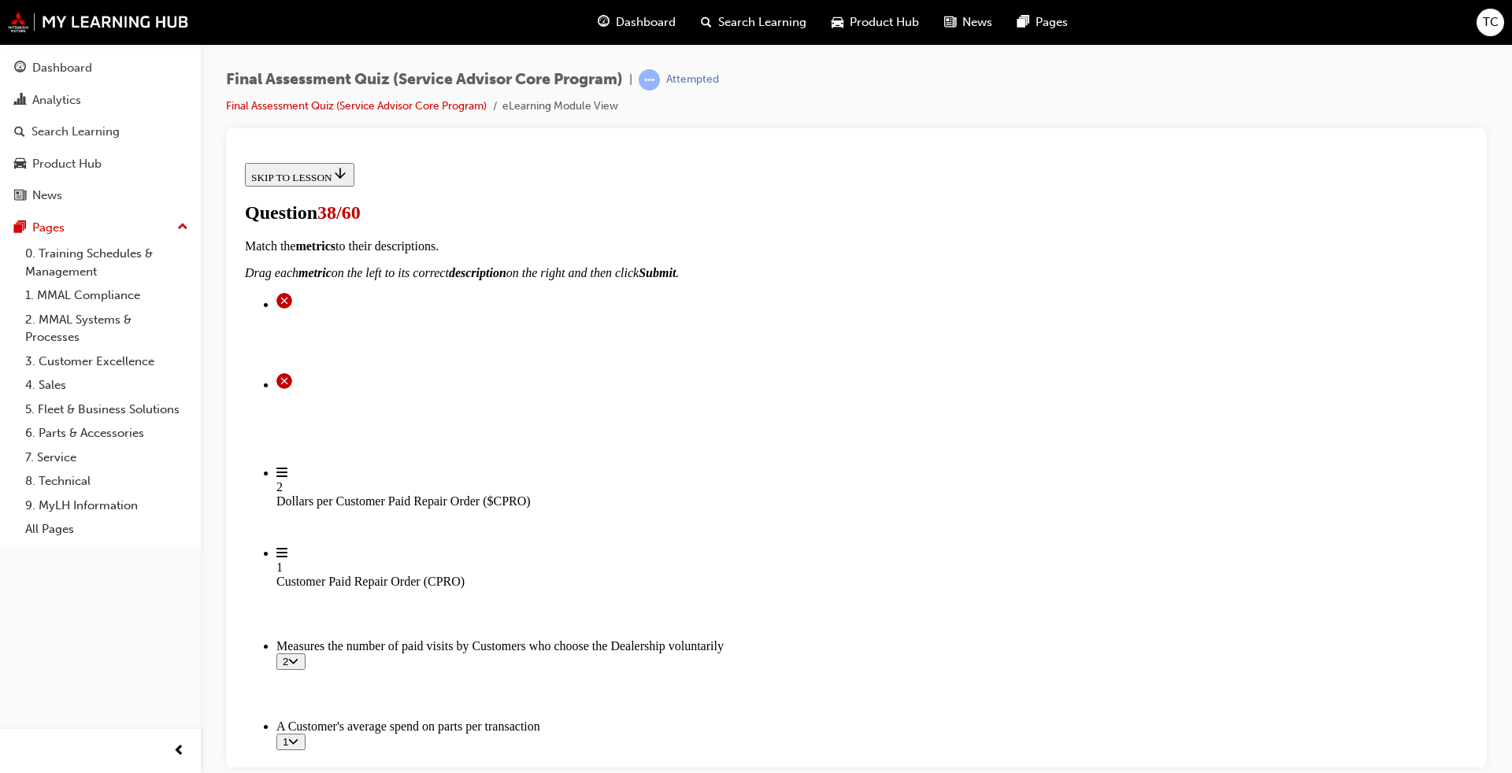
checkbox input "false"
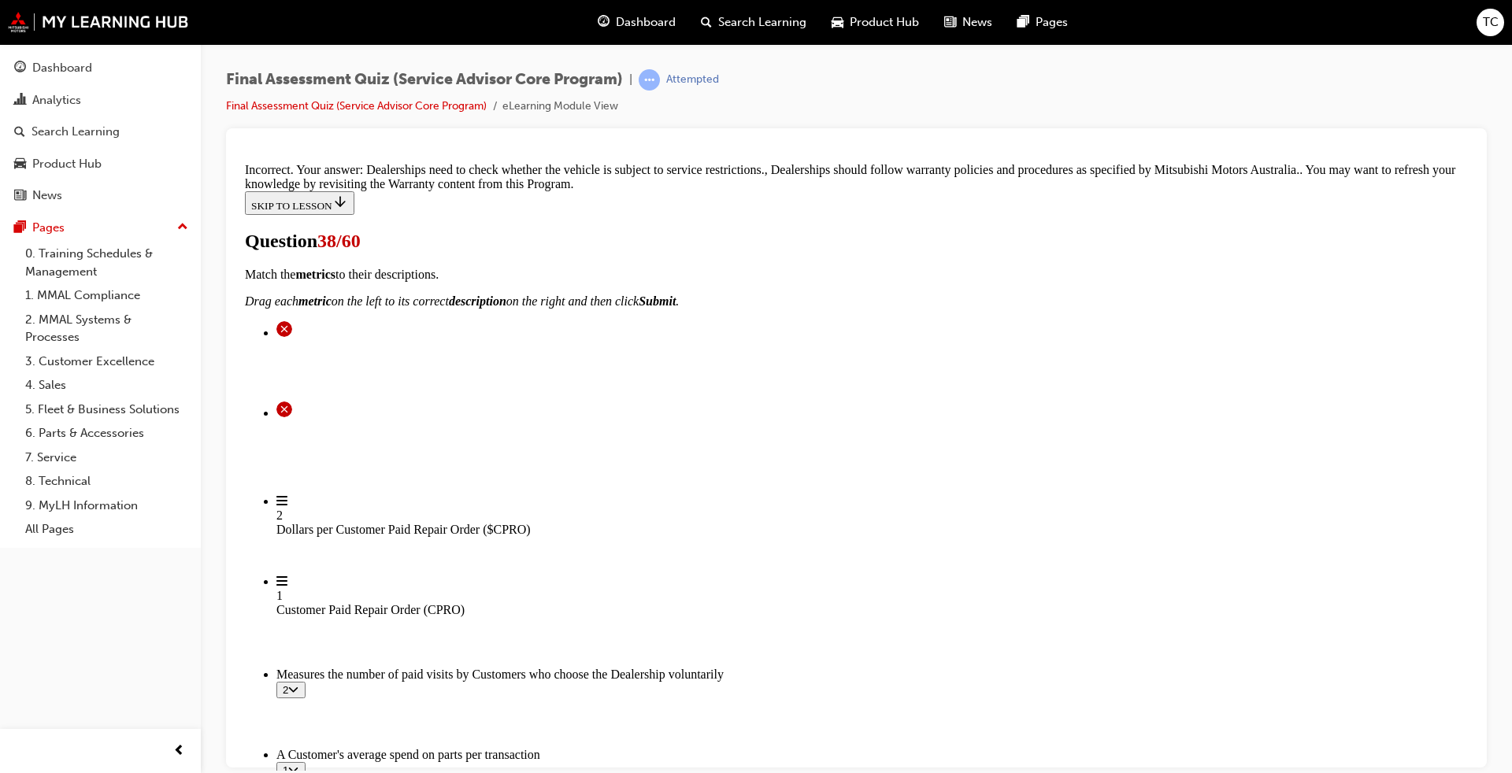
scroll to position [449, 0]
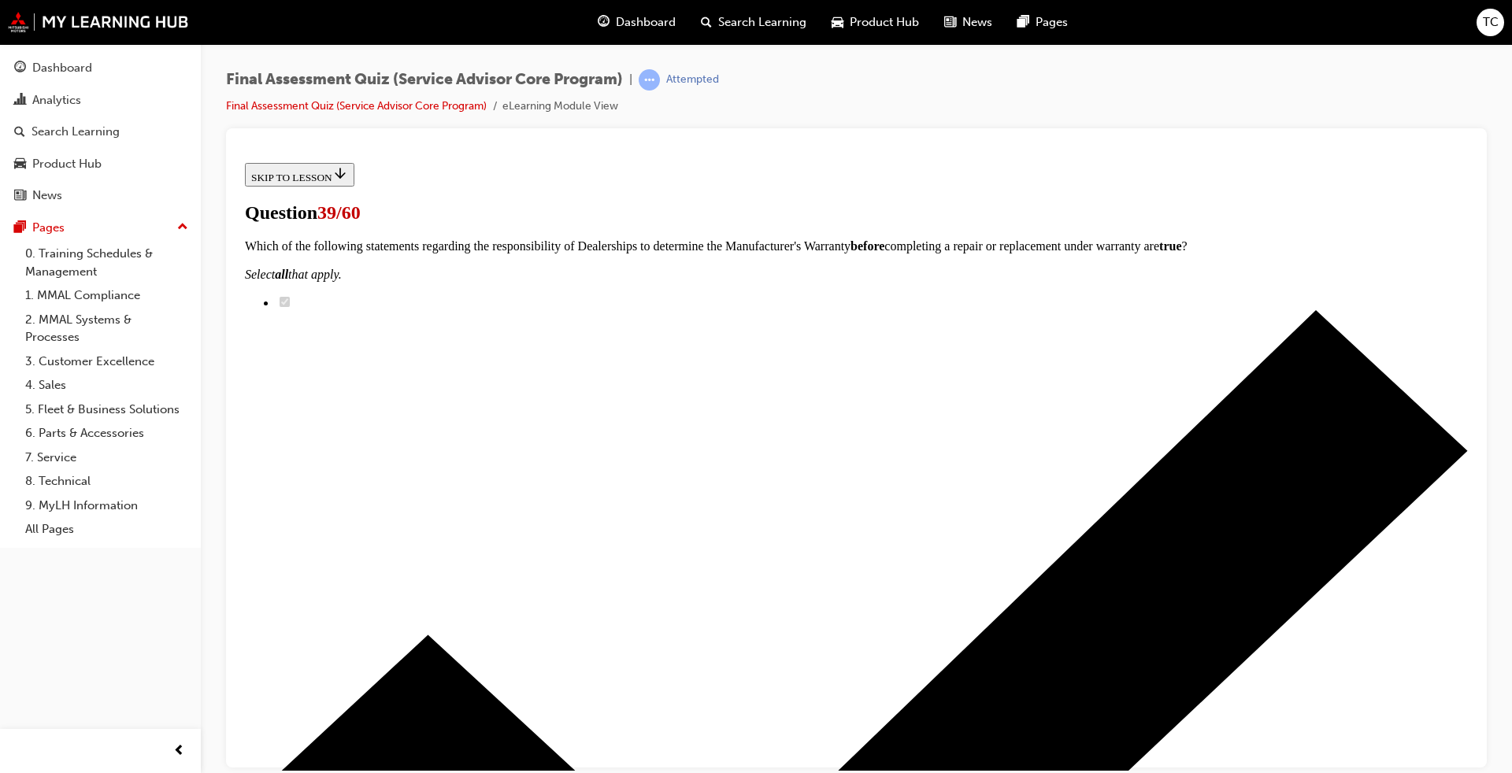
scroll to position [79, 0]
radio input "true"
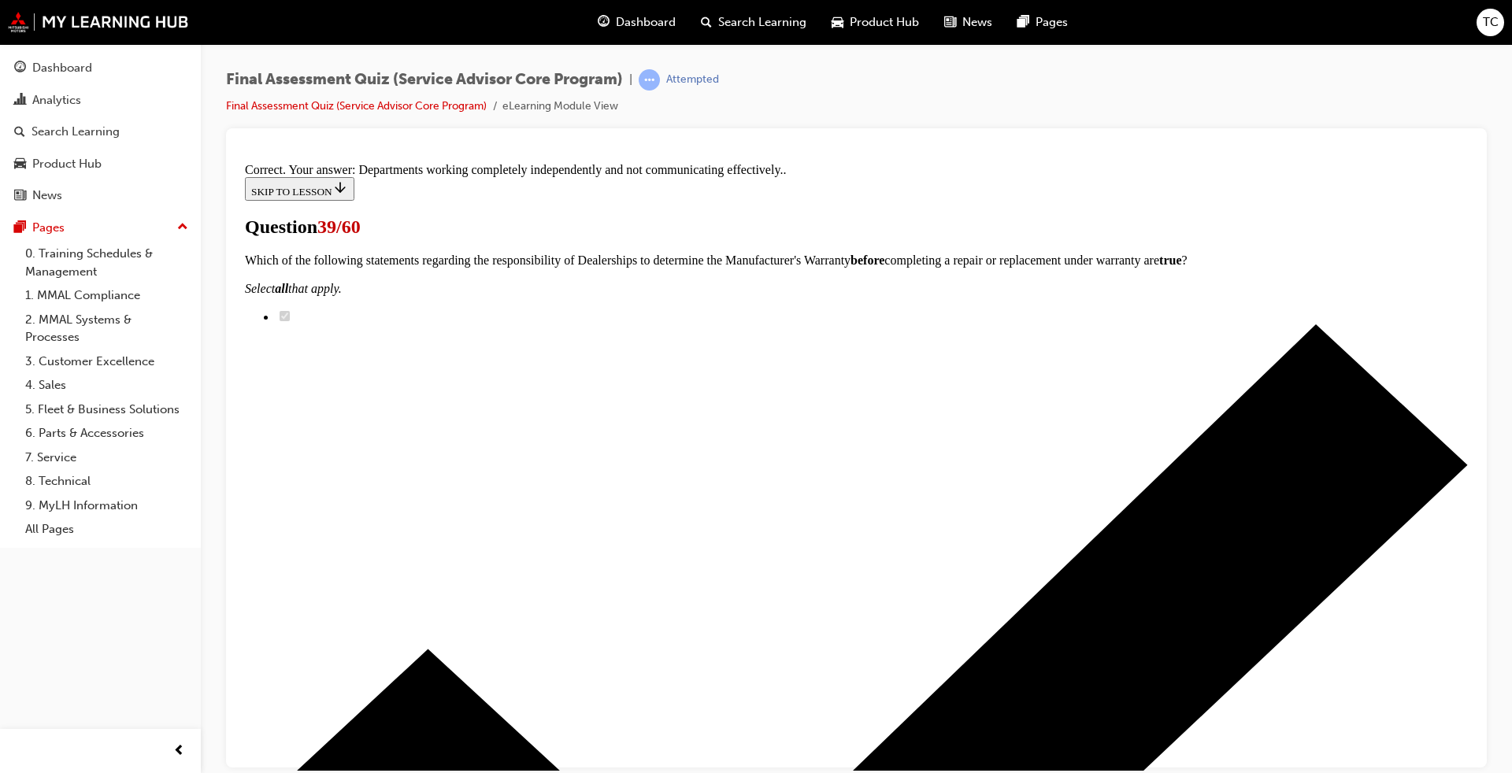
scroll to position [229, 0]
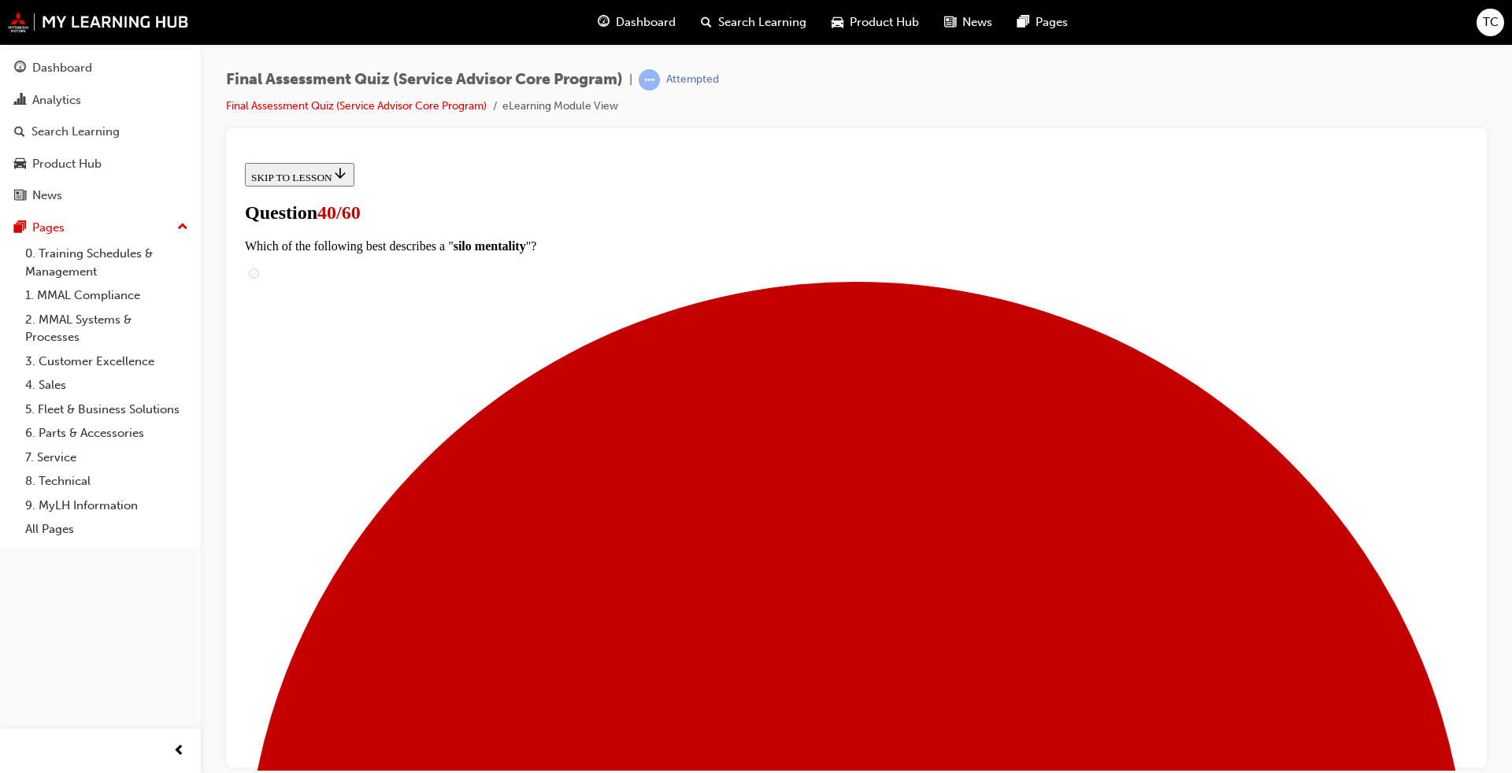
scroll to position [79, 0]
checkbox input "true"
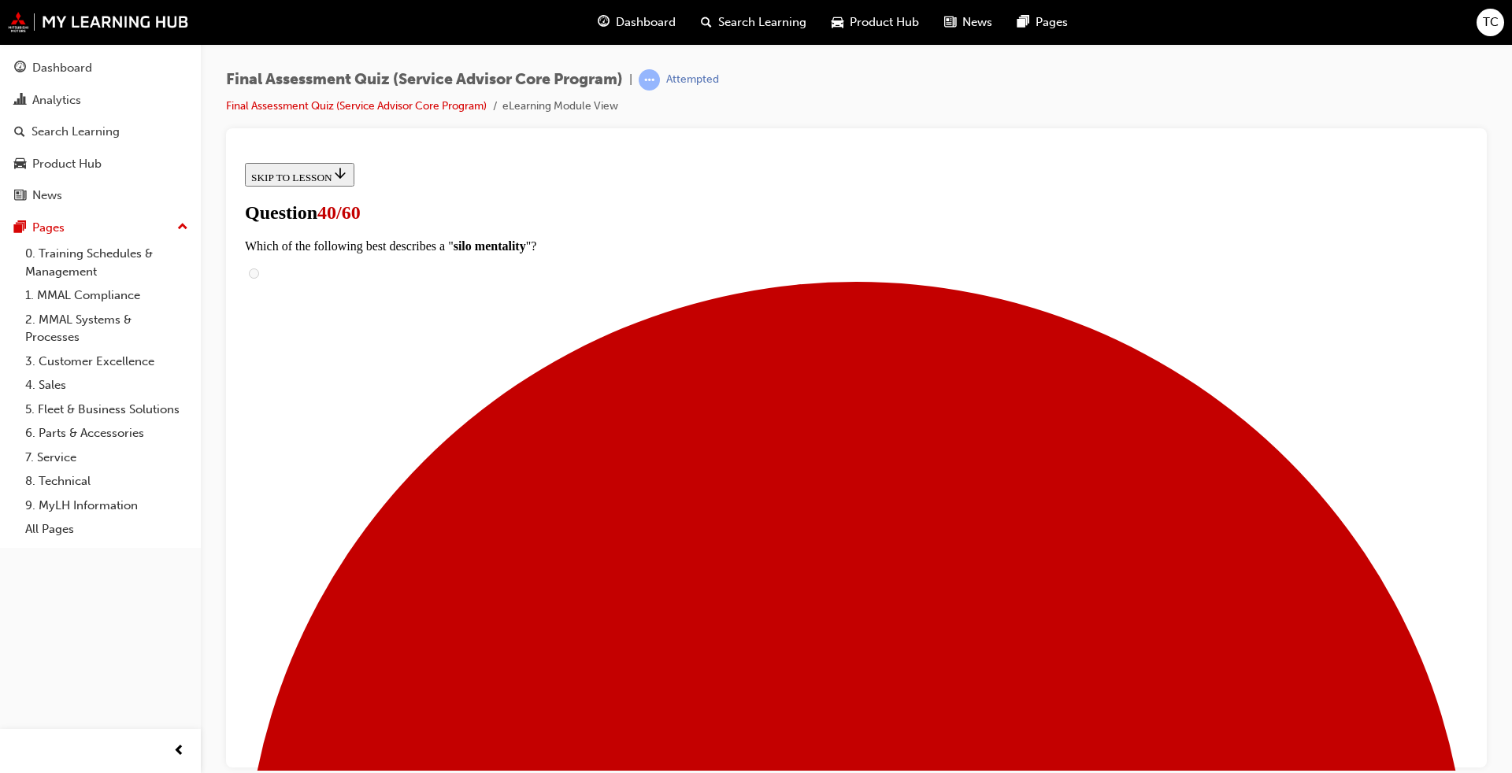
checkbox input "true"
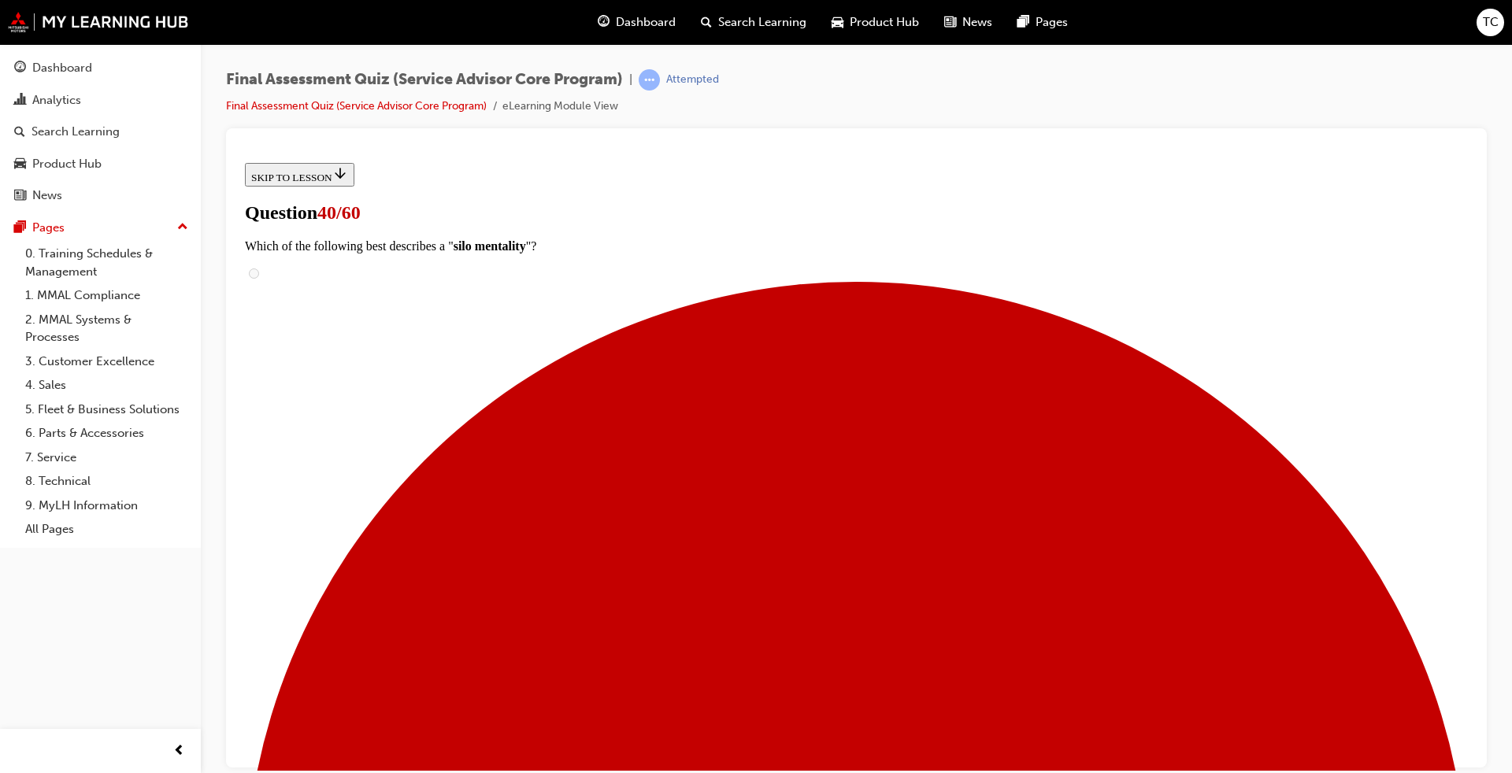
checkbox input "false"
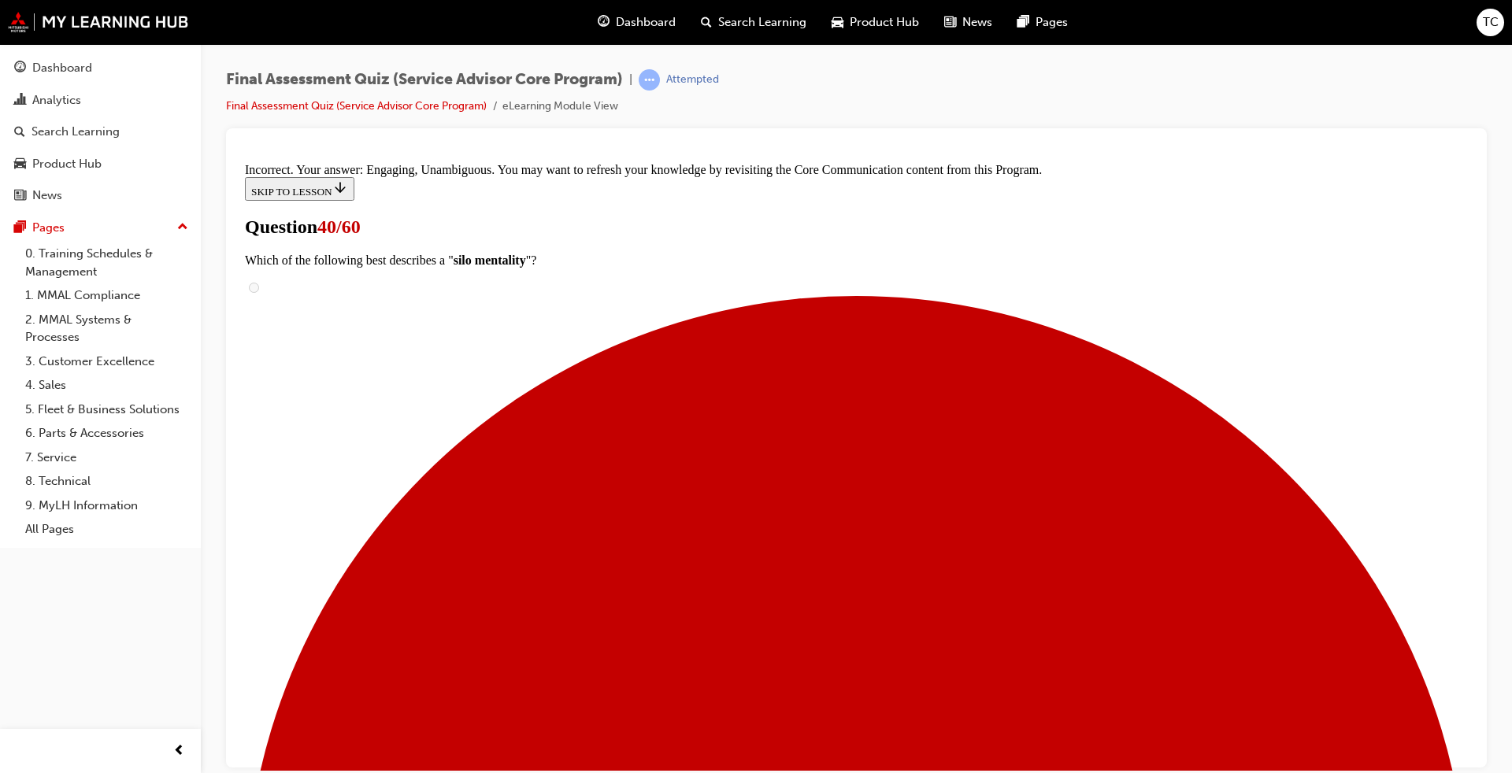
scroll to position [332, 0]
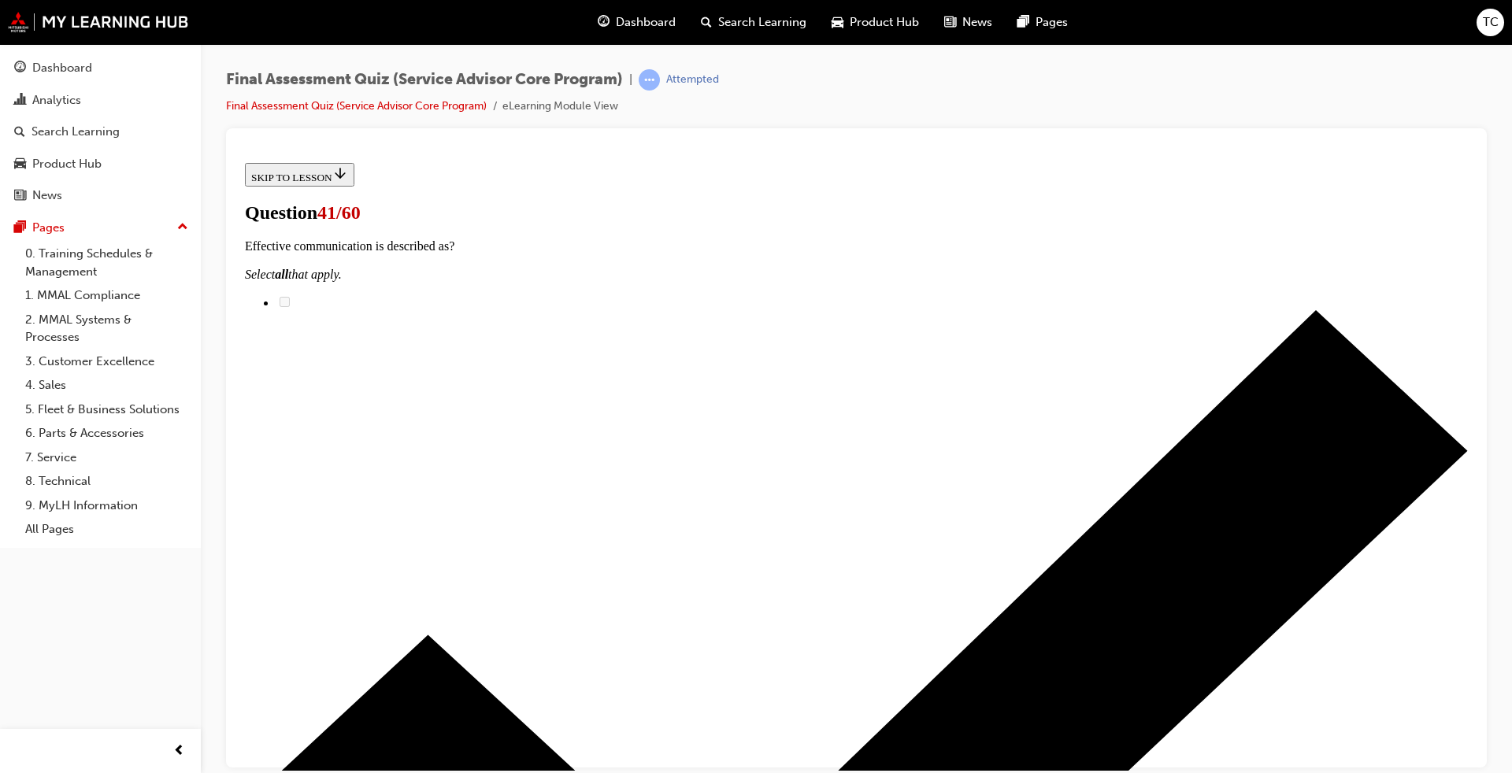
scroll to position [79, 0]
checkbox input "true"
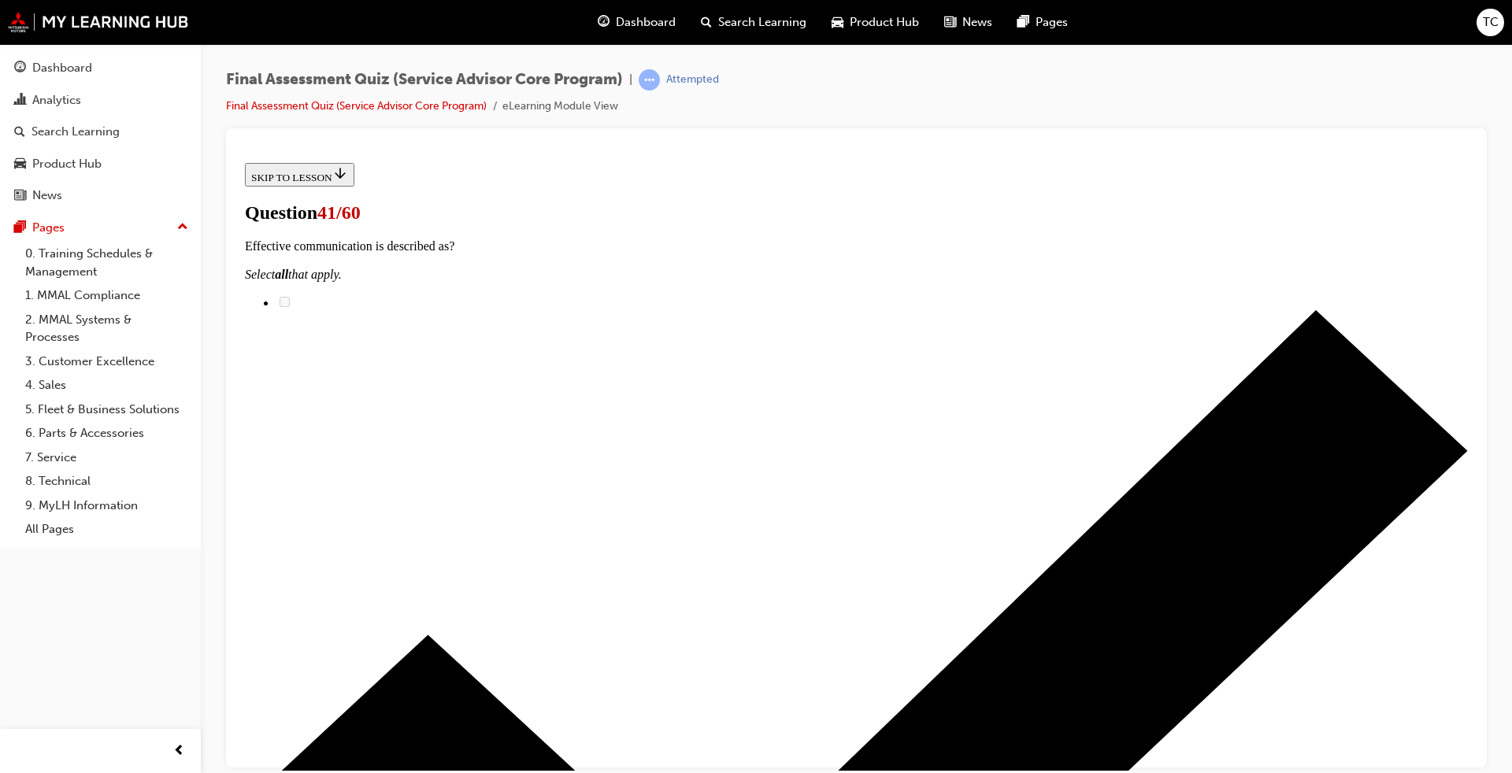
checkbox input "true"
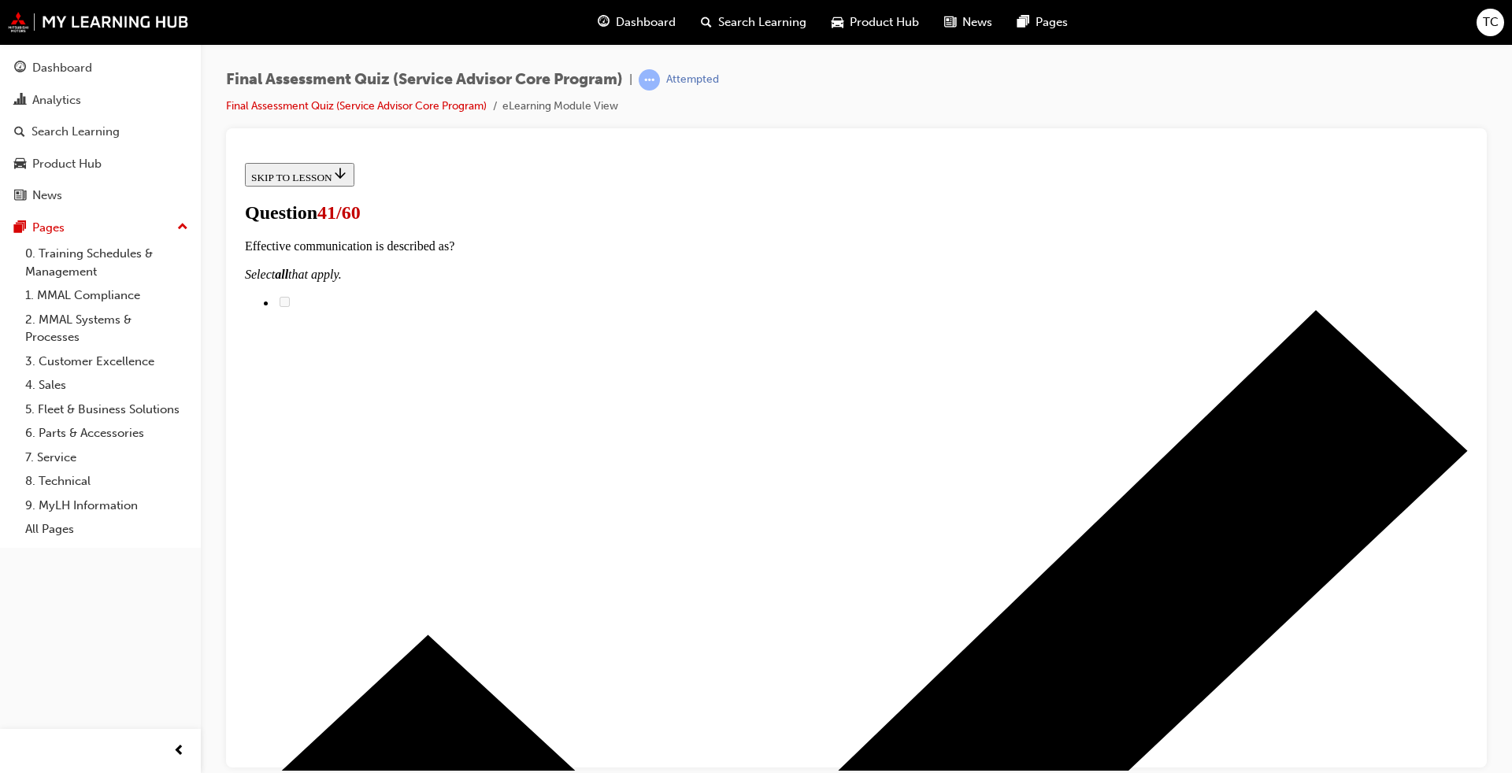
checkbox input "true"
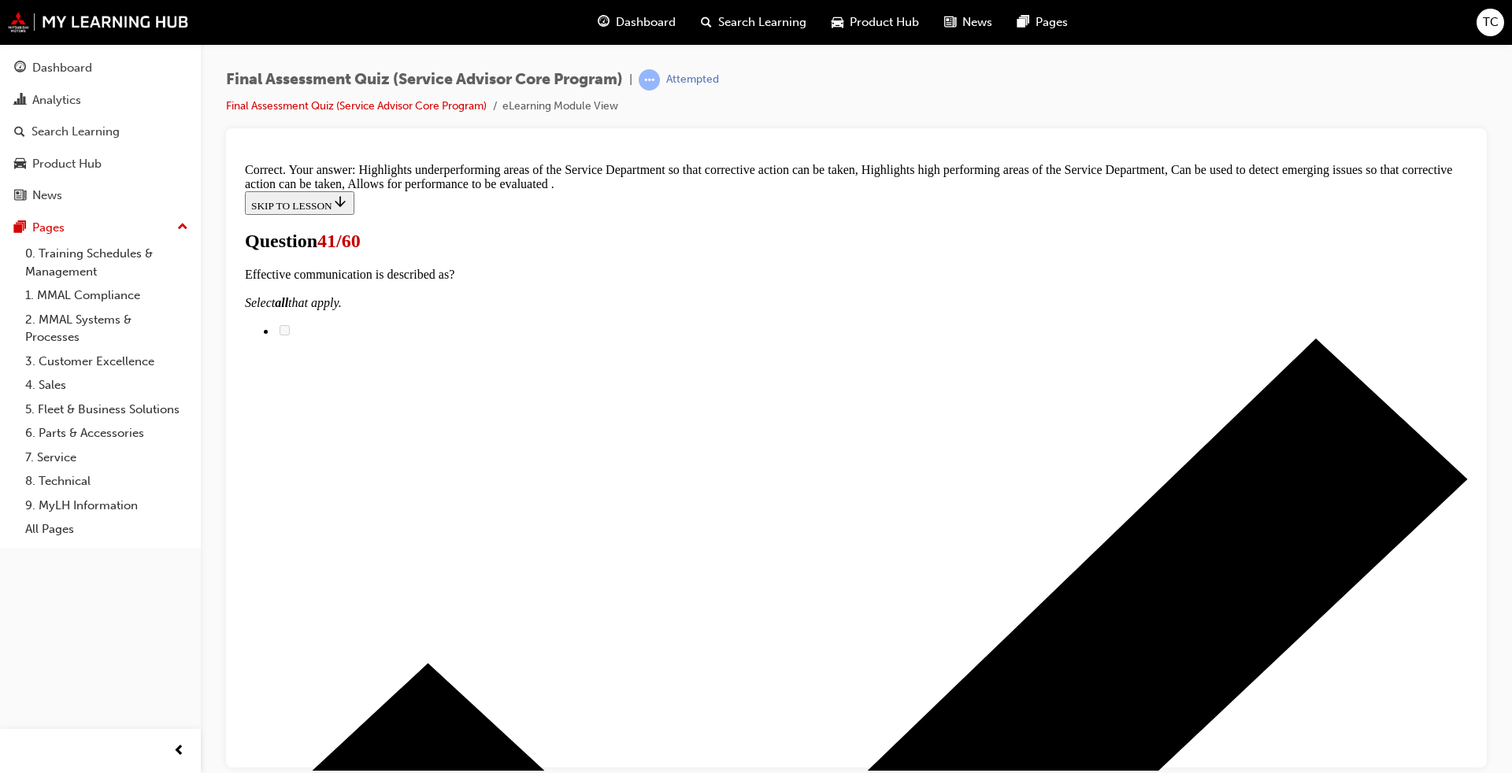
scroll to position [267, 0]
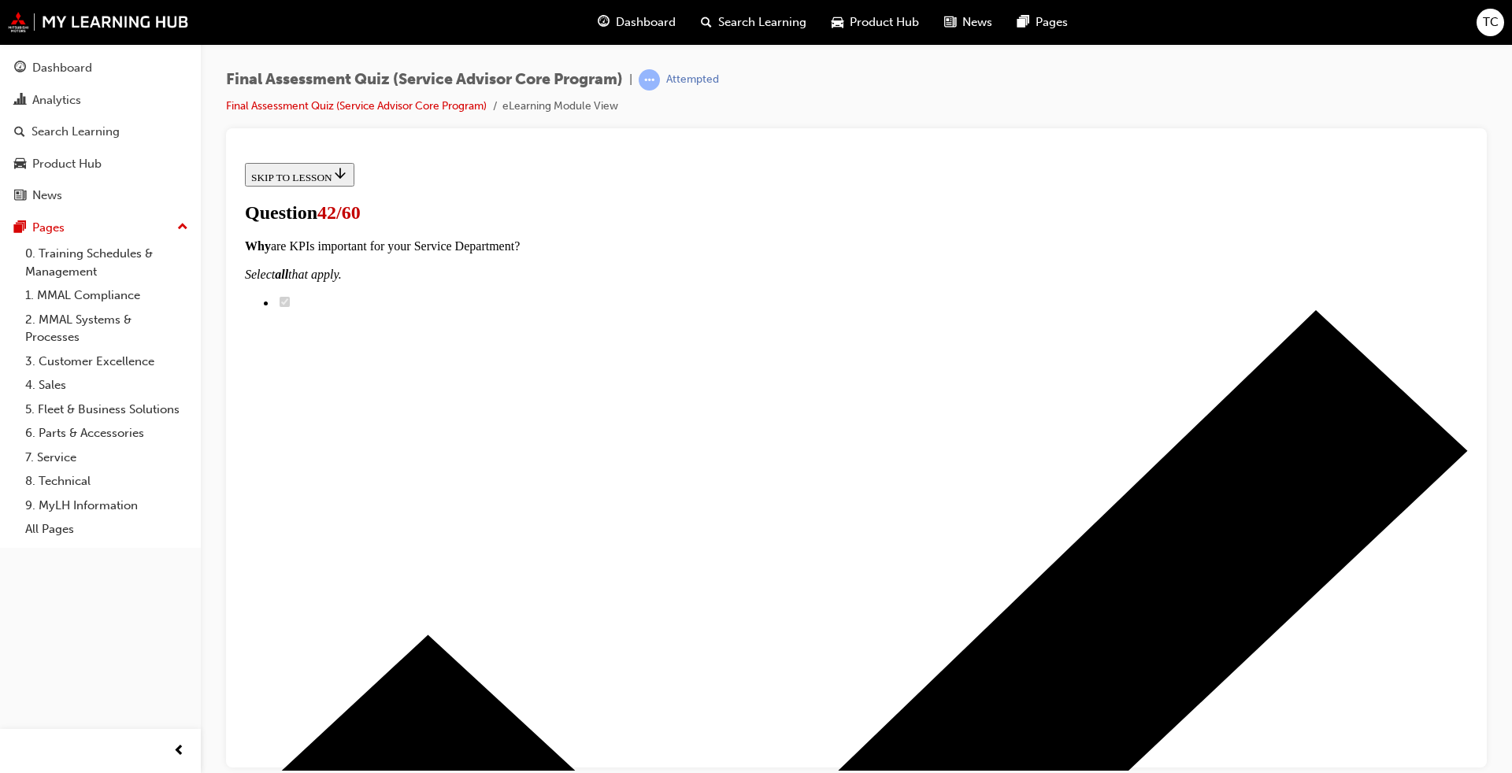
scroll to position [473, 0]
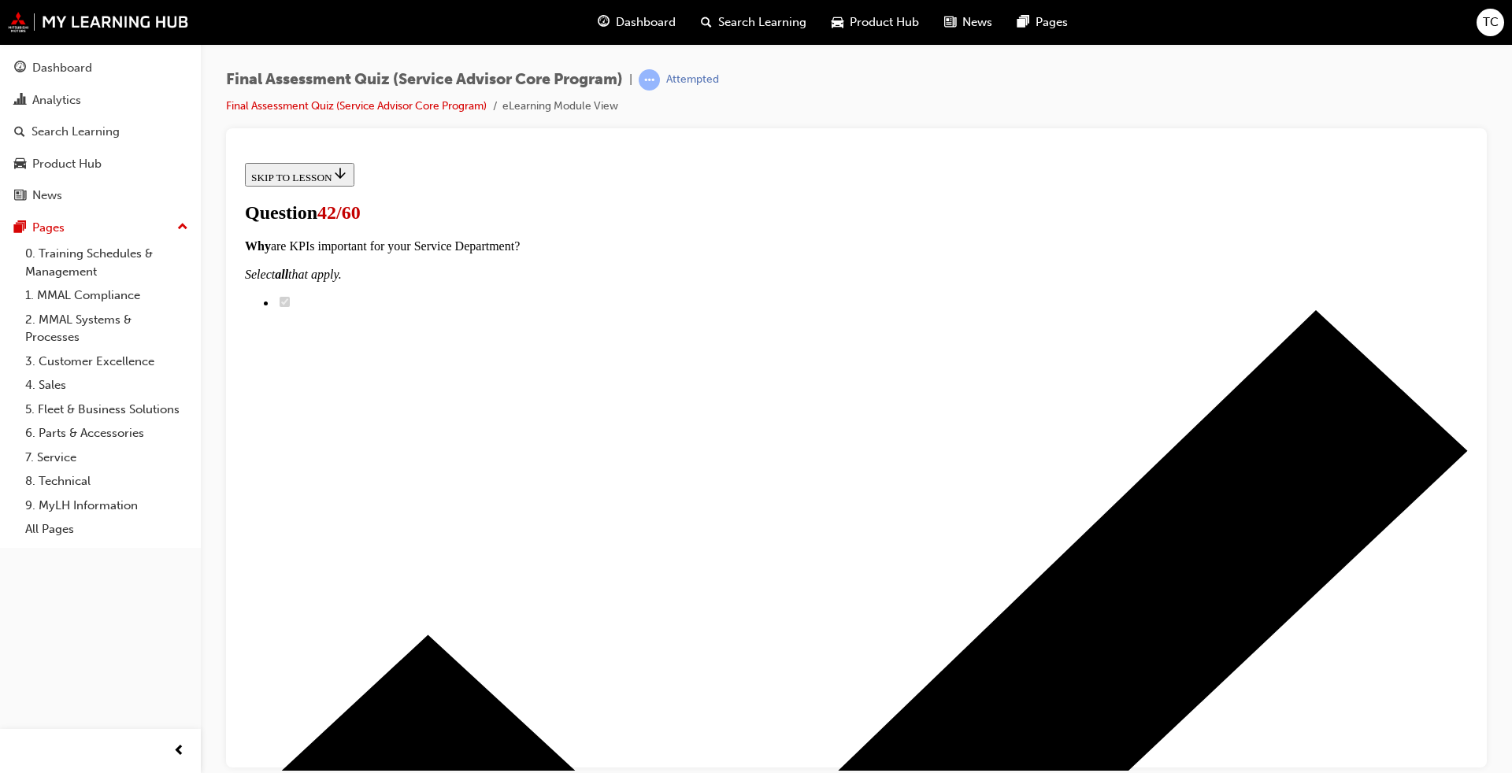
drag, startPoint x: 765, startPoint y: 597, endPoint x: 866, endPoint y: 596, distance: 100.0
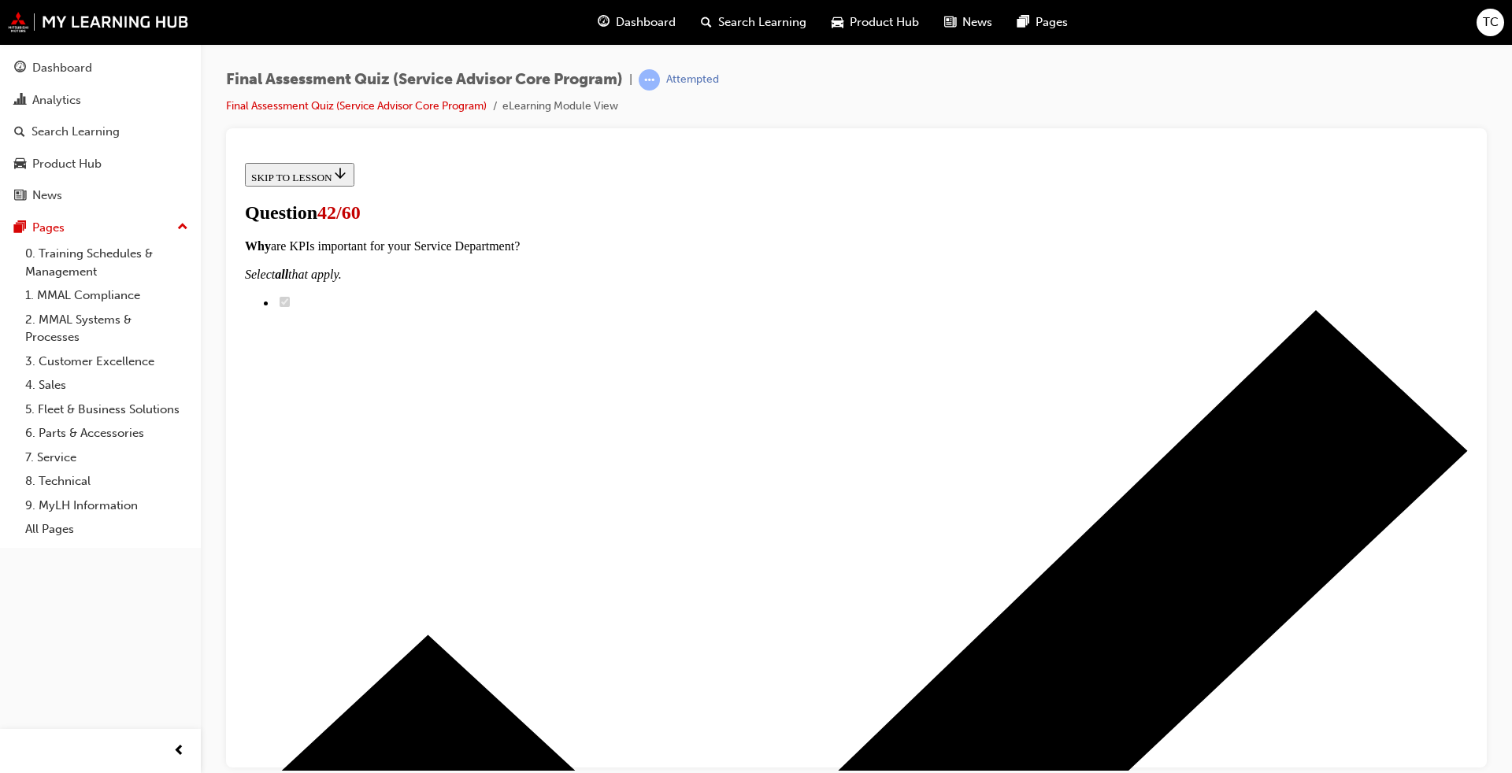
drag, startPoint x: 736, startPoint y: 185, endPoint x: 860, endPoint y: 532, distance: 368.2
drag, startPoint x: 740, startPoint y: 348, endPoint x: 882, endPoint y: 597, distance: 286.4
drag, startPoint x: 755, startPoint y: 437, endPoint x: 894, endPoint y: 601, distance: 214.6
drag, startPoint x: 763, startPoint y: 462, endPoint x: 873, endPoint y: 518, distance: 123.6
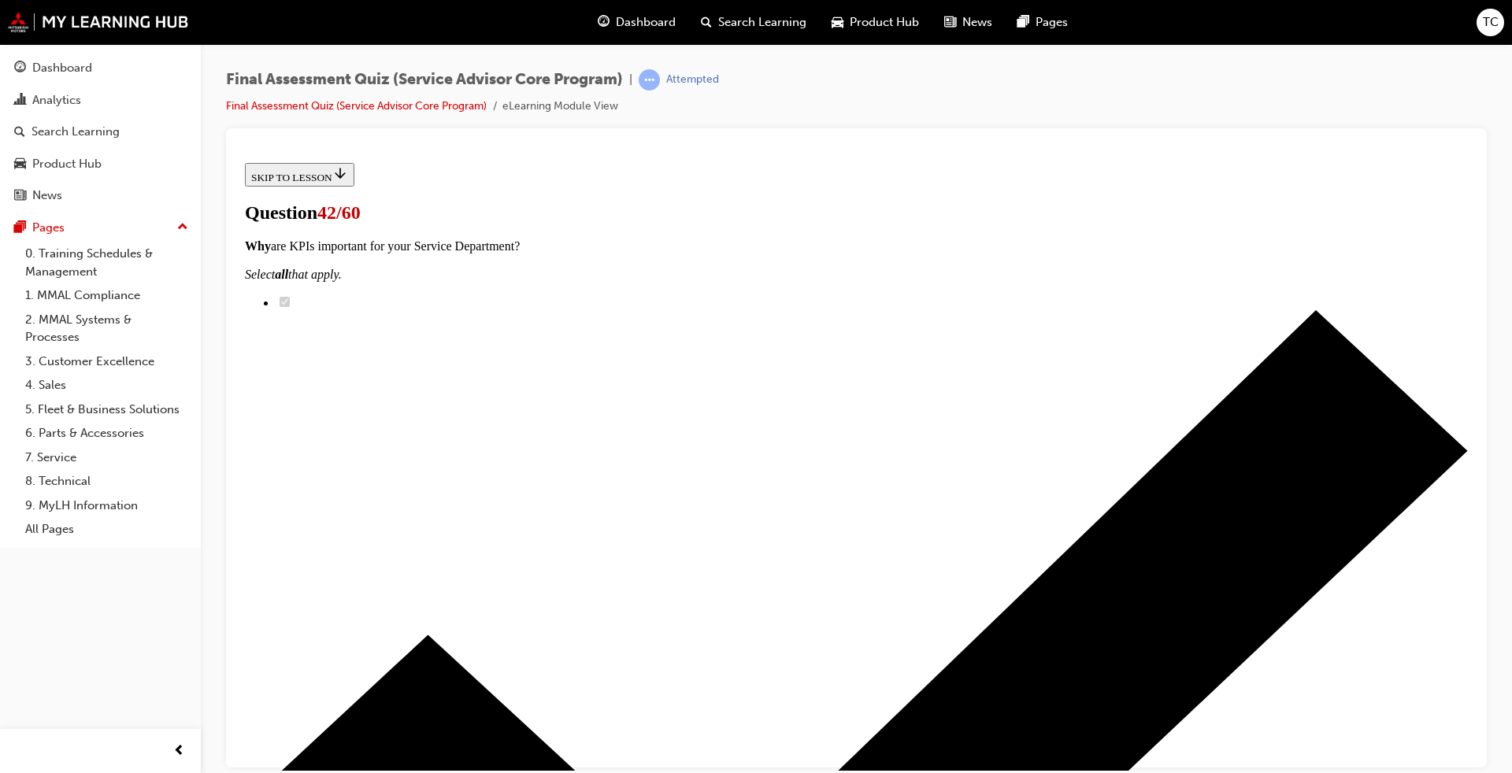
drag, startPoint x: 751, startPoint y: 347, endPoint x: 871, endPoint y: 432, distance: 147.9
drag, startPoint x: 854, startPoint y: 319, endPoint x: 907, endPoint y: 265, distance: 75.7
drag, startPoint x: 817, startPoint y: 343, endPoint x: 898, endPoint y: 343, distance: 81.1
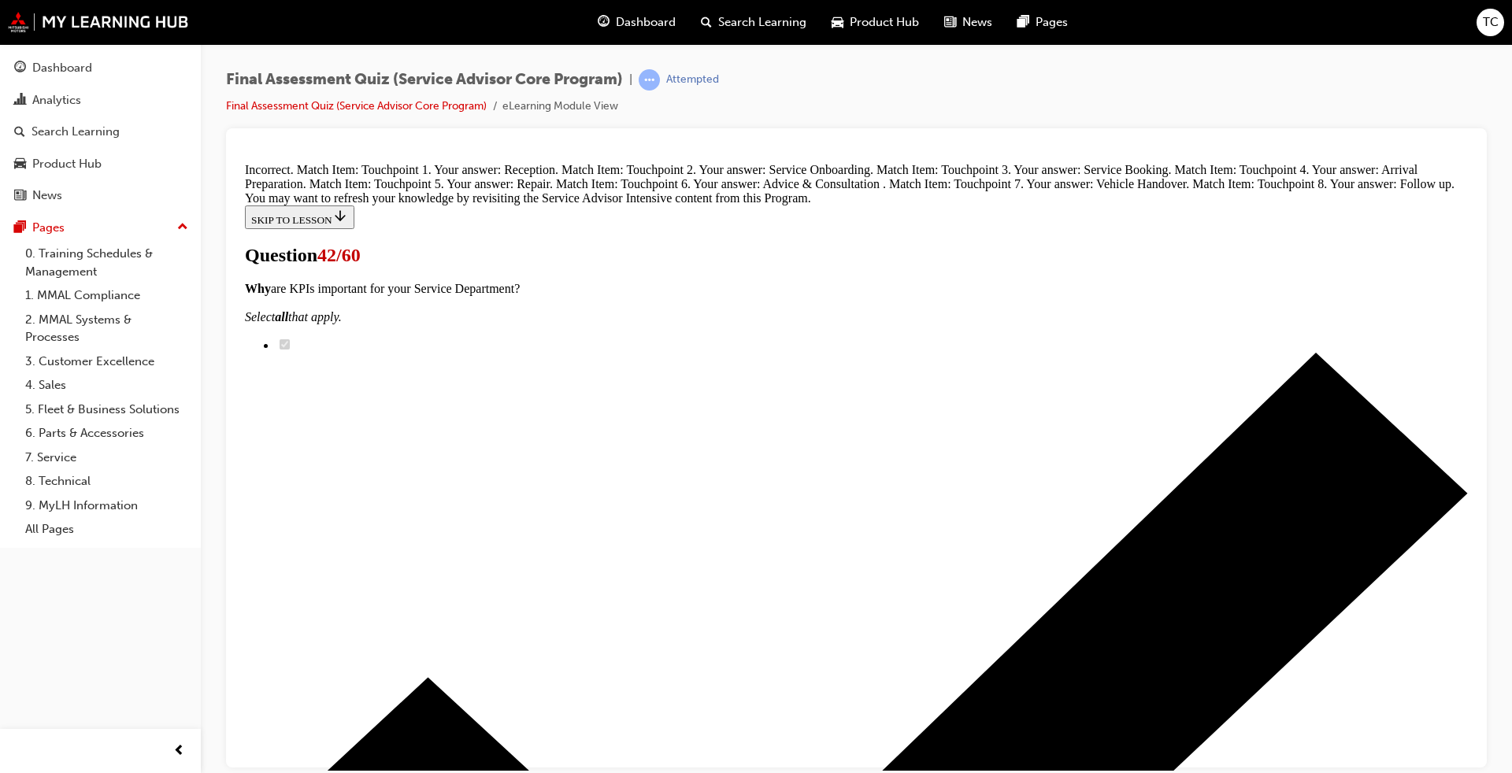
scroll to position [769, 0]
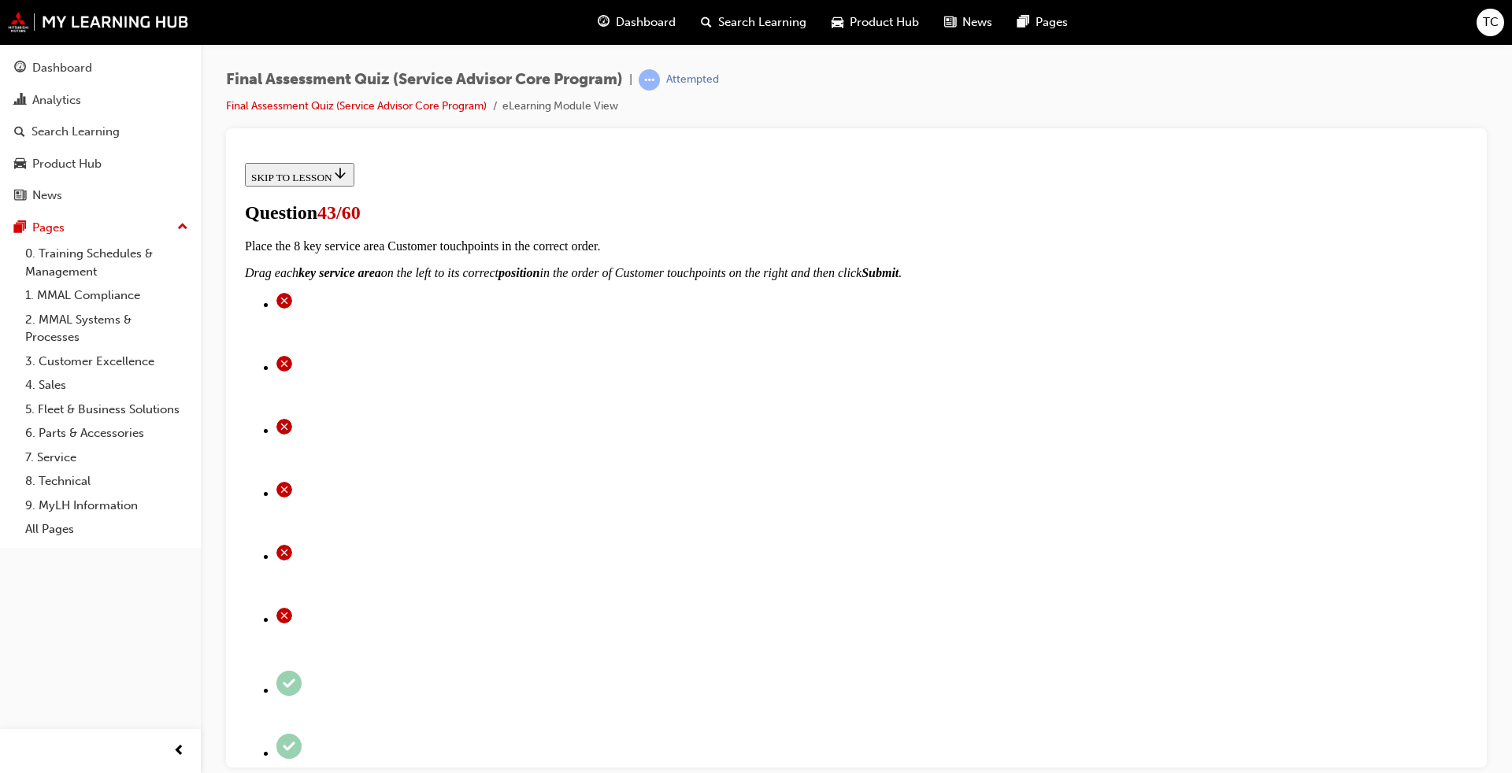
scroll to position [236, 0]
drag, startPoint x: 748, startPoint y: 502, endPoint x: 762, endPoint y: 495, distance: 15.5
drag, startPoint x: 762, startPoint y: 495, endPoint x: 893, endPoint y: 502, distance: 130.9
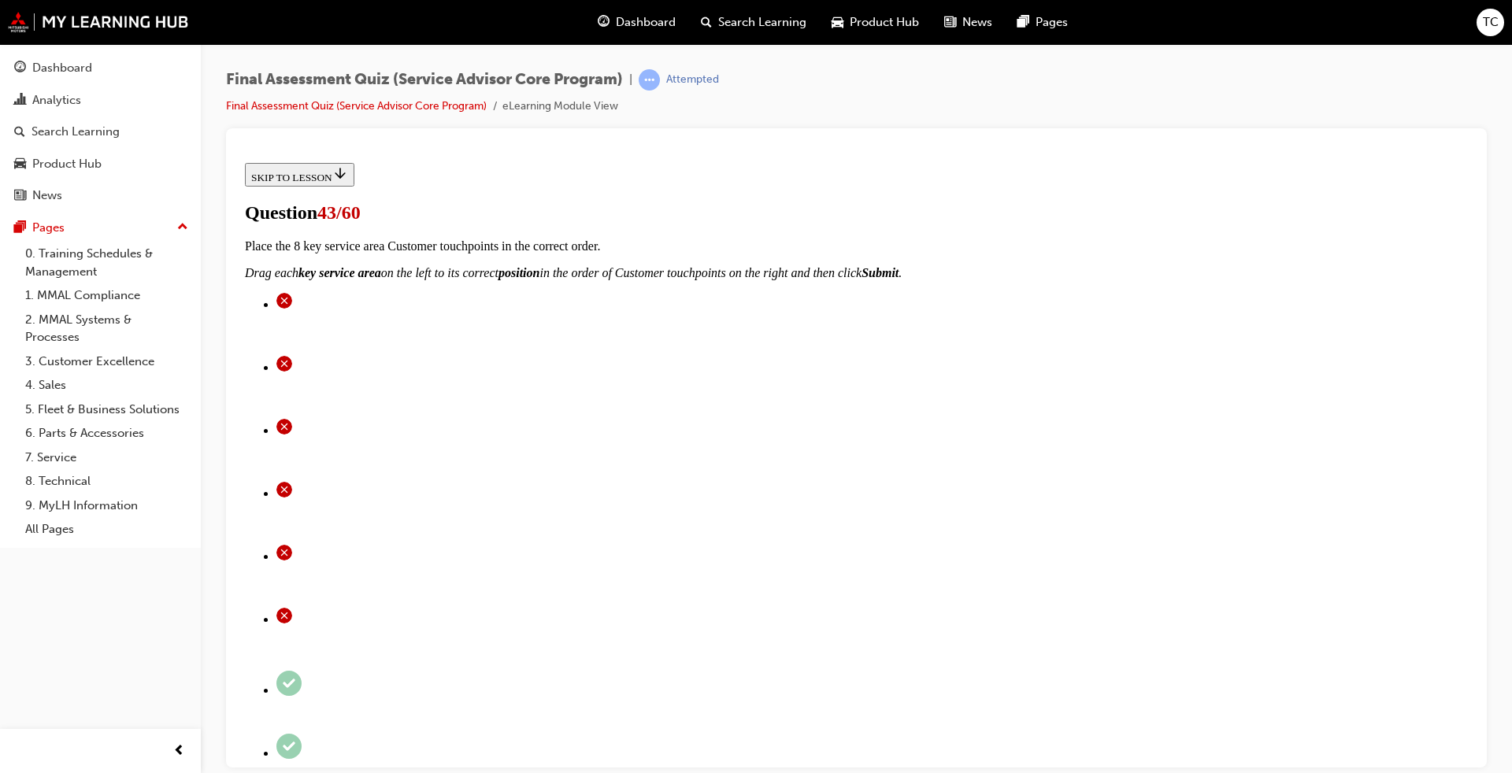
drag, startPoint x: 772, startPoint y: 576, endPoint x: 908, endPoint y: 407, distance: 216.7
drag, startPoint x: 754, startPoint y: 587, endPoint x: 890, endPoint y: 590, distance: 136.3
drag, startPoint x: 757, startPoint y: 336, endPoint x: 873, endPoint y: 341, distance: 115.9
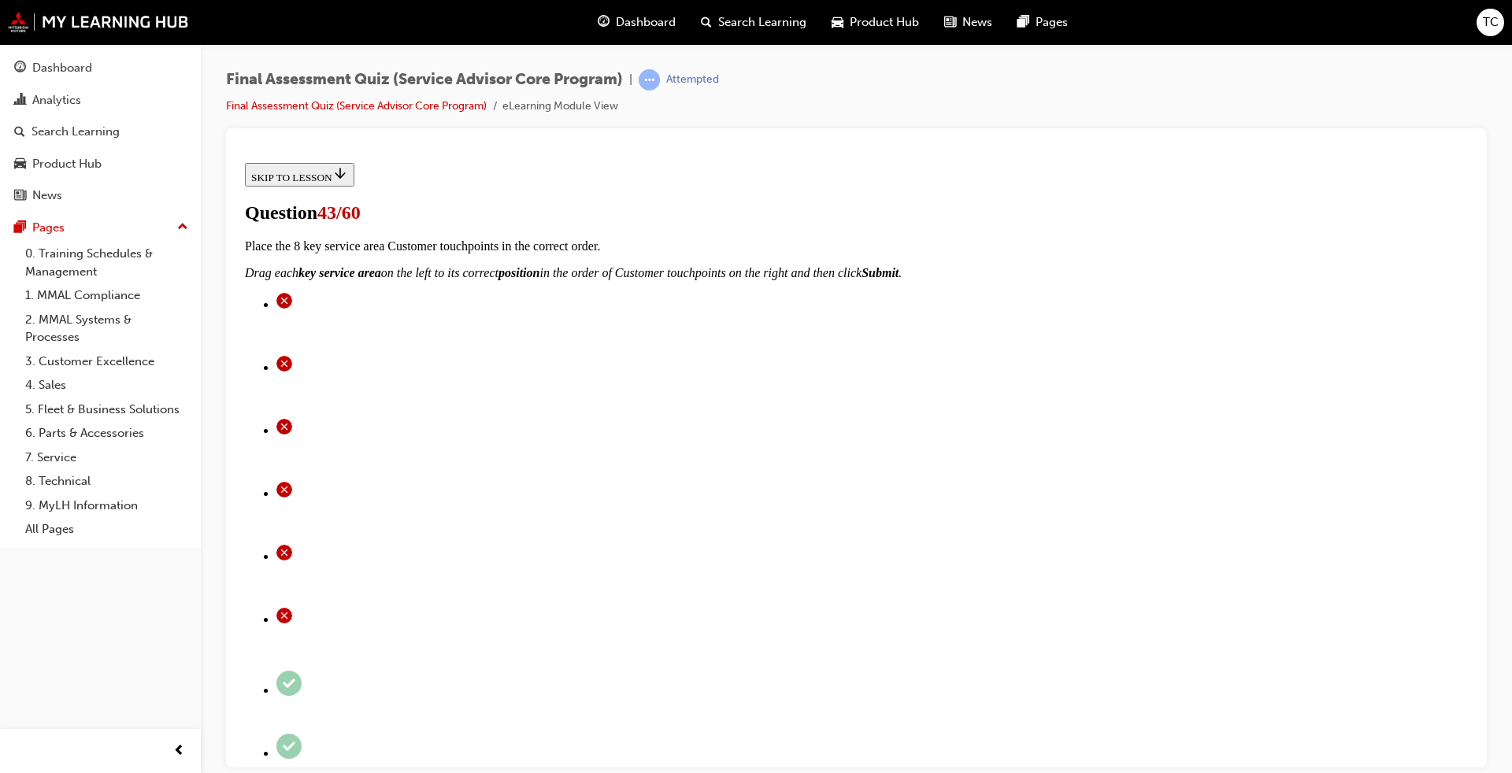
drag, startPoint x: 804, startPoint y: 583, endPoint x: 925, endPoint y: 339, distance: 271.9
drag, startPoint x: 740, startPoint y: 586, endPoint x: 858, endPoint y: 586, distance: 118.1
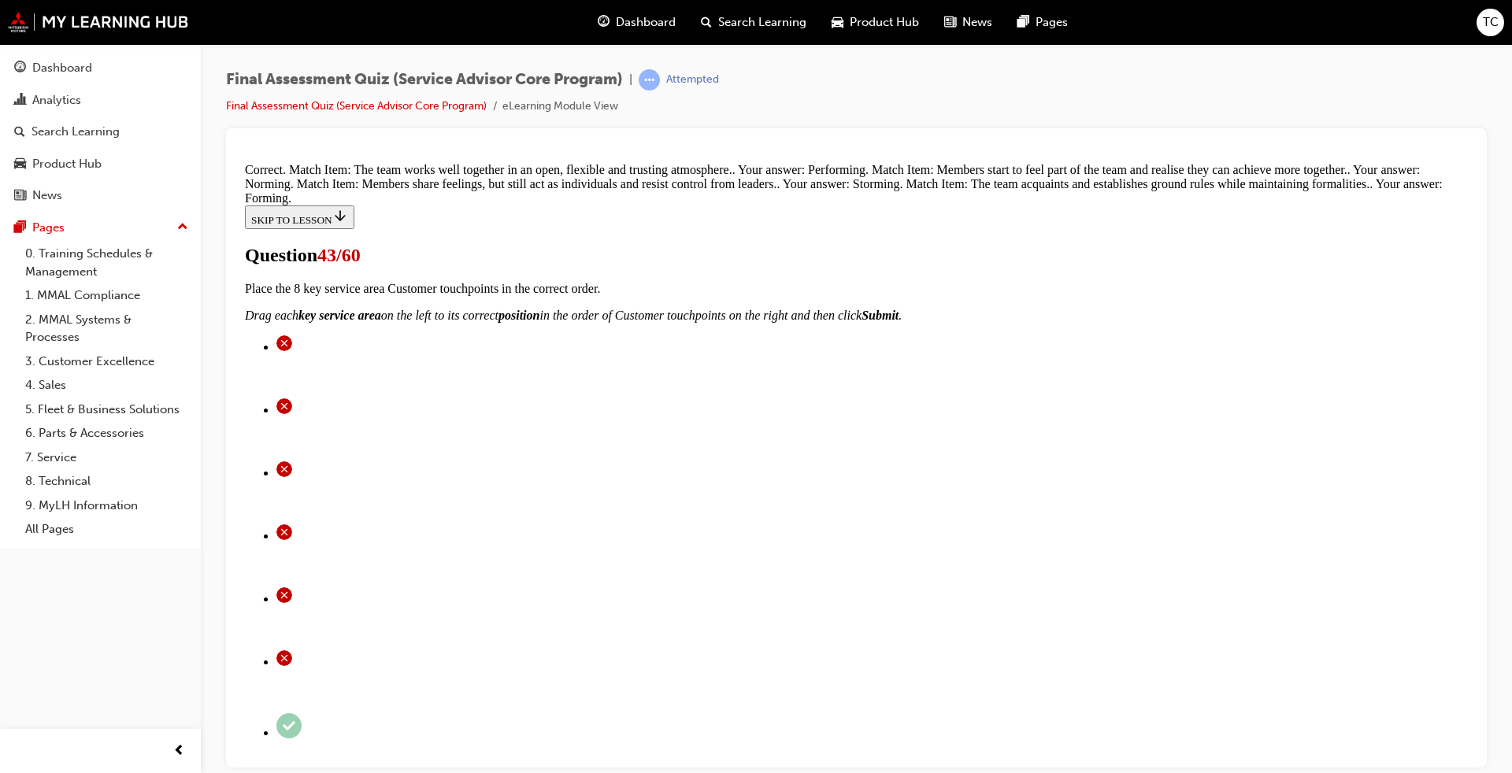
scroll to position [350, 0]
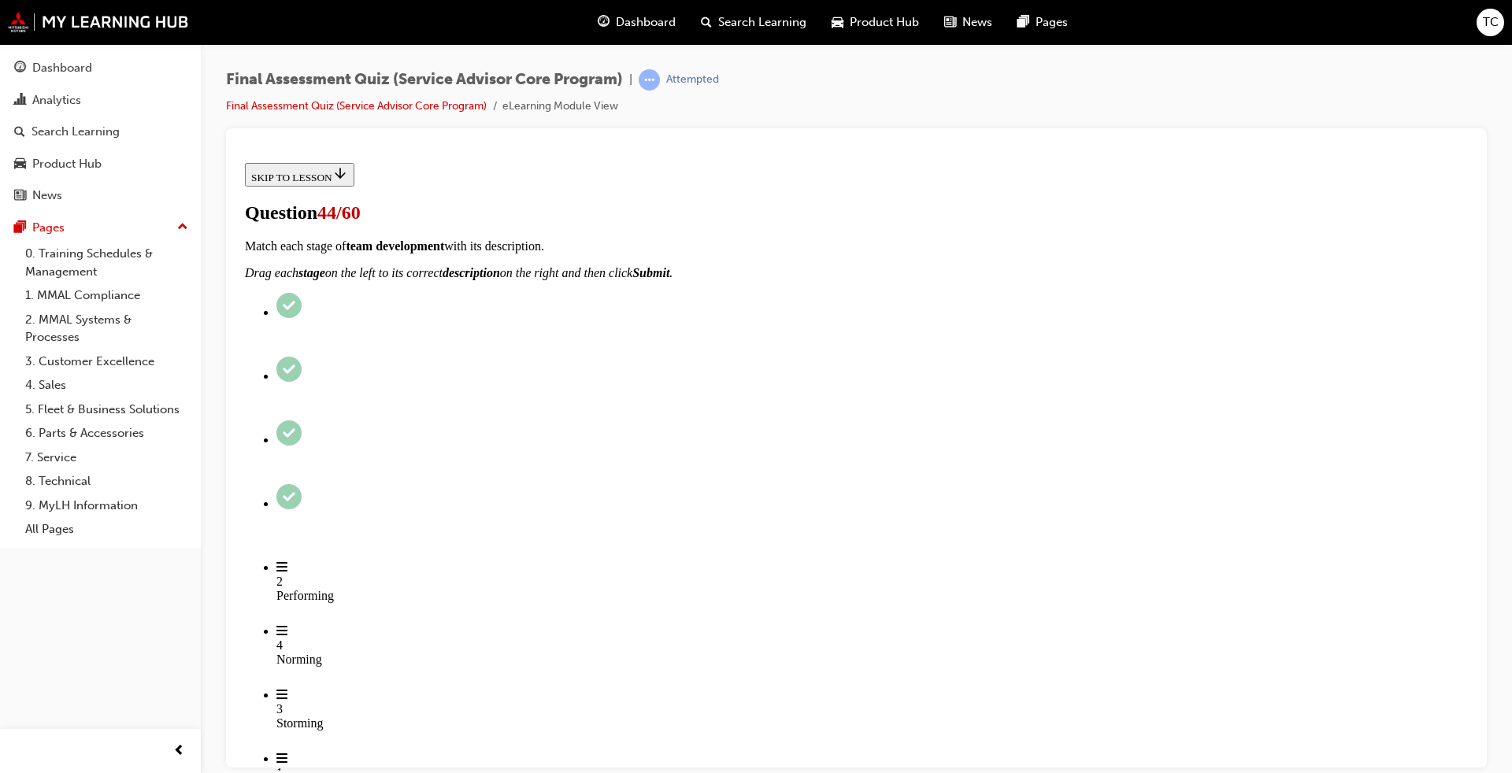
radio input "true"
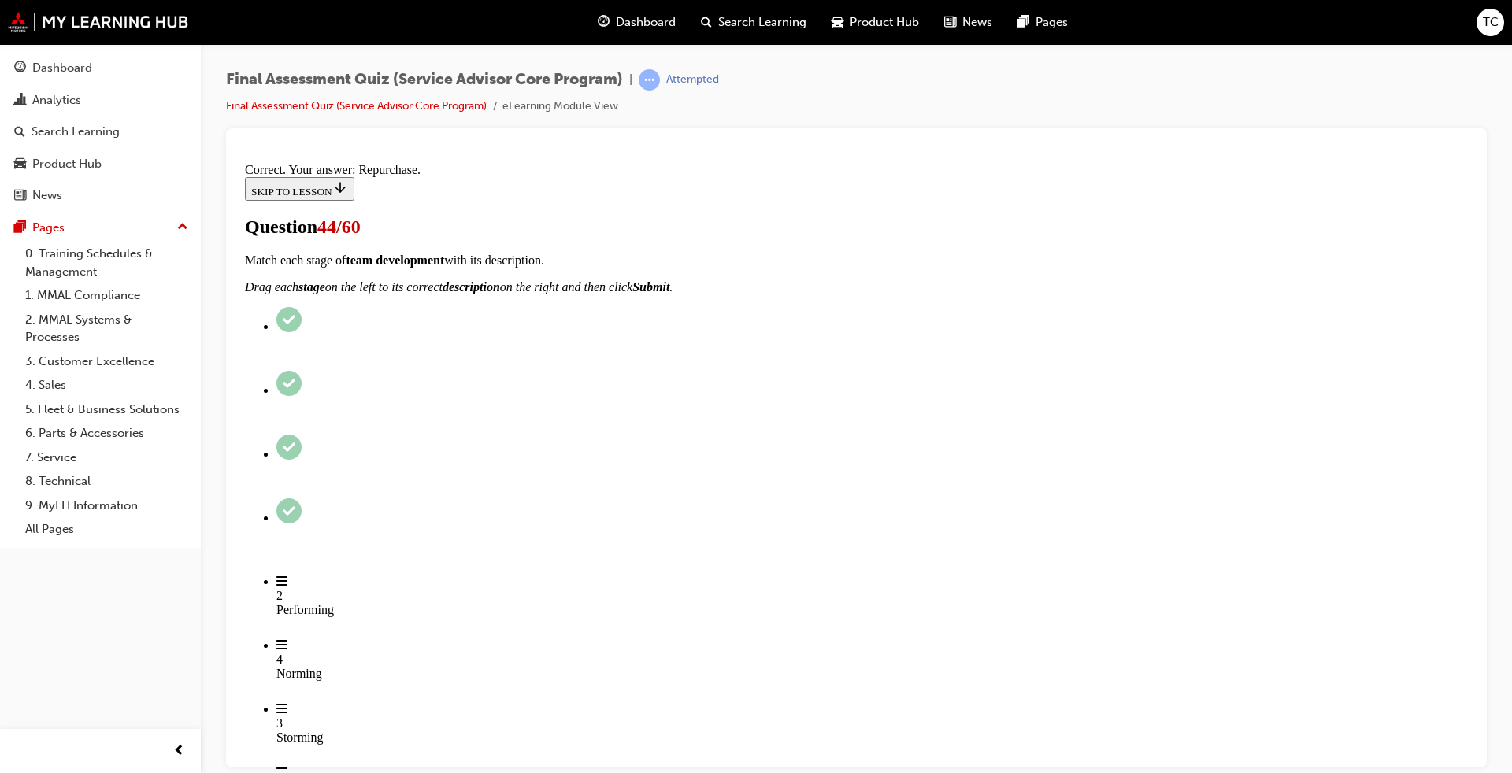
scroll to position [209, 0]
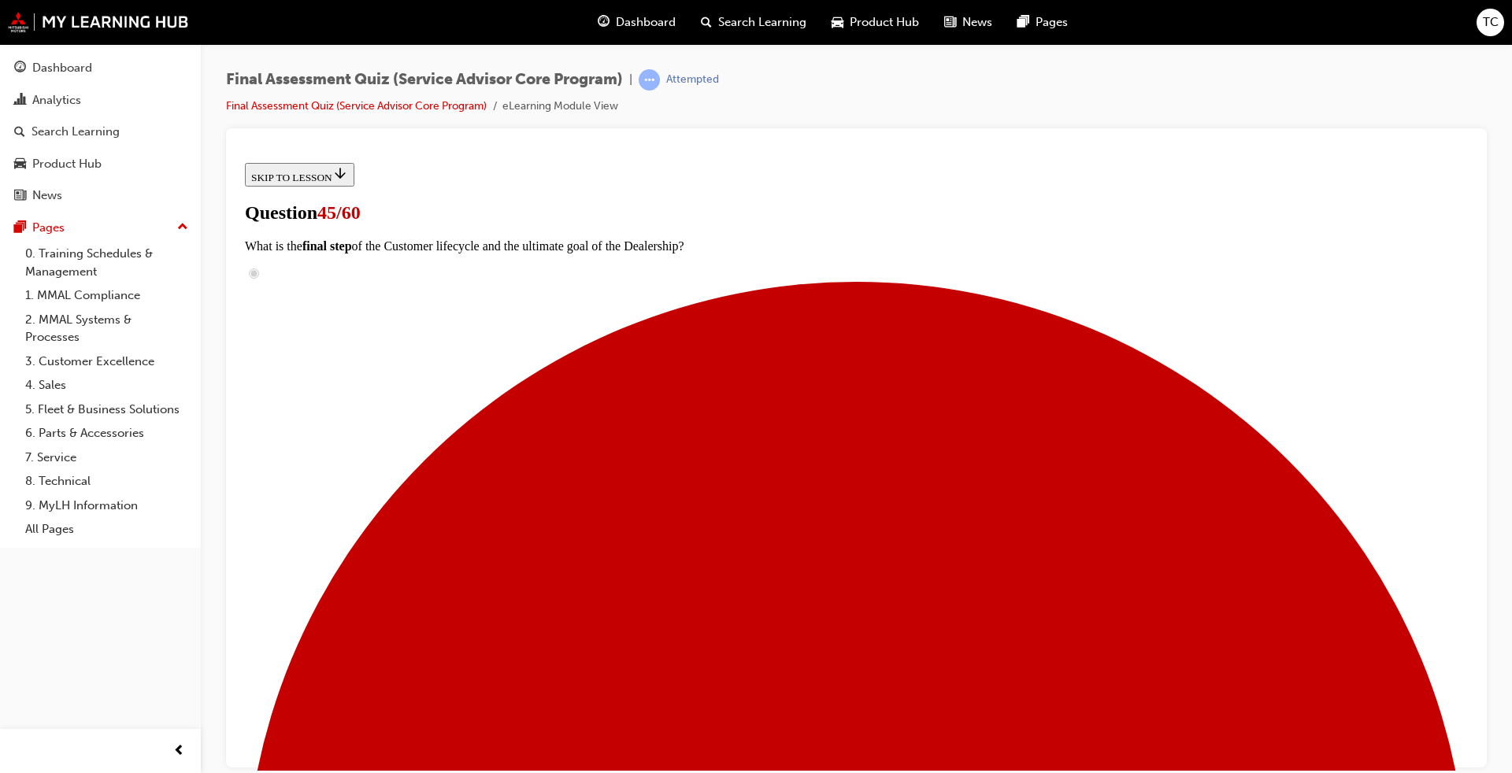
scroll to position [79, 0]
radio input "true"
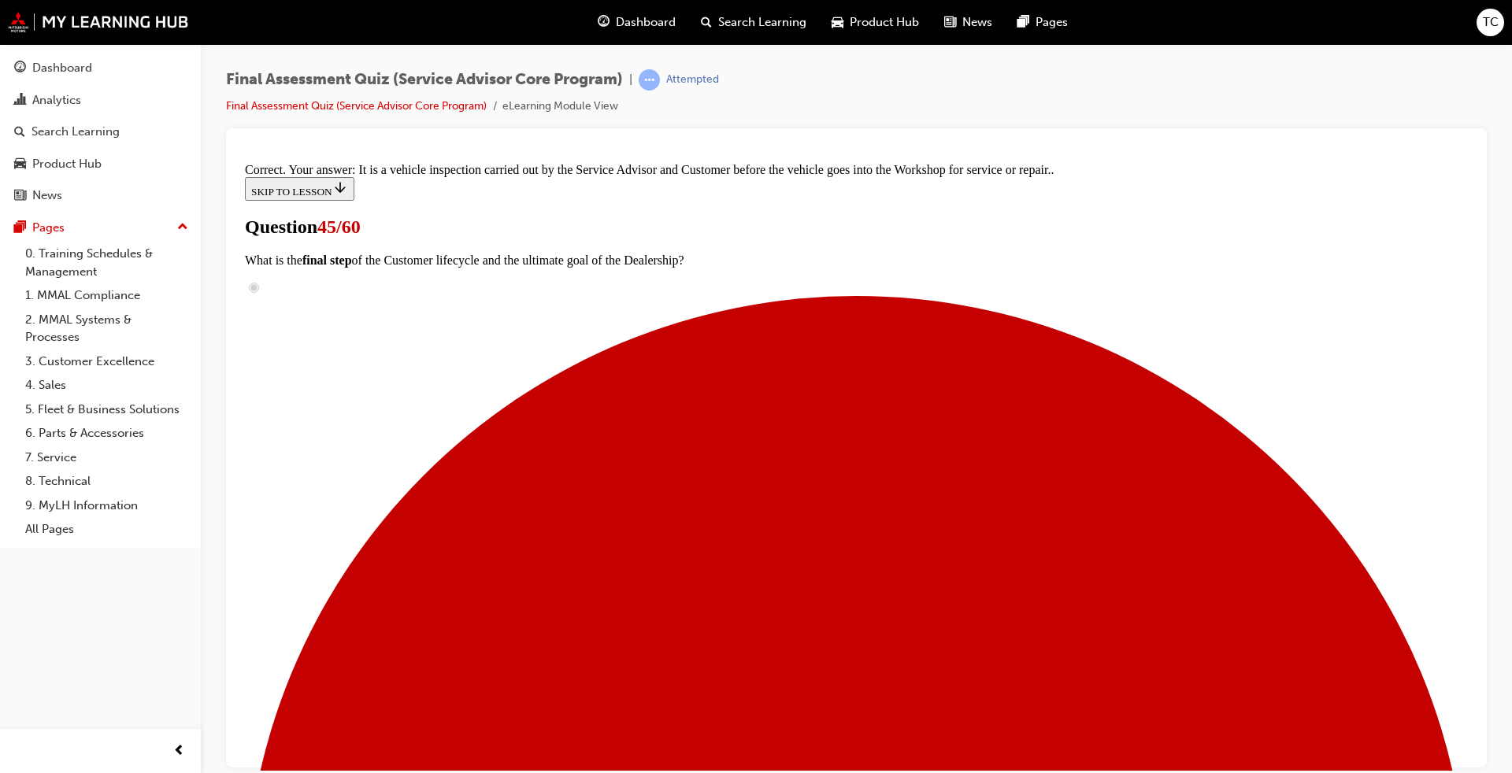
scroll to position [276, 0]
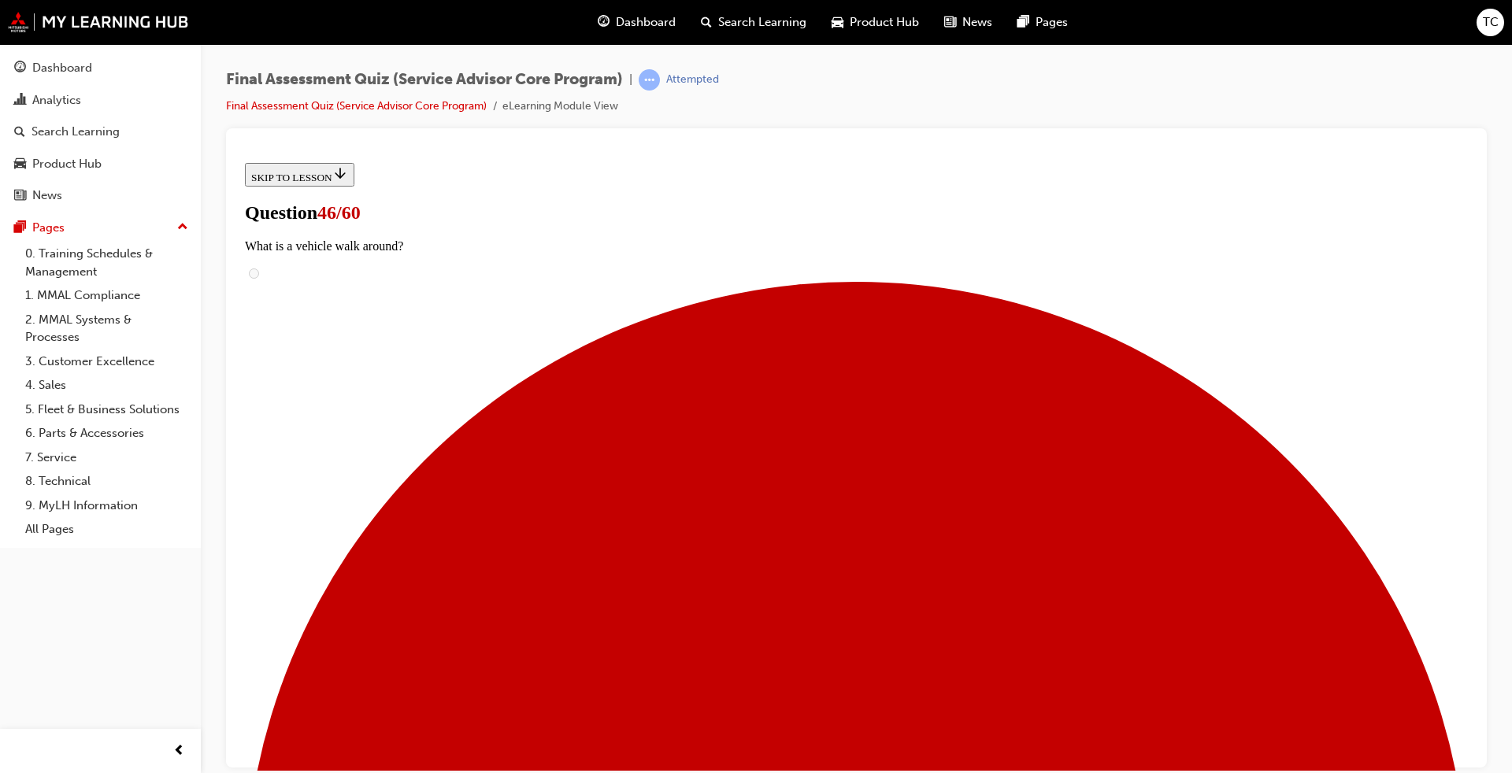
scroll to position [158, 0]
checkbox input "true"
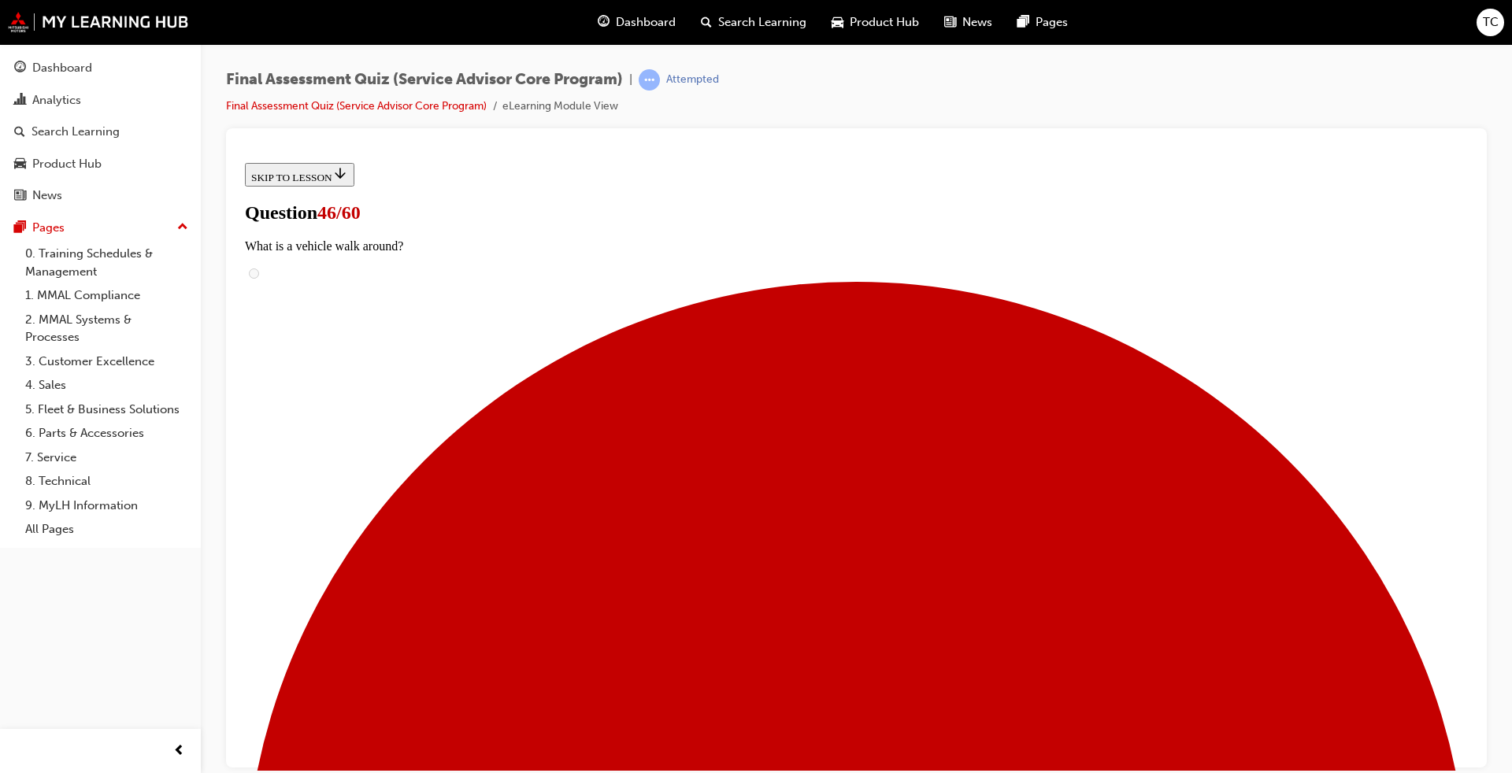
checkbox input "true"
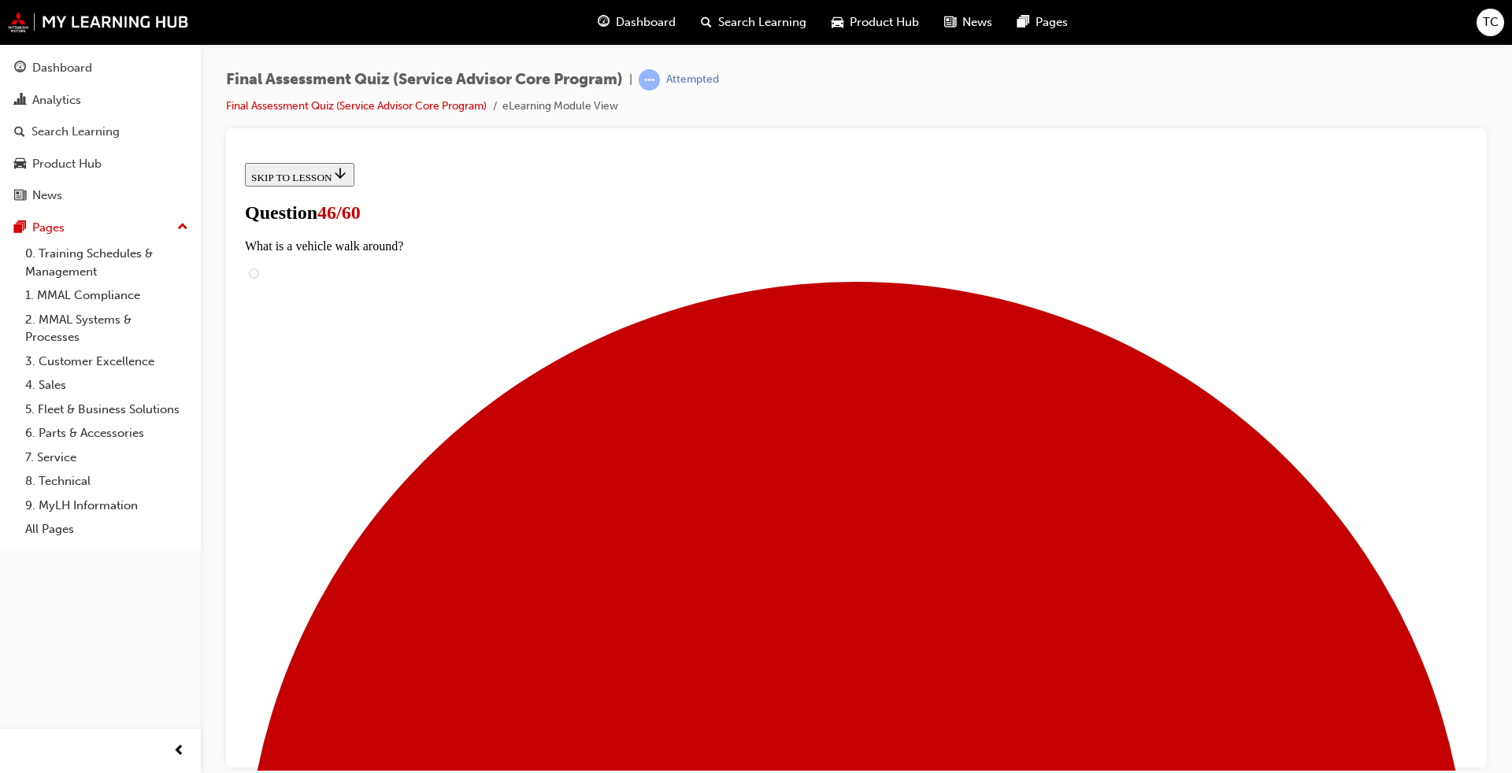
scroll to position [236, 0]
checkbox input "true"
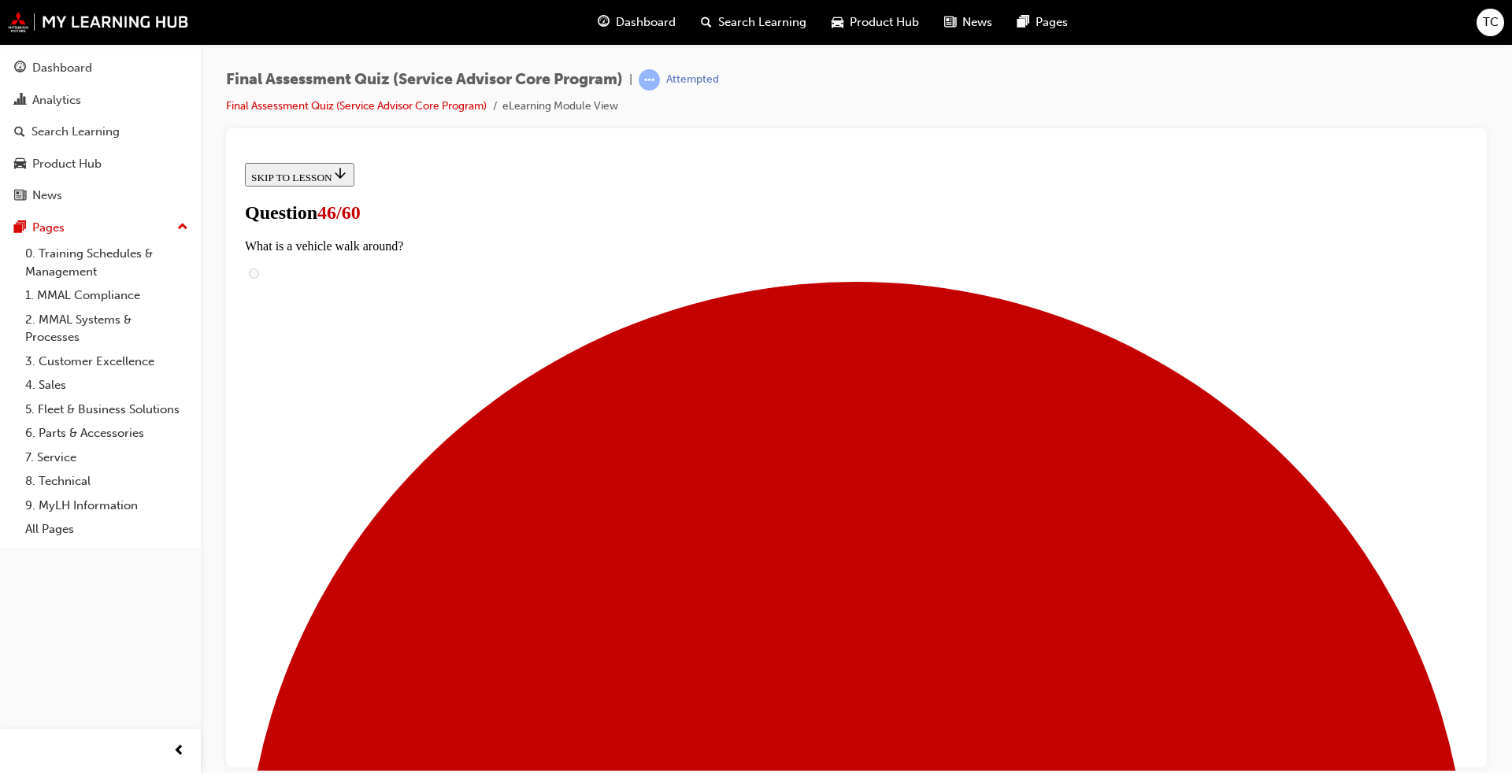
checkbox input "true"
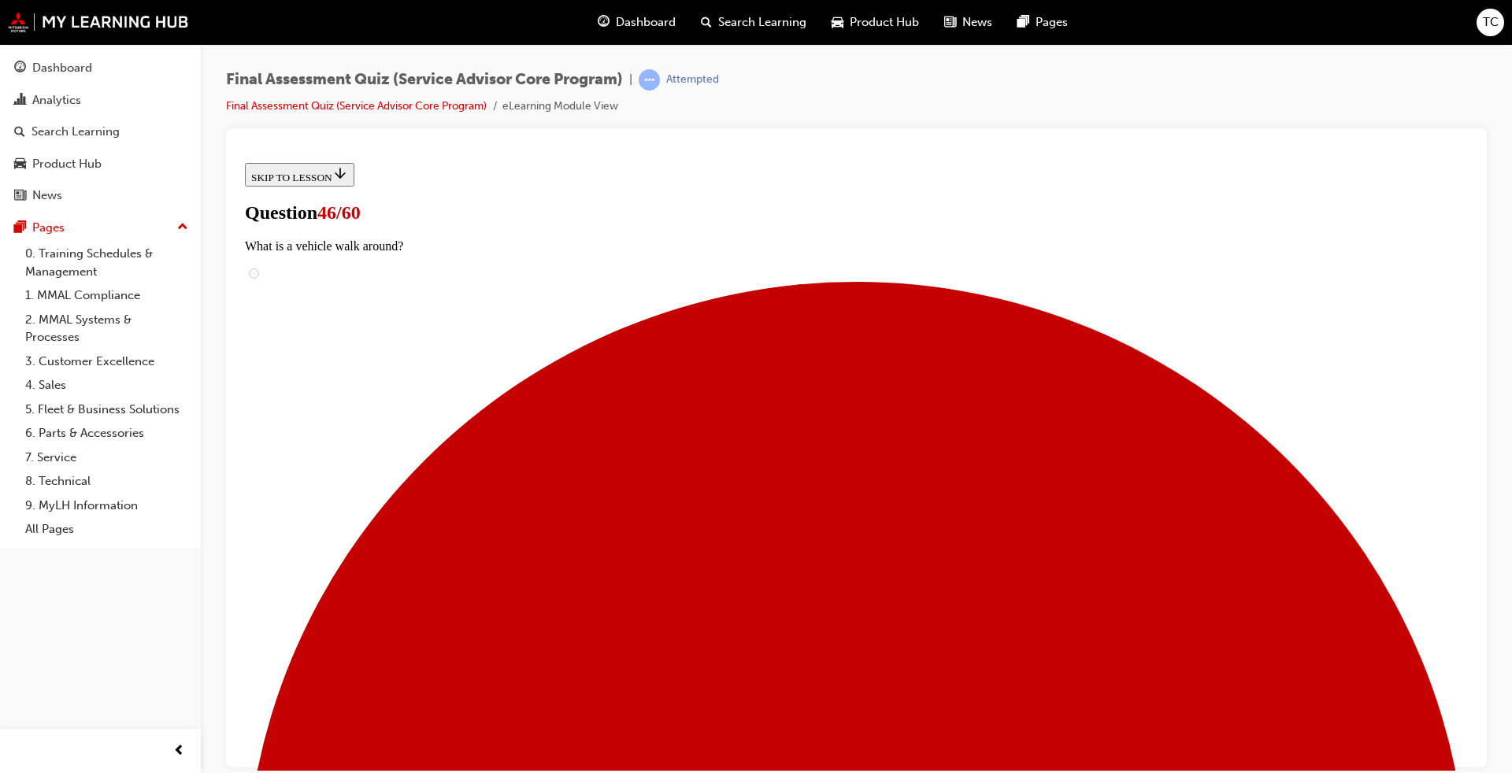
checkbox input "true"
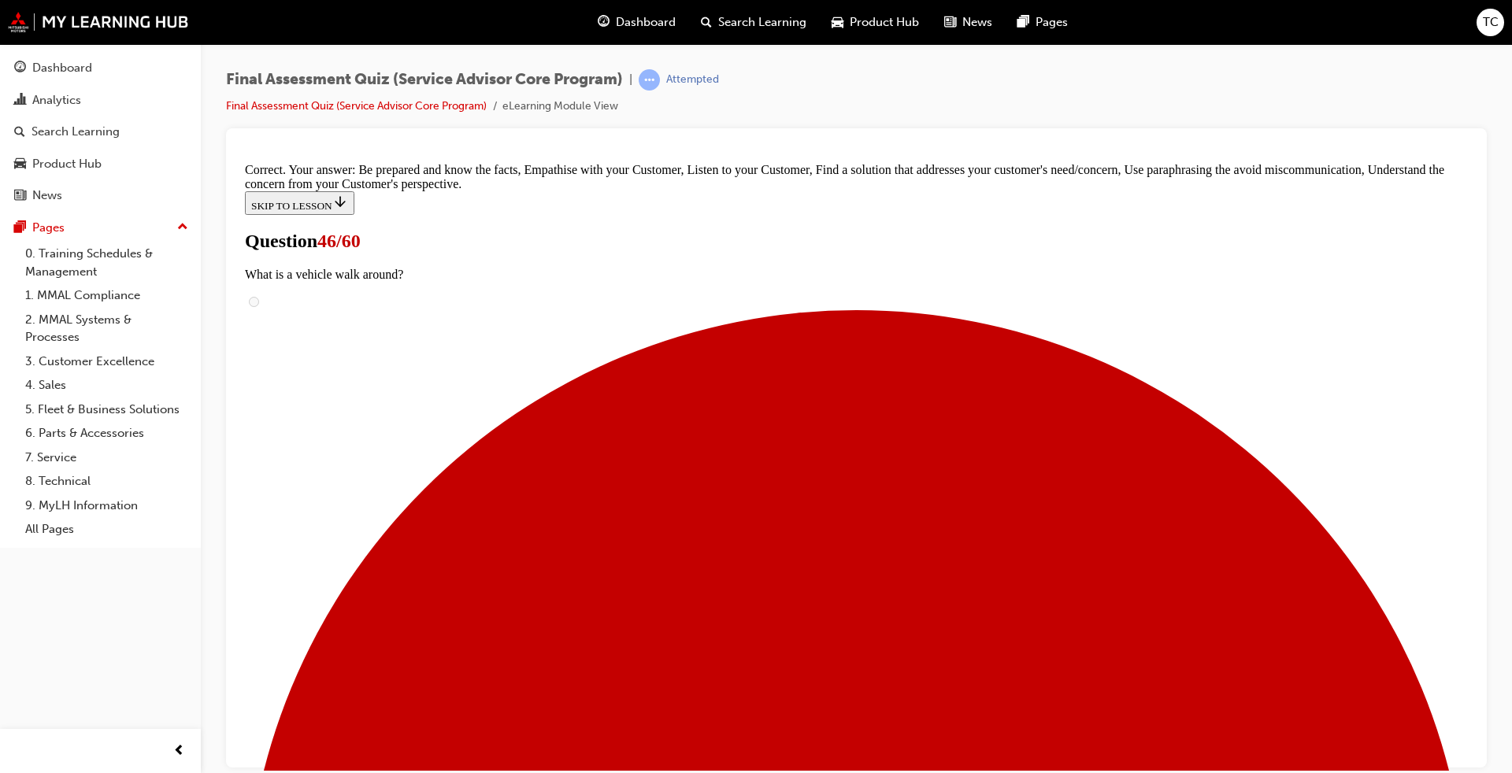
scroll to position [361, 0]
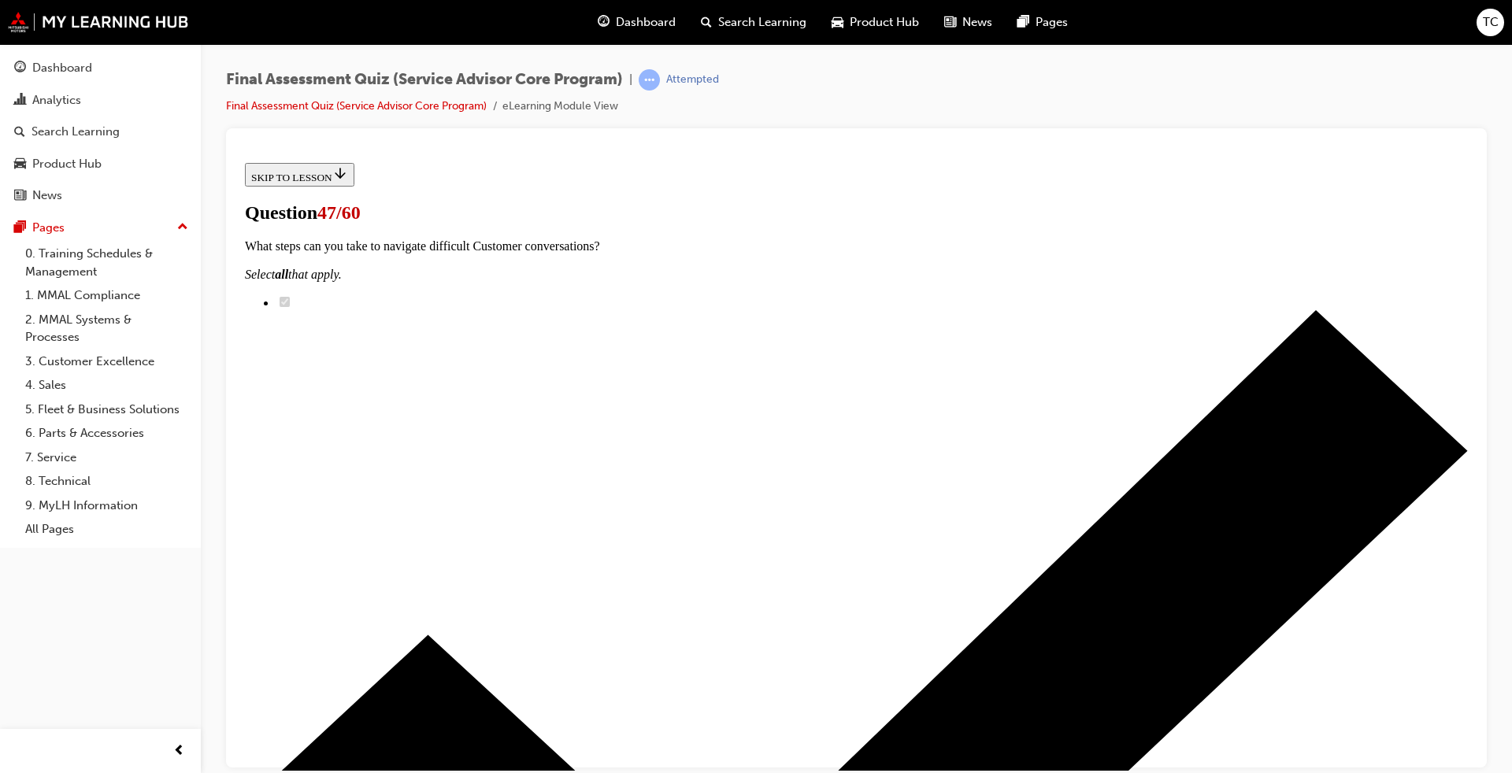
scroll to position [315, 0]
drag, startPoint x: 724, startPoint y: 580, endPoint x: 882, endPoint y: 582, distance: 158.3
drag, startPoint x: 763, startPoint y: 320, endPoint x: 934, endPoint y: 321, distance: 170.9
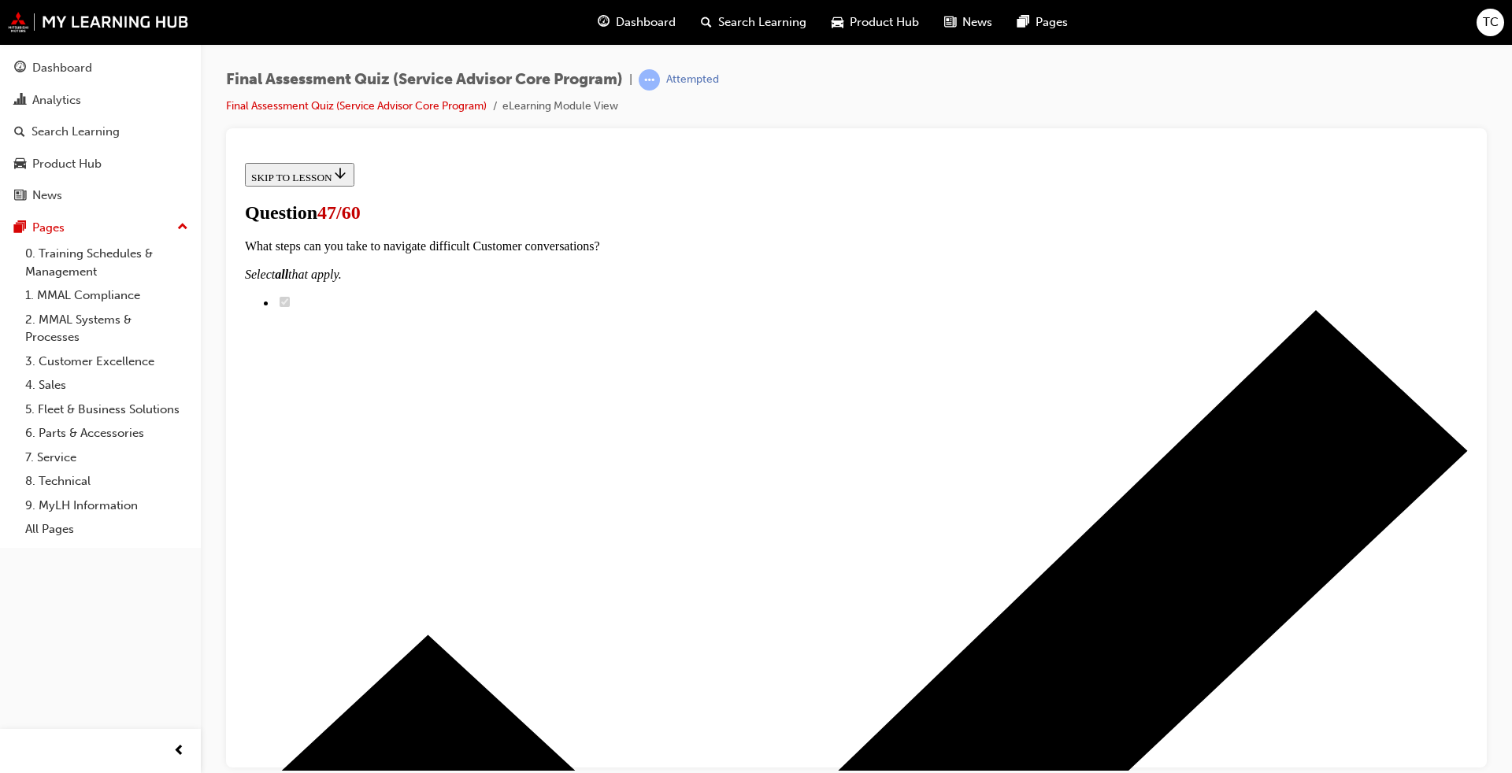
drag, startPoint x: 762, startPoint y: 312, endPoint x: 922, endPoint y: 312, distance: 160.7
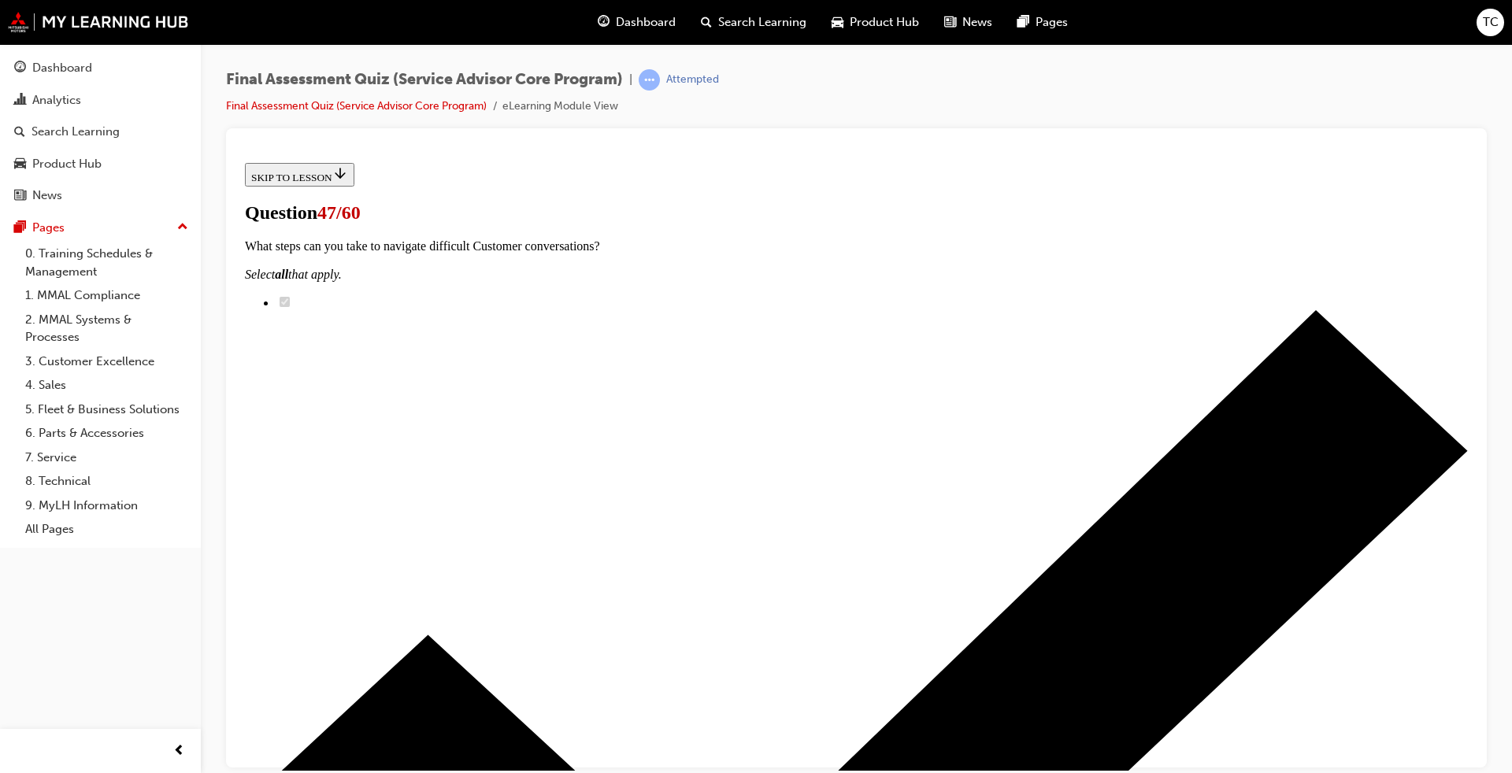
drag, startPoint x: 767, startPoint y: 575, endPoint x: 936, endPoint y: 290, distance: 331.6
drag, startPoint x: 746, startPoint y: 588, endPoint x: 928, endPoint y: 364, distance: 288.9
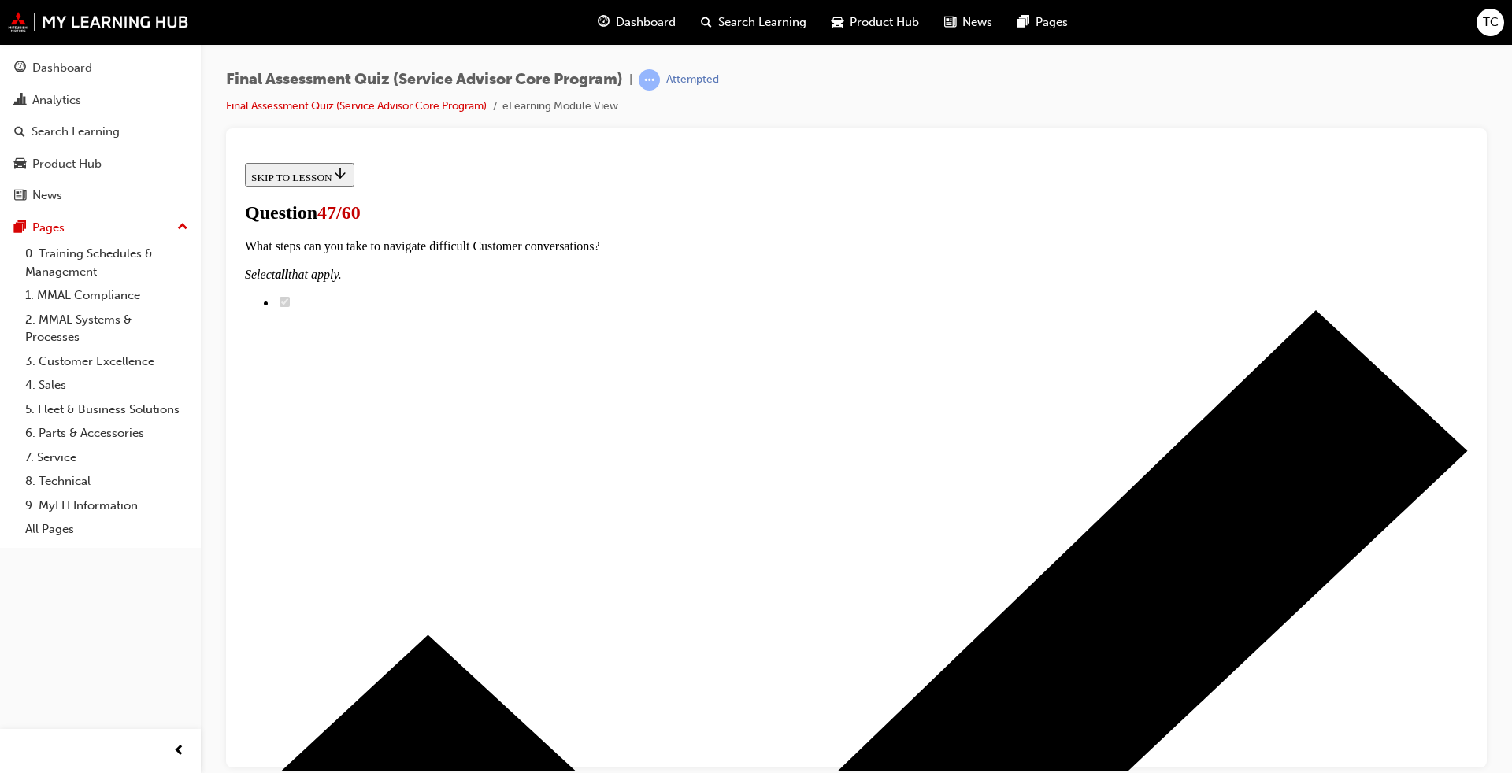
scroll to position [415, 0]
drag, startPoint x: 717, startPoint y: 498, endPoint x: 933, endPoint y: 382, distance: 245.6
drag, startPoint x: 766, startPoint y: 660, endPoint x: 962, endPoint y: 458, distance: 280.7
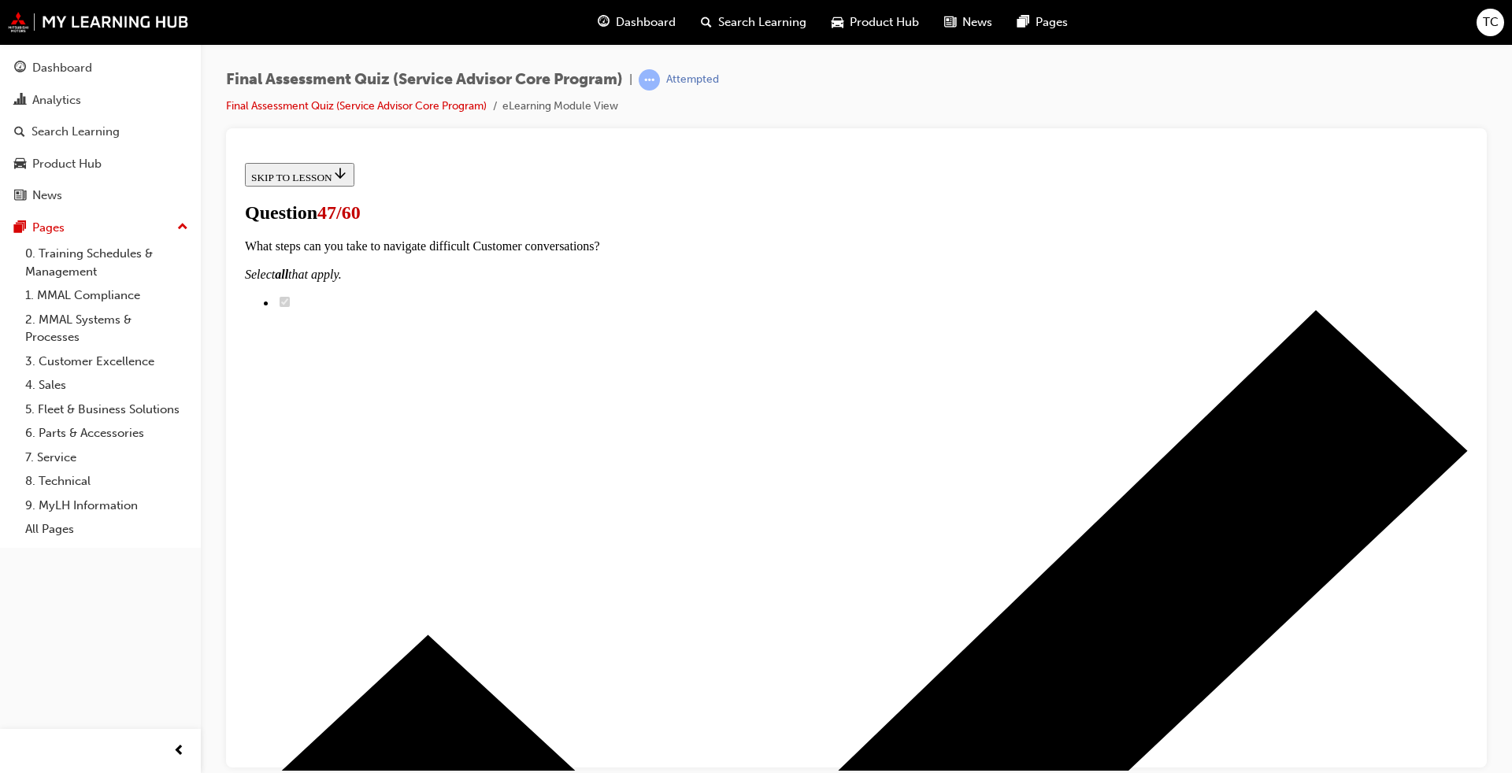
drag, startPoint x: 762, startPoint y: 570, endPoint x: 937, endPoint y: 577, distance: 175.8
drag, startPoint x: 757, startPoint y: 665, endPoint x: 910, endPoint y: 665, distance: 152.8
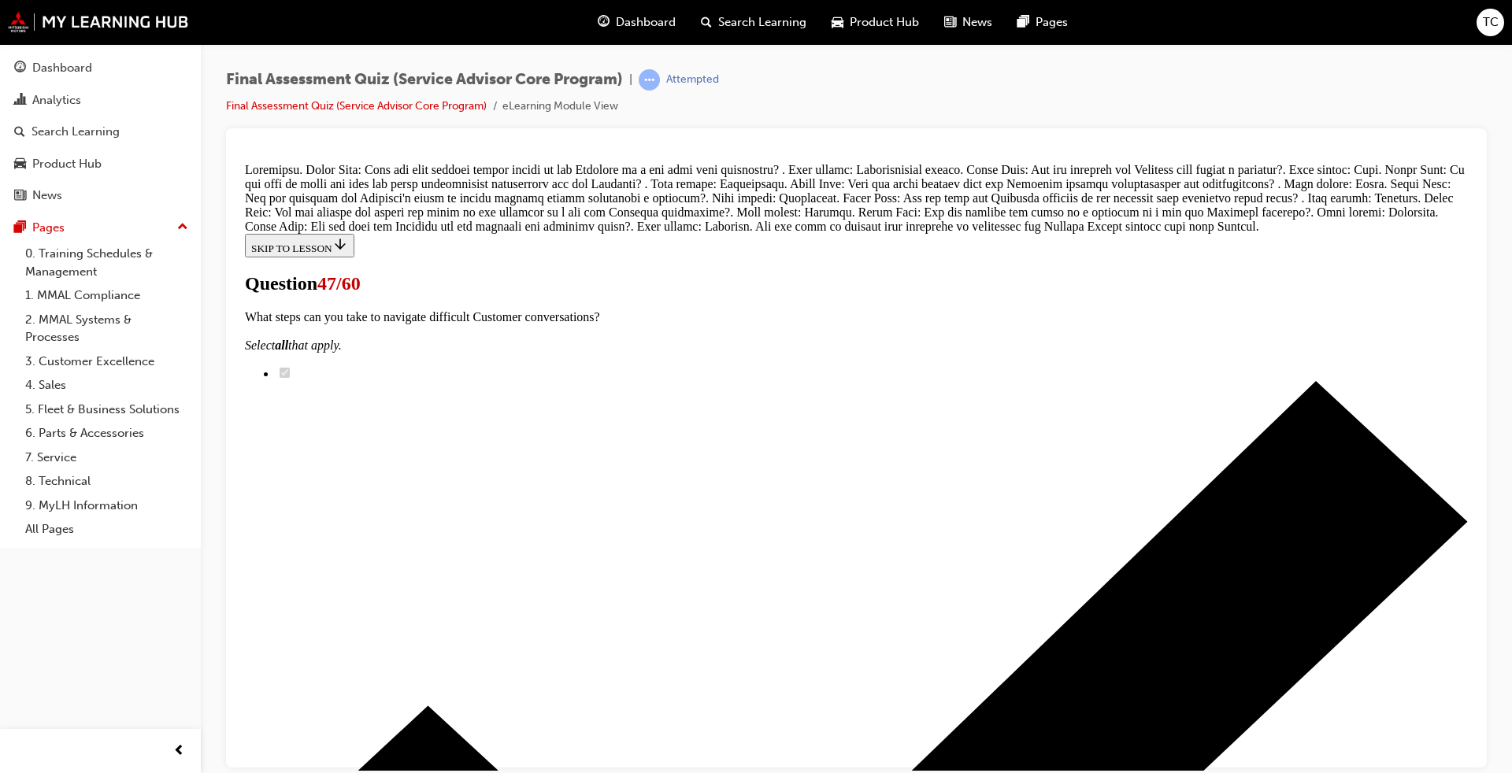
scroll to position [1113, 0]
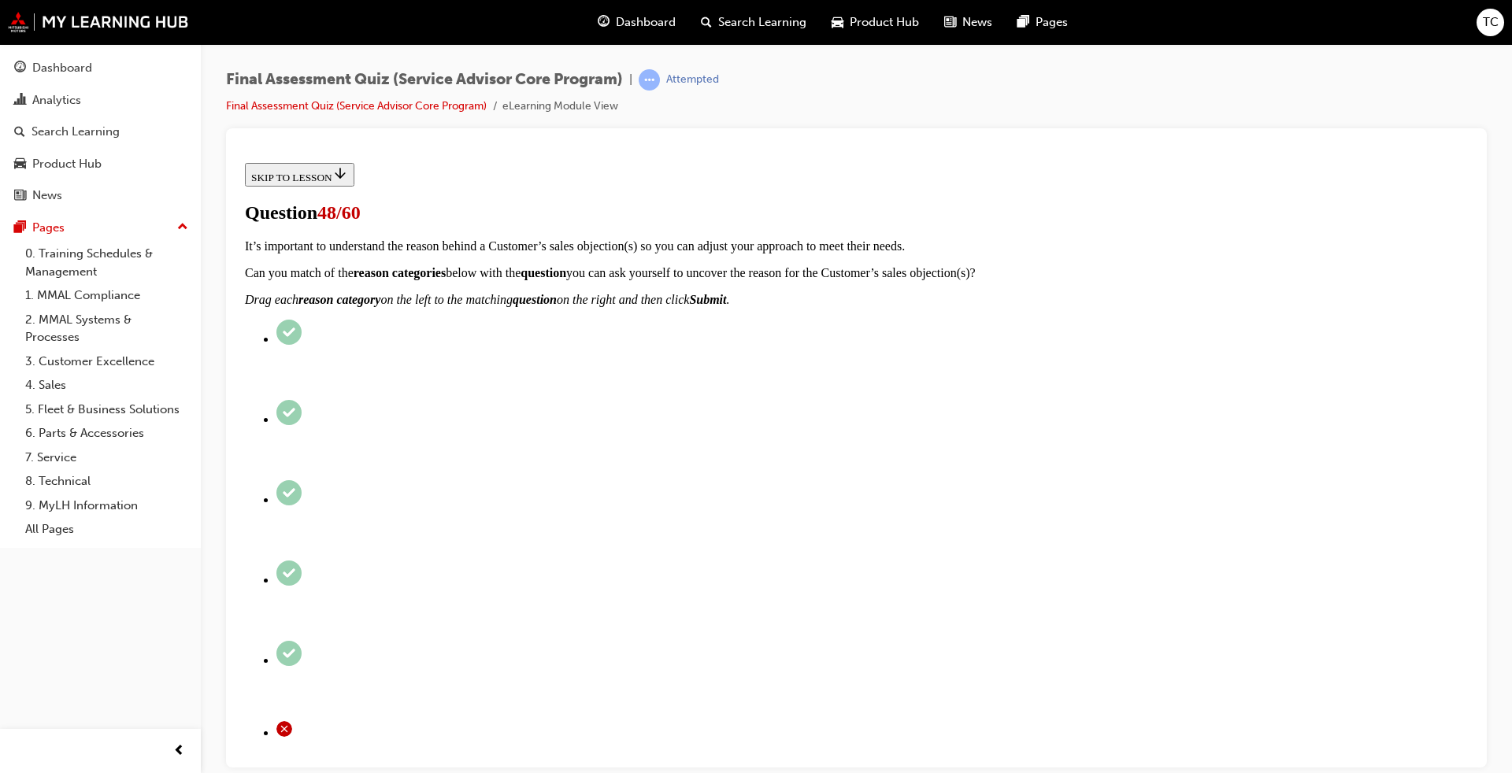
scroll to position [158, 0]
radio input "true"
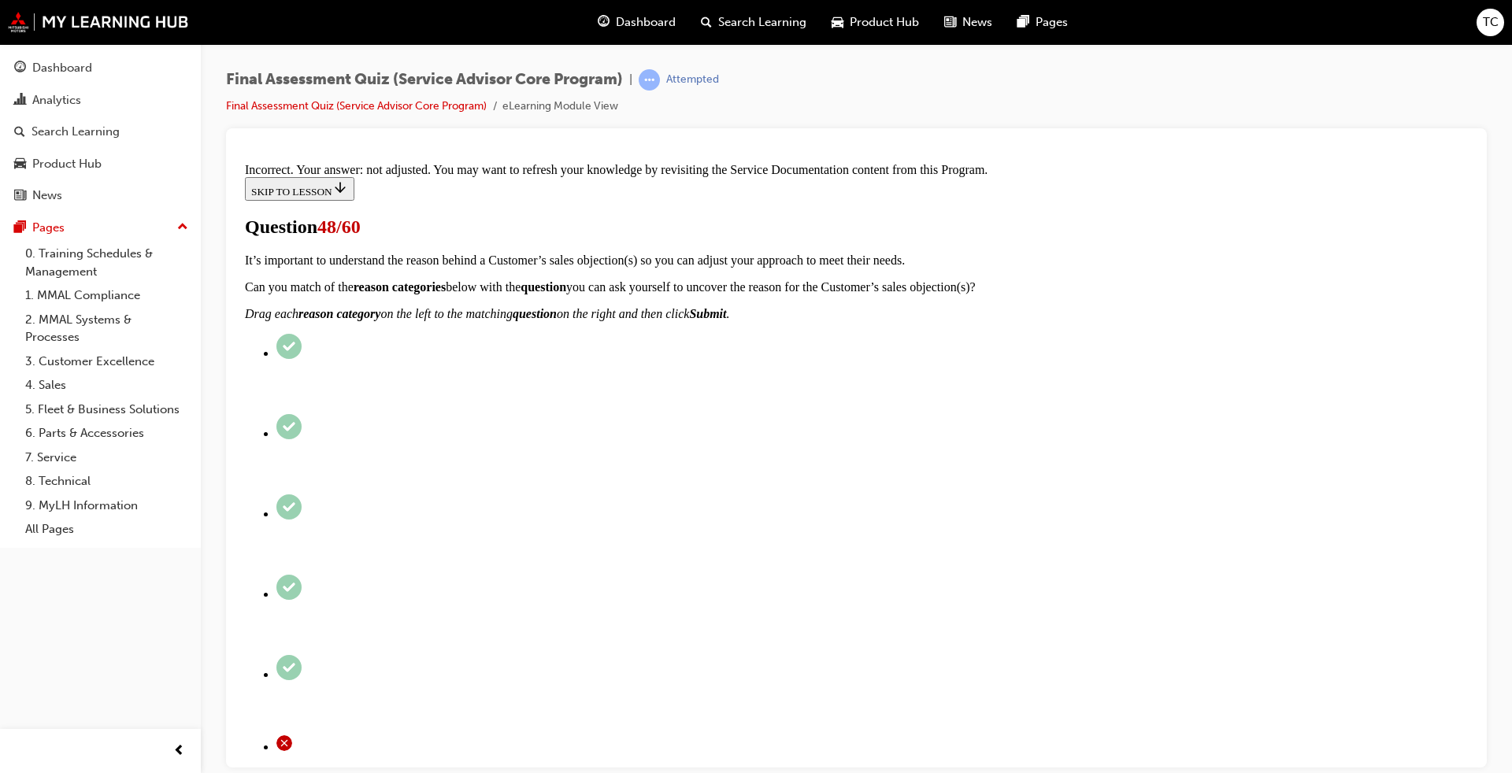
scroll to position [439, 0]
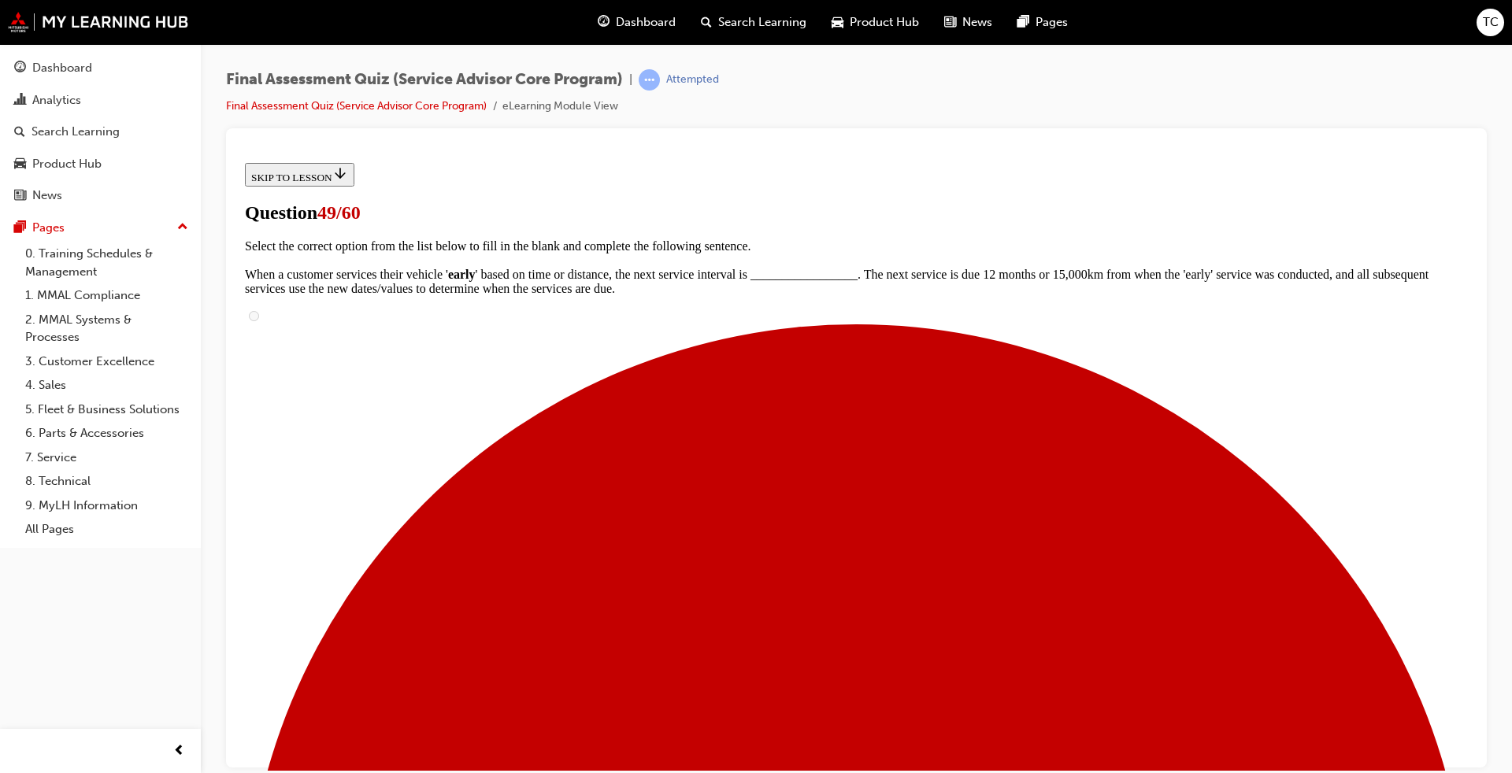
scroll to position [158, 0]
checkbox input "true"
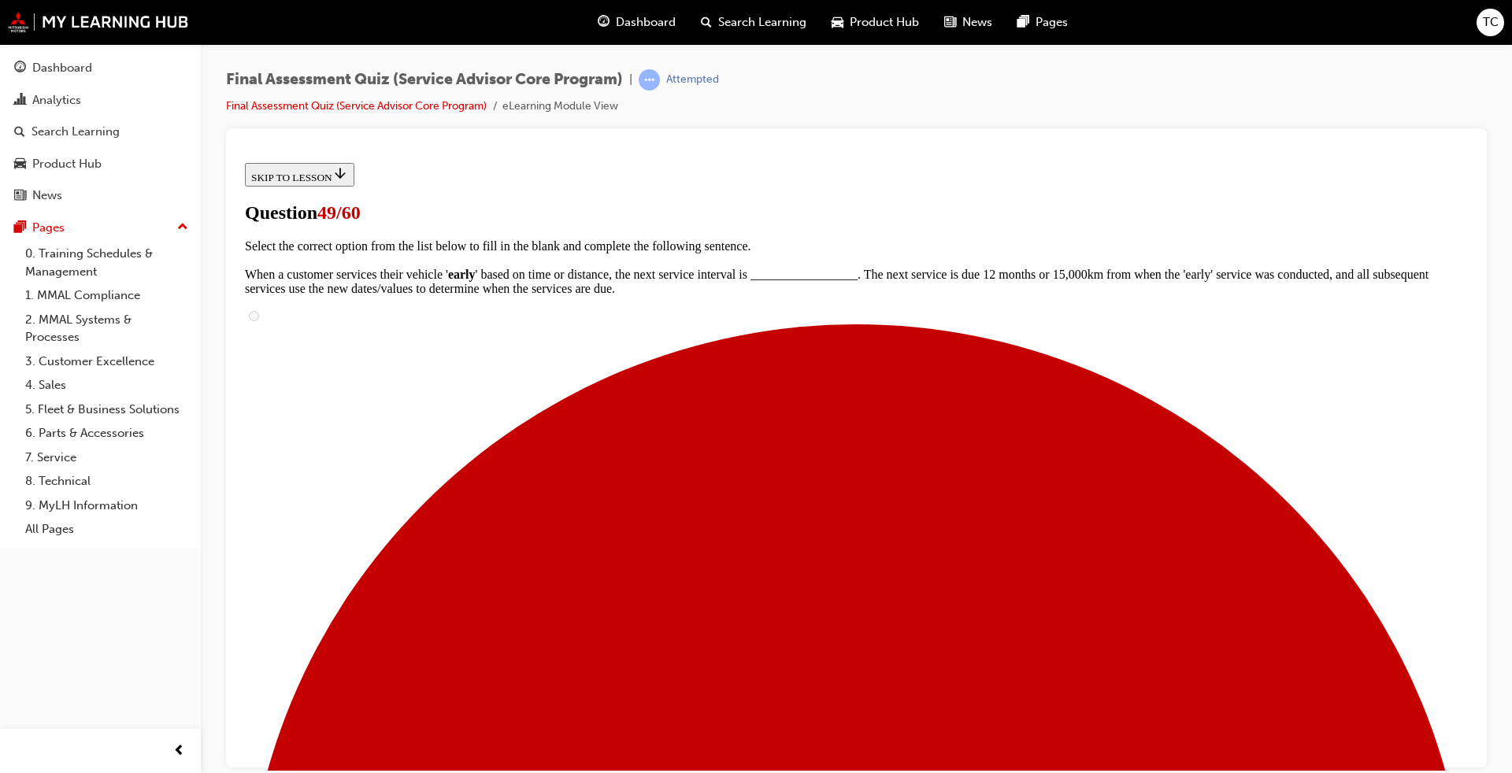
checkbox input "true"
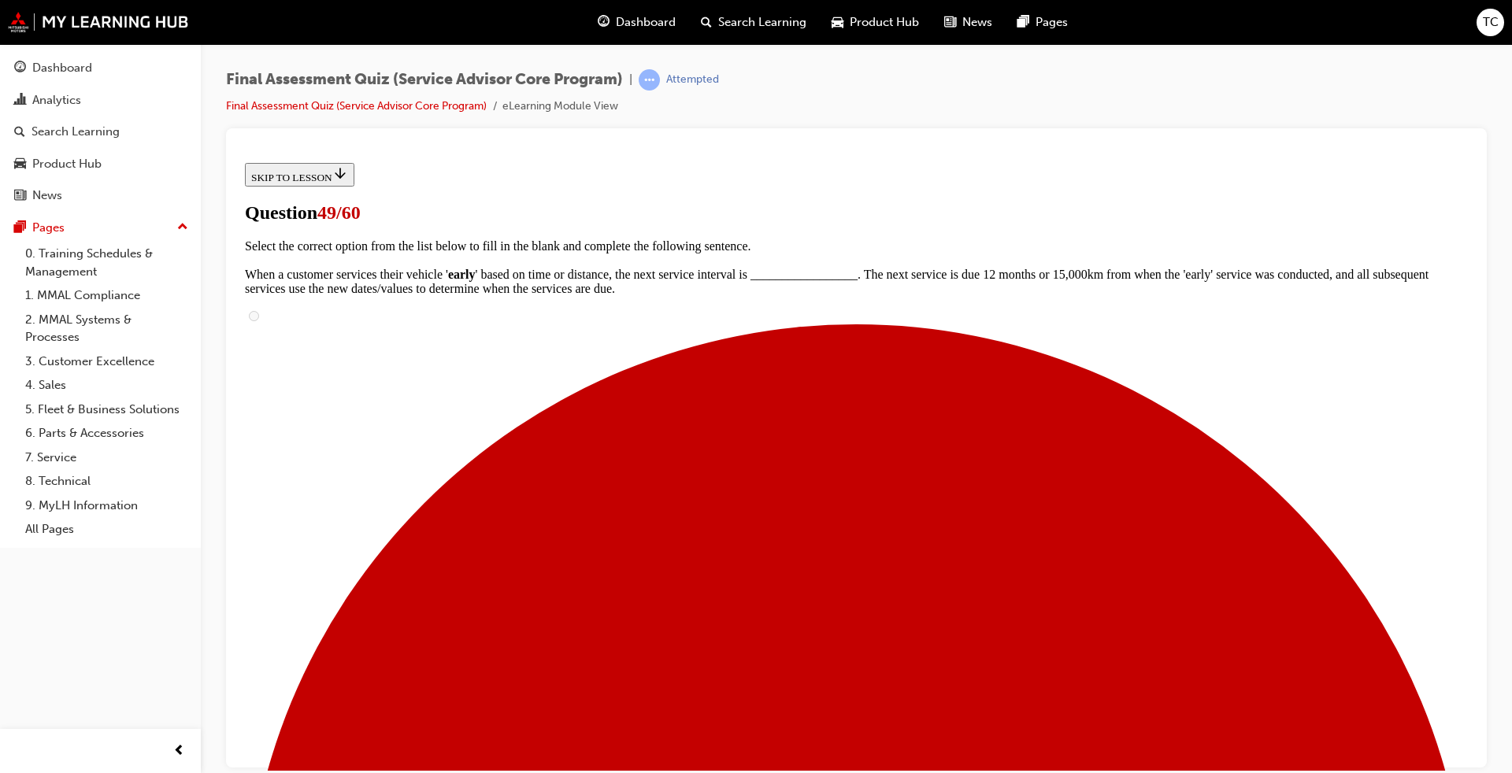
scroll to position [236, 0]
checkbox input "true"
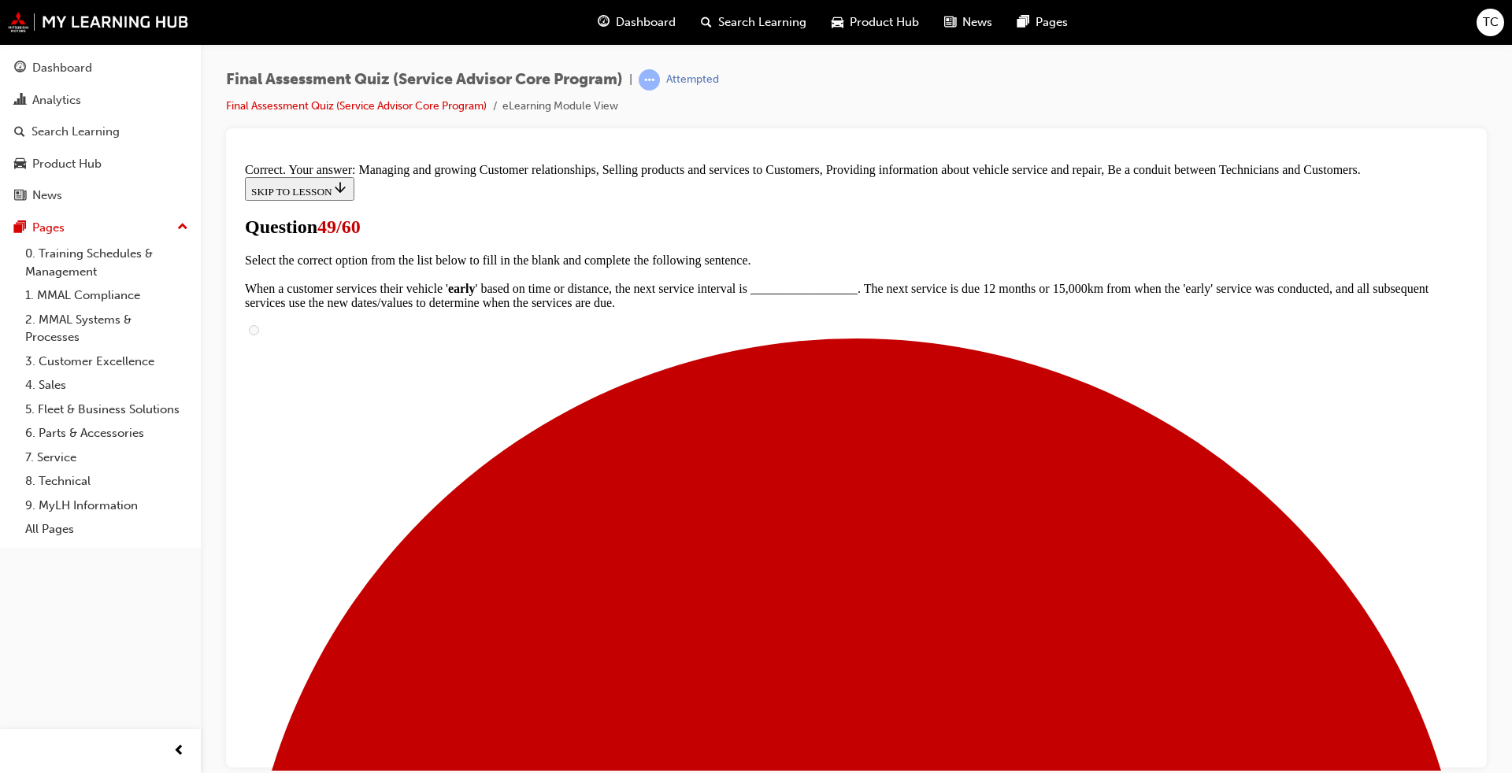
scroll to position [361, 0]
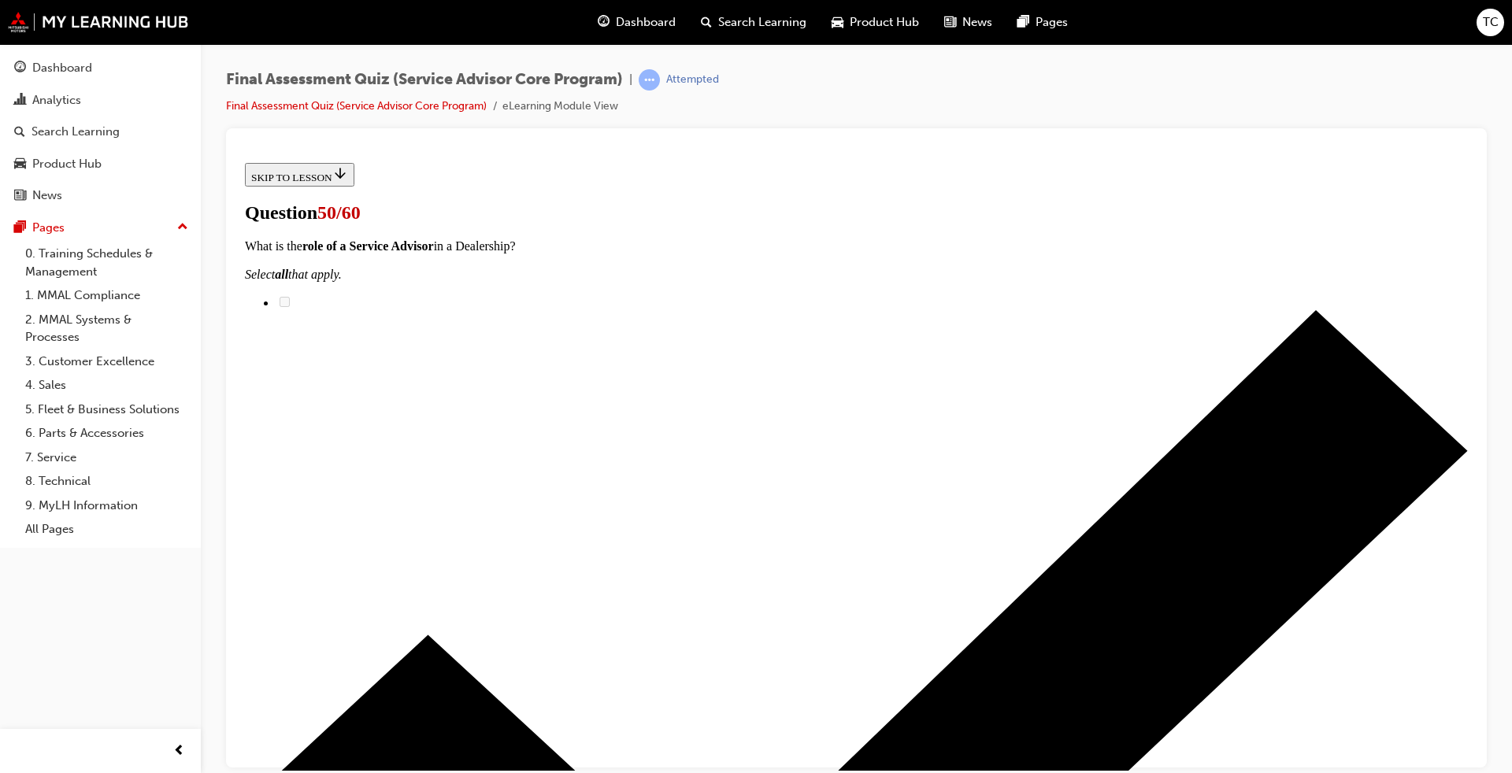
radio input "true"
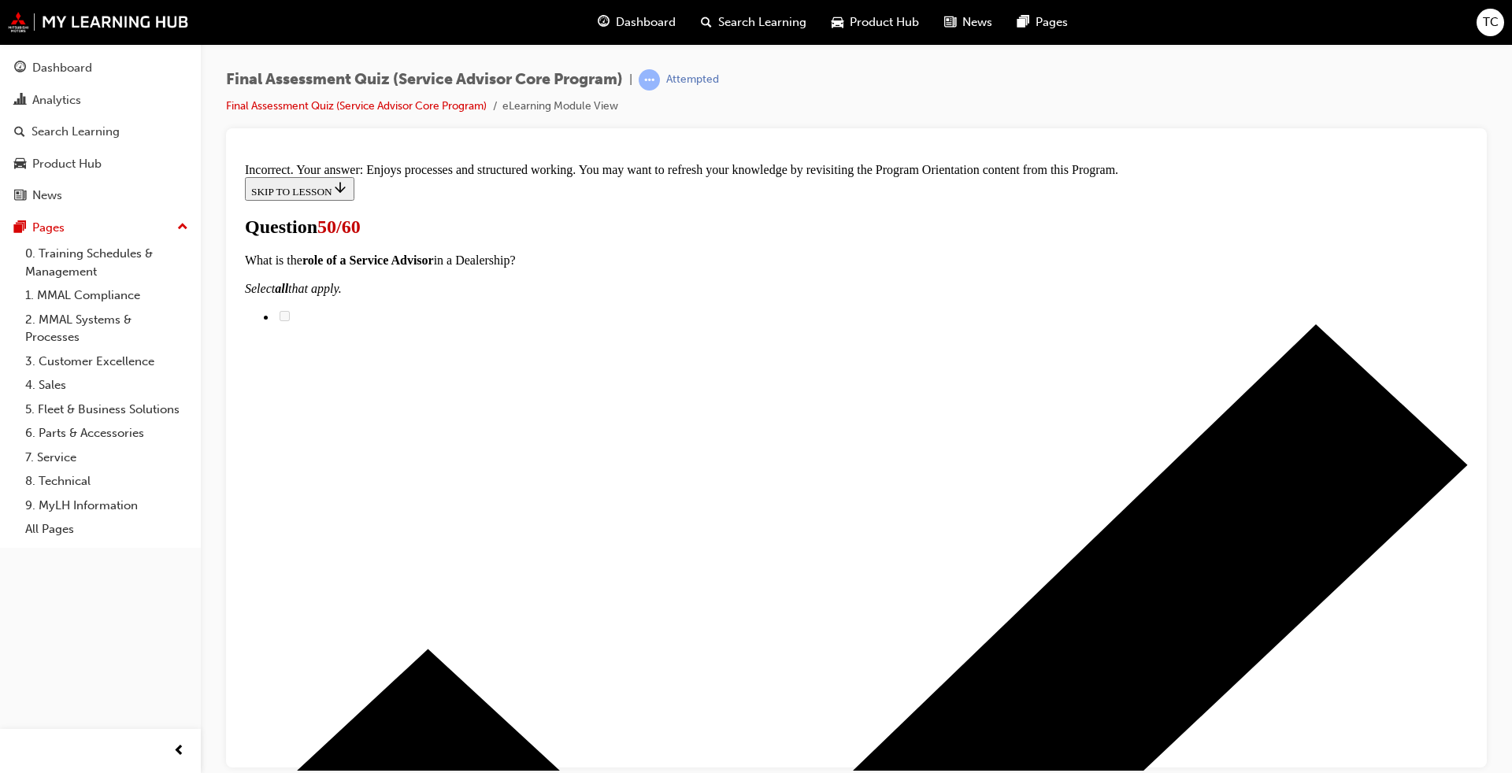
scroll to position [279, 0]
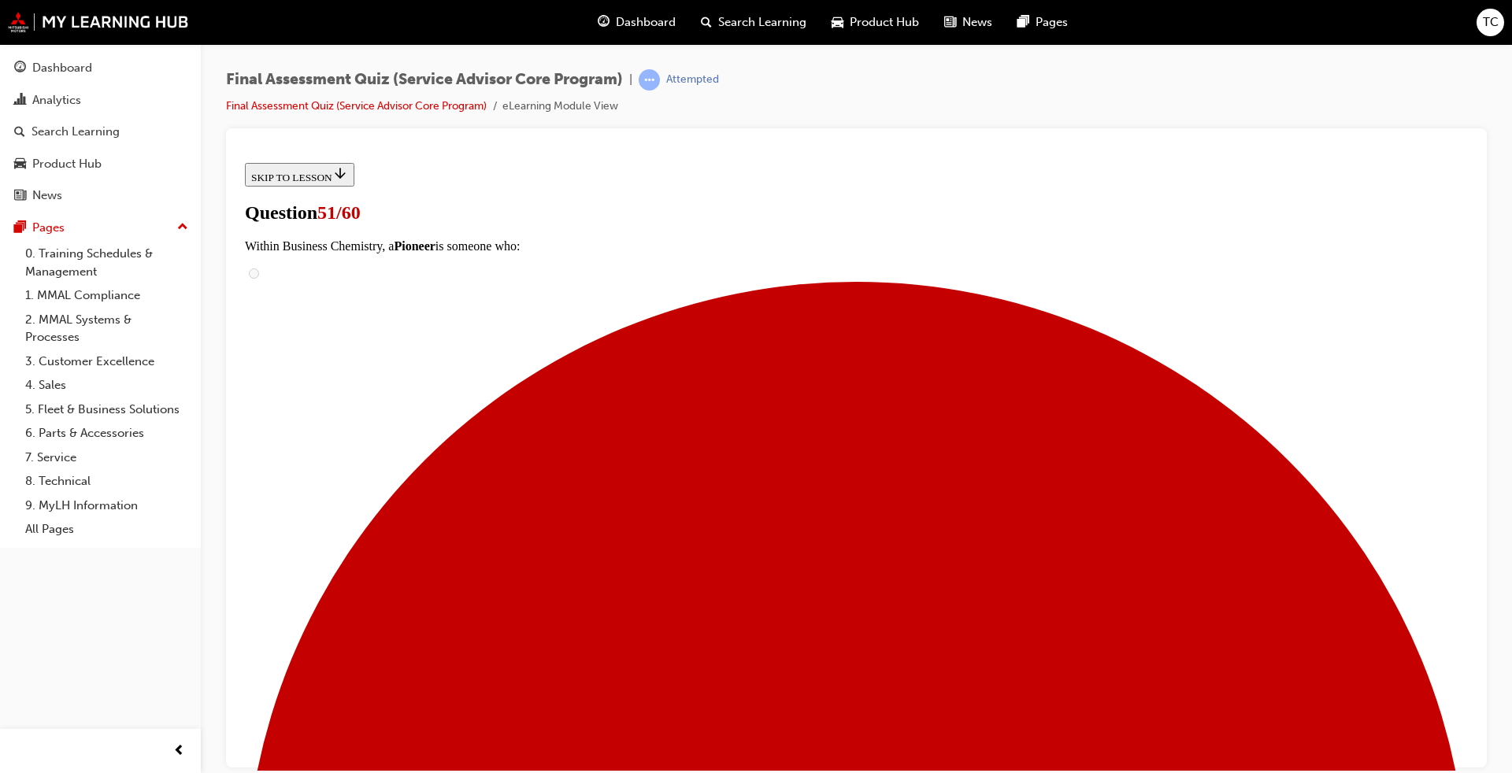
scroll to position [158, 0]
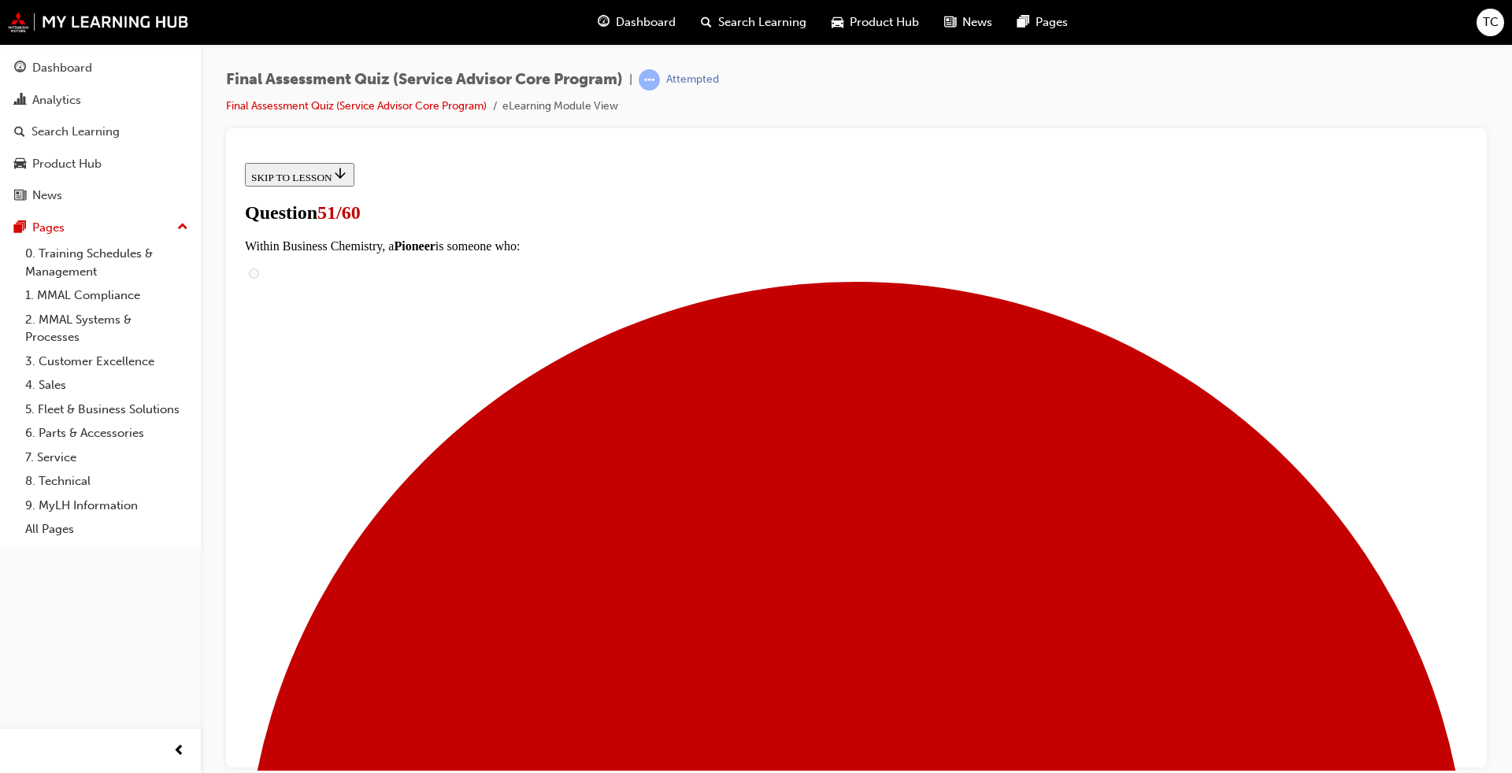
checkbox input "false"
checkbox input "true"
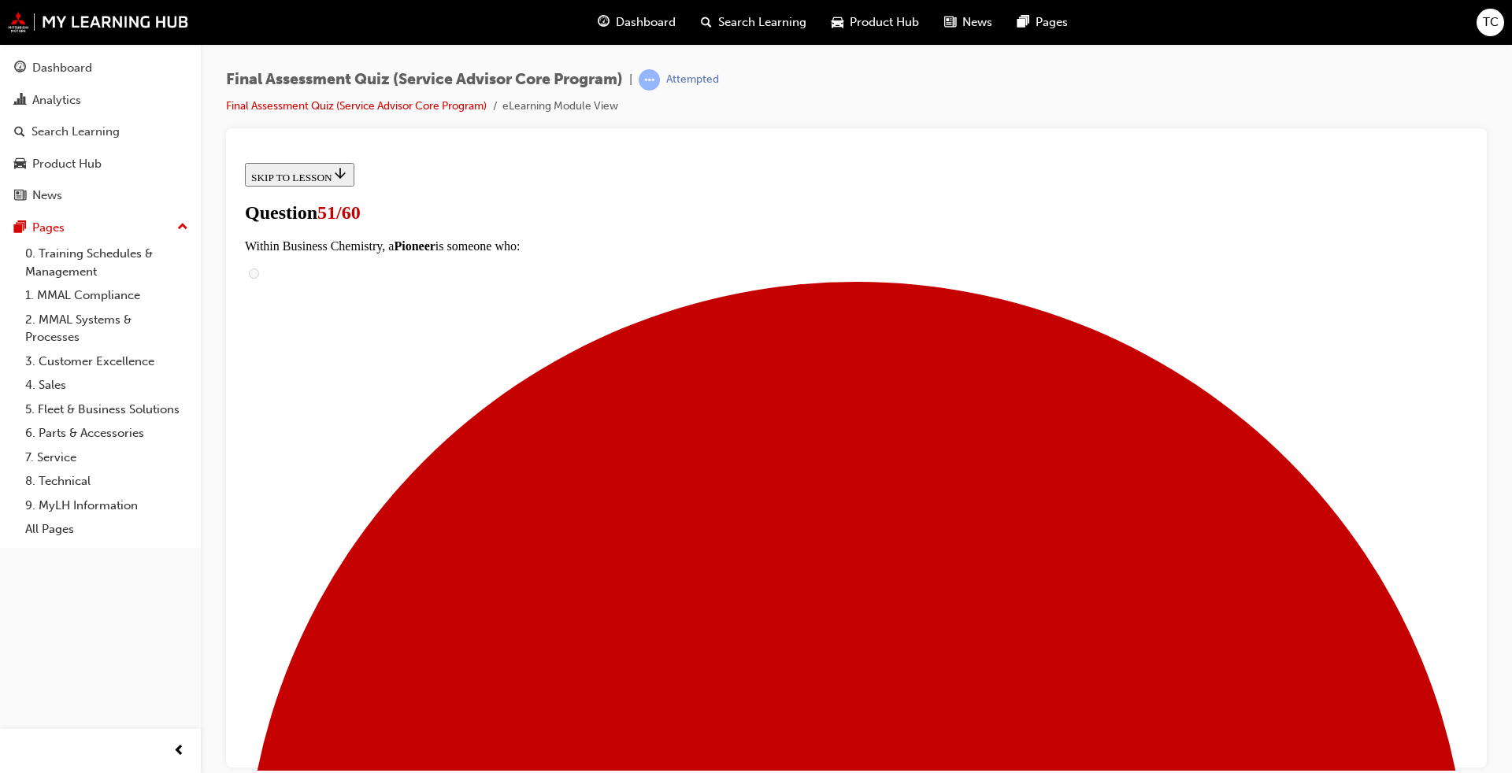
checkbox input "true"
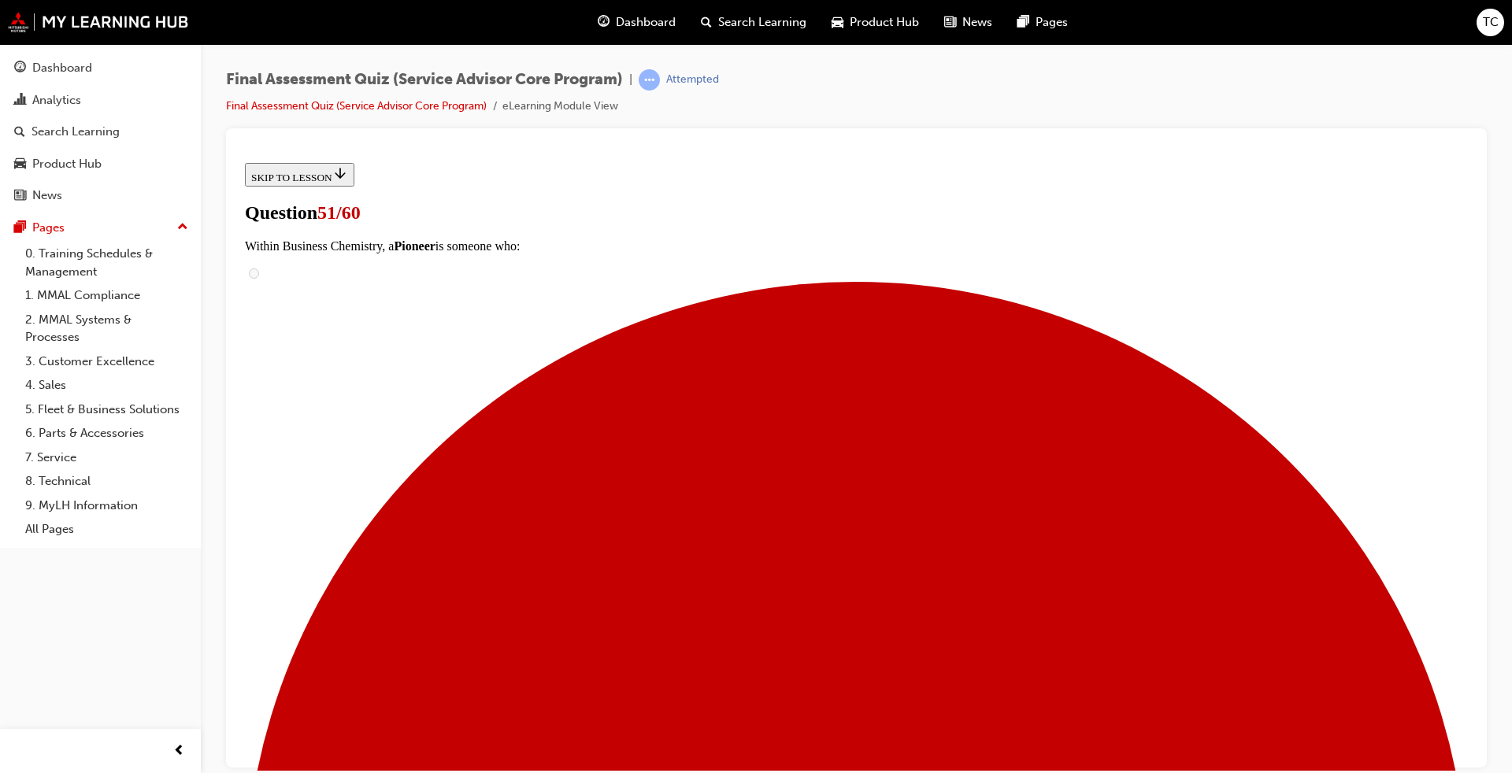
checkbox input "true"
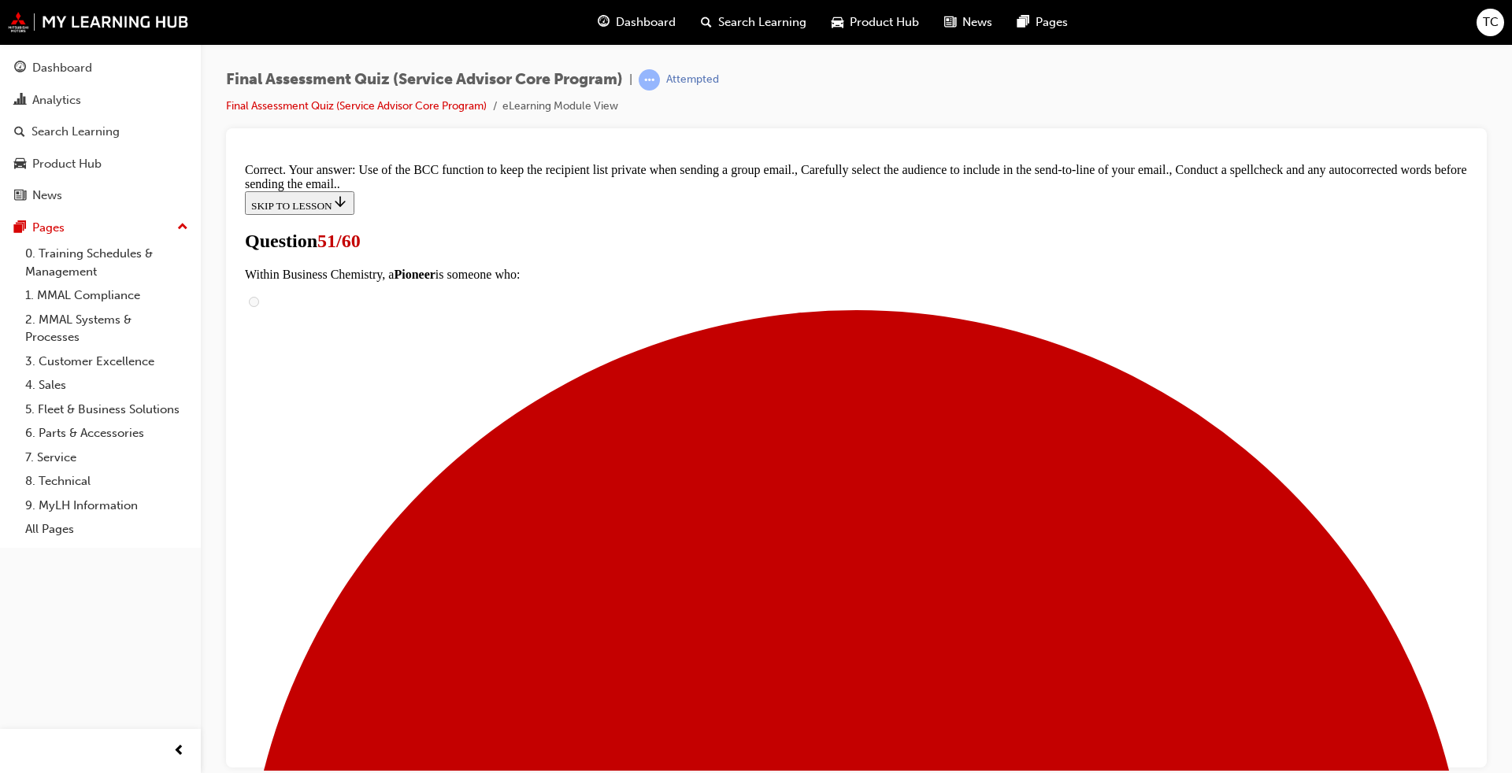
scroll to position [346, 0]
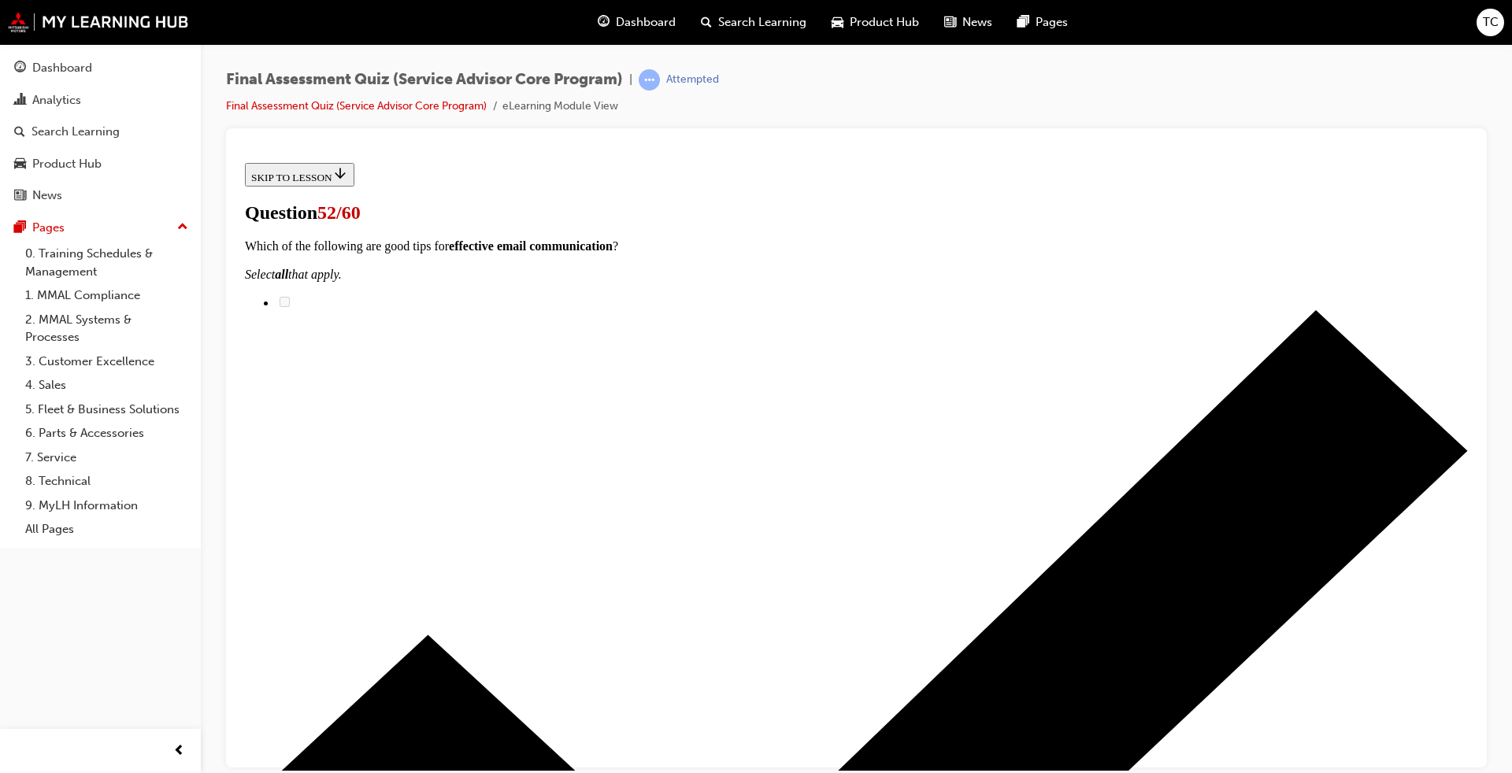
scroll to position [315, 0]
checkbox input "true"
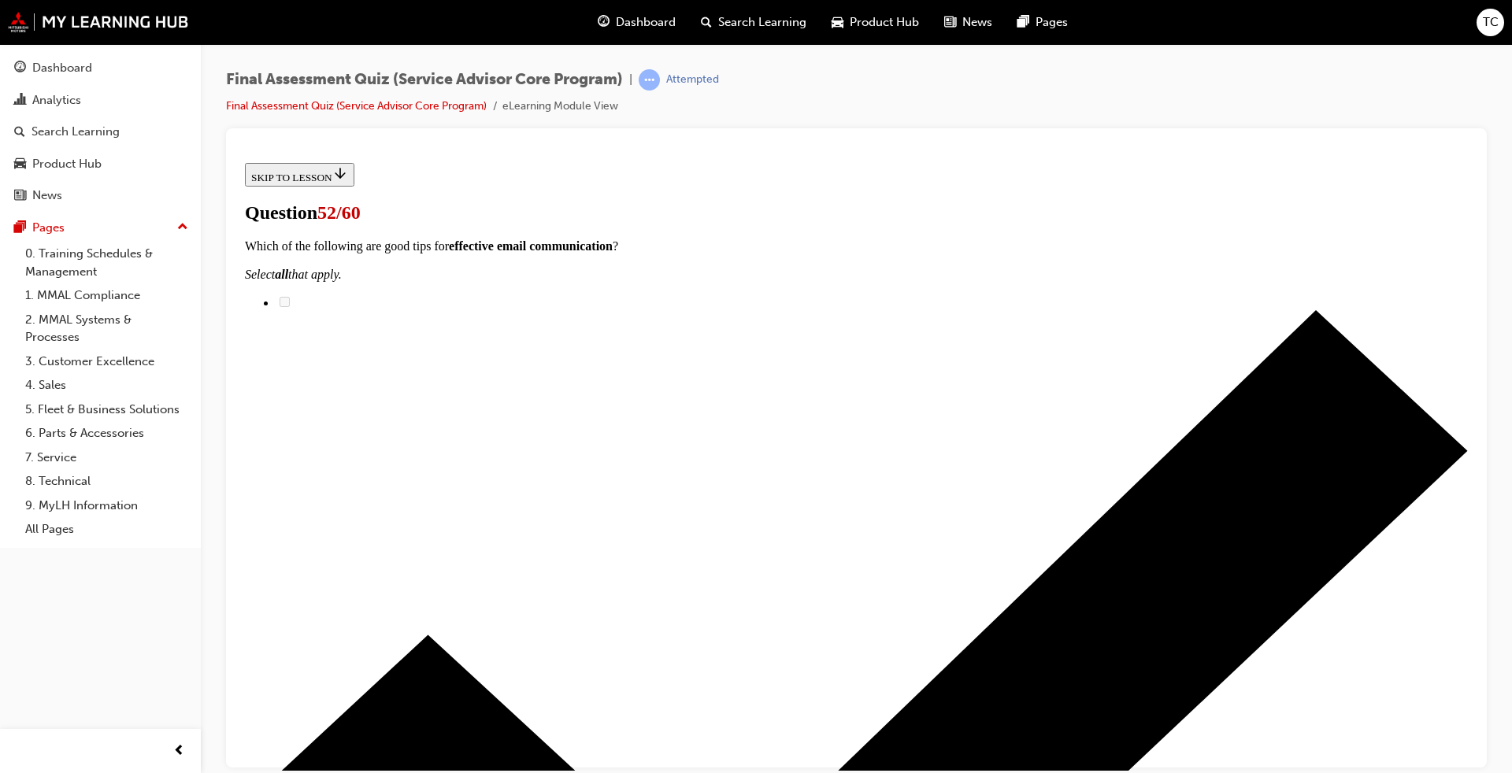
checkbox input "true"
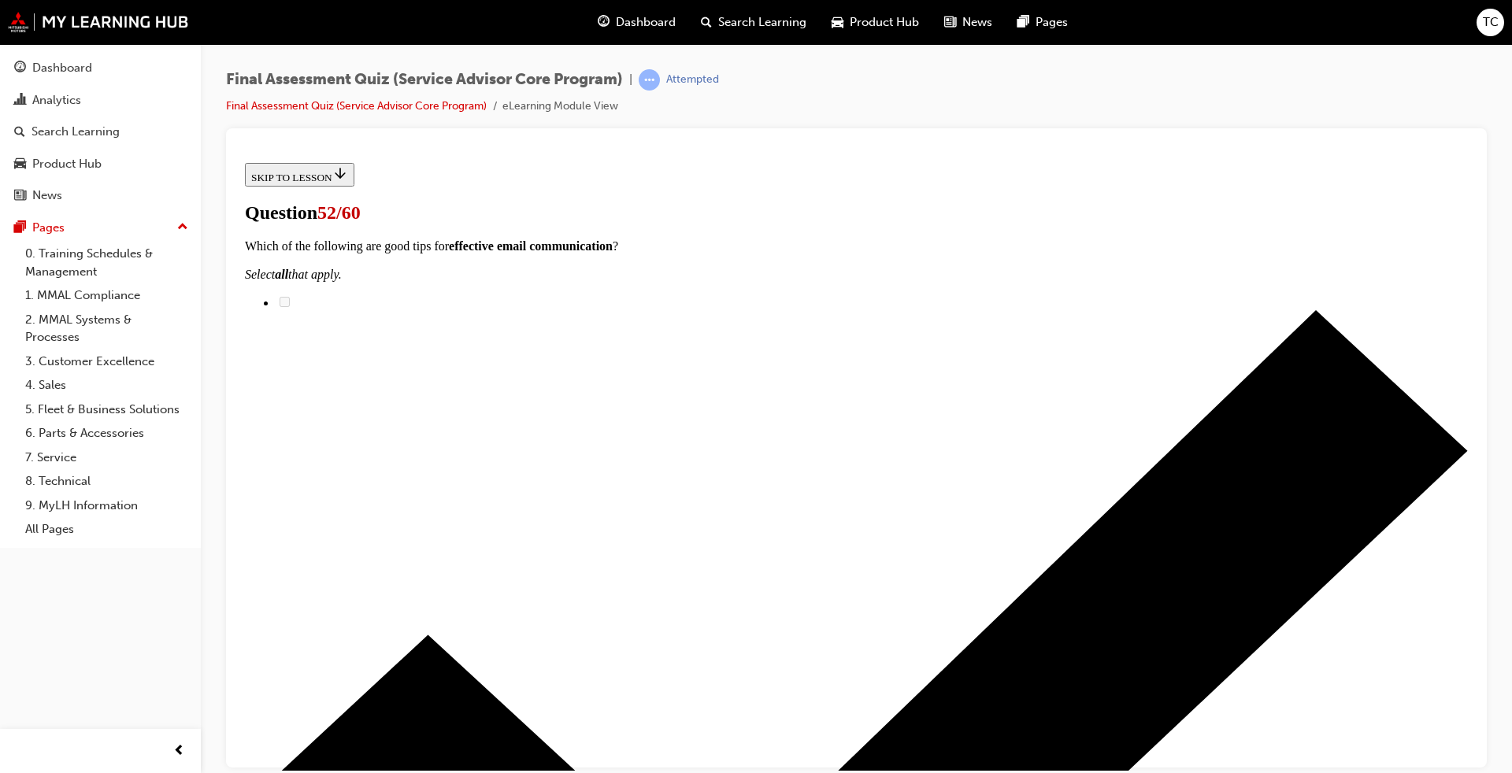
checkbox input "true"
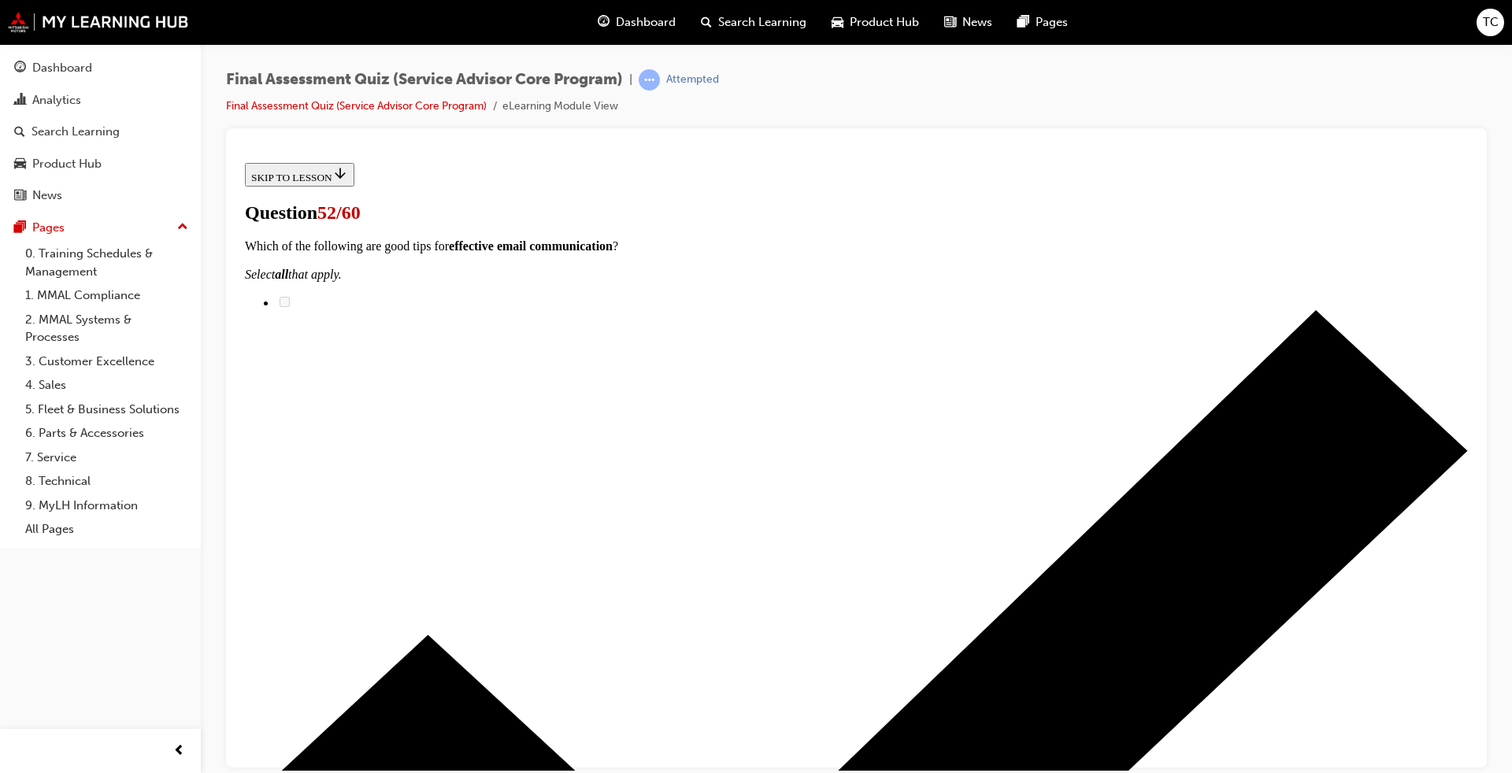
checkbox input "true"
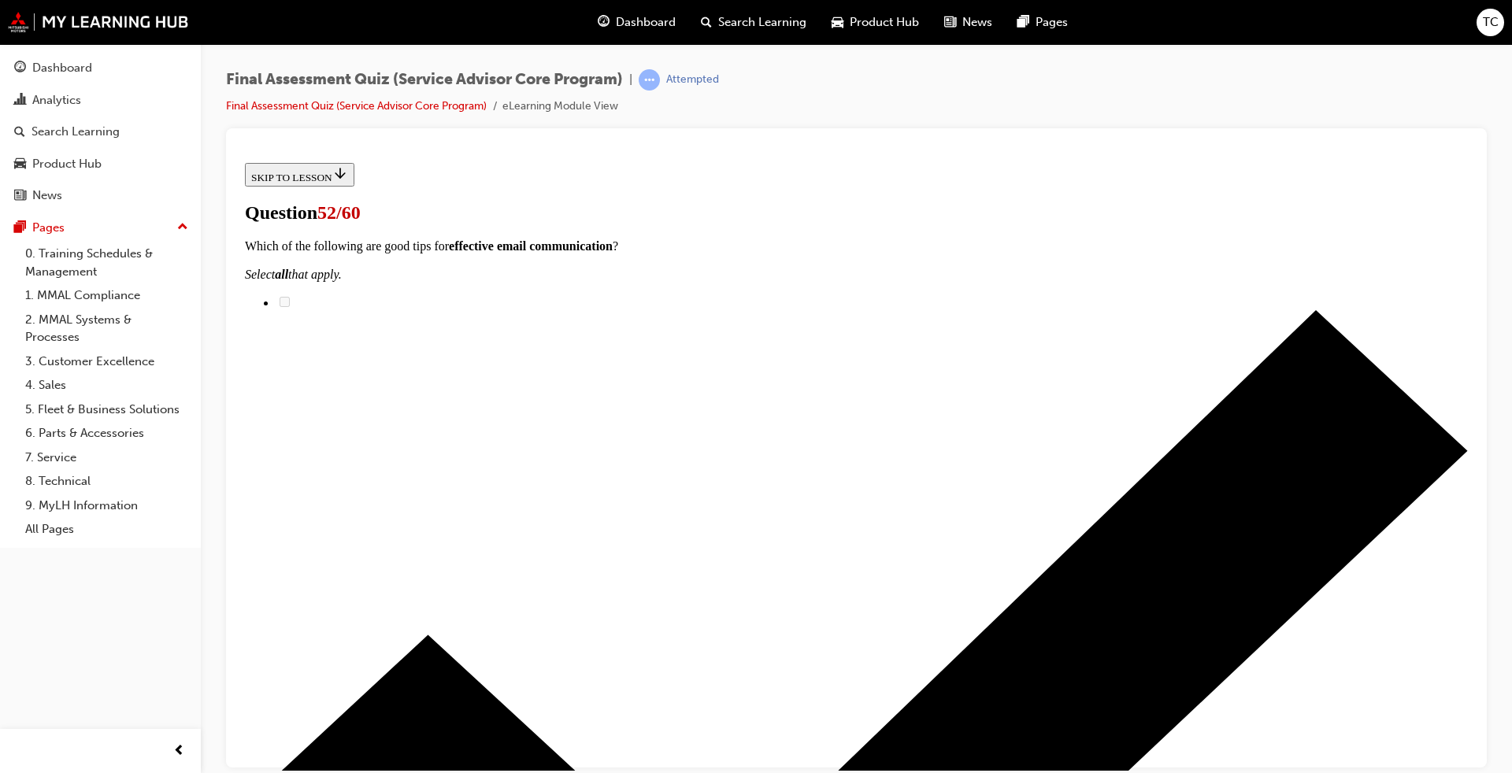
checkbox input "true"
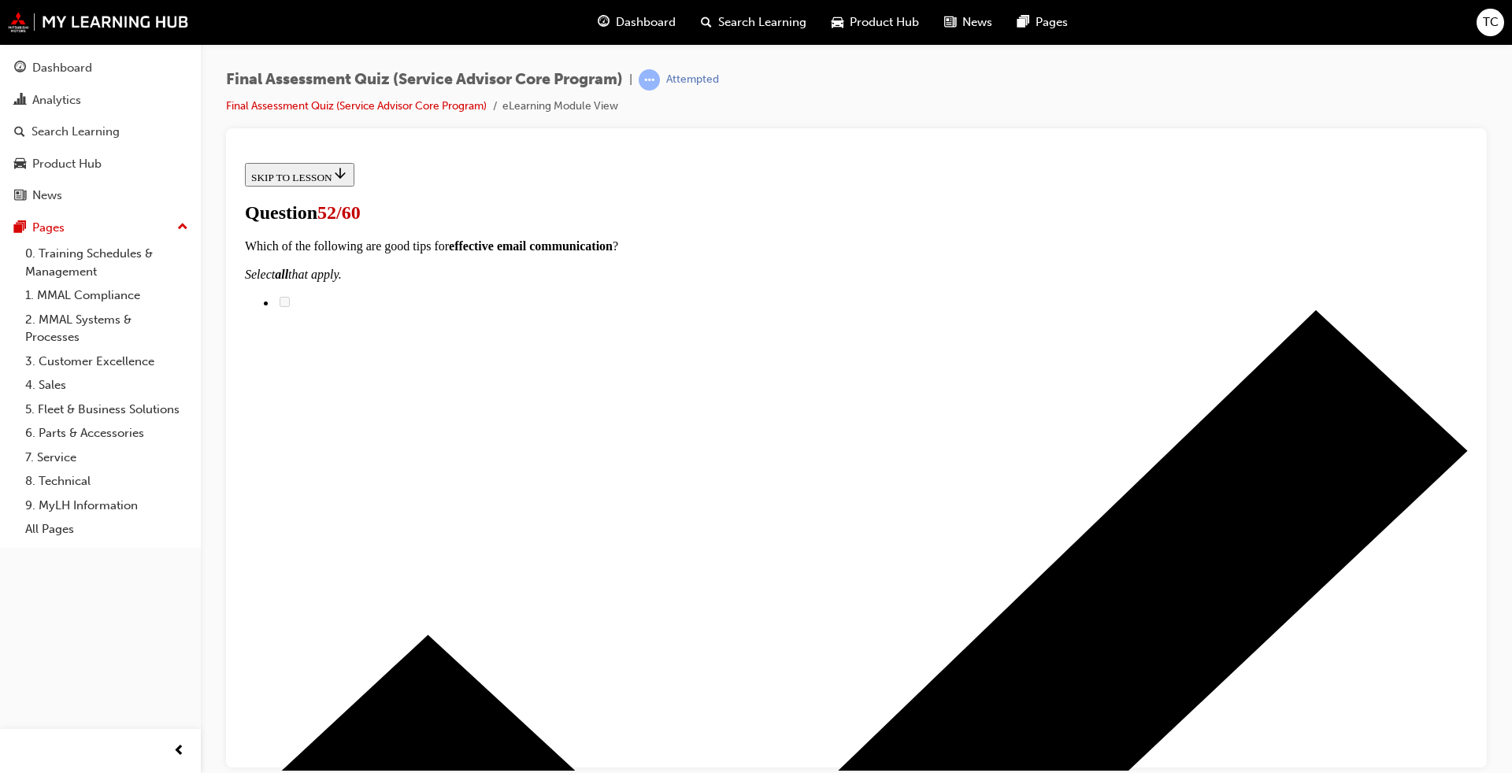
scroll to position [315, 0]
drag, startPoint x: 599, startPoint y: 445, endPoint x: 613, endPoint y: 445, distance: 14.2
checkbox input "true"
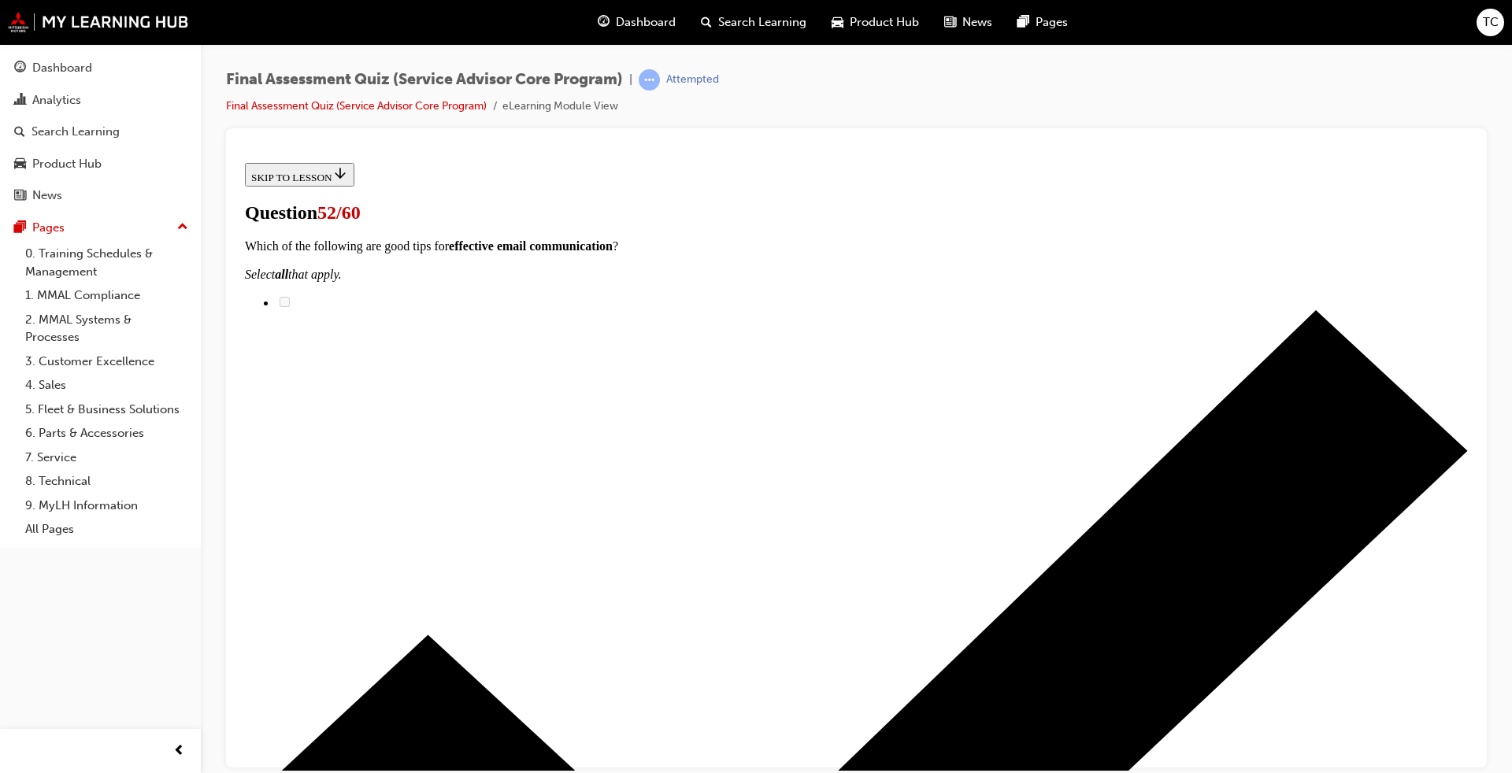
scroll to position [473, 0]
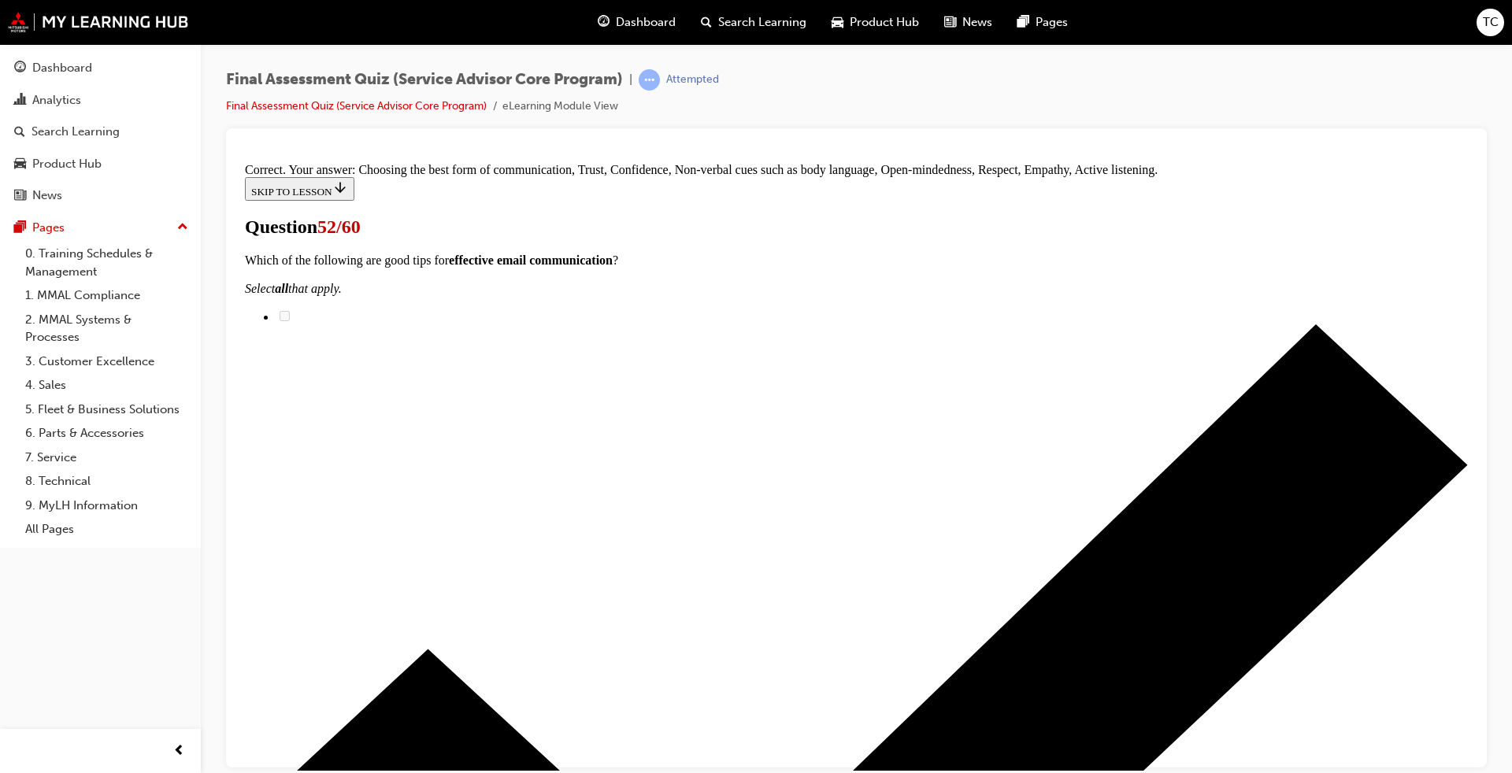
scroll to position [613, 0]
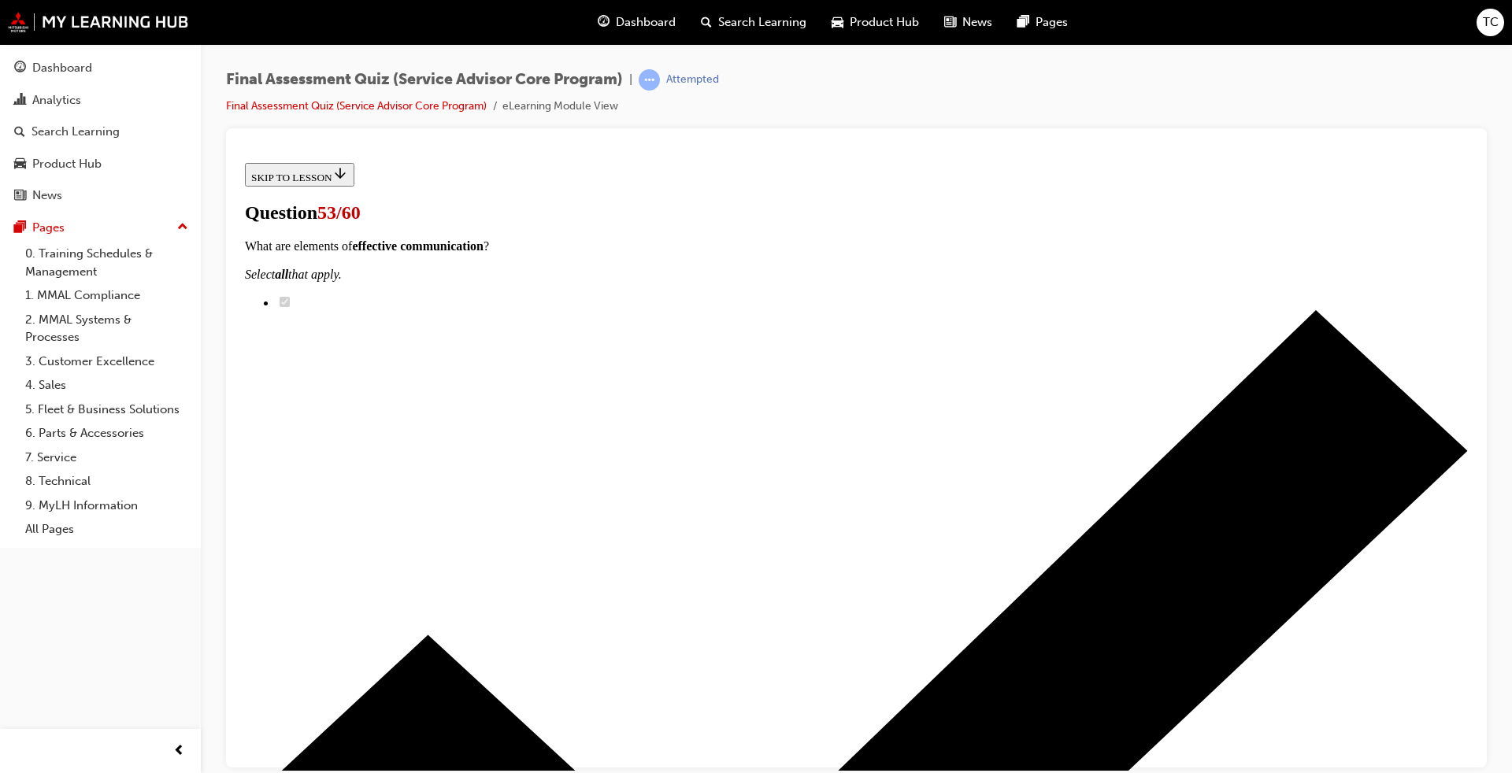
scroll to position [128, 0]
radio input "true"
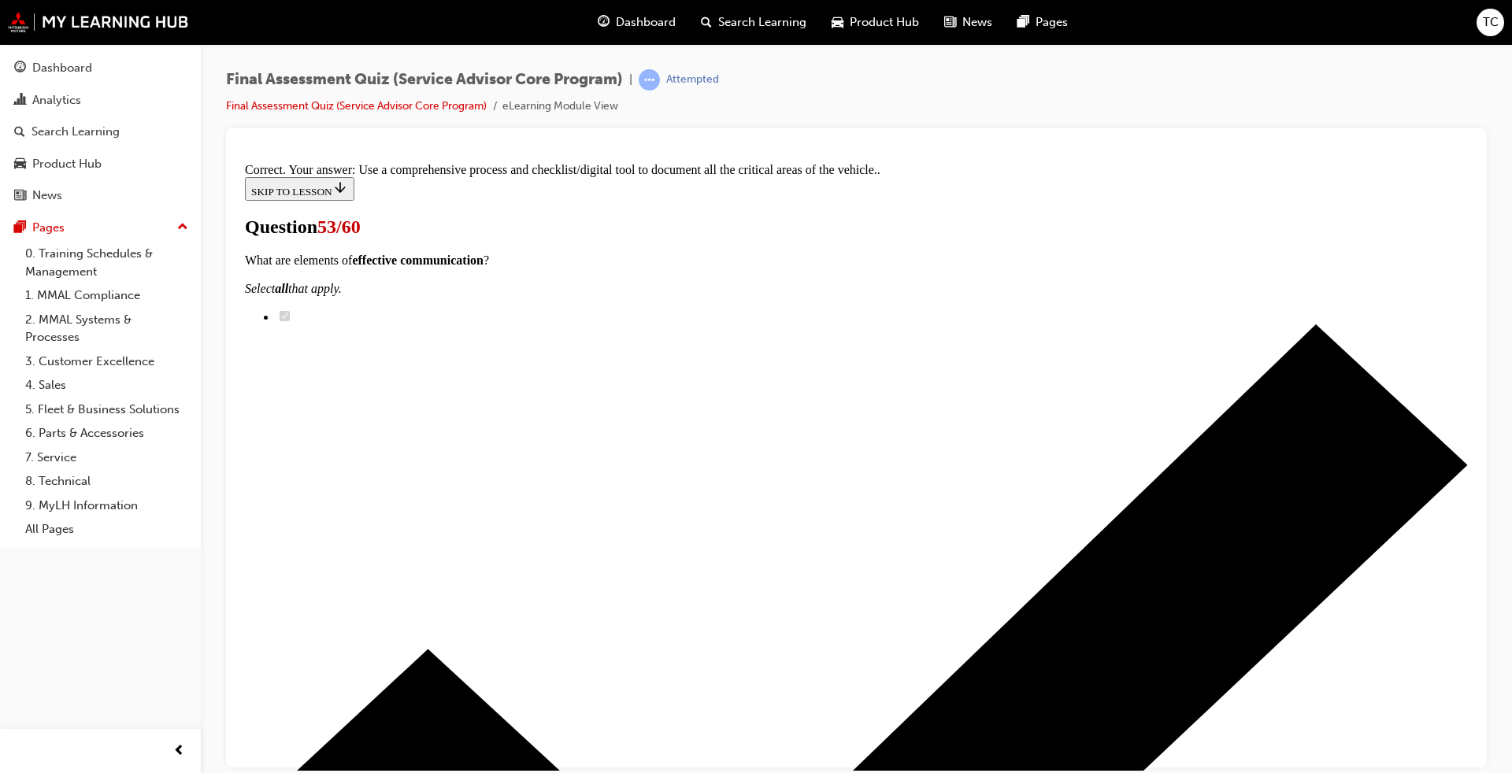
scroll to position [213, 0]
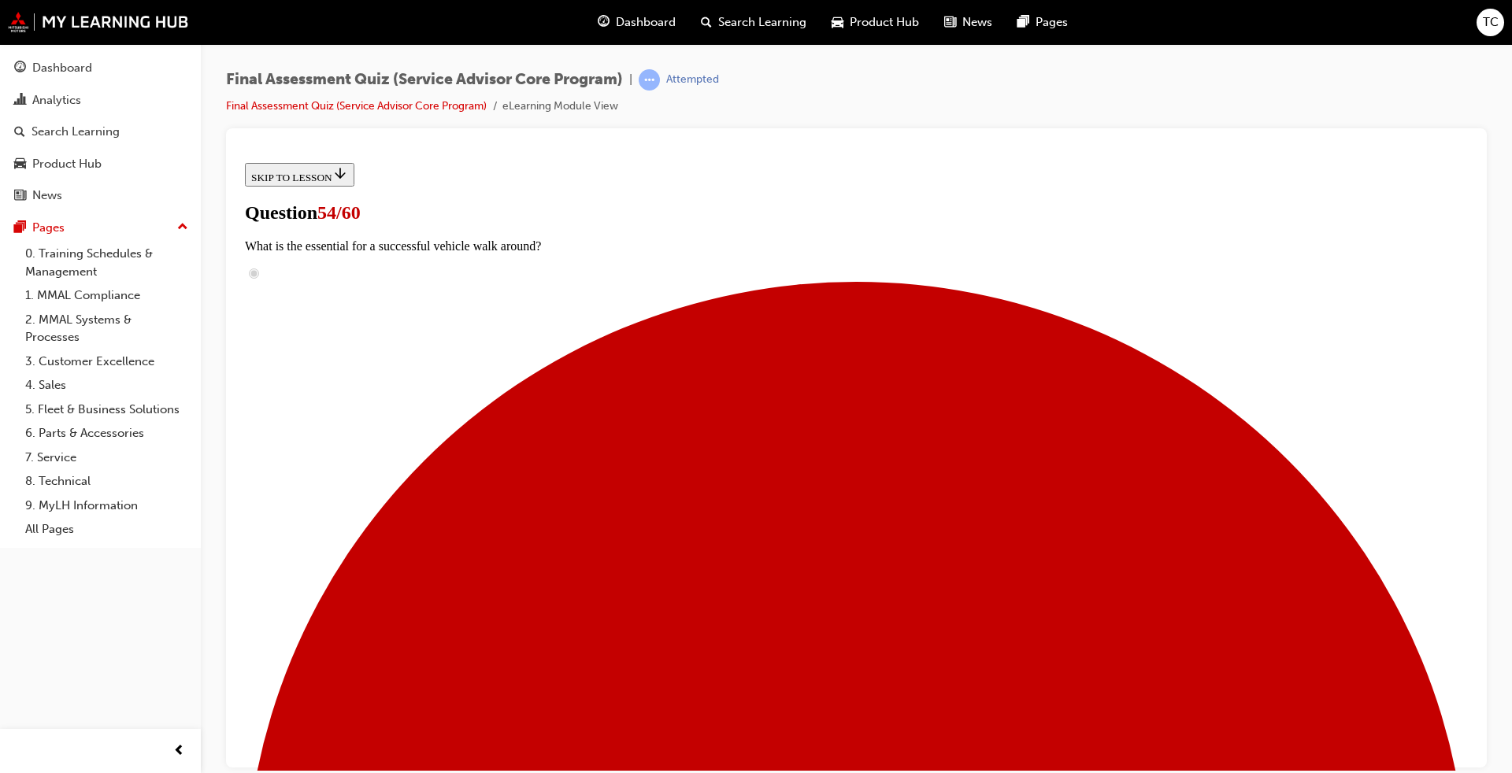
scroll to position [158, 0]
checkbox input "true"
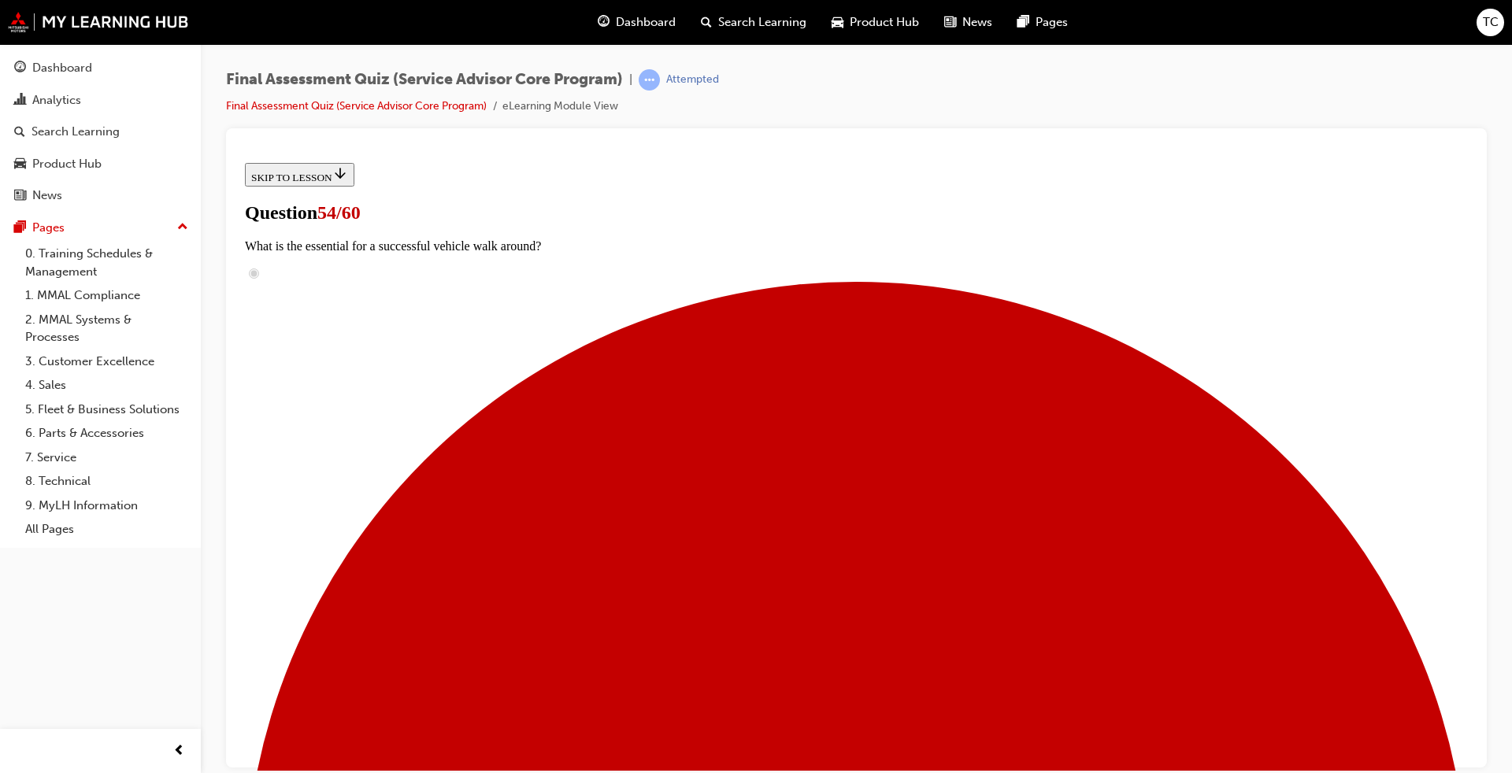
checkbox input "true"
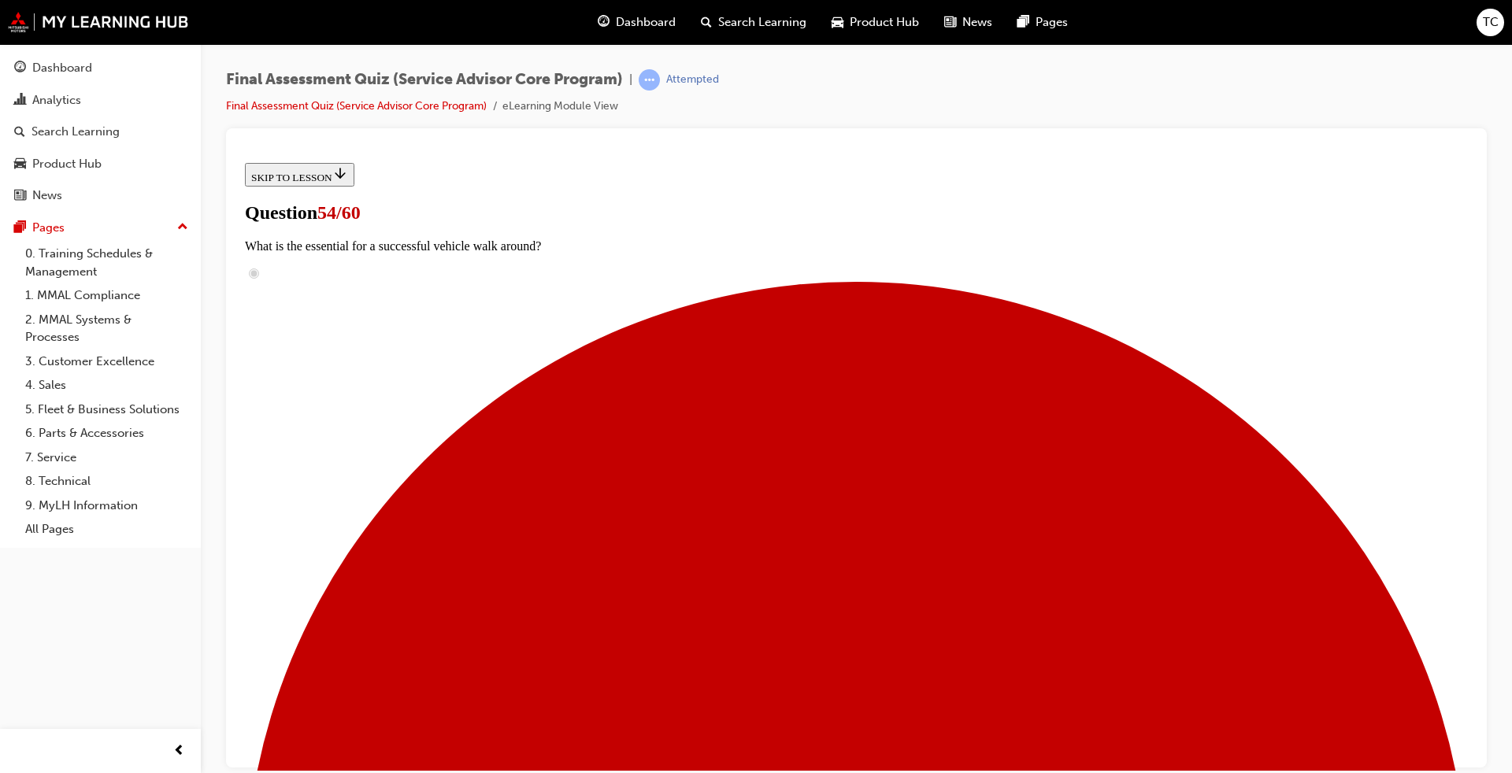
checkbox input "true"
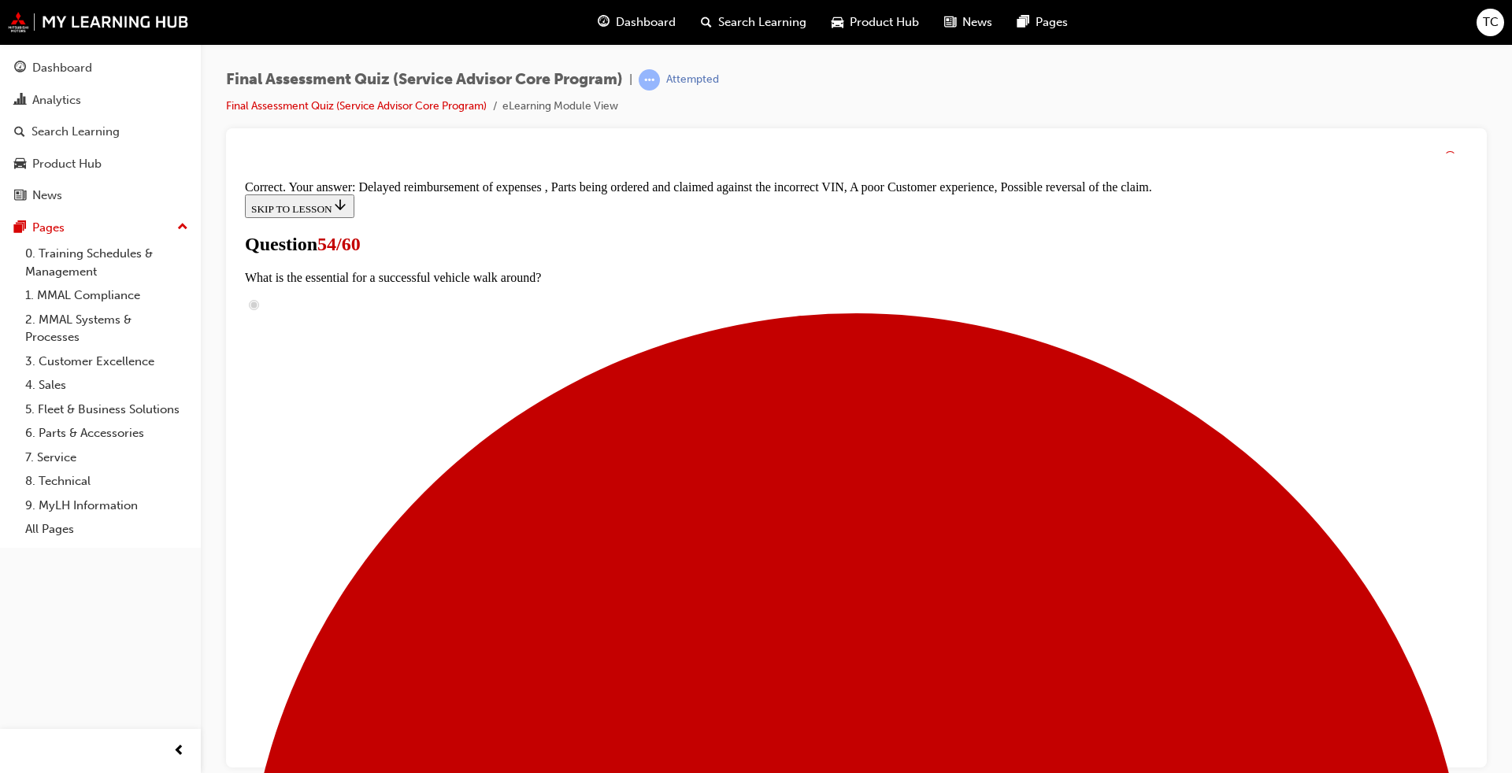
scroll to position [235, 0]
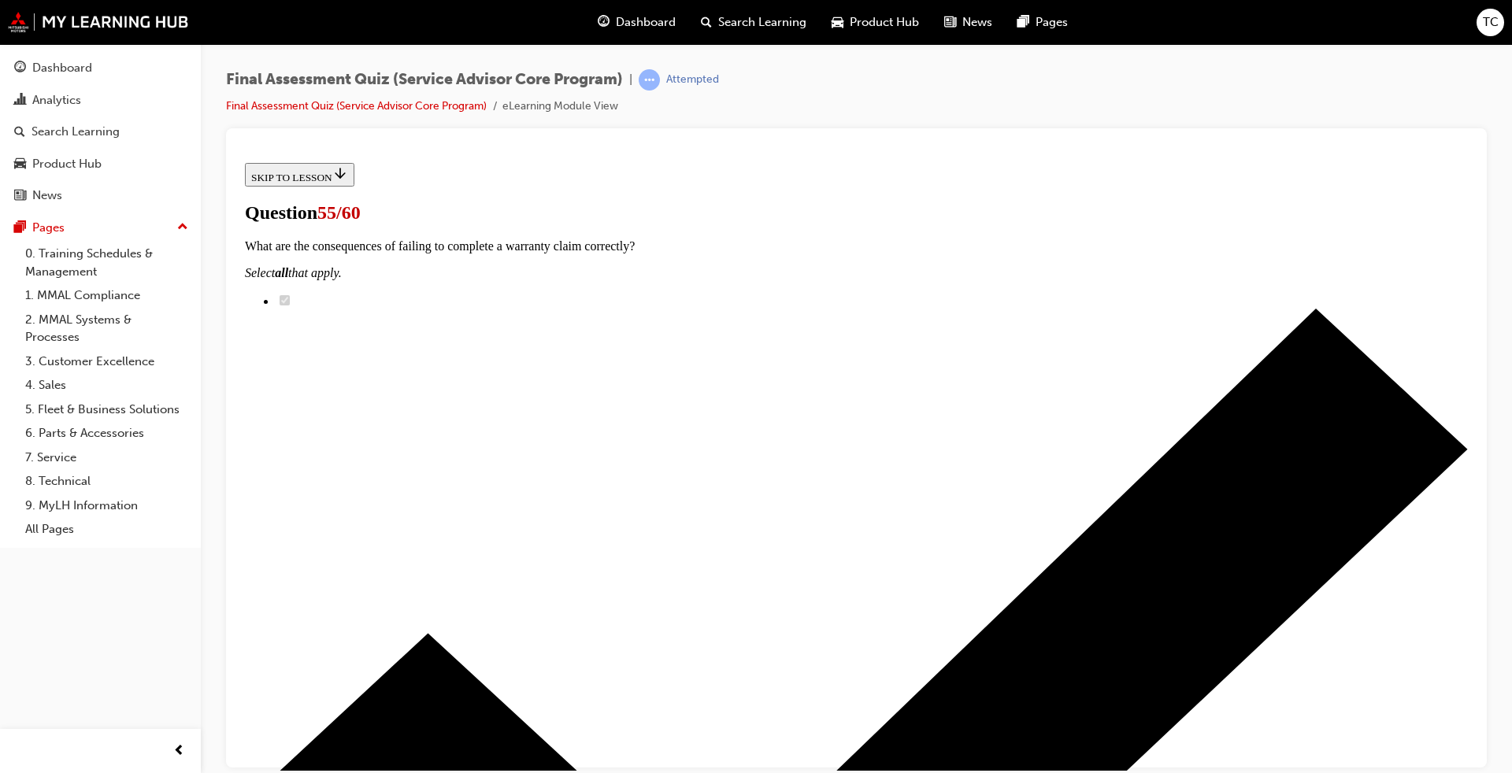
scroll to position [79, 0]
radio input "true"
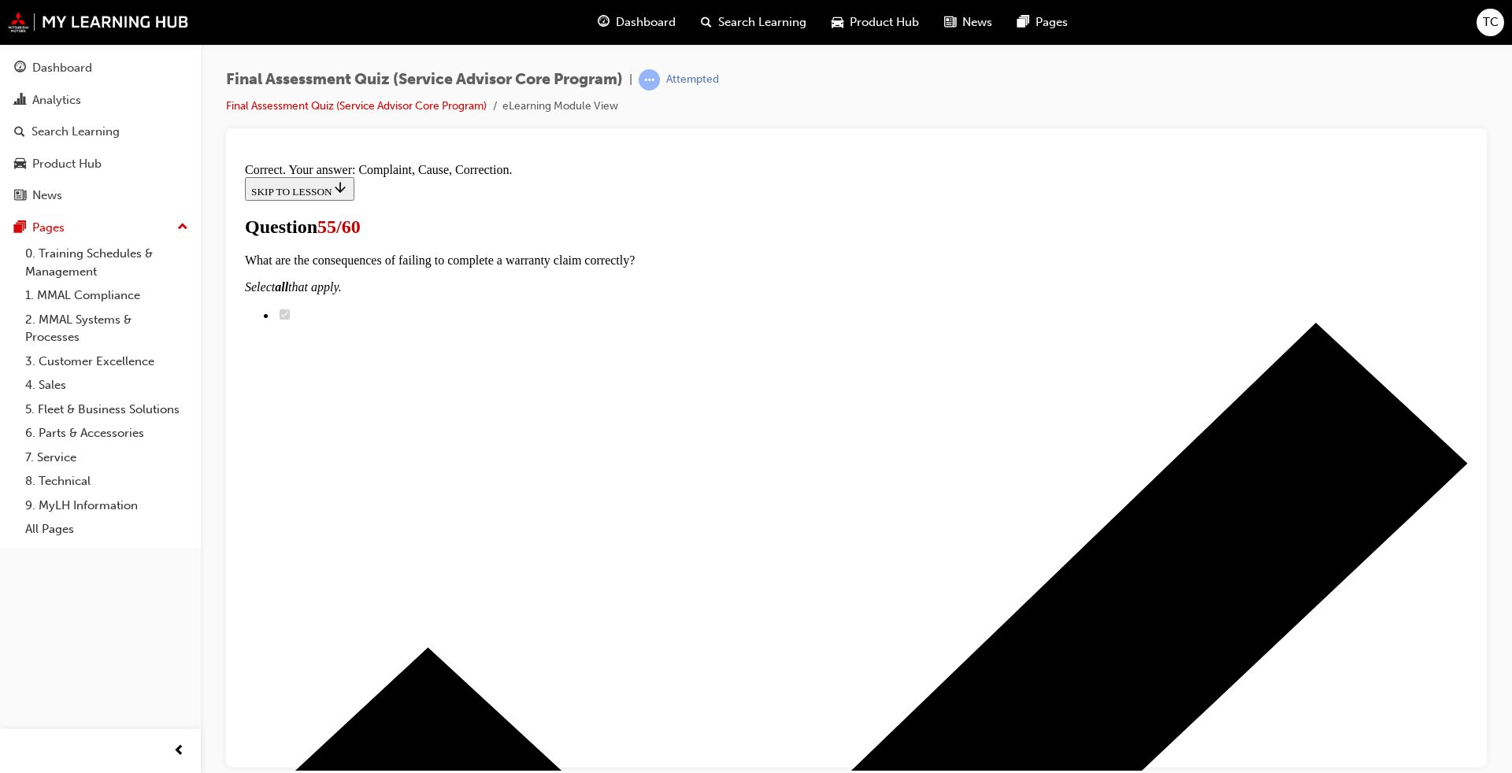
scroll to position [235, 0]
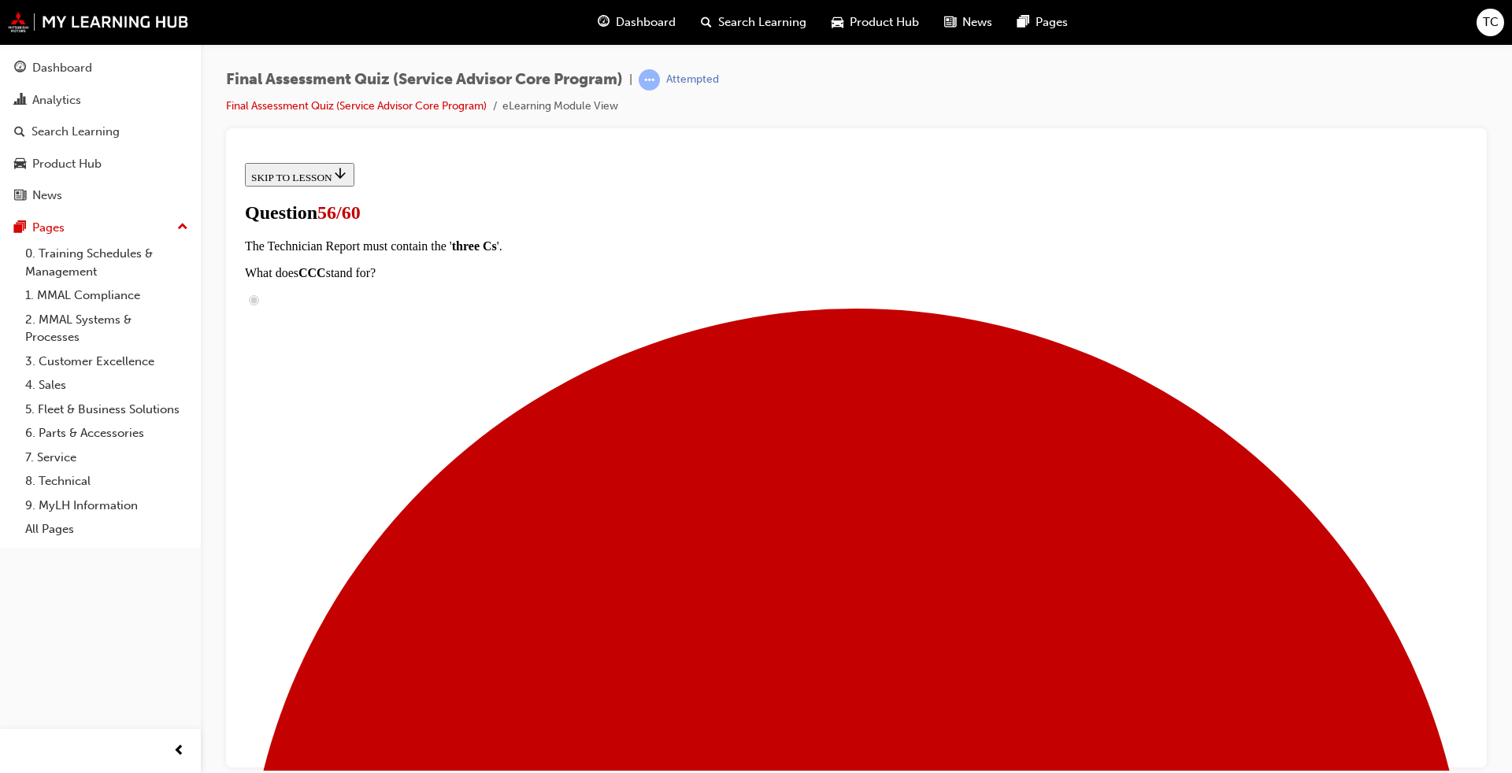
scroll to position [236, 0]
drag, startPoint x: 757, startPoint y: 446, endPoint x: 929, endPoint y: 454, distance: 172.7
drag, startPoint x: 762, startPoint y: 543, endPoint x: 753, endPoint y: 554, distance: 13.4
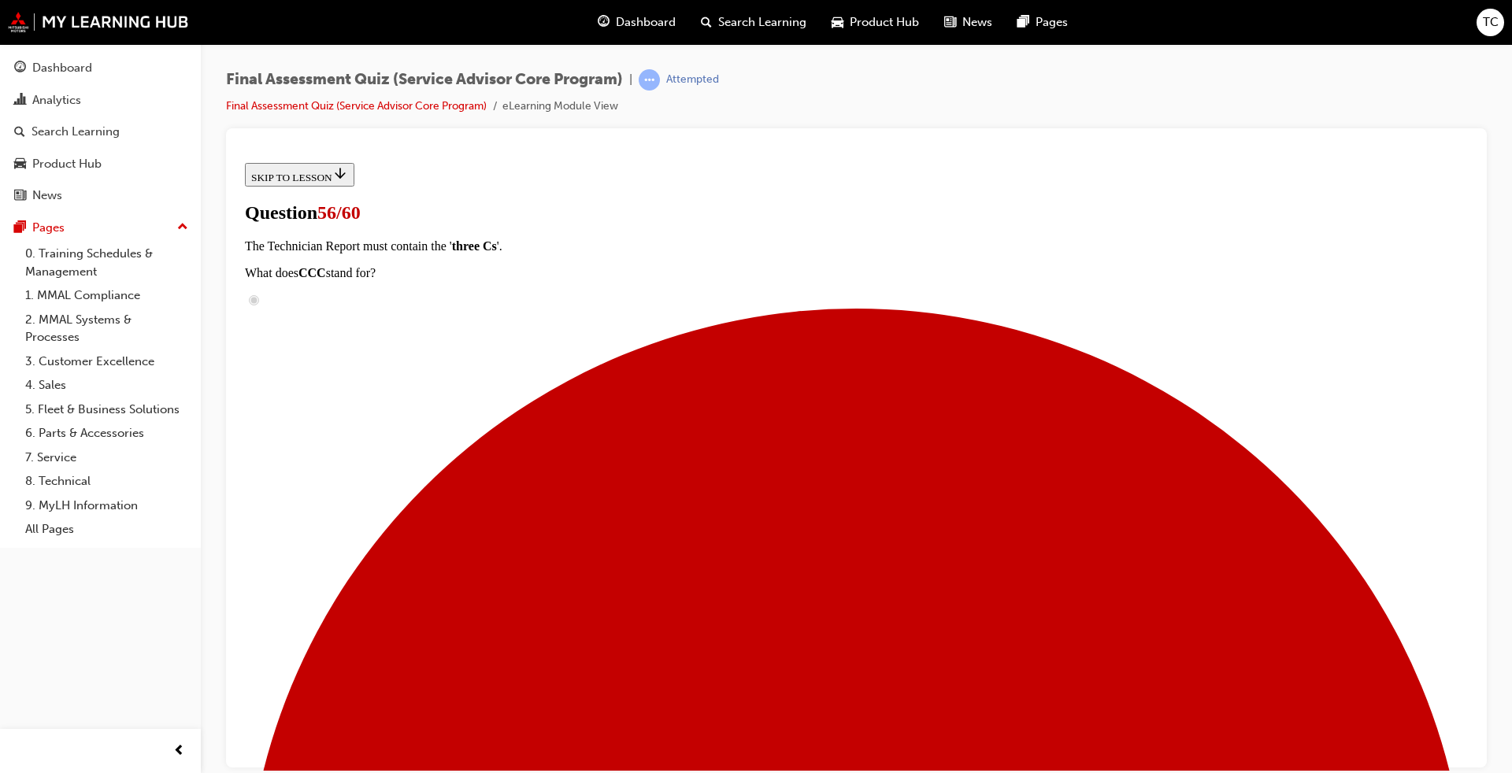
drag, startPoint x: 748, startPoint y: 646, endPoint x: 945, endPoint y: 343, distance: 360.9
drag, startPoint x: 727, startPoint y: 465, endPoint x: 878, endPoint y: 469, distance: 151.2
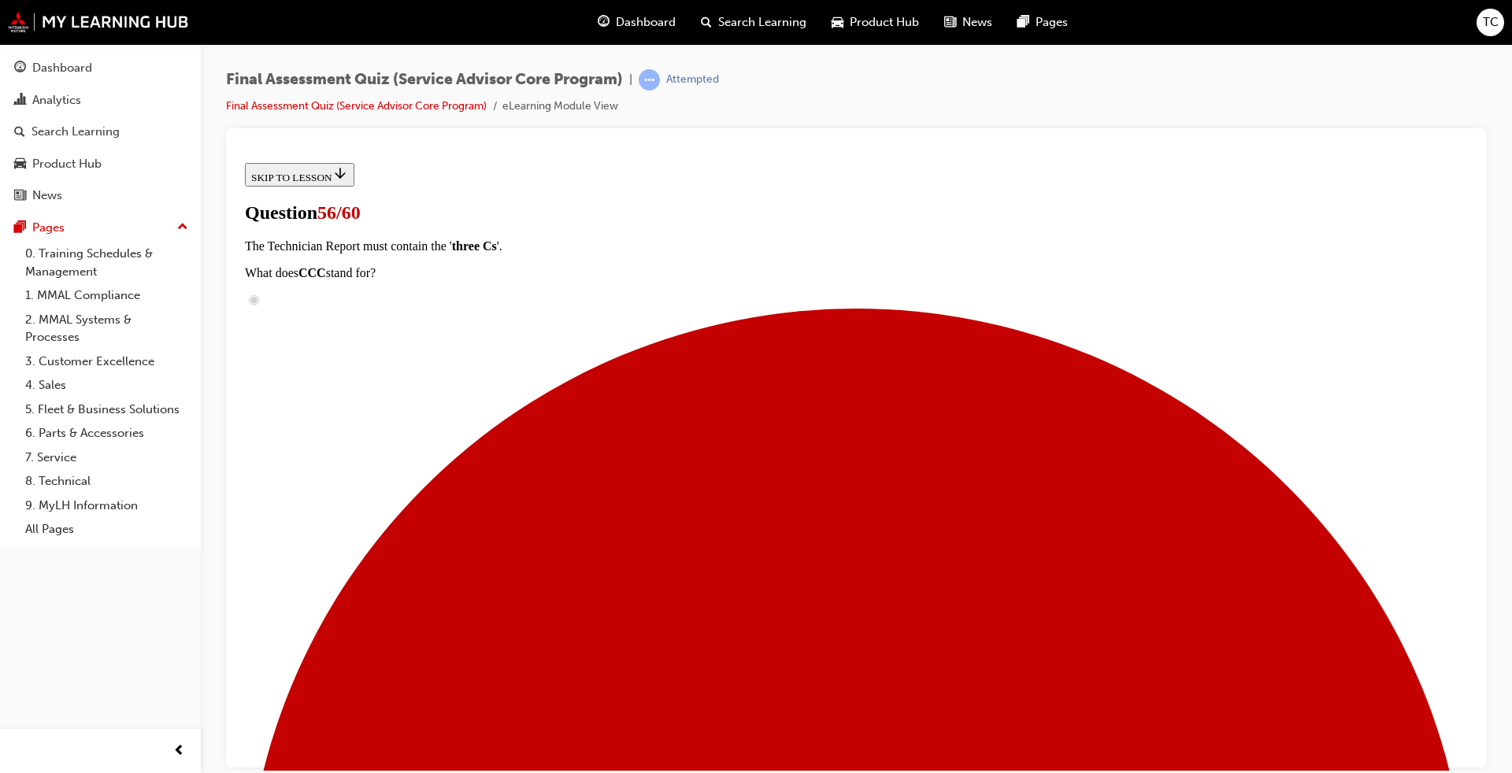
drag, startPoint x: 758, startPoint y: 658, endPoint x: 944, endPoint y: 573, distance: 205.1
drag, startPoint x: 696, startPoint y: 673, endPoint x: 887, endPoint y: 666, distance: 190.7
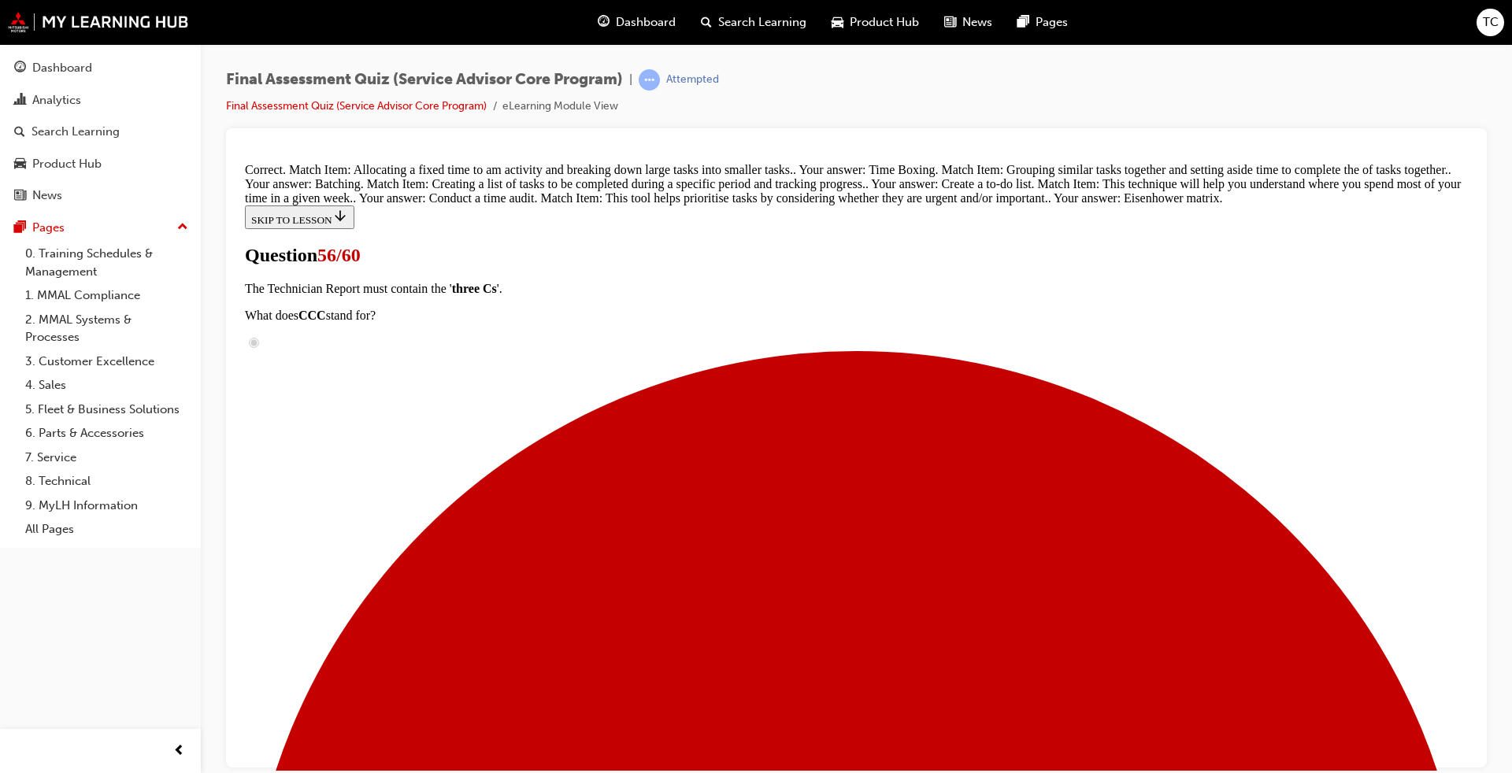
scroll to position [515, 0]
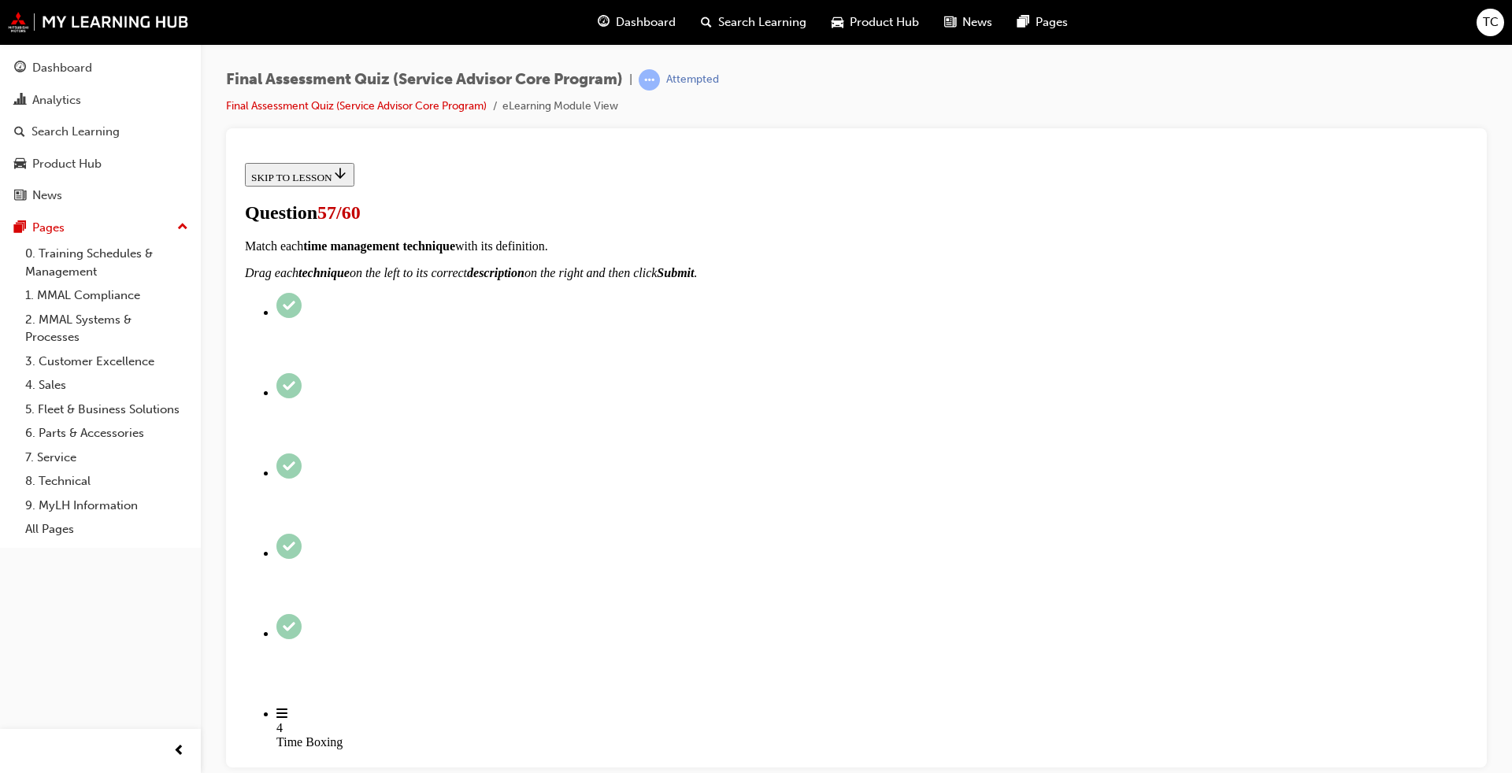
scroll to position [128, 0]
radio input "true"
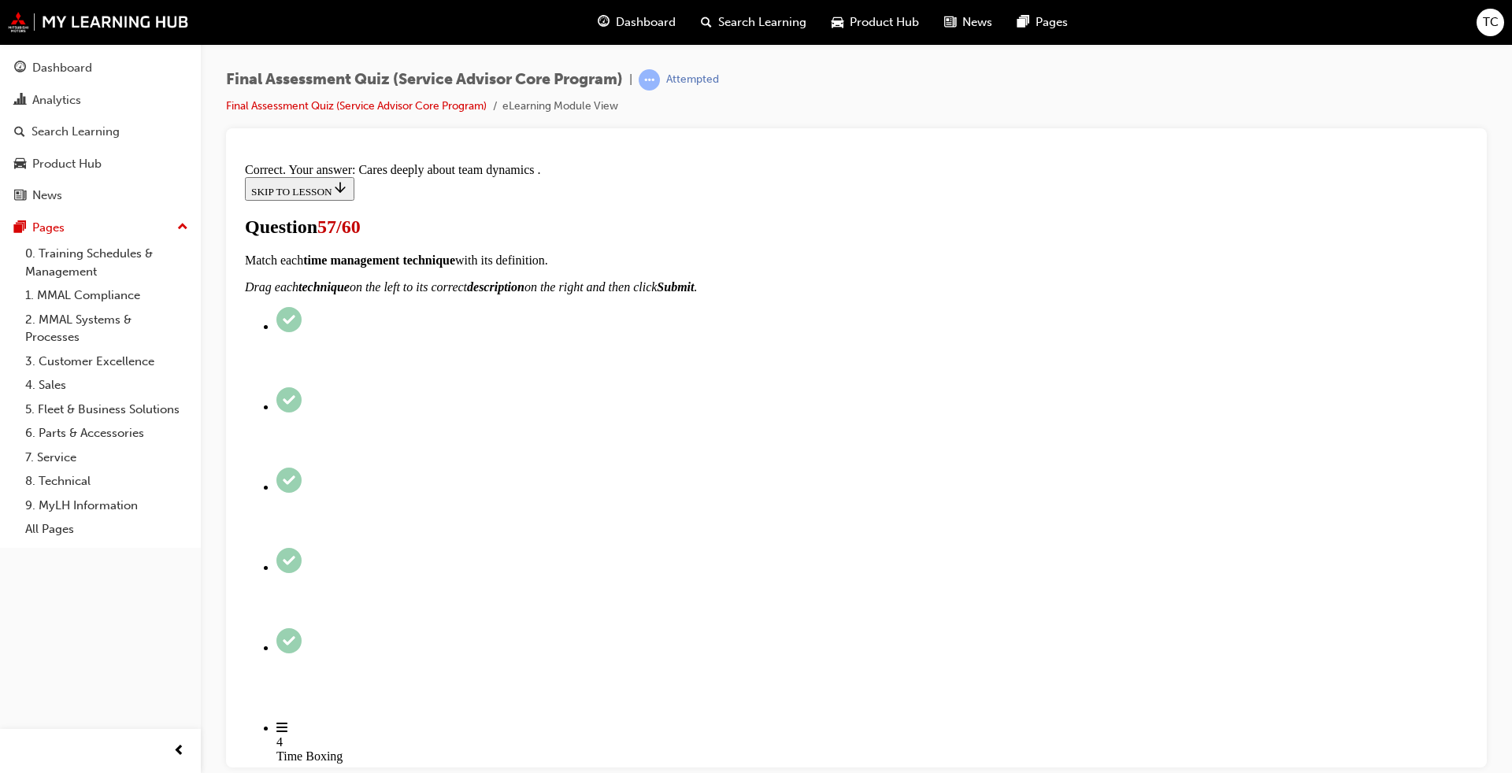
scroll to position [182, 0]
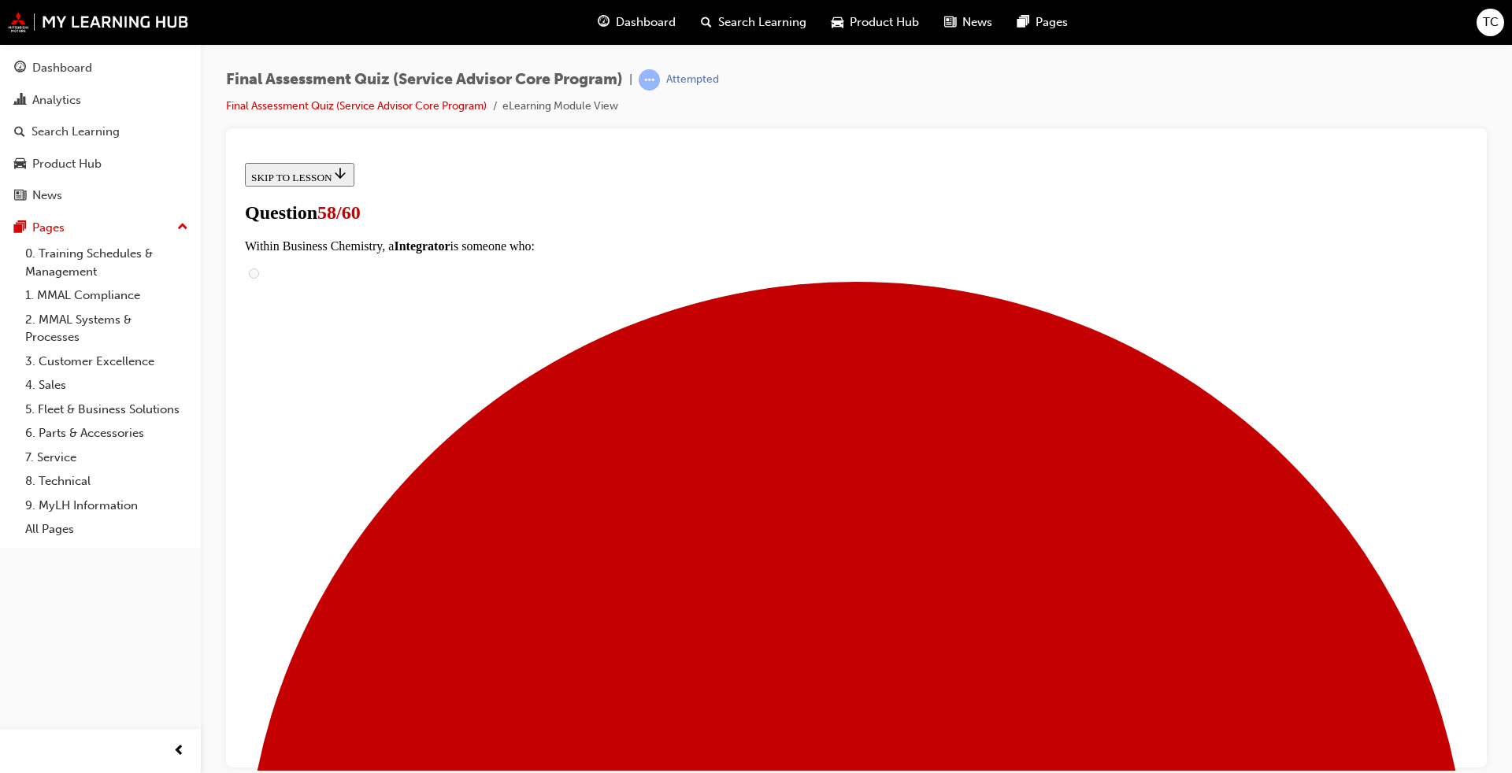
radio input "true"
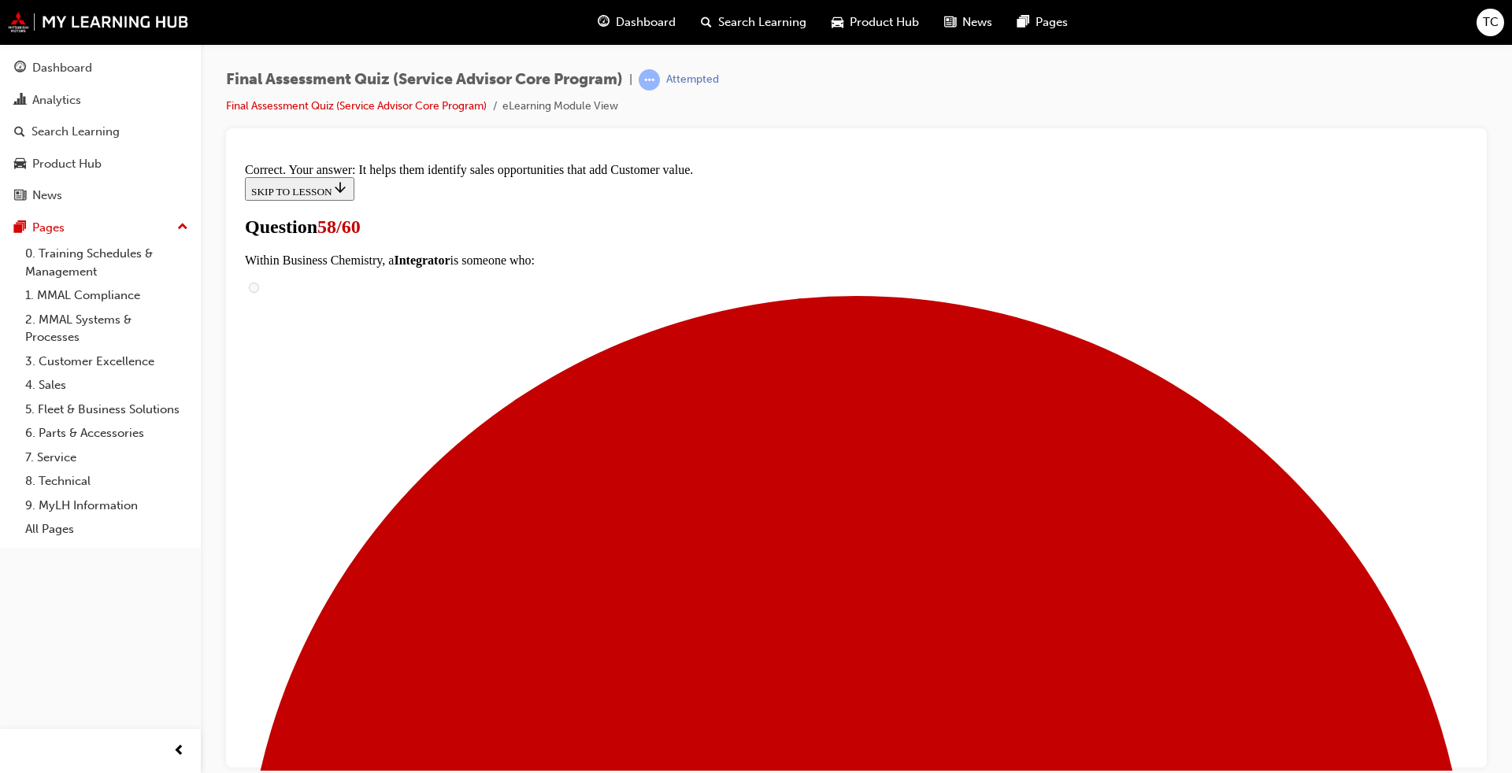
scroll to position [198, 0]
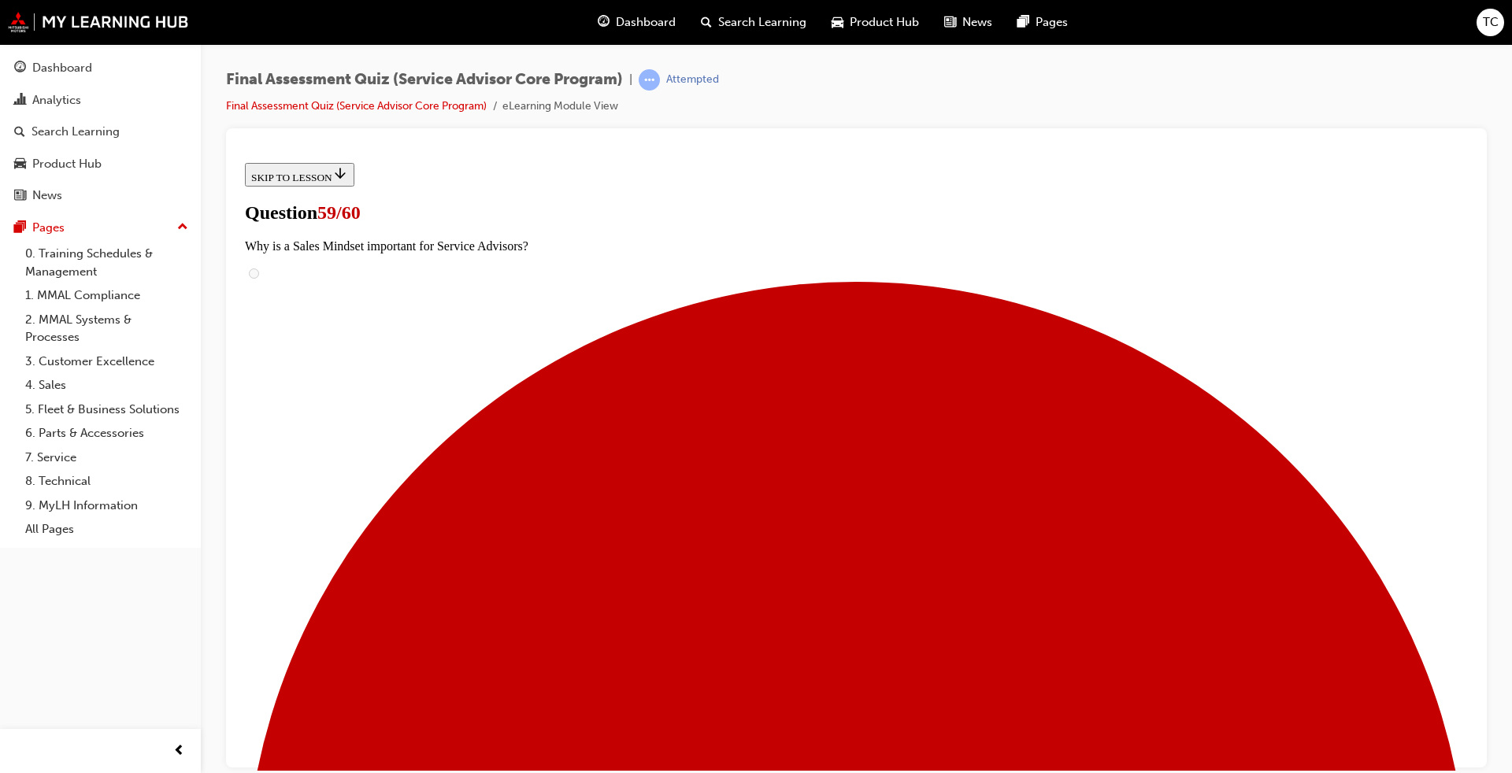
scroll to position [158, 0]
drag, startPoint x: 718, startPoint y: 632, endPoint x: 959, endPoint y: 440, distance: 307.7
drag, startPoint x: 794, startPoint y: 530, endPoint x: 928, endPoint y: 531, distance: 133.9
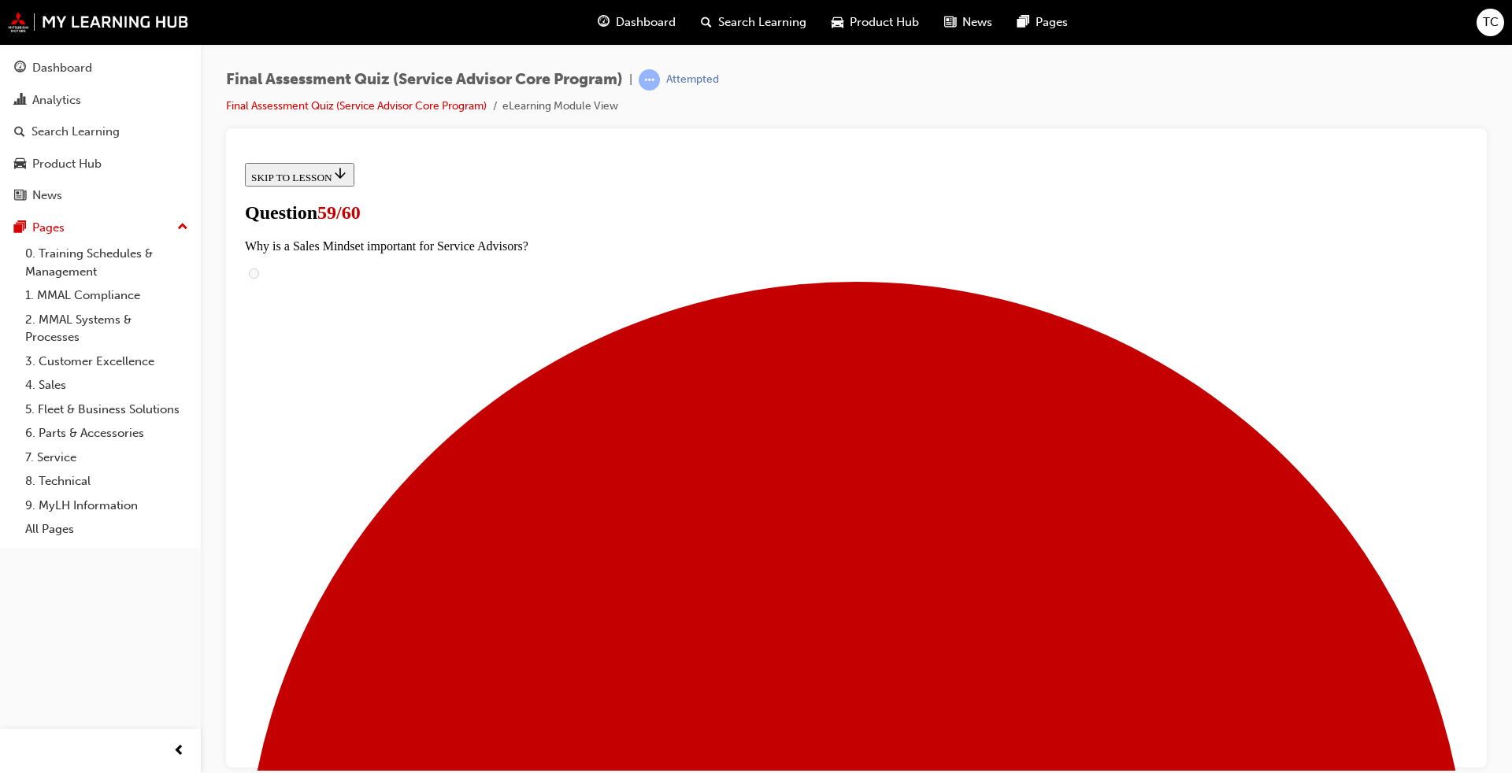
drag, startPoint x: 788, startPoint y: 629, endPoint x: 932, endPoint y: 629, distance: 143.3
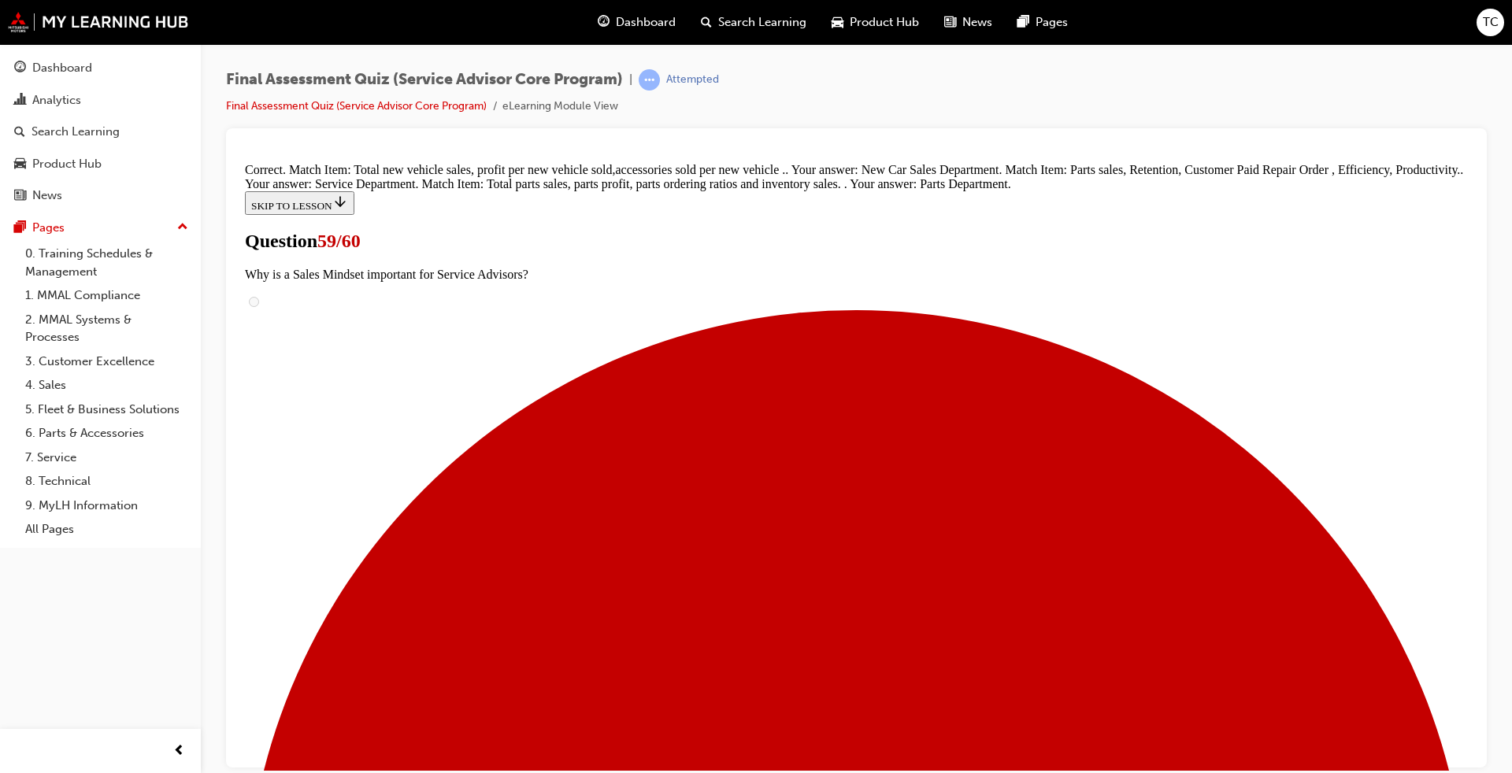
scroll to position [318, 0]
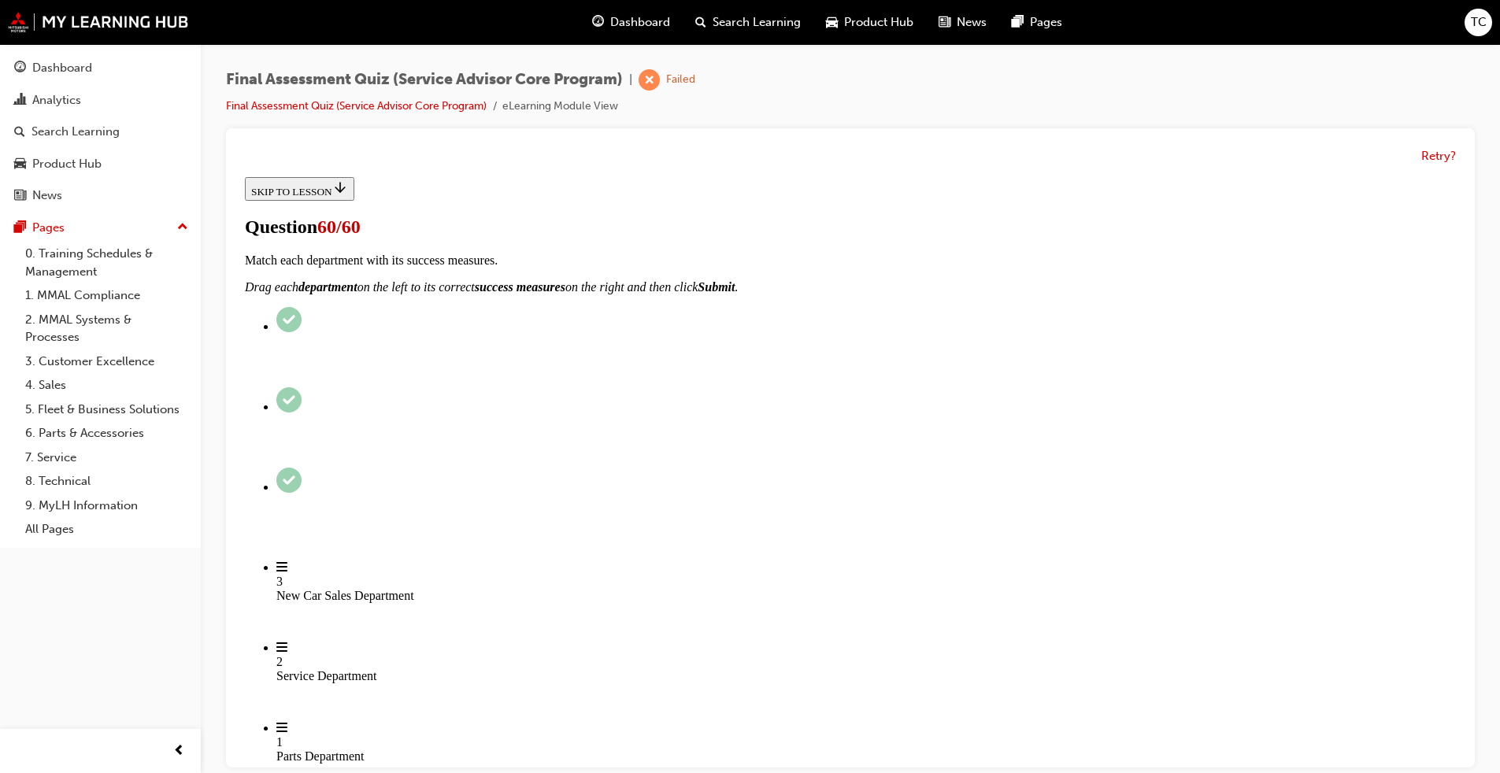
scroll to position [79, 0]
